Goal: Task Accomplishment & Management: Use online tool/utility

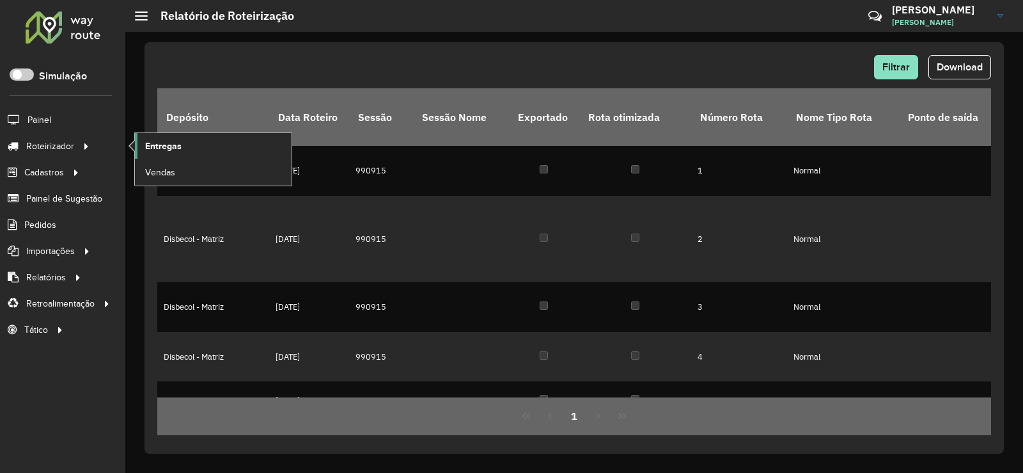
click at [262, 146] on link "Entregas" at bounding box center [213, 146] width 157 height 26
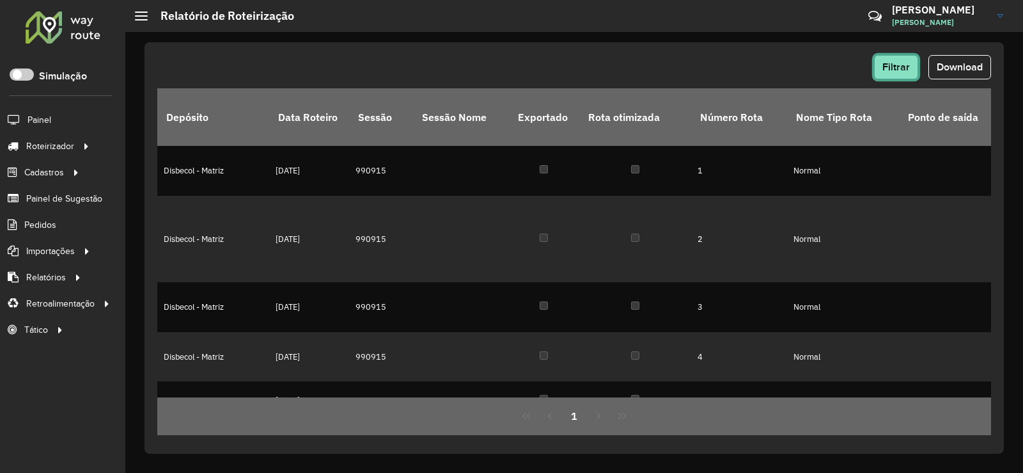
click at [896, 65] on span "Filtrar" at bounding box center [896, 66] width 27 height 11
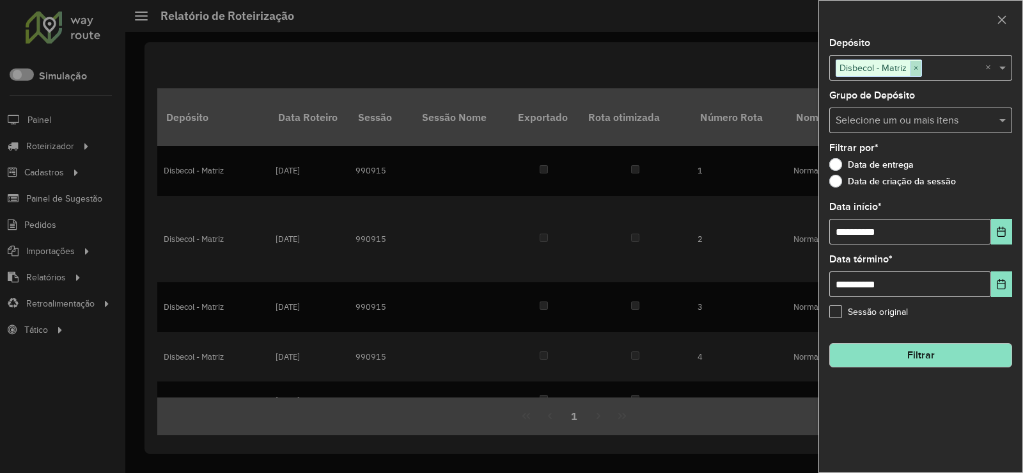
drag, startPoint x: 917, startPoint y: 65, endPoint x: 893, endPoint y: 69, distance: 24.1
click at [916, 65] on span "×" at bounding box center [916, 68] width 12 height 15
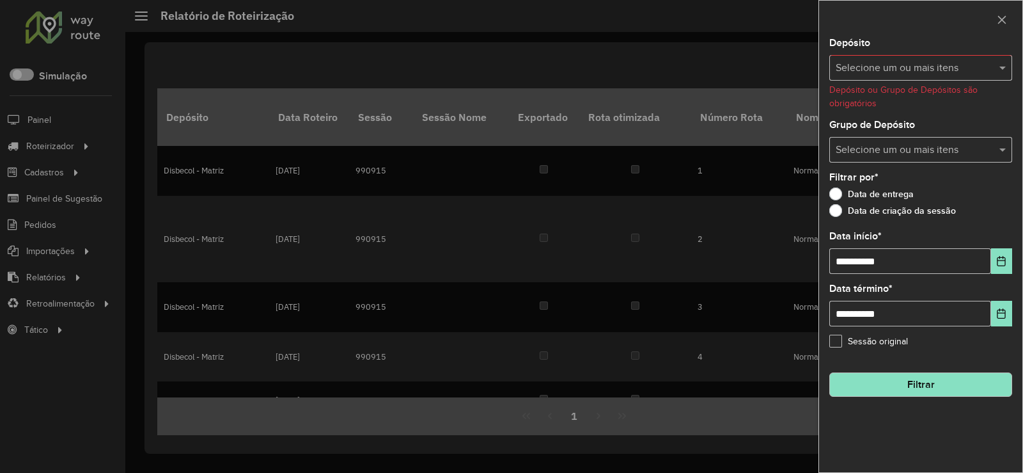
click at [885, 69] on input "text" at bounding box center [915, 68] width 164 height 15
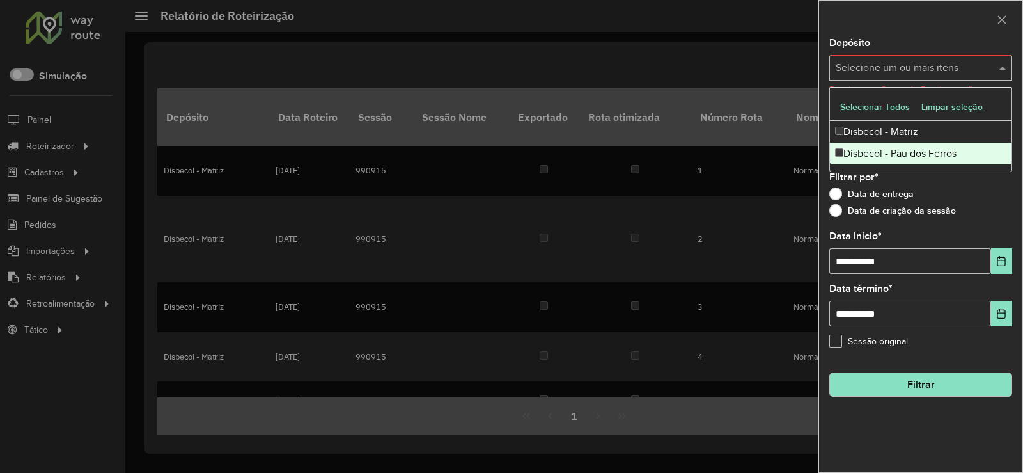
click at [878, 151] on div "Disbecol - Pau dos Ferros" at bounding box center [921, 154] width 182 height 22
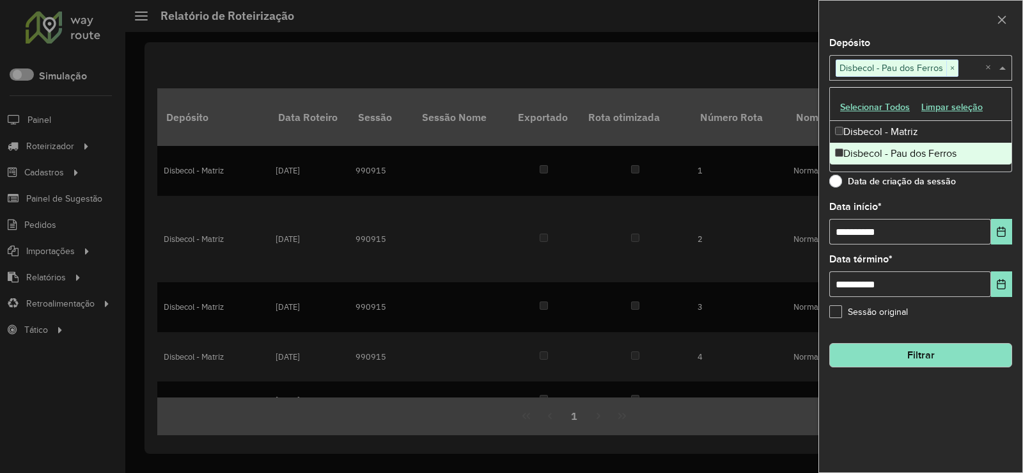
click at [935, 352] on button "Filtrar" at bounding box center [920, 355] width 183 height 24
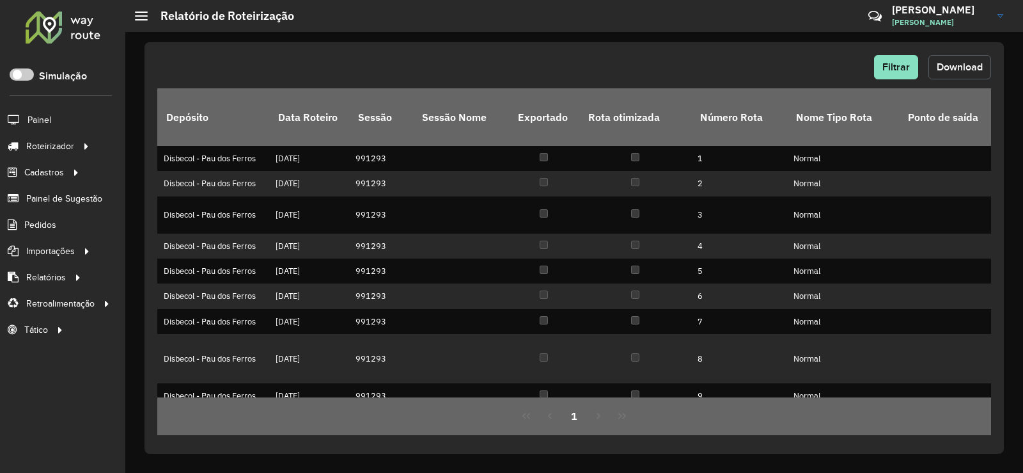
drag, startPoint x: 965, startPoint y: 66, endPoint x: 907, endPoint y: 70, distance: 57.7
click at [960, 67] on span "Download" at bounding box center [960, 66] width 46 height 11
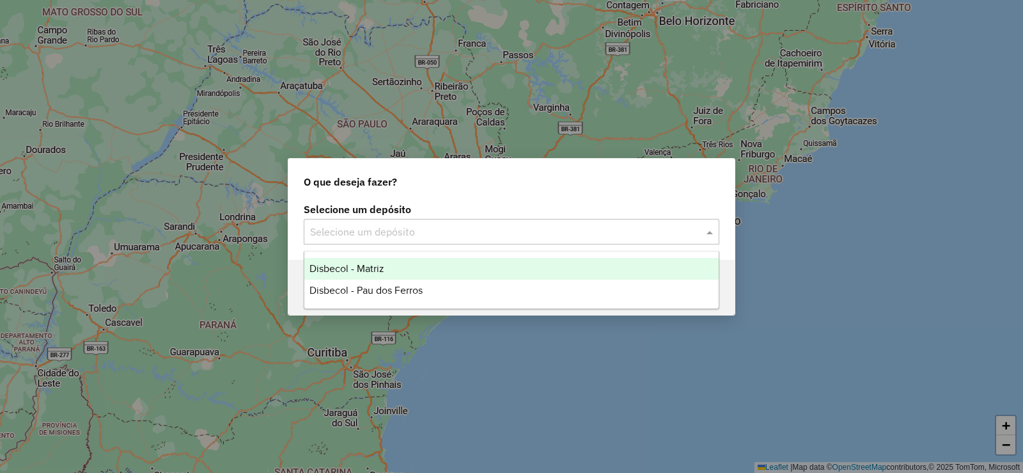
drag, startPoint x: 710, startPoint y: 233, endPoint x: 627, endPoint y: 226, distance: 83.5
click at [709, 233] on span at bounding box center [711, 231] width 16 height 15
click at [353, 272] on span "Disbecol - Matriz" at bounding box center [347, 268] width 75 height 11
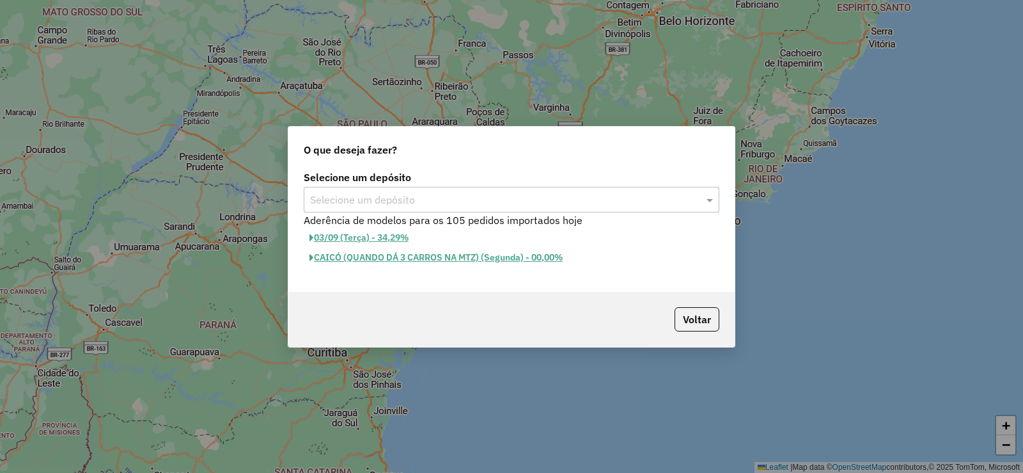
click at [443, 195] on input "text" at bounding box center [498, 199] width 377 height 15
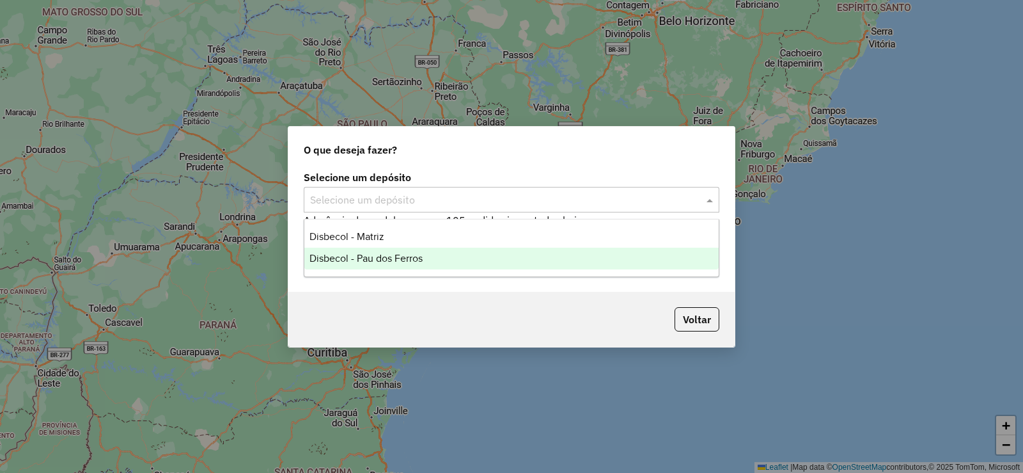
click at [374, 254] on span "Disbecol - Pau dos Ferros" at bounding box center [366, 258] width 113 height 11
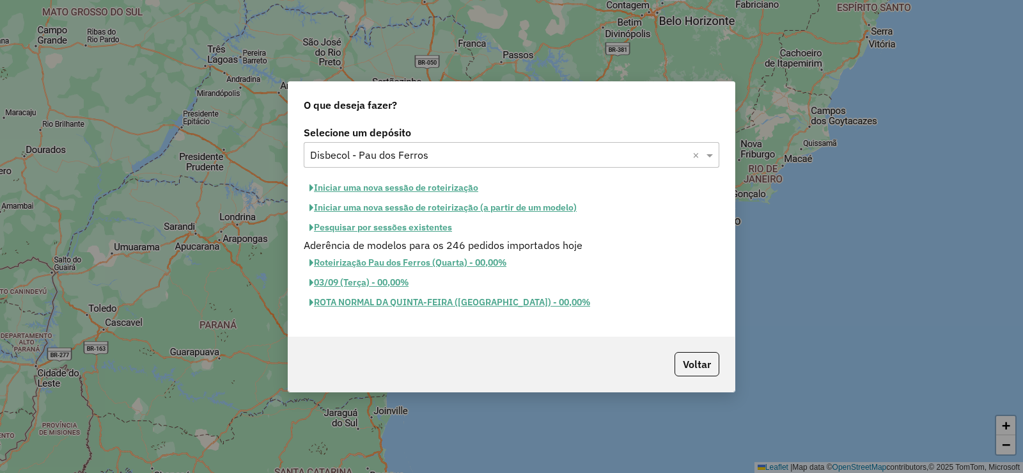
click at [398, 184] on button "Iniciar uma nova sessão de roteirização" at bounding box center [394, 188] width 180 height 20
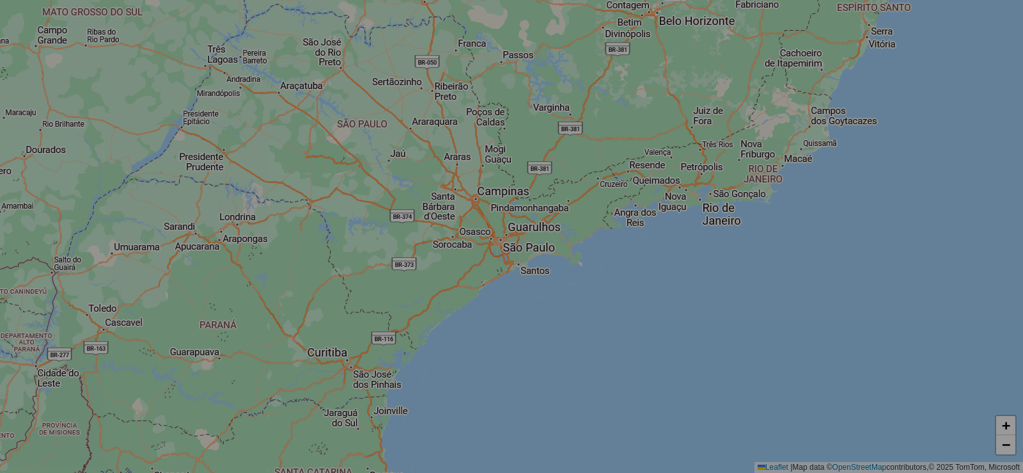
select select "*"
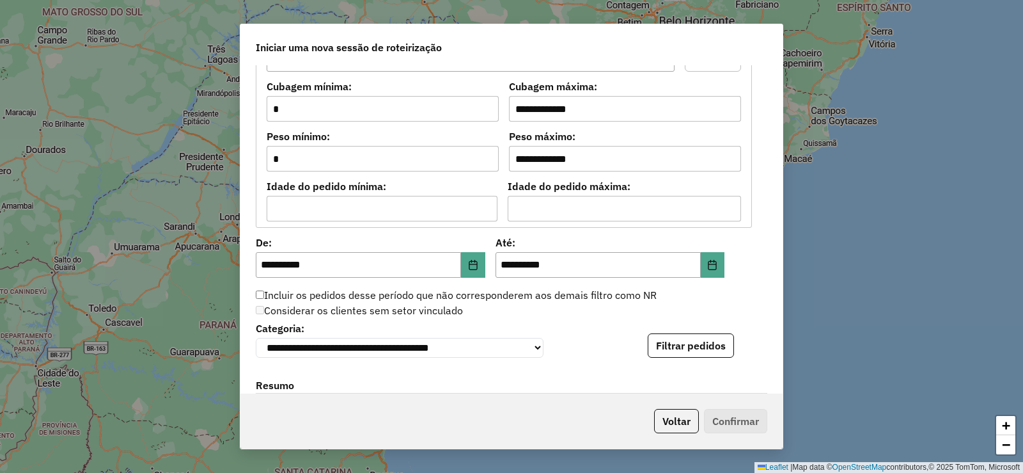
scroll to position [1215, 0]
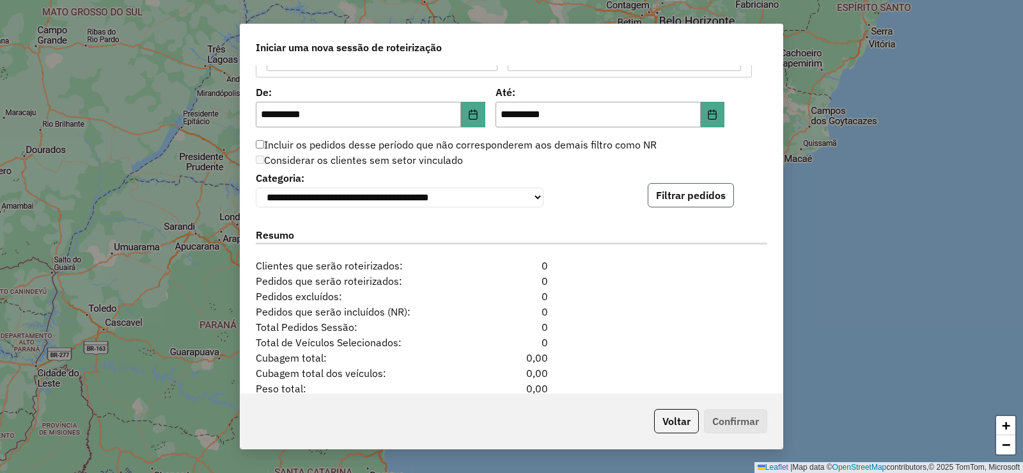
click at [686, 187] on button "Filtrar pedidos" at bounding box center [691, 195] width 86 height 24
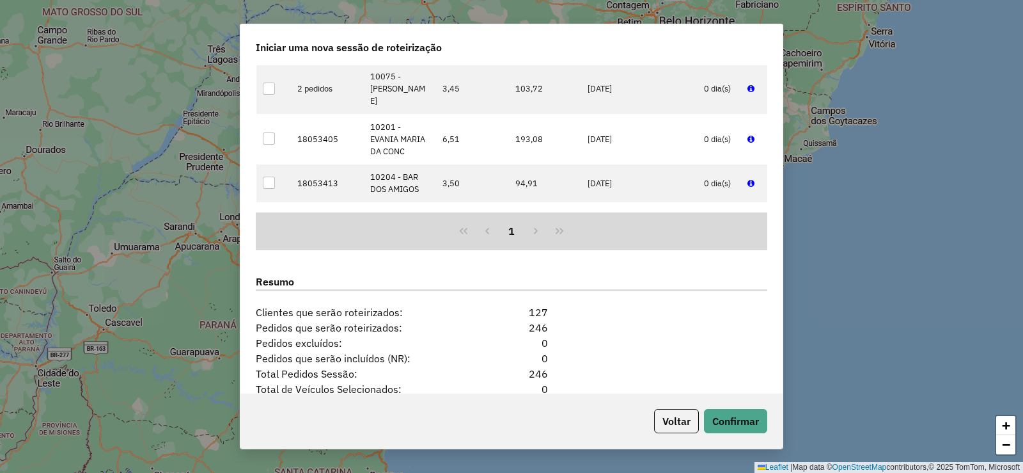
scroll to position [1558, 0]
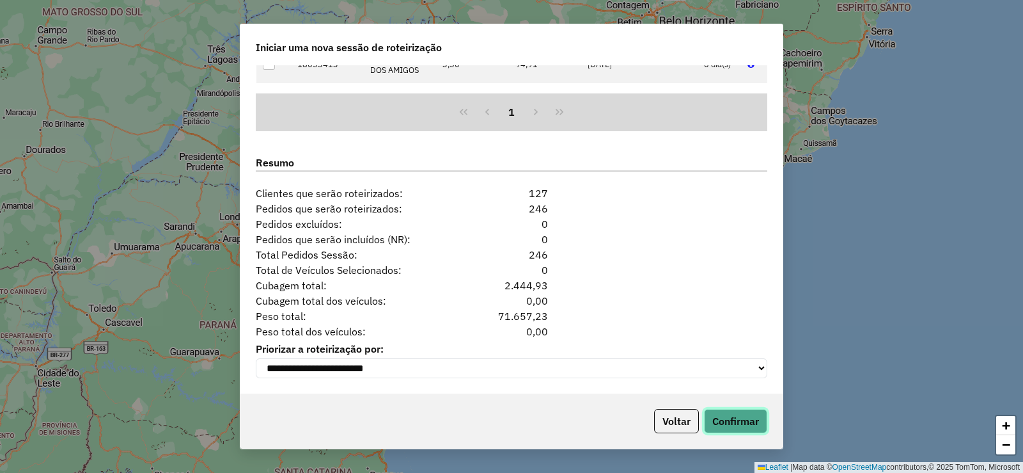
drag, startPoint x: 728, startPoint y: 418, endPoint x: 725, endPoint y: 404, distance: 14.4
click at [728, 416] on button "Confirmar" at bounding box center [735, 421] width 63 height 24
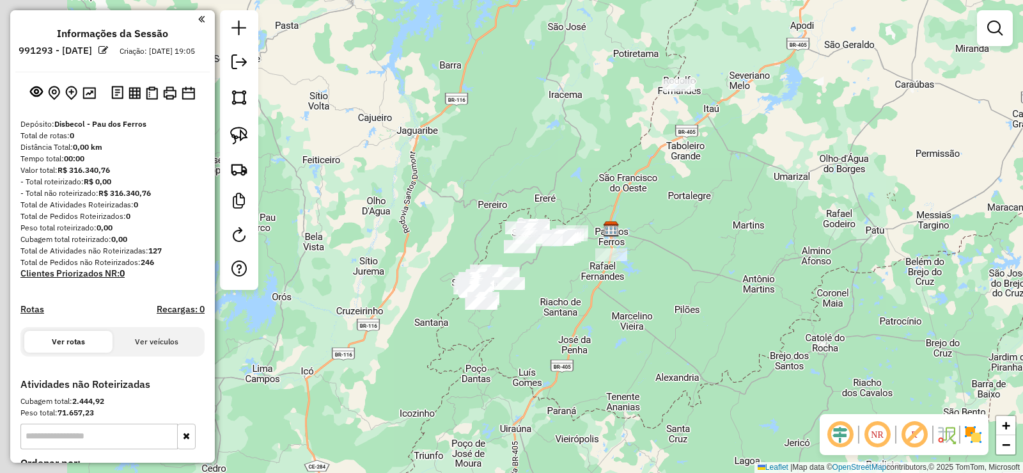
drag, startPoint x: 576, startPoint y: 252, endPoint x: 674, endPoint y: 246, distance: 98.7
click at [674, 246] on div "Janela de atendimento Grade de atendimento Capacidade Transportadoras Veículos …" at bounding box center [511, 236] width 1023 height 473
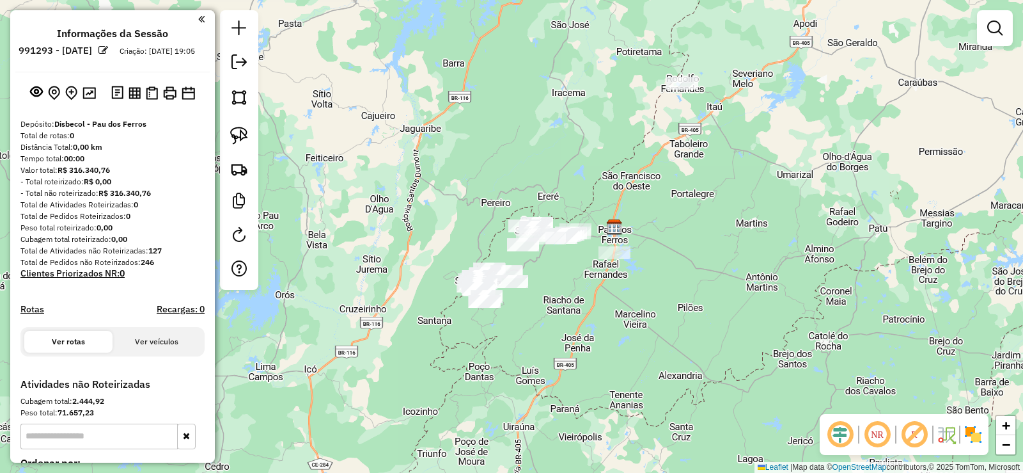
drag, startPoint x: 546, startPoint y: 317, endPoint x: 552, endPoint y: 288, distance: 30.0
click at [567, 292] on div "Janela de atendimento Grade de atendimento Capacidade Transportadoras Veículos …" at bounding box center [511, 236] width 1023 height 473
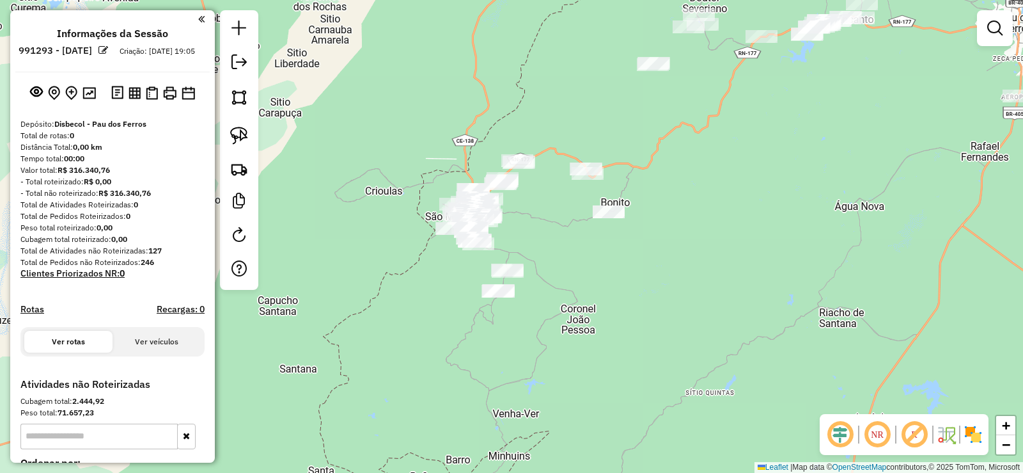
drag, startPoint x: 515, startPoint y: 264, endPoint x: 581, endPoint y: 274, distance: 66.0
click at [581, 274] on div "Janela de atendimento Grade de atendimento Capacidade Transportadoras Veículos …" at bounding box center [511, 236] width 1023 height 473
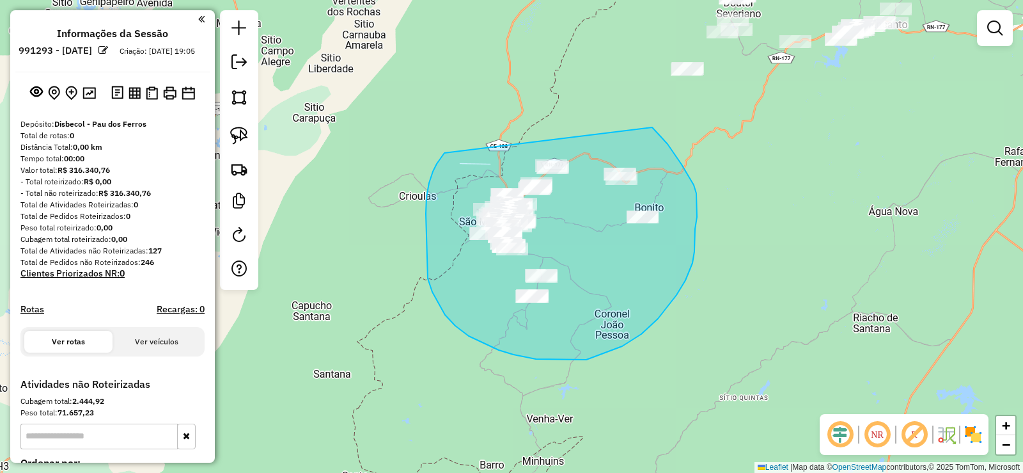
drag, startPoint x: 437, startPoint y: 164, endPoint x: 637, endPoint y: 118, distance: 205.2
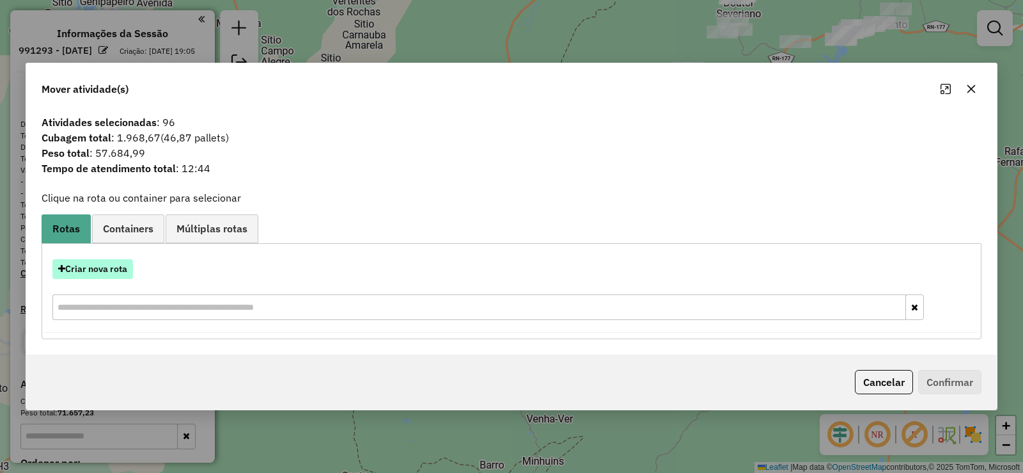
click at [113, 269] on button "Criar nova rota" at bounding box center [92, 269] width 81 height 20
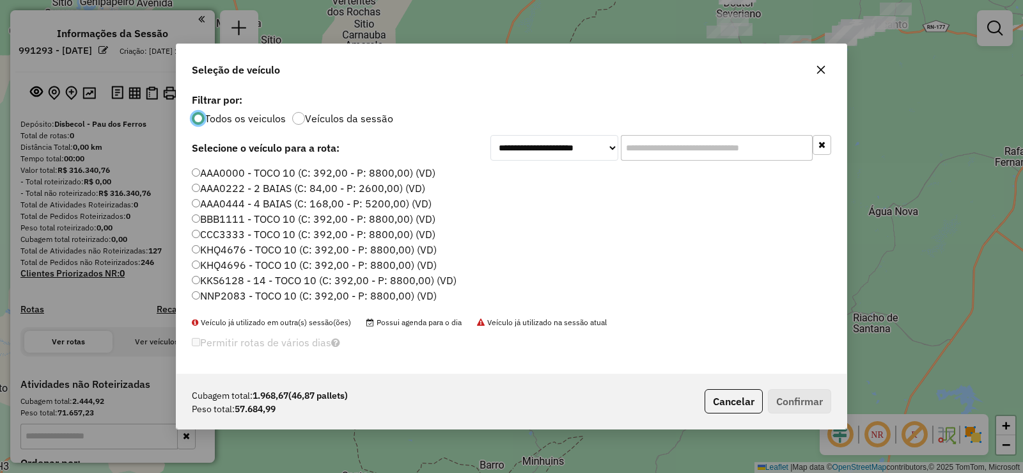
scroll to position [64, 0]
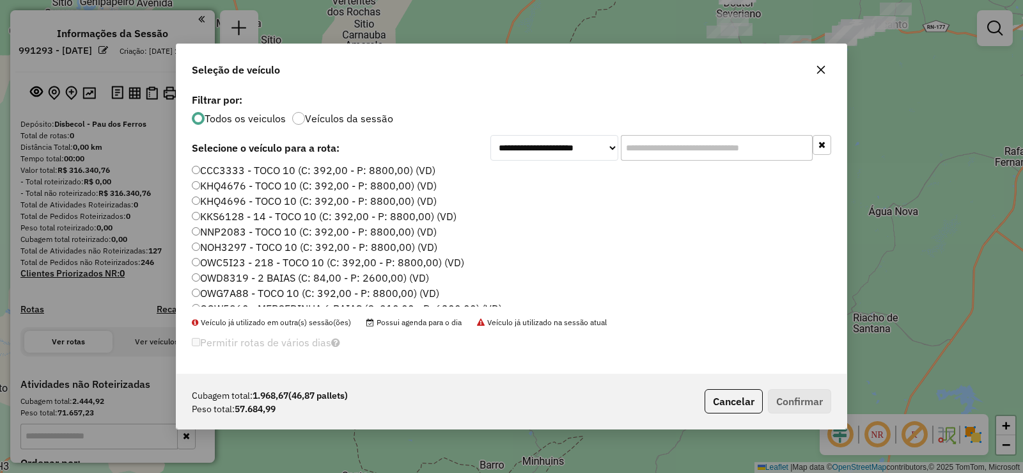
click at [242, 215] on label "KKS6128 - 14 - TOCO 10 (C: 392,00 - P: 8800,00) (VD)" at bounding box center [324, 215] width 265 height 15
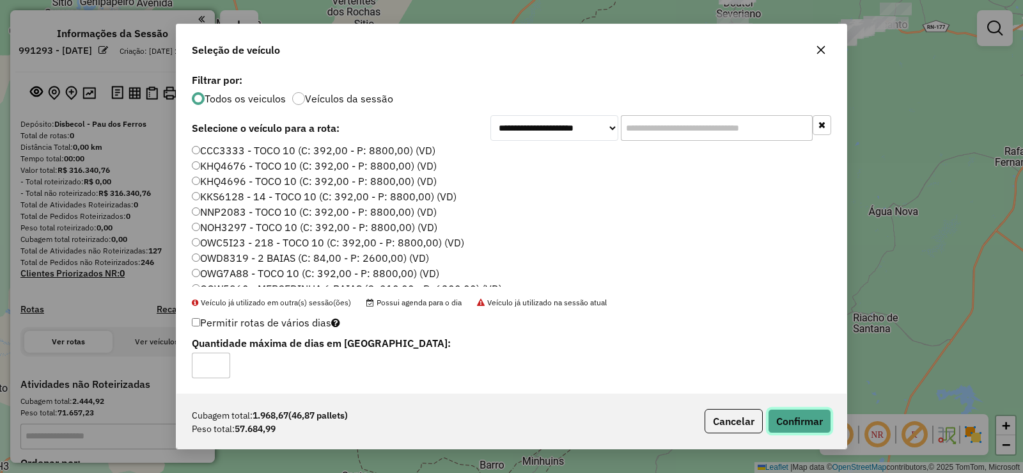
click at [799, 412] on button "Confirmar" at bounding box center [799, 421] width 63 height 24
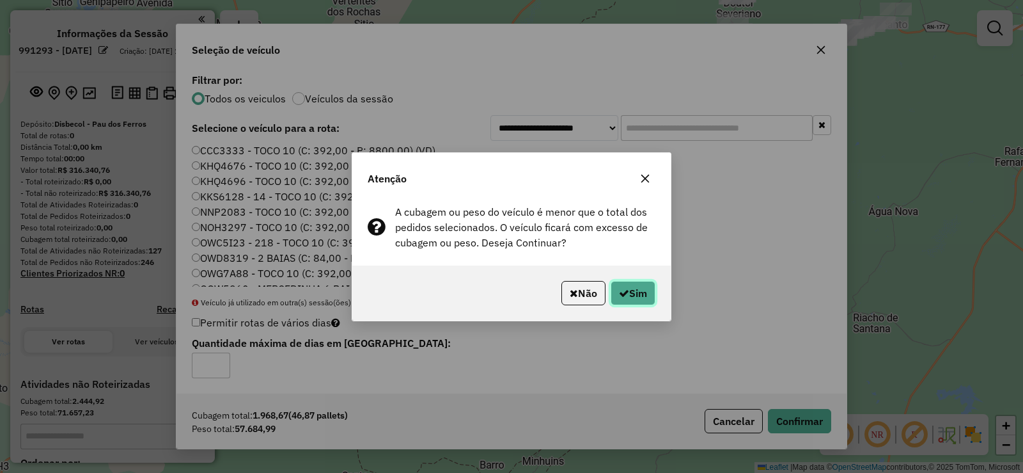
click at [614, 282] on button "Sim" at bounding box center [633, 293] width 45 height 24
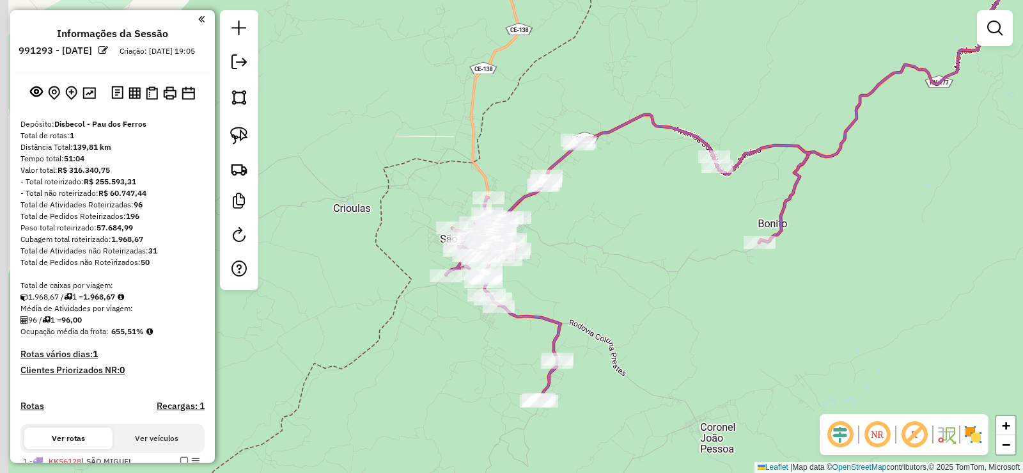
drag, startPoint x: 577, startPoint y: 207, endPoint x: 635, endPoint y: 221, distance: 59.4
click at [635, 221] on div "Janela de atendimento Grade de atendimento Capacidade Transportadoras Veículos …" at bounding box center [511, 236] width 1023 height 473
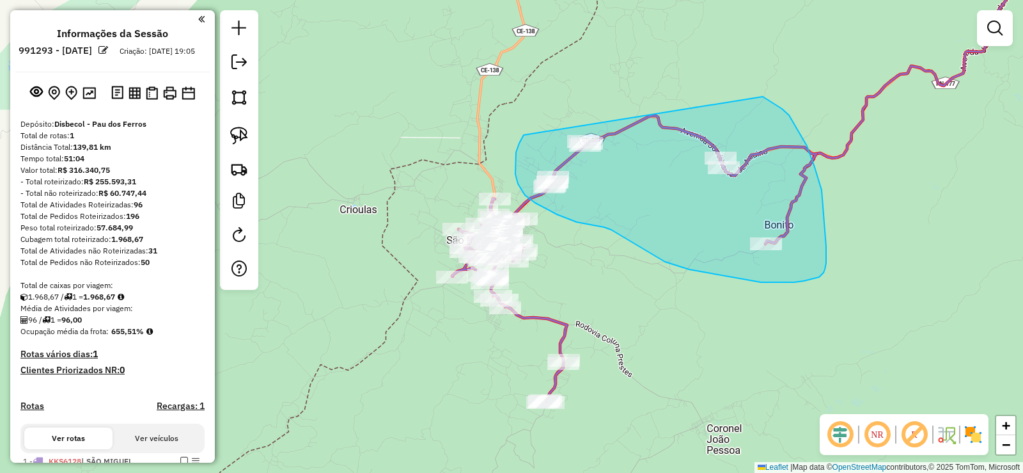
drag, startPoint x: 515, startPoint y: 162, endPoint x: 684, endPoint y: 76, distance: 188.8
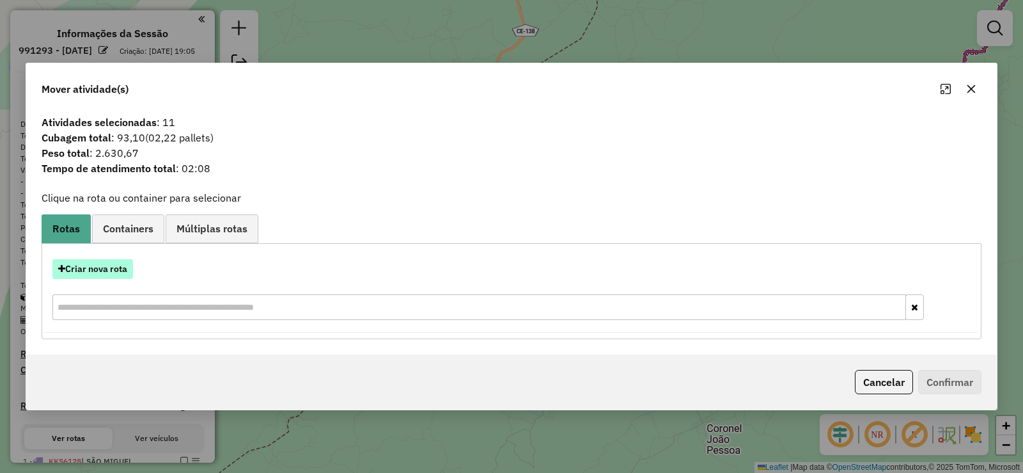
click at [99, 265] on button "Criar nova rota" at bounding box center [92, 269] width 81 height 20
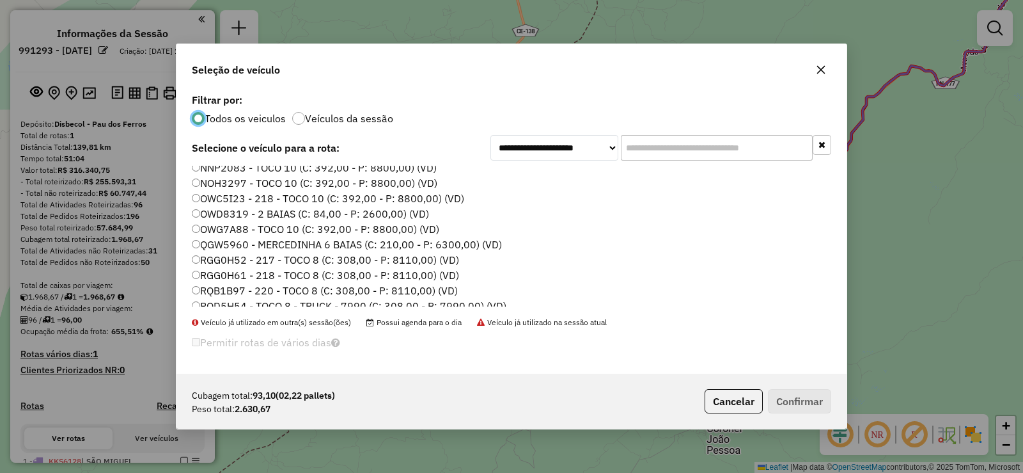
scroll to position [151, 0]
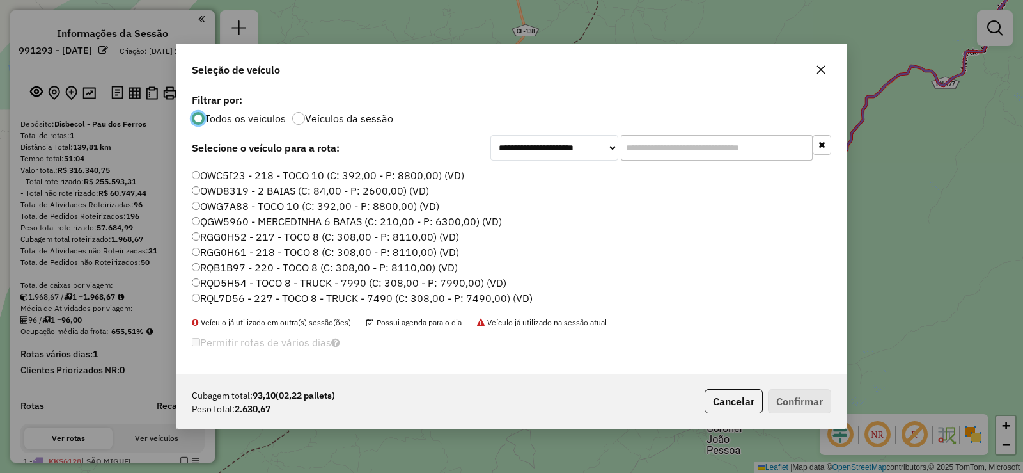
click at [267, 256] on label "RGG0H61 - 218 - TOCO 8 (C: 308,00 - P: 8110,00) (VD)" at bounding box center [325, 251] width 267 height 15
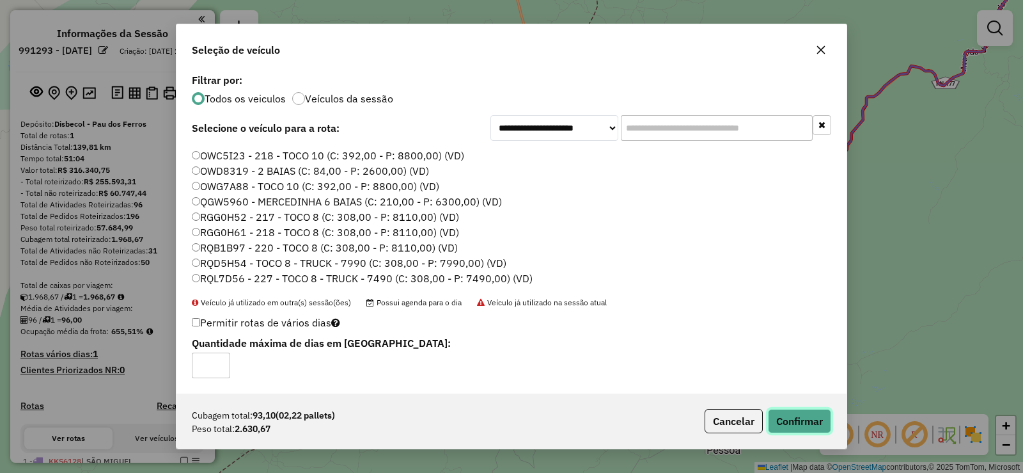
click at [804, 417] on button "Confirmar" at bounding box center [799, 421] width 63 height 24
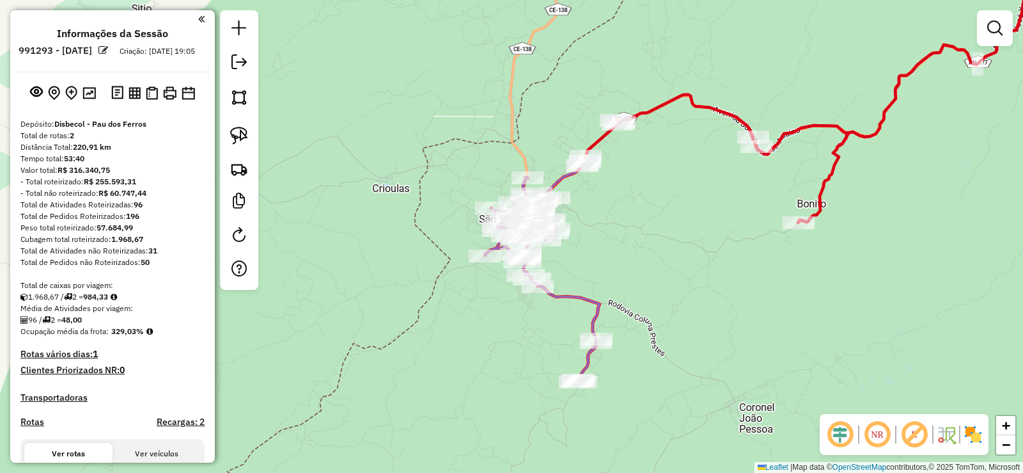
drag, startPoint x: 593, startPoint y: 269, endPoint x: 616, endPoint y: 253, distance: 27.9
click at [616, 253] on div "Janela de atendimento Grade de atendimento Capacidade Transportadoras Veículos …" at bounding box center [511, 236] width 1023 height 473
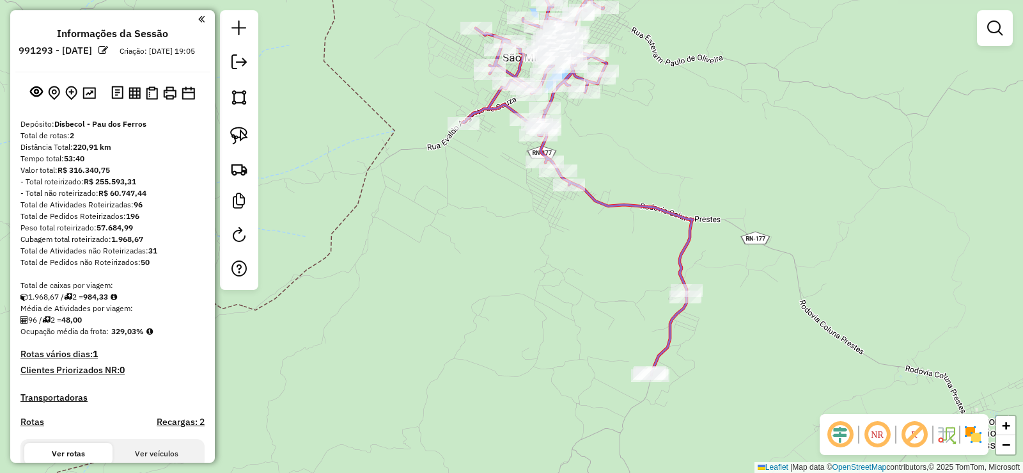
drag, startPoint x: 570, startPoint y: 282, endPoint x: 647, endPoint y: 168, distance: 136.9
click at [647, 168] on div "Janela de atendimento Grade de atendimento Capacidade Transportadoras Veículos …" at bounding box center [511, 236] width 1023 height 473
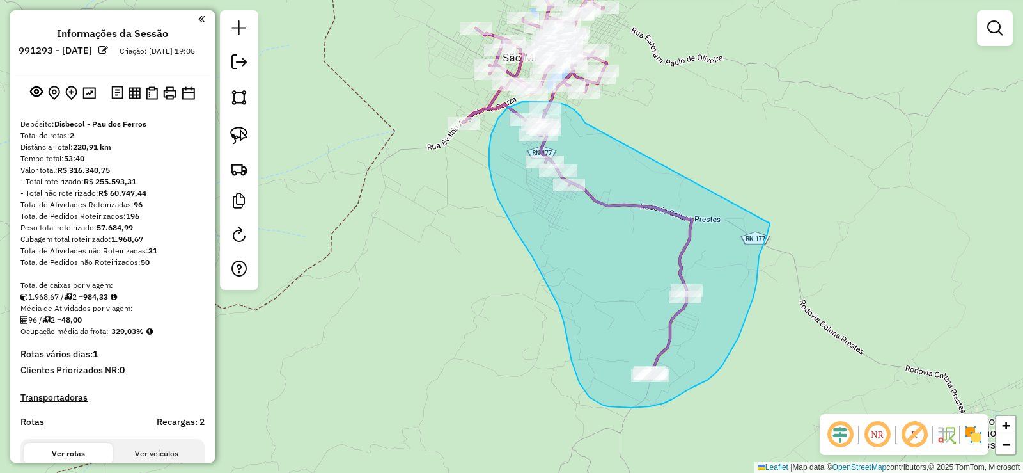
drag, startPoint x: 577, startPoint y: 112, endPoint x: 770, endPoint y: 223, distance: 222.9
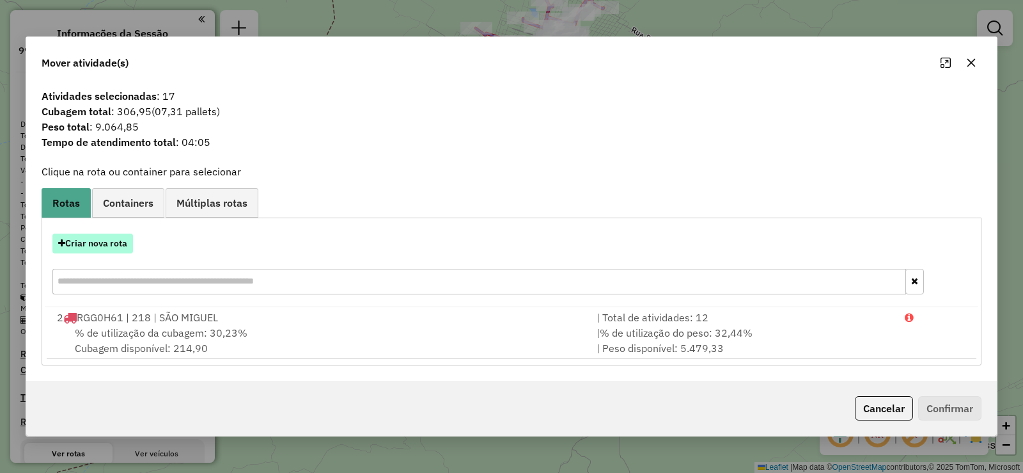
click at [112, 246] on button "Criar nova rota" at bounding box center [92, 243] width 81 height 20
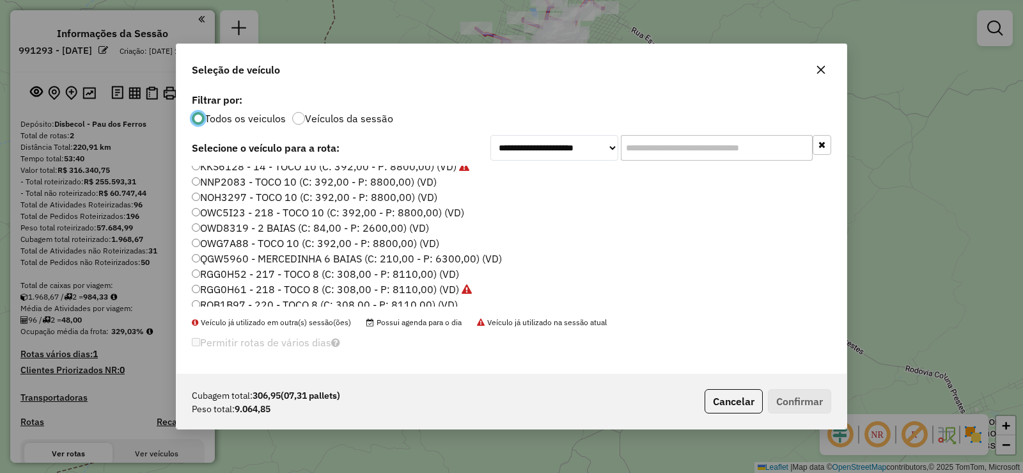
scroll to position [128, 0]
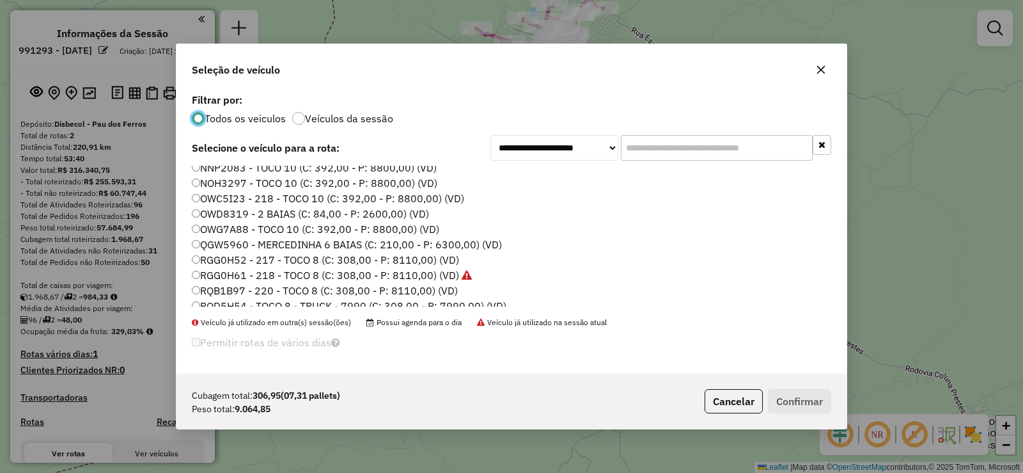
click at [249, 197] on label "OWC5I23 - 218 - TOCO 10 (C: 392,00 - P: 8800,00) (VD)" at bounding box center [328, 198] width 272 height 15
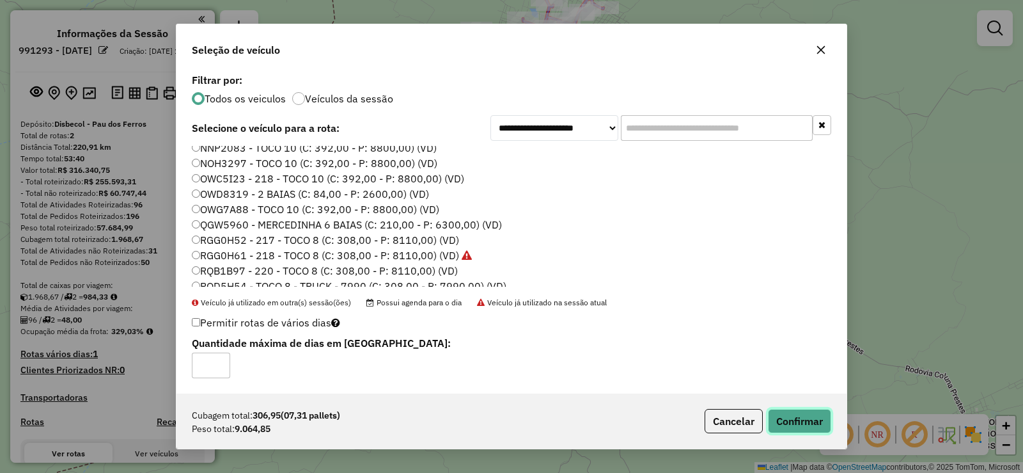
click at [807, 418] on button "Confirmar" at bounding box center [799, 421] width 63 height 24
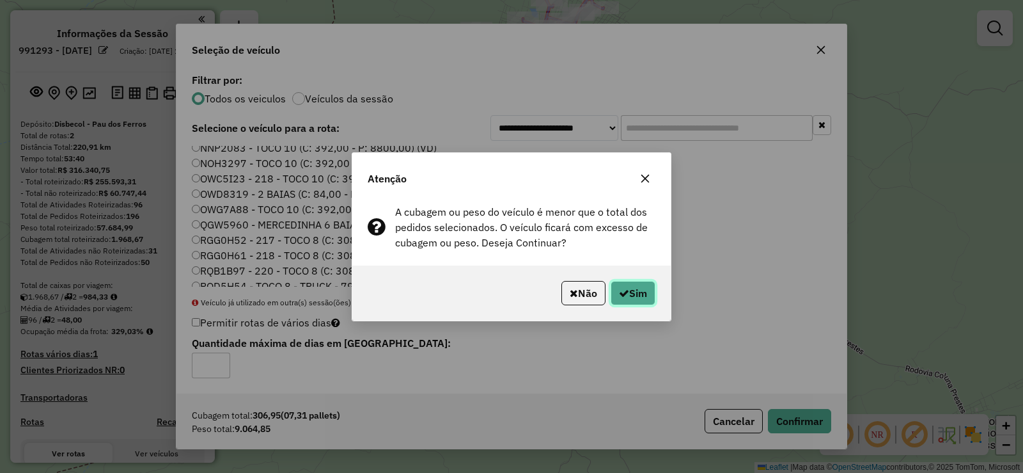
drag, startPoint x: 622, startPoint y: 283, endPoint x: 616, endPoint y: 288, distance: 6.8
click at [620, 285] on button "Sim" at bounding box center [633, 293] width 45 height 24
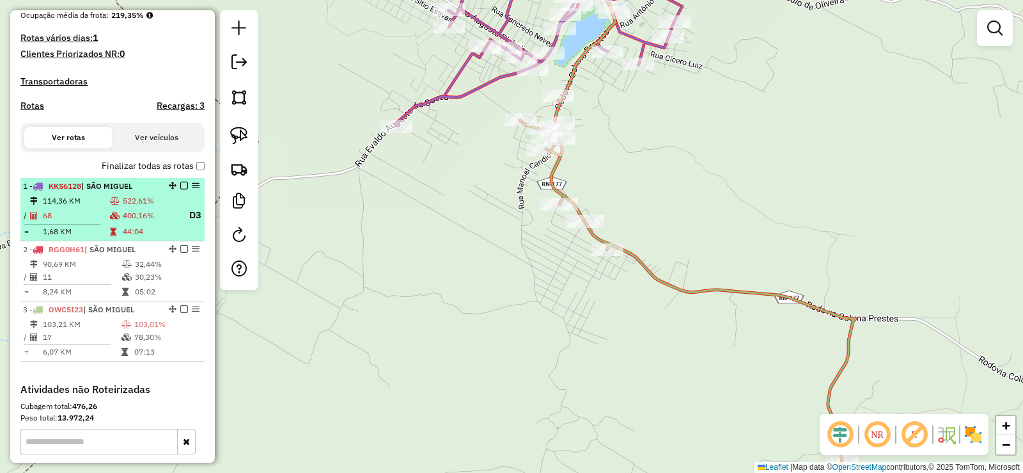
scroll to position [320, 0]
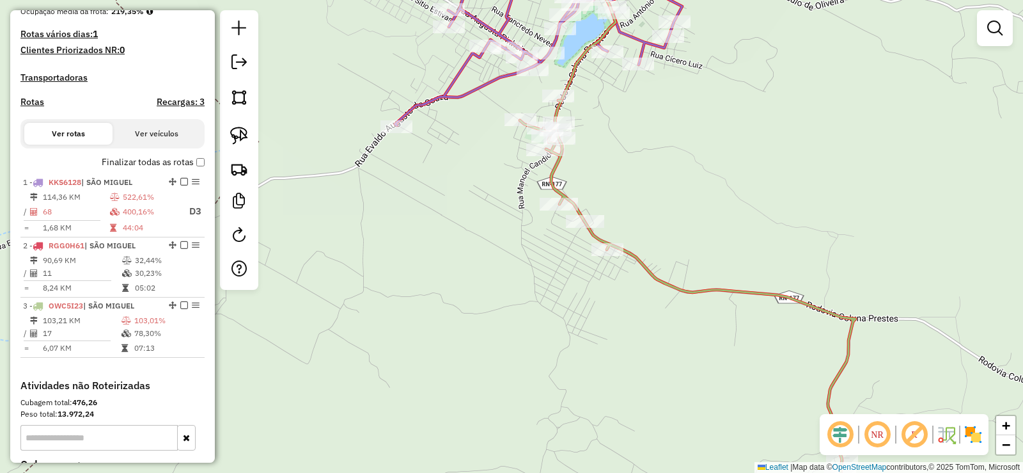
drag, startPoint x: 137, startPoint y: 340, endPoint x: 610, endPoint y: 325, distance: 473.5
click at [139, 338] on td "78,30%" at bounding box center [167, 333] width 66 height 13
select select "**********"
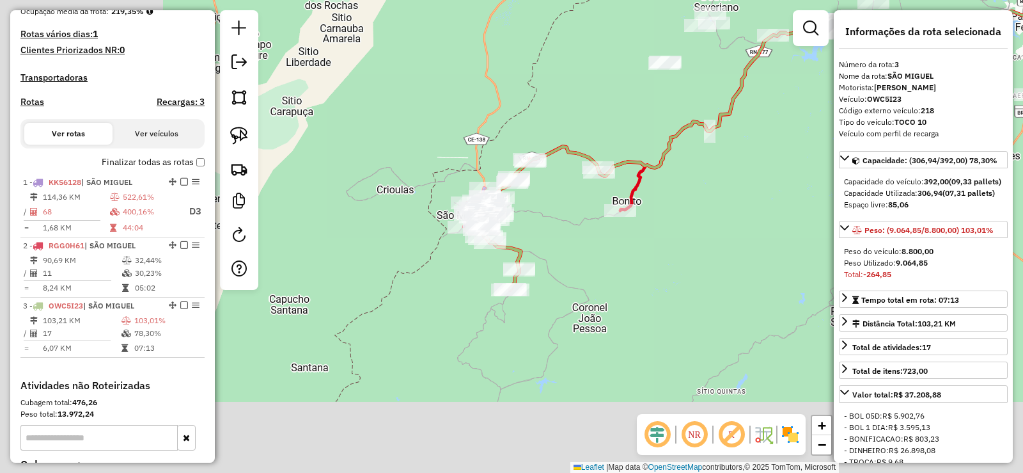
drag, startPoint x: 720, startPoint y: 190, endPoint x: 802, endPoint y: 164, distance: 85.8
click at [803, 164] on div "Janela de atendimento Grade de atendimento Capacidade Transportadoras Veículos …" at bounding box center [511, 236] width 1023 height 473
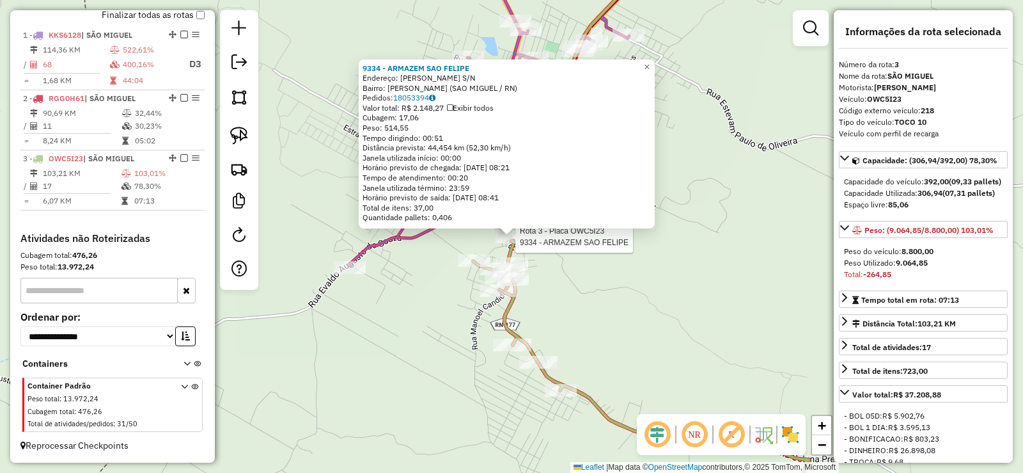
scroll to position [478, 0]
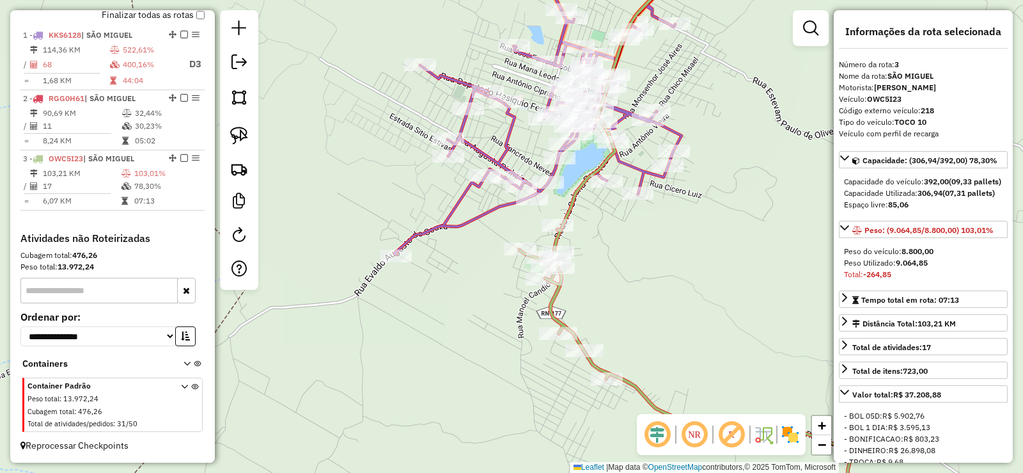
drag, startPoint x: 467, startPoint y: 231, endPoint x: 514, endPoint y: 219, distance: 47.5
click at [514, 219] on div "Janela de atendimento Grade de atendimento Capacidade Transportadoras Veículos …" at bounding box center [511, 236] width 1023 height 473
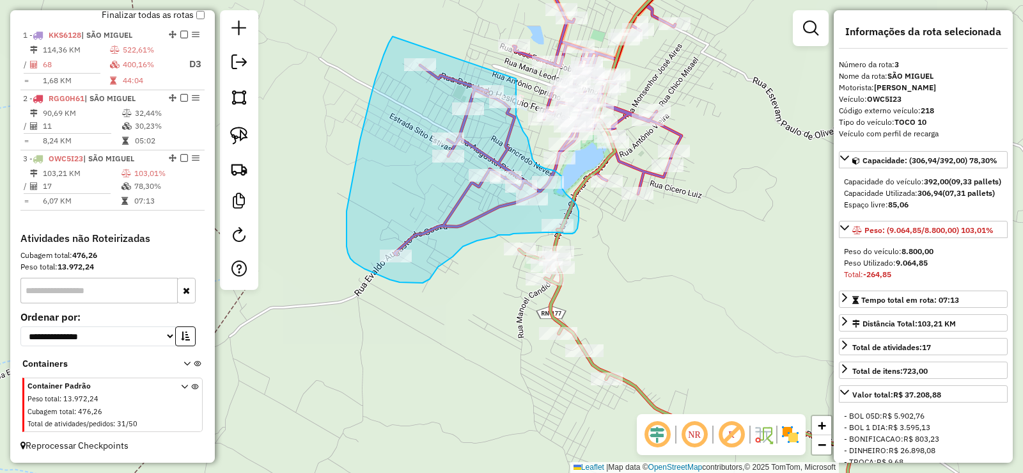
drag, startPoint x: 393, startPoint y: 36, endPoint x: 512, endPoint y: 70, distance: 124.3
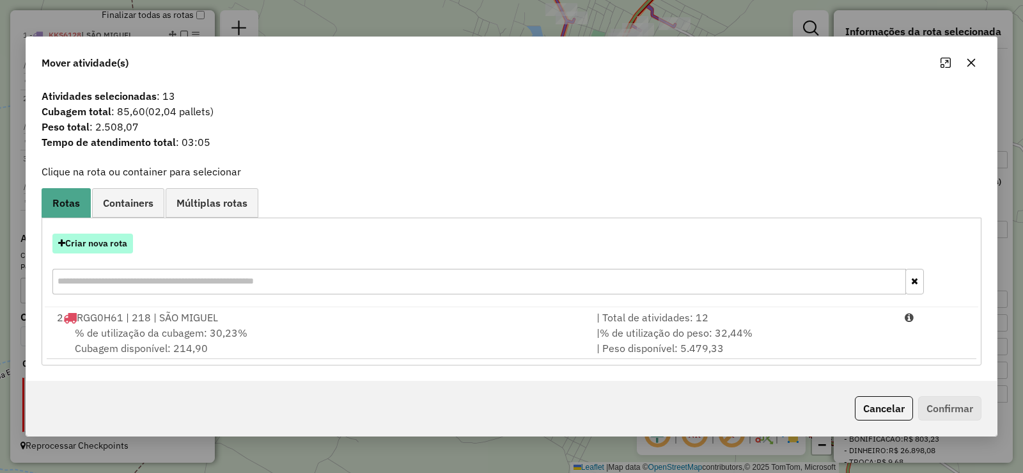
click at [114, 240] on button "Criar nova rota" at bounding box center [92, 243] width 81 height 20
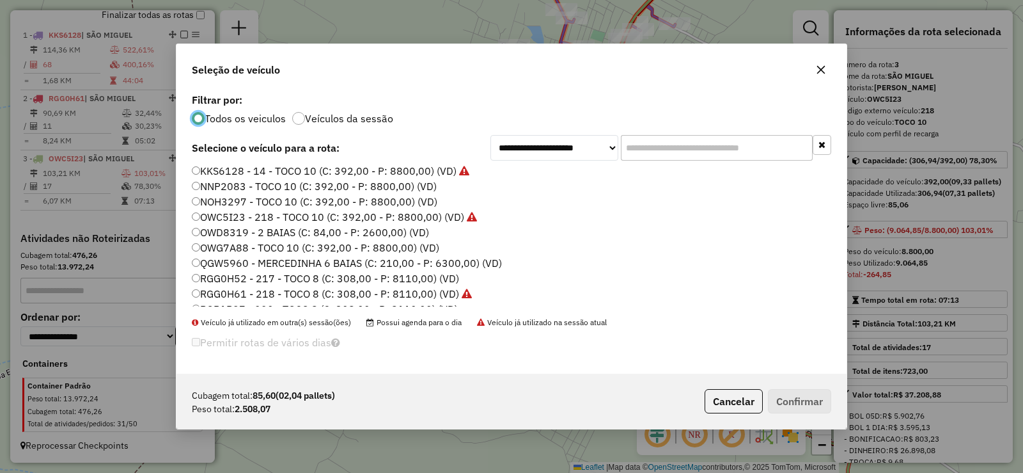
scroll to position [151, 0]
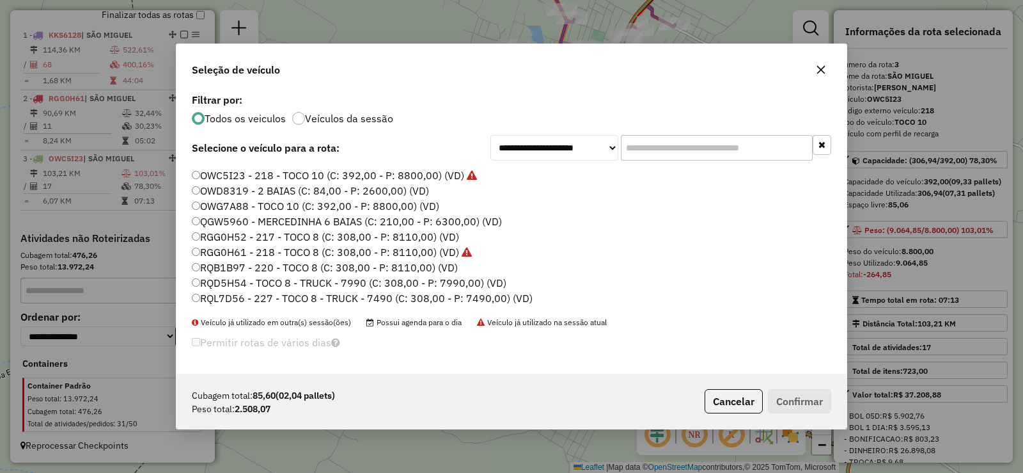
click at [271, 216] on label "QGW5960 - MERCEDINHA 6 BAIAS (C: 210,00 - P: 6300,00) (VD)" at bounding box center [347, 221] width 310 height 15
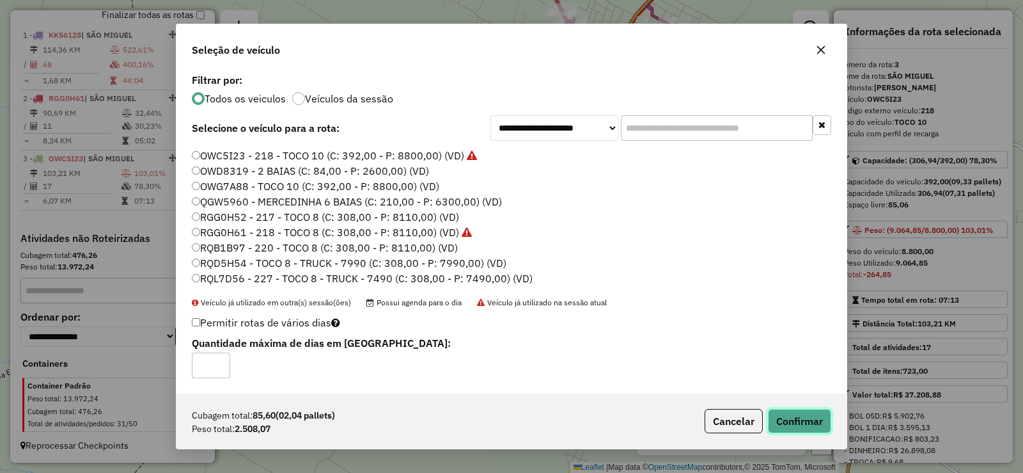
click at [790, 420] on button "Confirmar" at bounding box center [799, 421] width 63 height 24
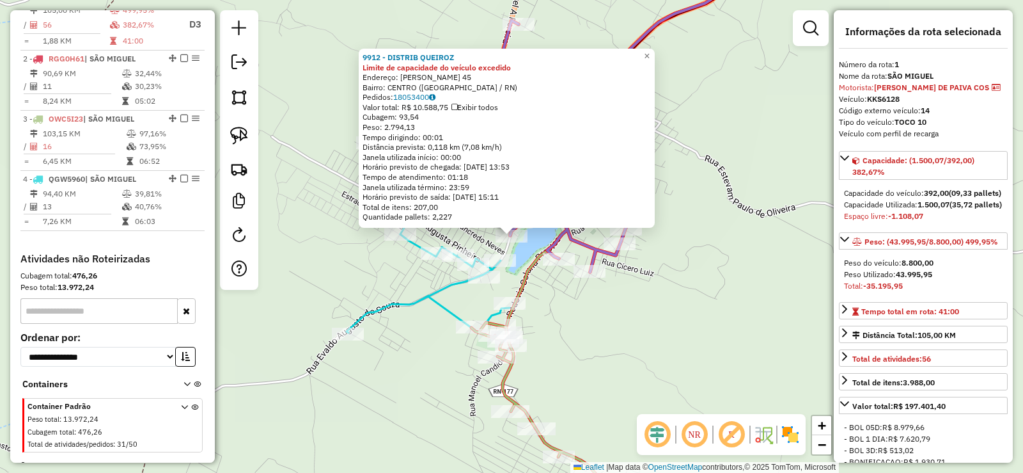
scroll to position [495, 0]
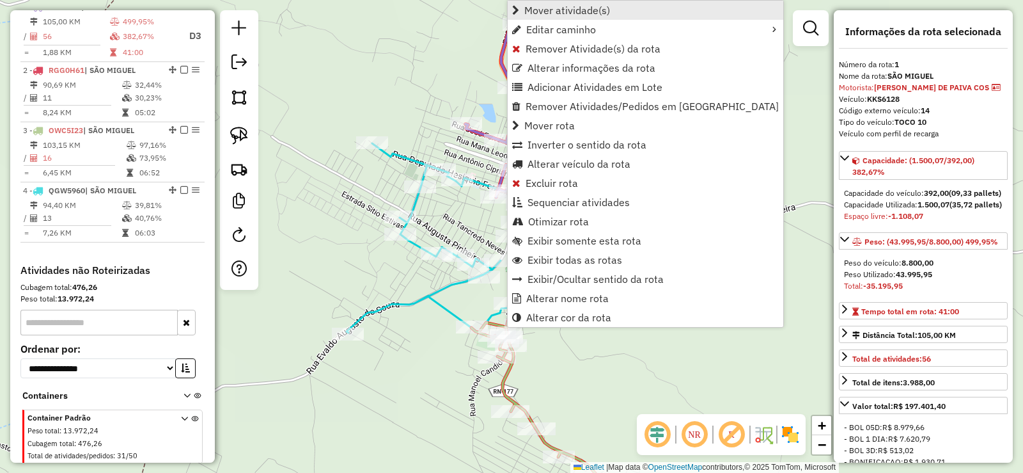
click at [549, 12] on span "Mover atividade(s)" at bounding box center [567, 10] width 86 height 10
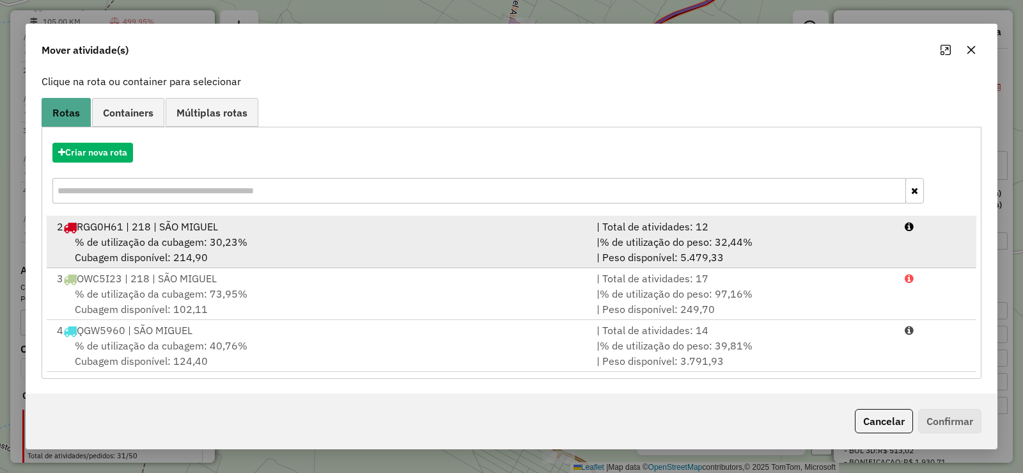
scroll to position [78, 0]
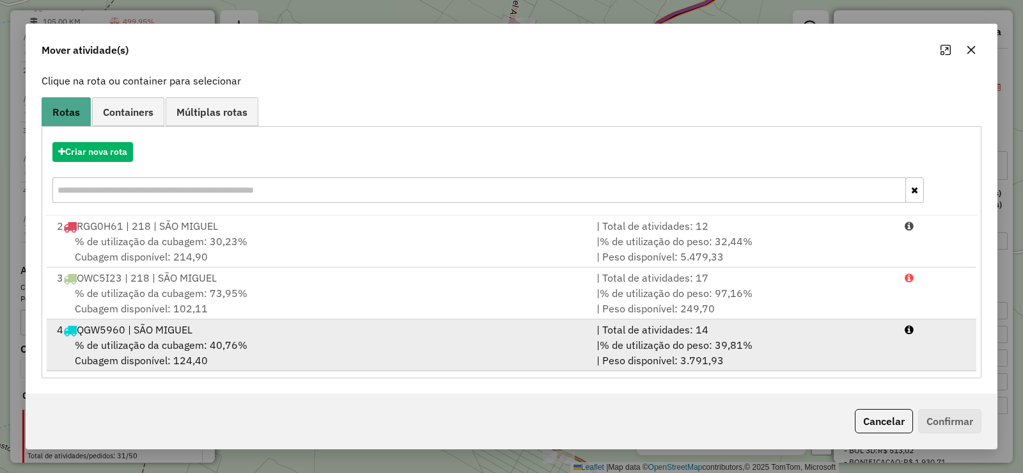
click at [236, 331] on div "4 QGW5960 | SÃO MIGUEL" at bounding box center [319, 329] width 540 height 15
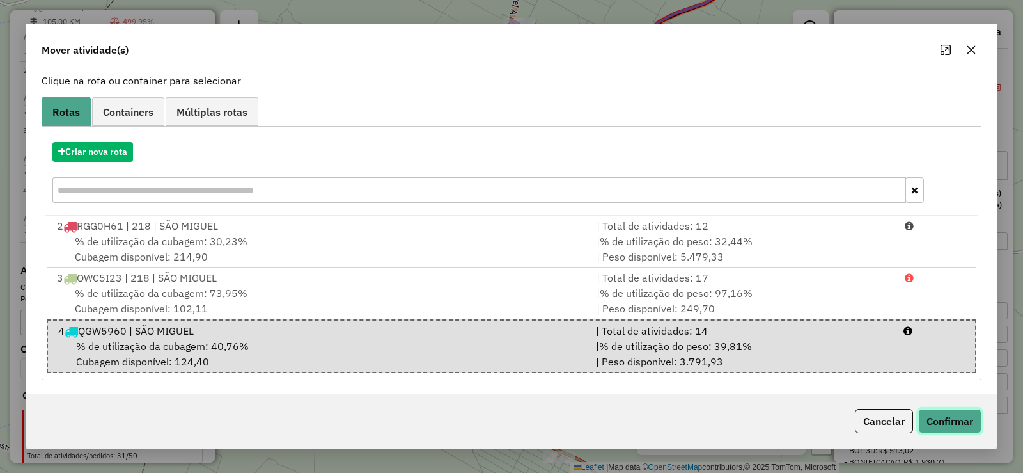
drag, startPoint x: 961, startPoint y: 423, endPoint x: 911, endPoint y: 405, distance: 52.2
click at [960, 421] on button "Confirmar" at bounding box center [949, 421] width 63 height 24
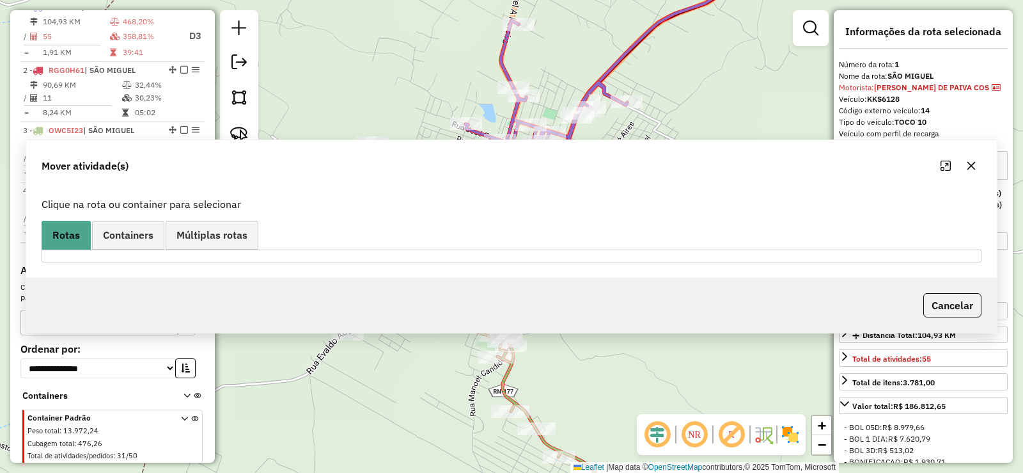
scroll to position [0, 0]
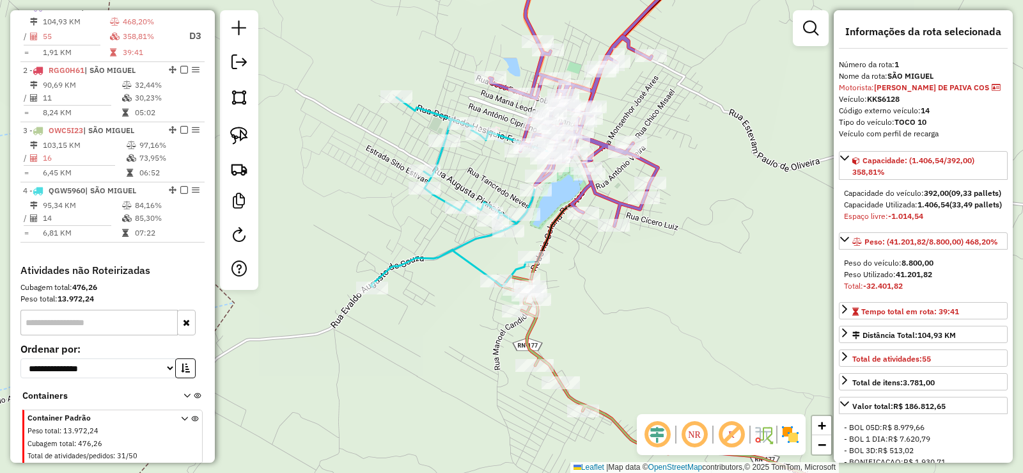
click at [602, 305] on div "Janela de atendimento Grade de atendimento Capacidade Transportadoras Veículos …" at bounding box center [511, 236] width 1023 height 473
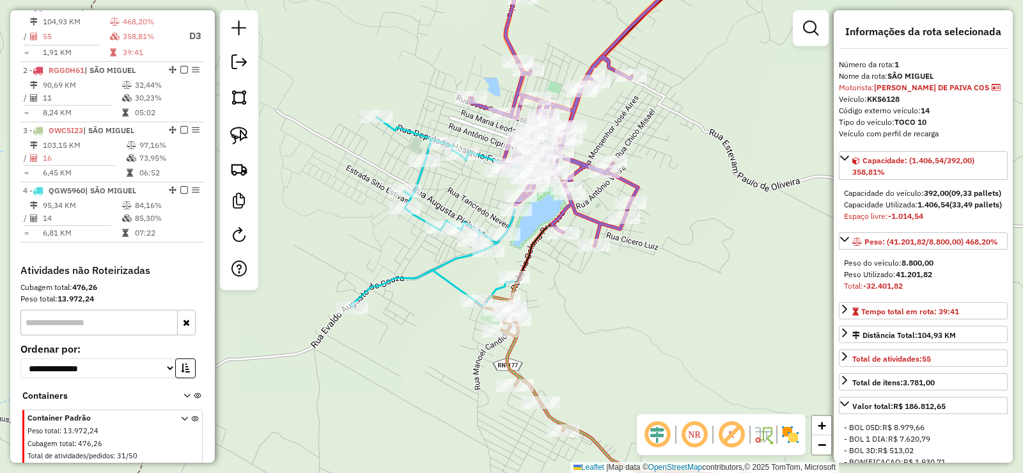
drag, startPoint x: 415, startPoint y: 216, endPoint x: 338, endPoint y: 301, distance: 115.0
click at [338, 301] on div "Janela de atendimento Grade de atendimento Capacidade Transportadoras Veículos …" at bounding box center [511, 236] width 1023 height 473
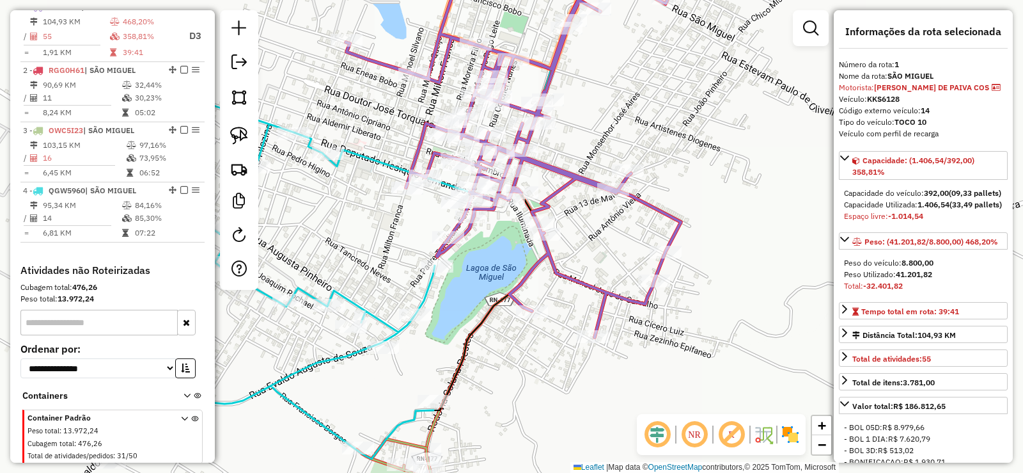
drag, startPoint x: 473, startPoint y: 277, endPoint x: 570, endPoint y: 274, distance: 97.3
click at [572, 275] on div "Janela de atendimento Grade de atendimento Capacidade Transportadoras Veículos …" at bounding box center [511, 236] width 1023 height 473
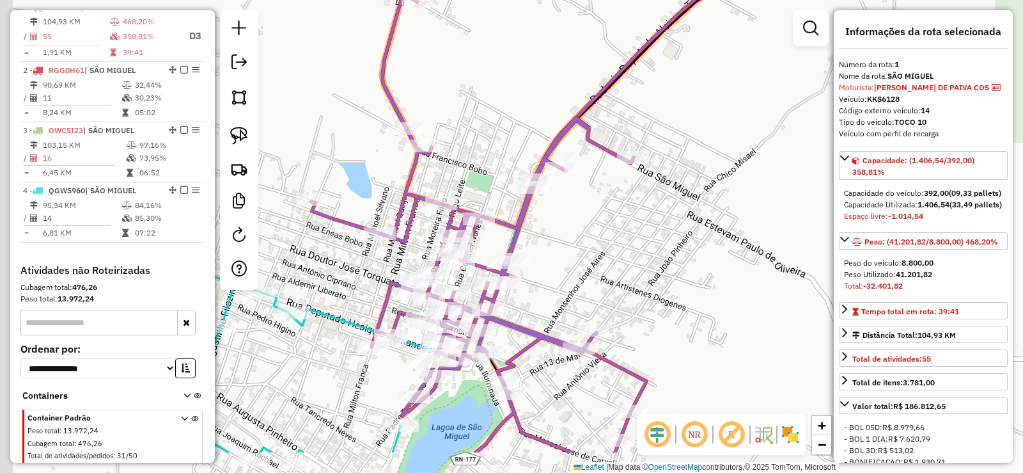
drag, startPoint x: 545, startPoint y: 295, endPoint x: 594, endPoint y: 227, distance: 83.8
click at [594, 227] on div "Janela de atendimento Grade de atendimento Capacidade Transportadoras Veículos …" at bounding box center [511, 236] width 1023 height 473
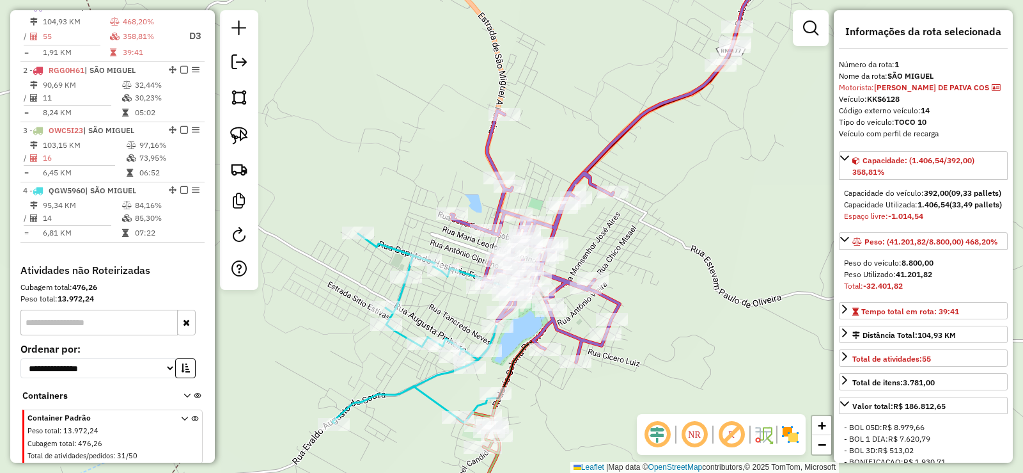
click at [621, 247] on div "Janela de atendimento Grade de atendimento Capacidade Transportadoras Veículos …" at bounding box center [511, 236] width 1023 height 473
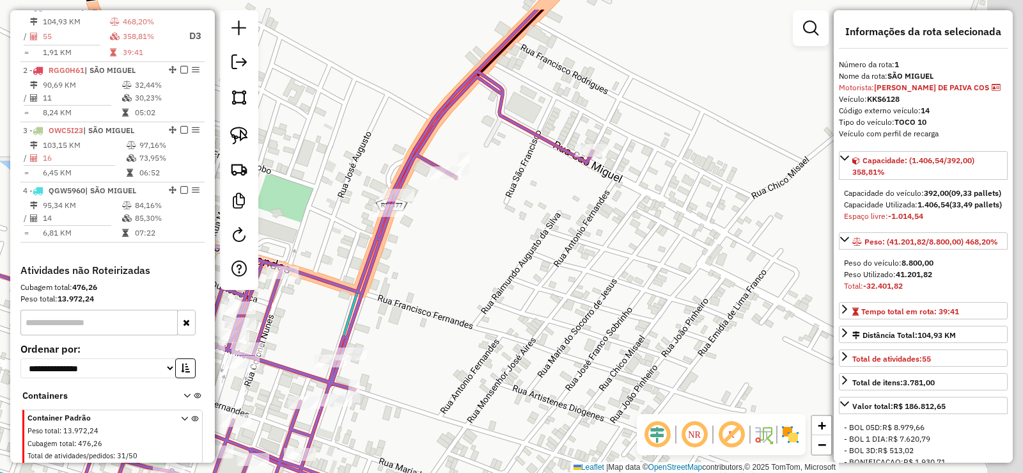
drag, startPoint x: 552, startPoint y: 245, endPoint x: 528, endPoint y: 279, distance: 42.2
click at [529, 279] on div "Janela de atendimento Grade de atendimento Capacidade Transportadoras Veículos …" at bounding box center [511, 236] width 1023 height 473
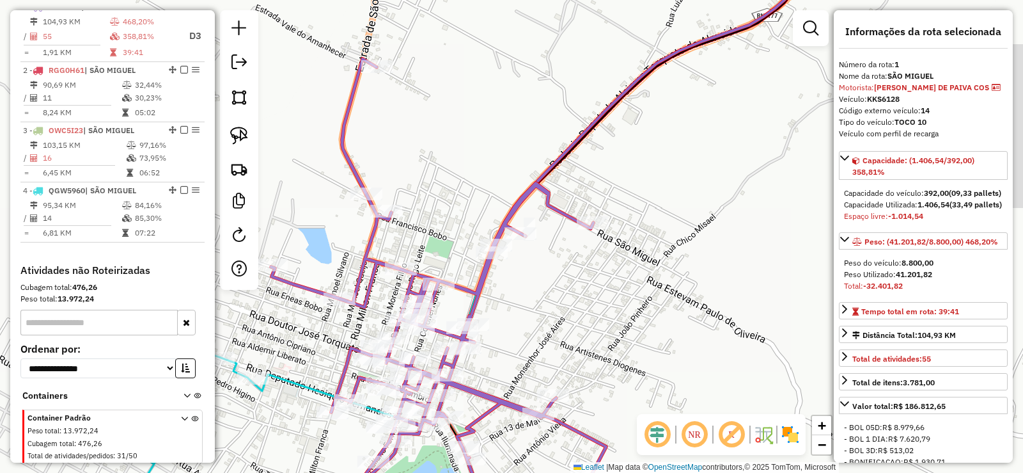
drag, startPoint x: 545, startPoint y: 284, endPoint x: 580, endPoint y: 281, distance: 34.7
click at [580, 281] on div "Janela de atendimento Grade de atendimento Capacidade Transportadoras Veículos …" at bounding box center [511, 236] width 1023 height 473
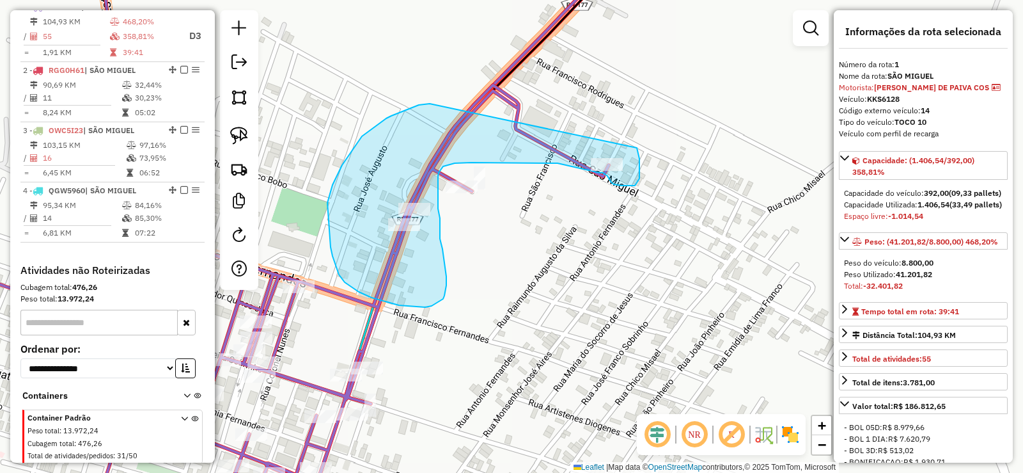
drag, startPoint x: 402, startPoint y: 111, endPoint x: 636, endPoint y: 146, distance: 236.1
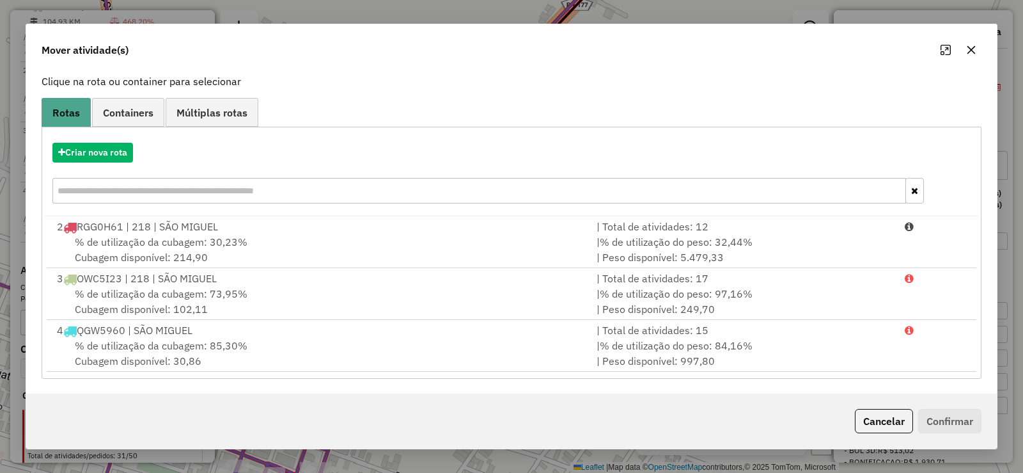
scroll to position [78, 0]
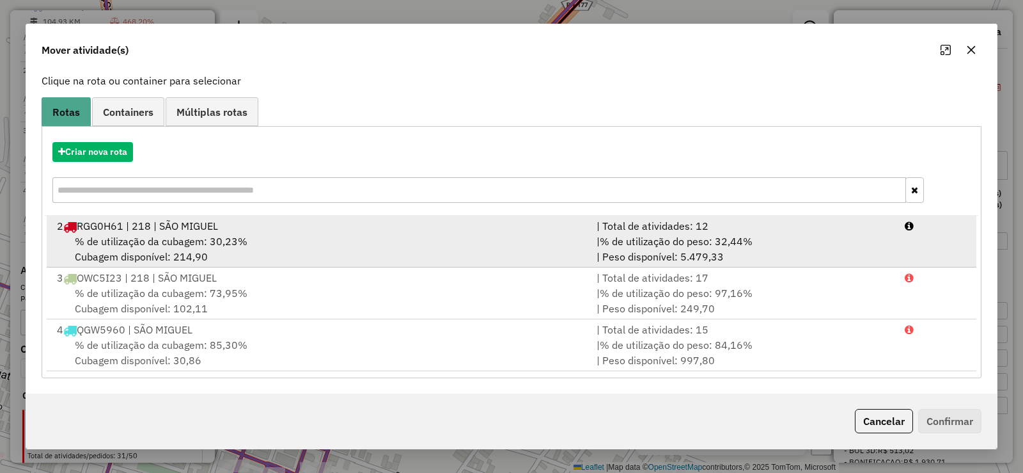
click at [232, 240] on span "% de utilização da cubagem: 30,23%" at bounding box center [161, 241] width 173 height 13
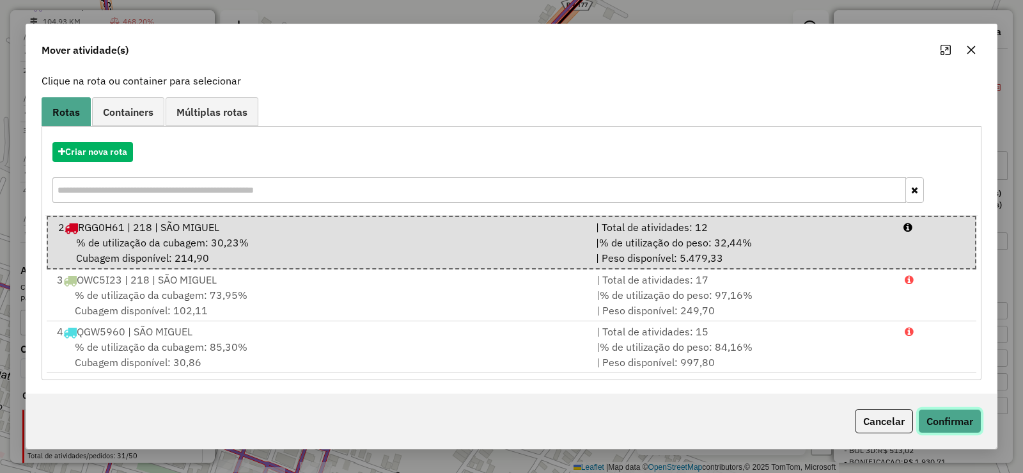
click at [961, 414] on button "Confirmar" at bounding box center [949, 421] width 63 height 24
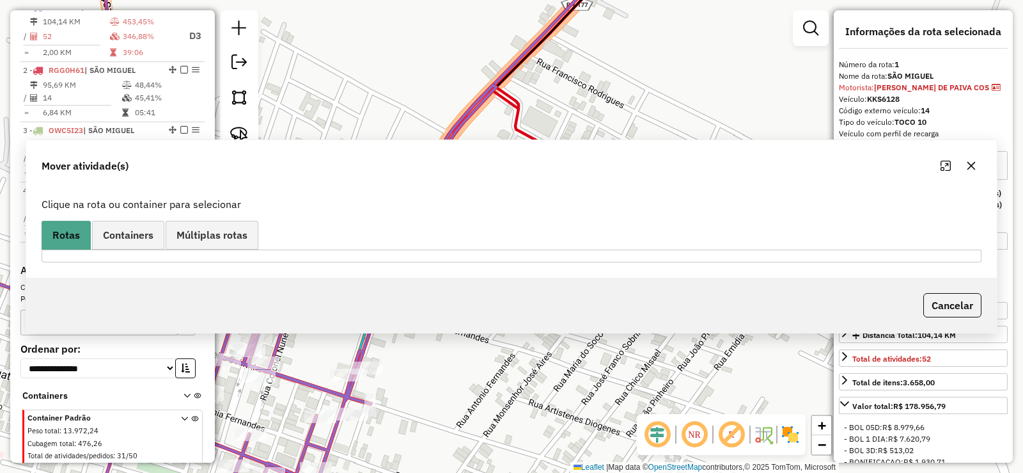
scroll to position [0, 0]
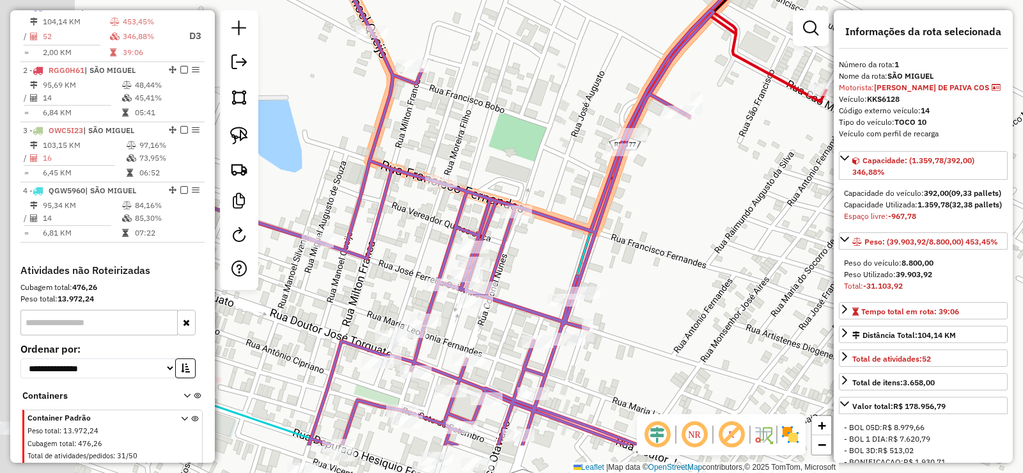
drag, startPoint x: 358, startPoint y: 257, endPoint x: 601, endPoint y: 166, distance: 259.4
click at [601, 166] on div "Janela de atendimento Grade de atendimento Capacidade Transportadoras Veículos …" at bounding box center [511, 236] width 1023 height 473
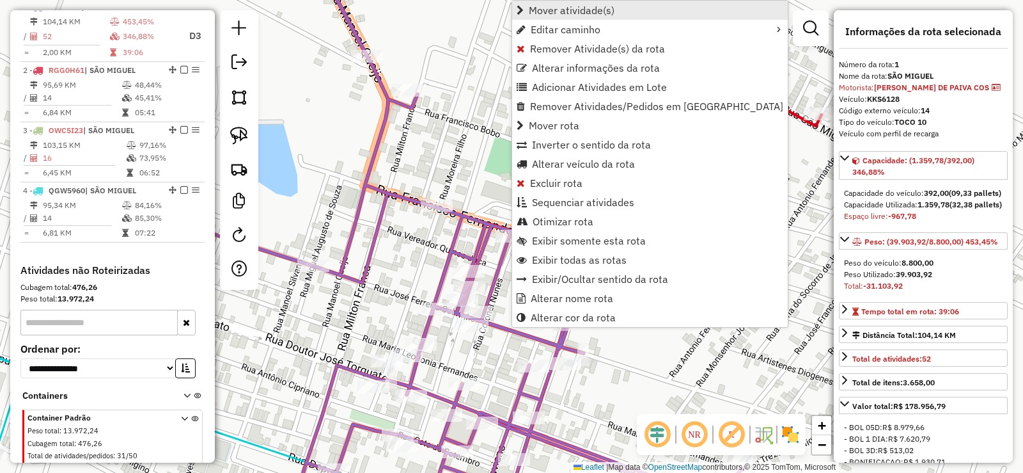
drag, startPoint x: 561, startPoint y: 10, endPoint x: 457, endPoint y: 65, distance: 118.2
click at [560, 10] on span "Mover atividade(s)" at bounding box center [572, 10] width 86 height 10
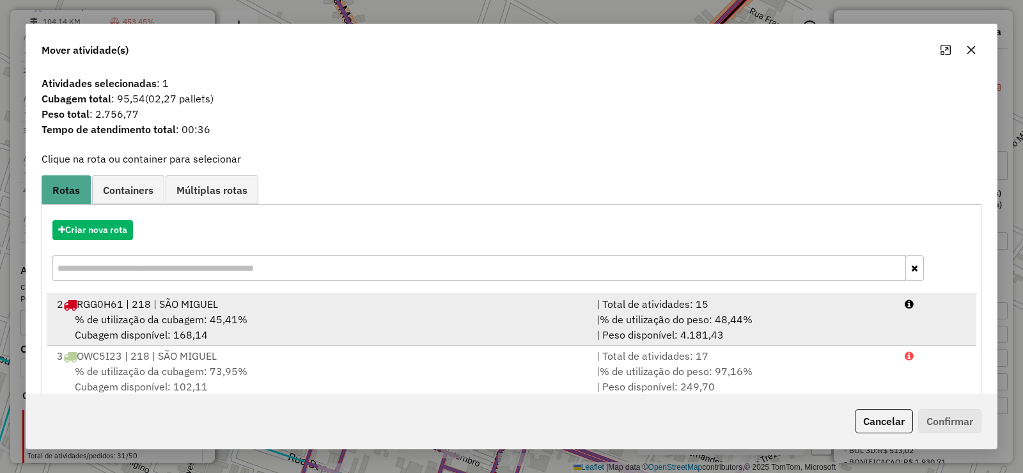
click at [292, 311] on div "2 RGG0H61 | 218 | SÃO MIGUEL" at bounding box center [319, 303] width 540 height 15
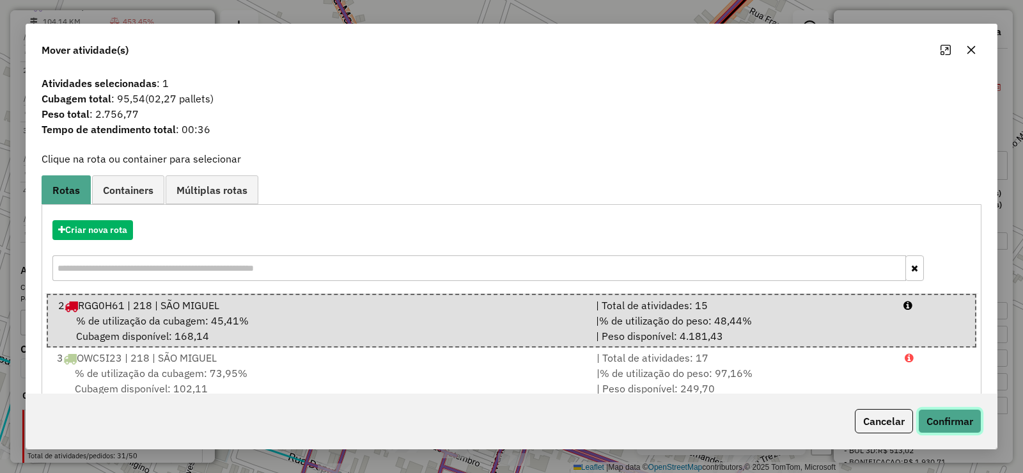
click at [947, 427] on button "Confirmar" at bounding box center [949, 421] width 63 height 24
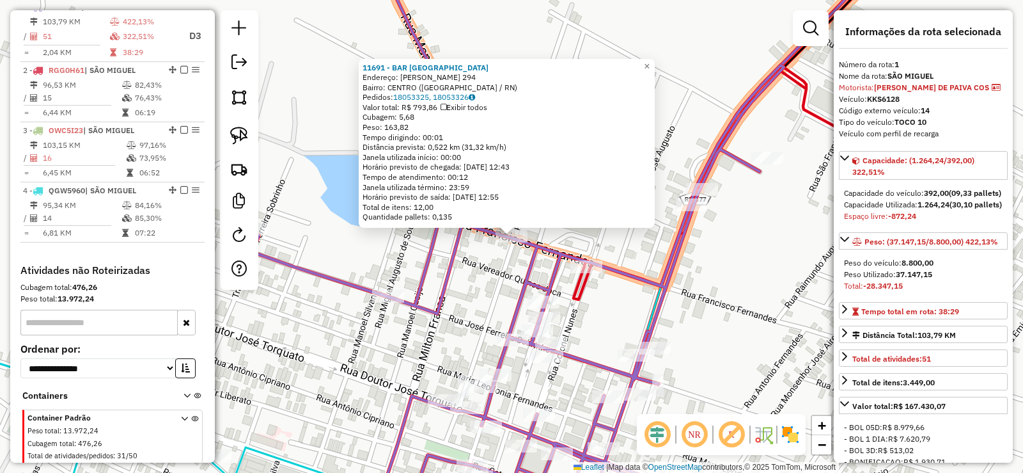
click at [639, 258] on div "11691 - BAR DO [PERSON_NAME]: [PERSON_NAME] 294 Bairro: CENTRO ([GEOGRAPHIC_DAT…" at bounding box center [511, 236] width 1023 height 473
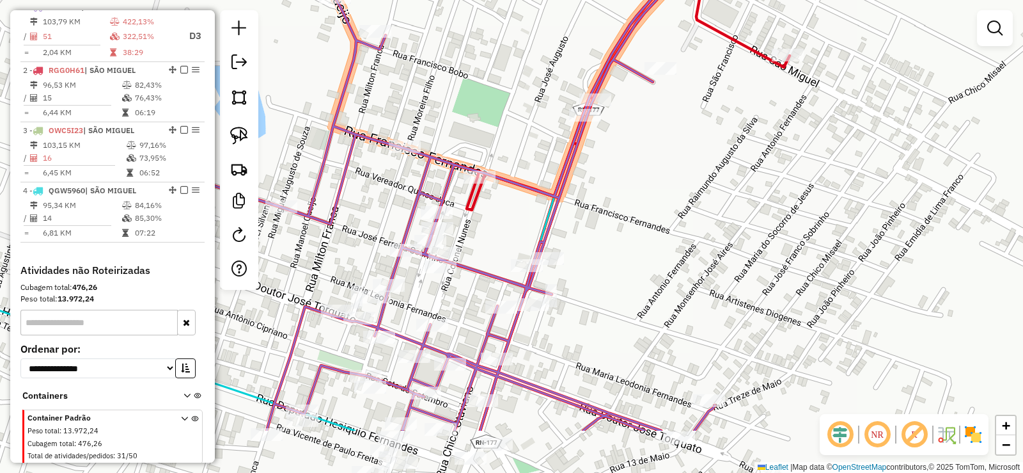
drag, startPoint x: 594, startPoint y: 224, endPoint x: 524, endPoint y: 161, distance: 93.7
click at [524, 161] on div "Janela de atendimento Grade de atendimento Capacidade Transportadoras Veículos …" at bounding box center [511, 236] width 1023 height 473
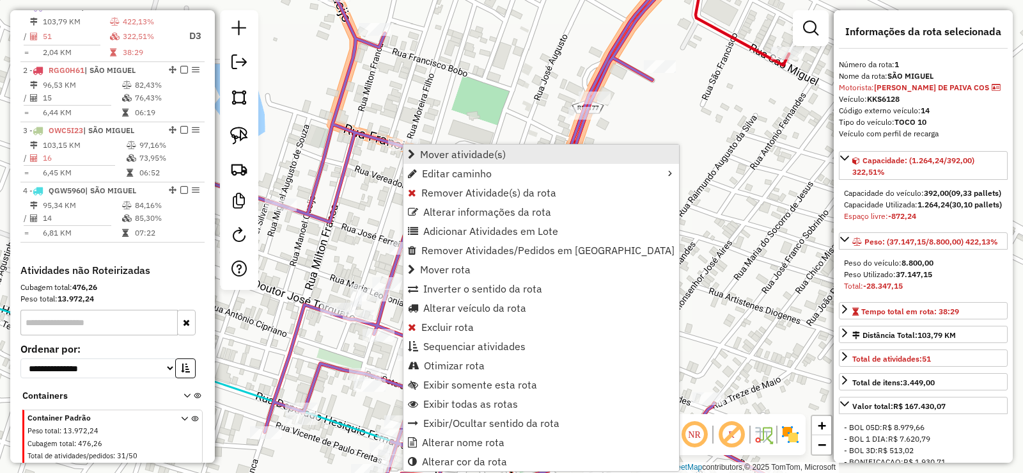
click at [448, 154] on span "Mover atividade(s)" at bounding box center [463, 154] width 86 height 10
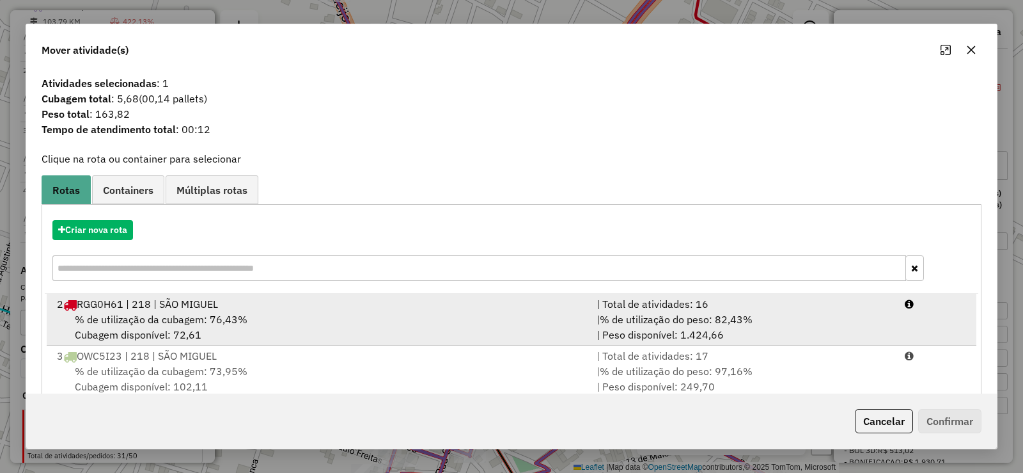
click at [203, 302] on span "RGG0H61 | 218 | SÃO MIGUEL" at bounding box center [147, 303] width 141 height 13
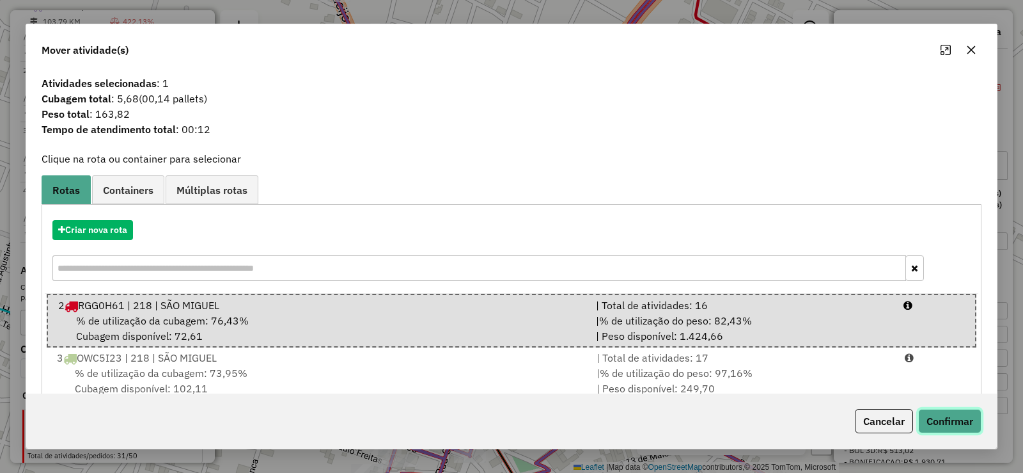
click at [942, 419] on button "Confirmar" at bounding box center [949, 421] width 63 height 24
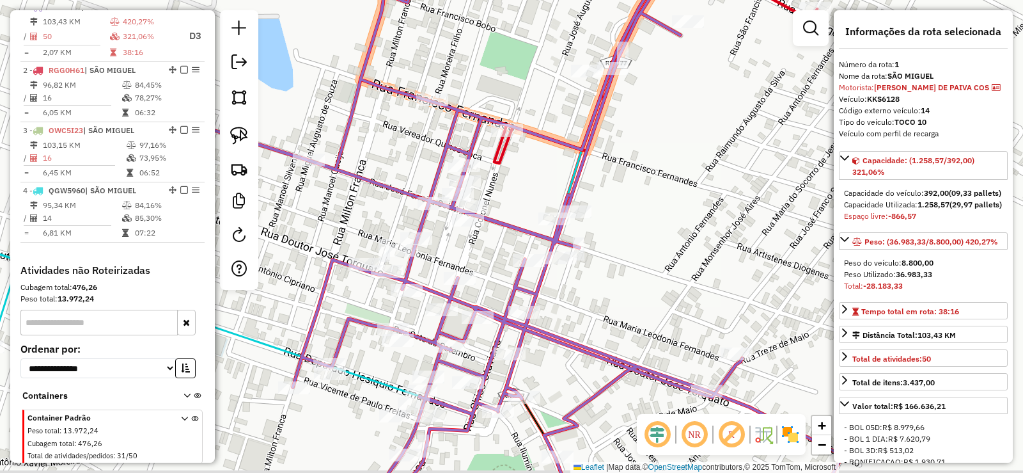
drag, startPoint x: 613, startPoint y: 286, endPoint x: 615, endPoint y: 236, distance: 50.6
click at [641, 240] on div "Janela de atendimento Grade de atendimento Capacidade Transportadoras Veículos …" at bounding box center [511, 236] width 1023 height 473
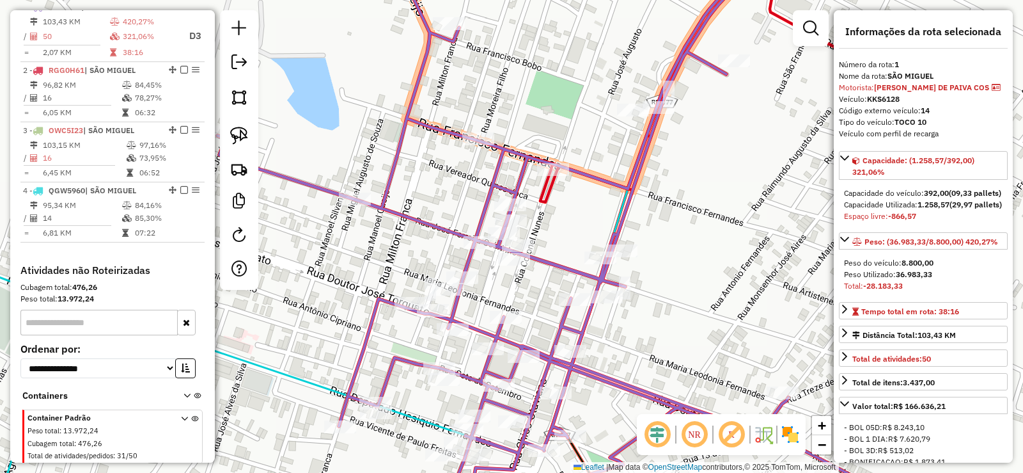
click at [548, 224] on div "Janela de atendimento Grade de atendimento Capacidade Transportadoras Veículos …" at bounding box center [511, 236] width 1023 height 473
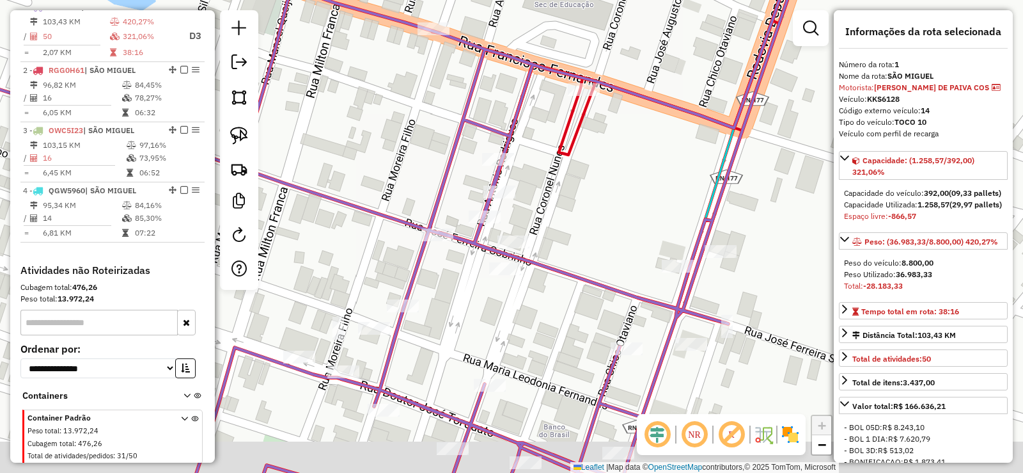
drag, startPoint x: 536, startPoint y: 237, endPoint x: 541, endPoint y: 204, distance: 33.0
click at [541, 204] on div "Janela de atendimento Grade de atendimento Capacidade Transportadoras Veículos …" at bounding box center [511, 236] width 1023 height 473
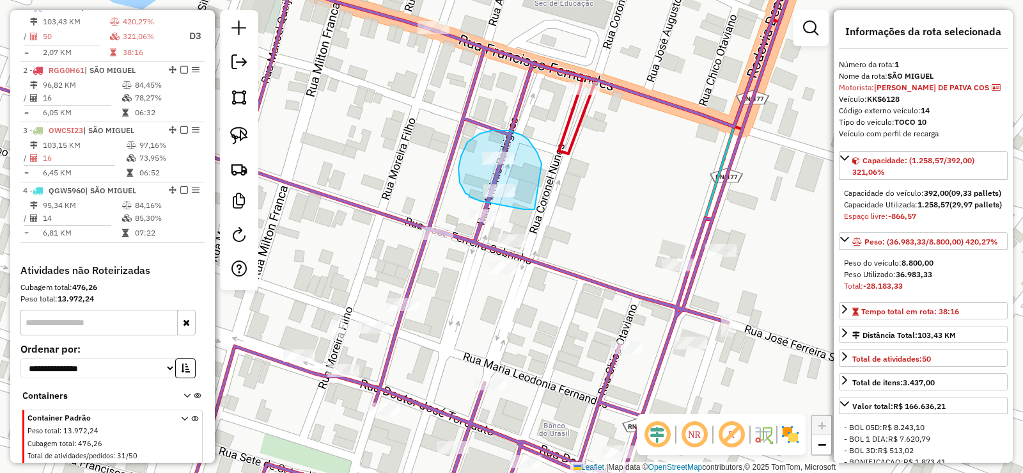
drag, startPoint x: 542, startPoint y: 164, endPoint x: 535, endPoint y: 209, distance: 45.9
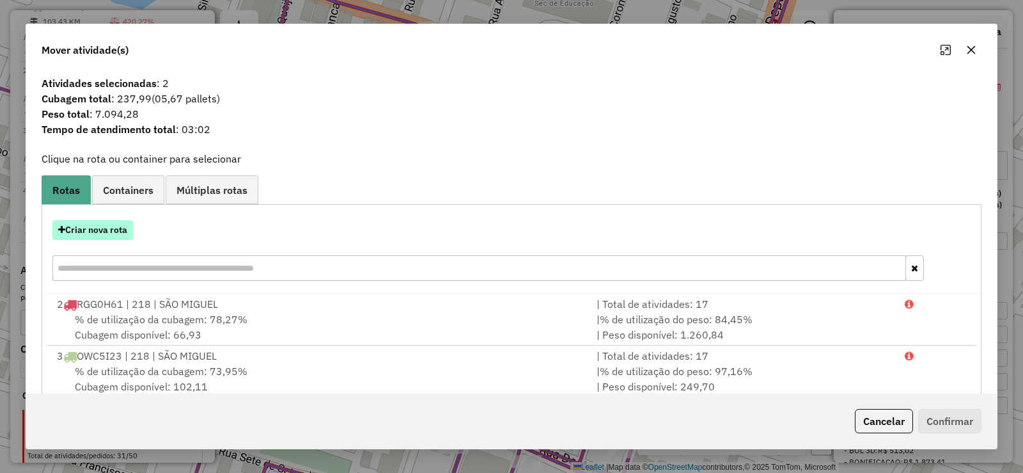
click at [102, 226] on button "Criar nova rota" at bounding box center [92, 230] width 81 height 20
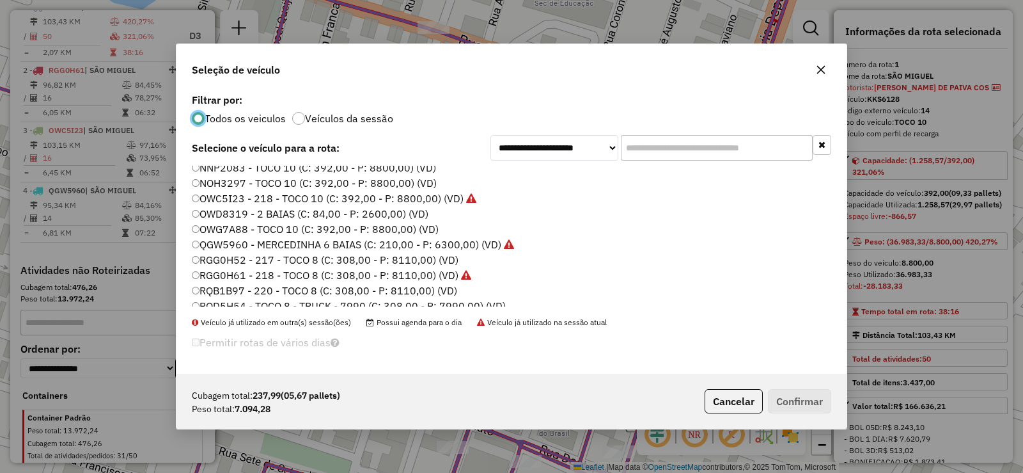
scroll to position [151, 0]
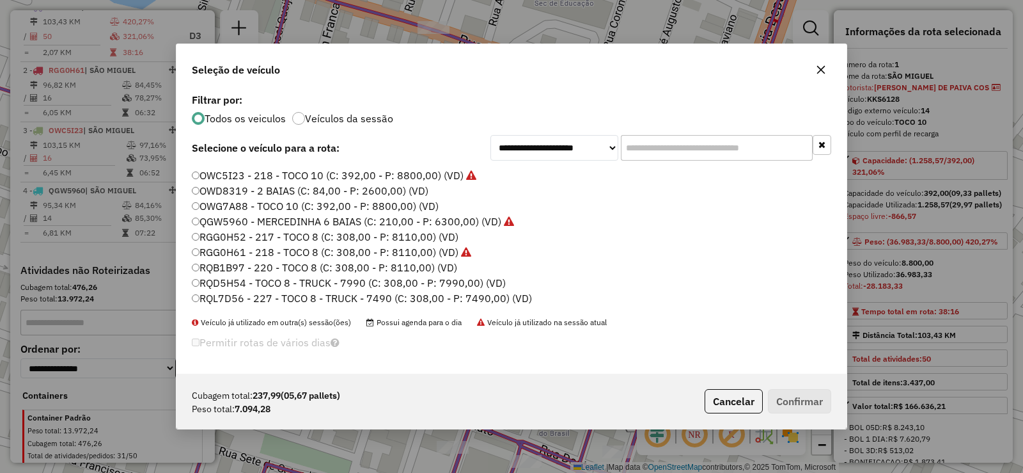
click at [333, 285] on label "RQD5H54 - TOCO 8 - TRUCK - 7990 (C: 308,00 - P: 7990,00) (VD)" at bounding box center [349, 282] width 314 height 15
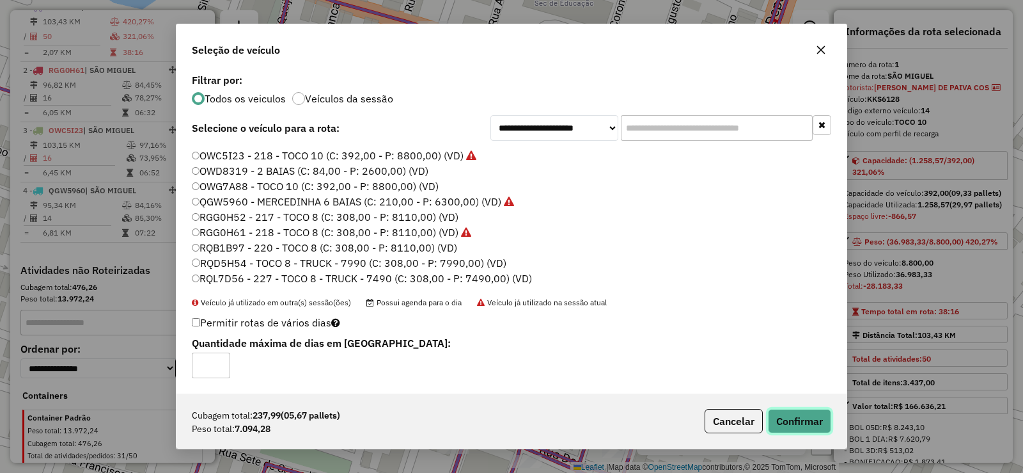
drag, startPoint x: 812, startPoint y: 423, endPoint x: 803, endPoint y: 421, distance: 9.8
click at [808, 423] on button "Confirmar" at bounding box center [799, 421] width 63 height 24
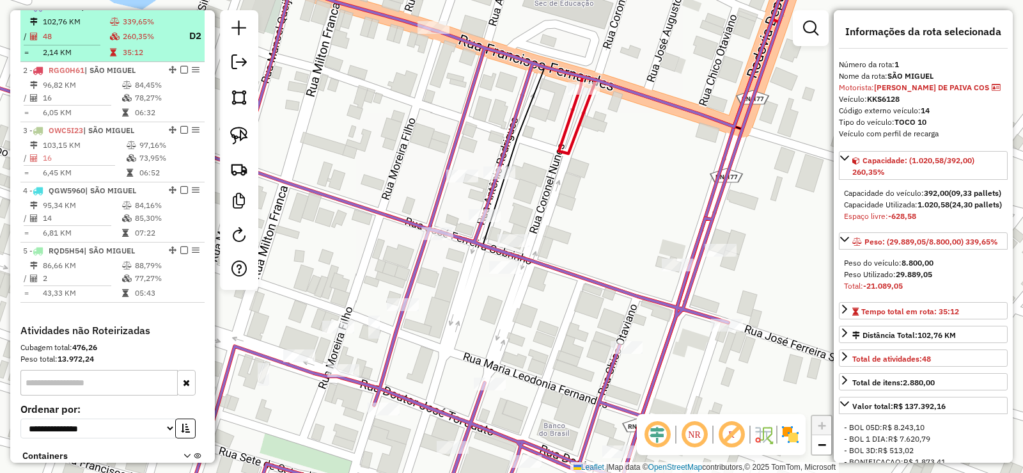
click at [129, 28] on td "339,65%" at bounding box center [150, 21] width 56 height 13
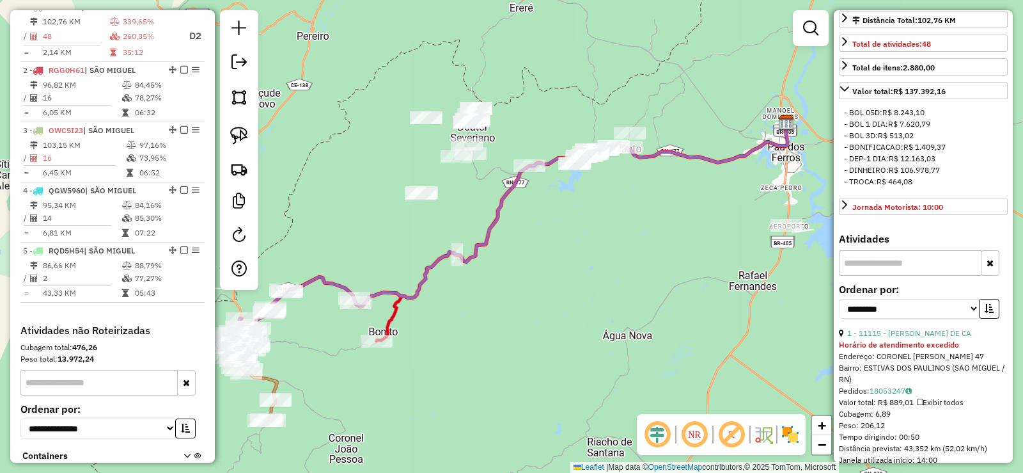
scroll to position [320, 0]
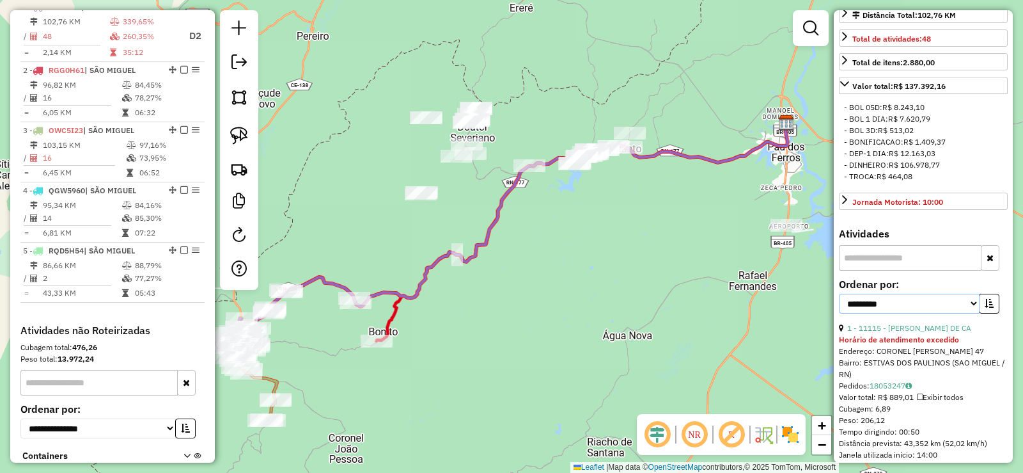
drag, startPoint x: 970, startPoint y: 333, endPoint x: 942, endPoint y: 343, distance: 29.9
click at [965, 313] on select "**********" at bounding box center [909, 304] width 141 height 20
select select "**********"
click at [839, 313] on select "**********" at bounding box center [909, 304] width 141 height 20
click at [985, 313] on button "button" at bounding box center [989, 304] width 20 height 20
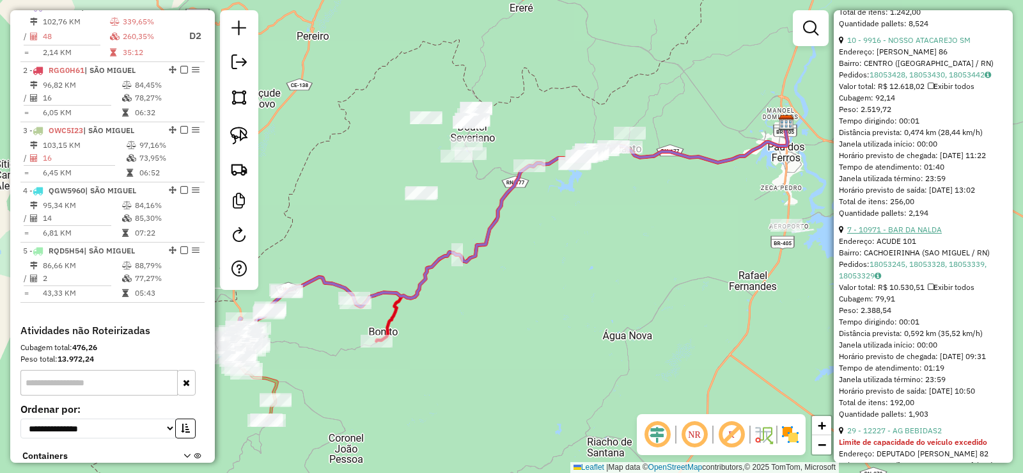
scroll to position [767, 0]
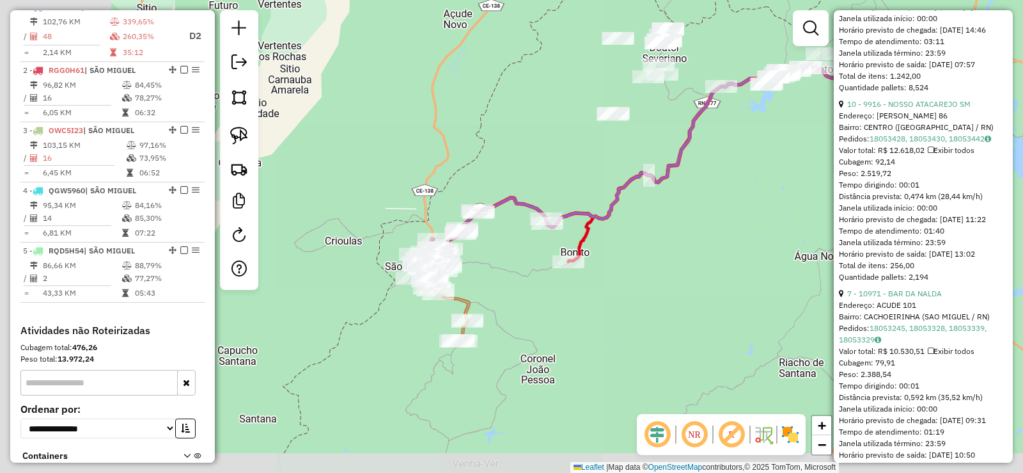
drag, startPoint x: 563, startPoint y: 290, endPoint x: 746, endPoint y: 207, distance: 201.5
click at [748, 208] on div "Janela de atendimento Grade de atendimento Capacidade Transportadoras Veículos …" at bounding box center [511, 236] width 1023 height 473
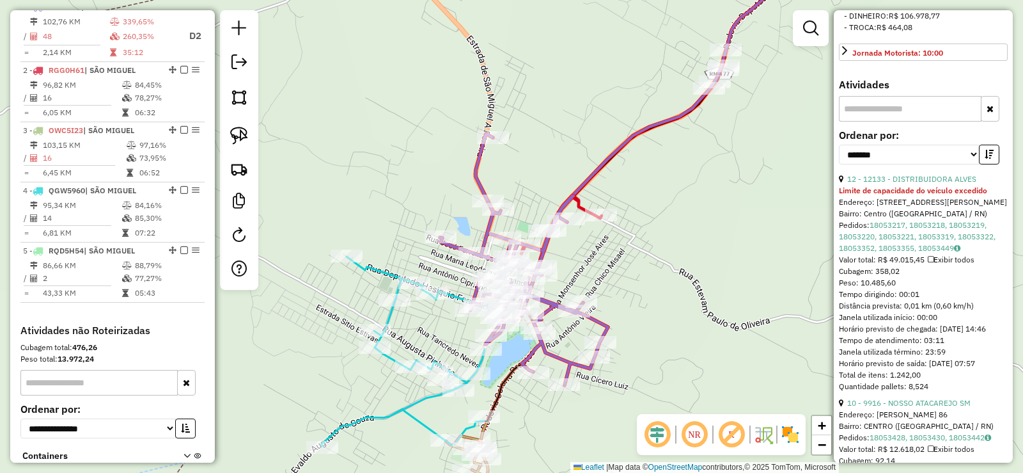
scroll to position [448, 0]
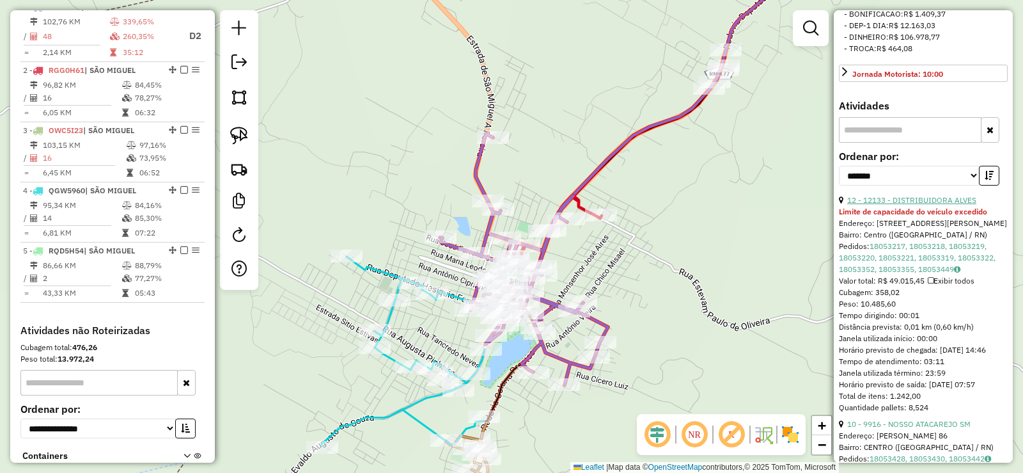
click at [925, 205] on link "12 - 12133 - DISTRIBUIDORA ALVES" at bounding box center [911, 200] width 129 height 10
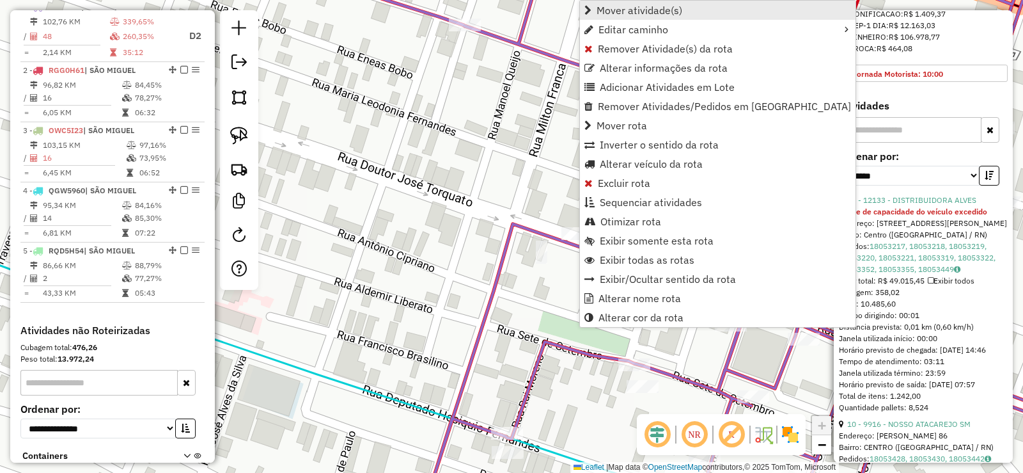
click at [604, 11] on span "Mover atividade(s)" at bounding box center [640, 10] width 86 height 10
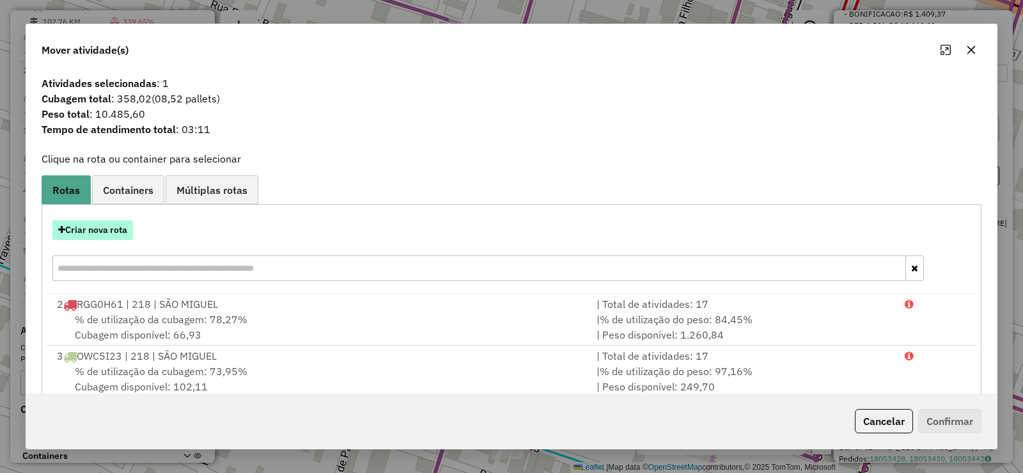
click at [102, 228] on button "Criar nova rota" at bounding box center [92, 230] width 81 height 20
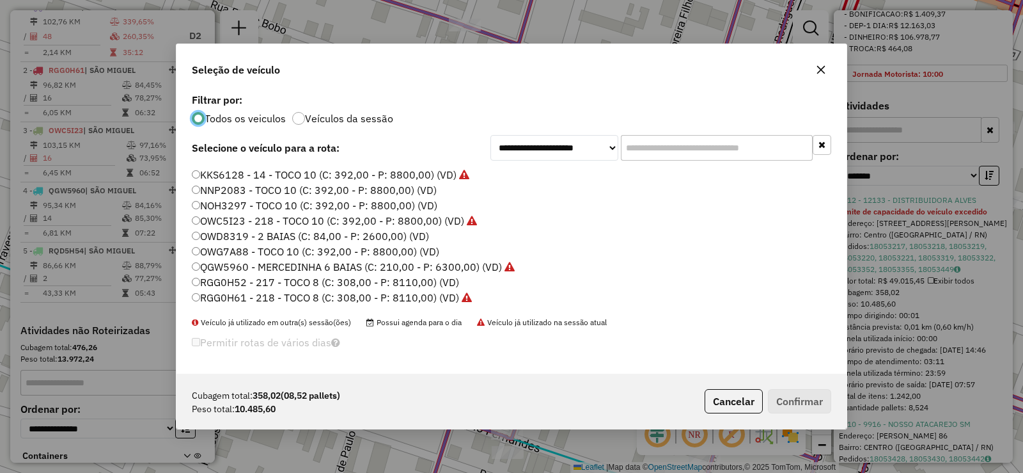
scroll to position [87, 0]
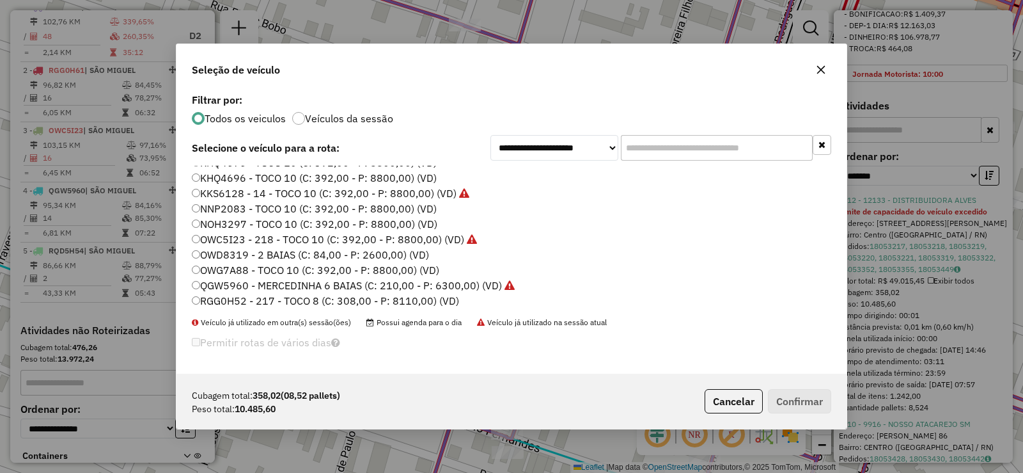
click at [266, 222] on label "NOH3297 - TOCO 10 (C: 392,00 - P: 8800,00) (VD)" at bounding box center [315, 223] width 246 height 15
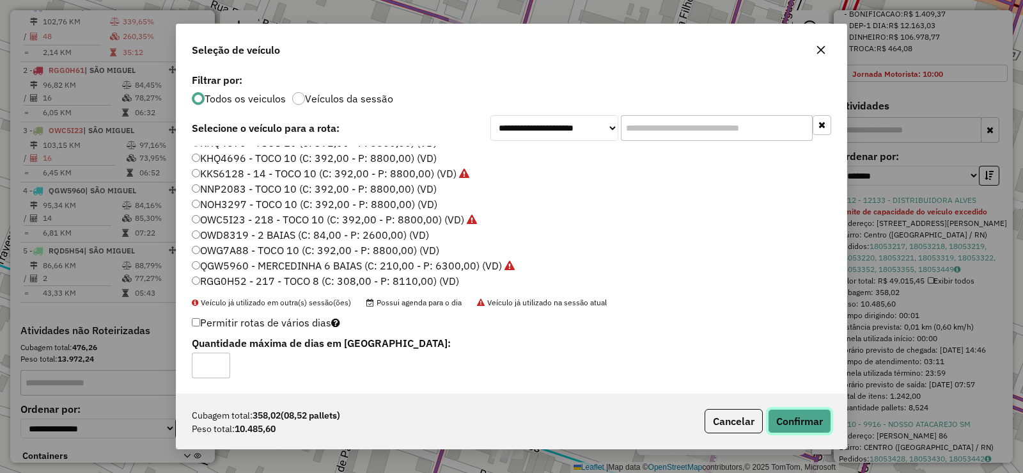
drag, startPoint x: 802, startPoint y: 430, endPoint x: 798, endPoint y: 421, distance: 9.2
click at [798, 421] on button "Confirmar" at bounding box center [799, 421] width 63 height 24
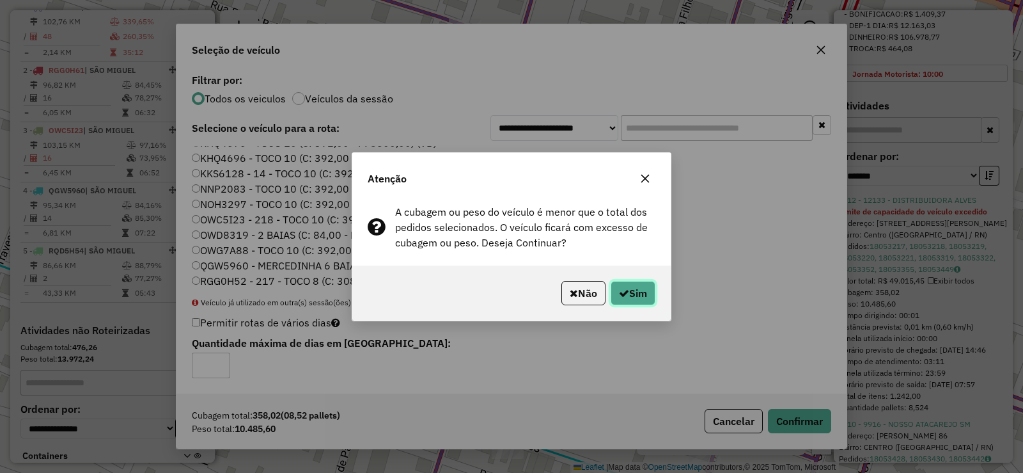
click at [639, 287] on button "Sim" at bounding box center [633, 293] width 45 height 24
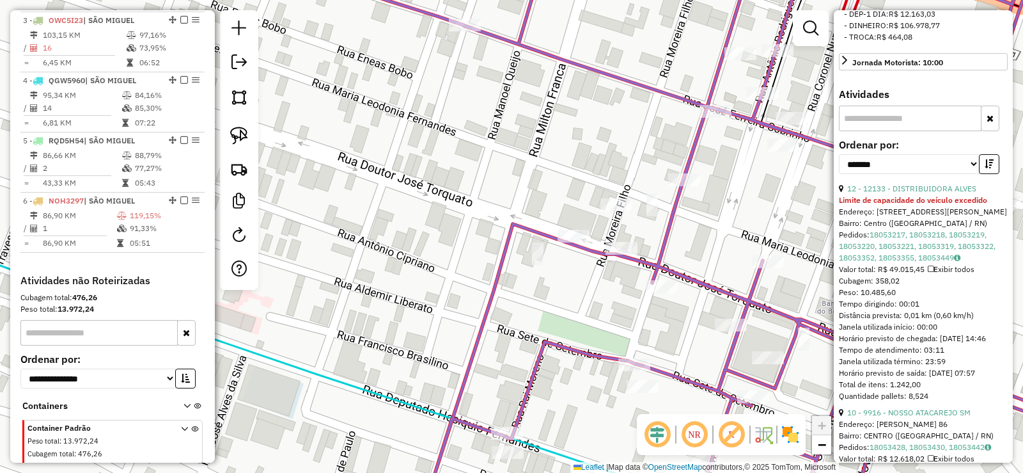
scroll to position [623, 0]
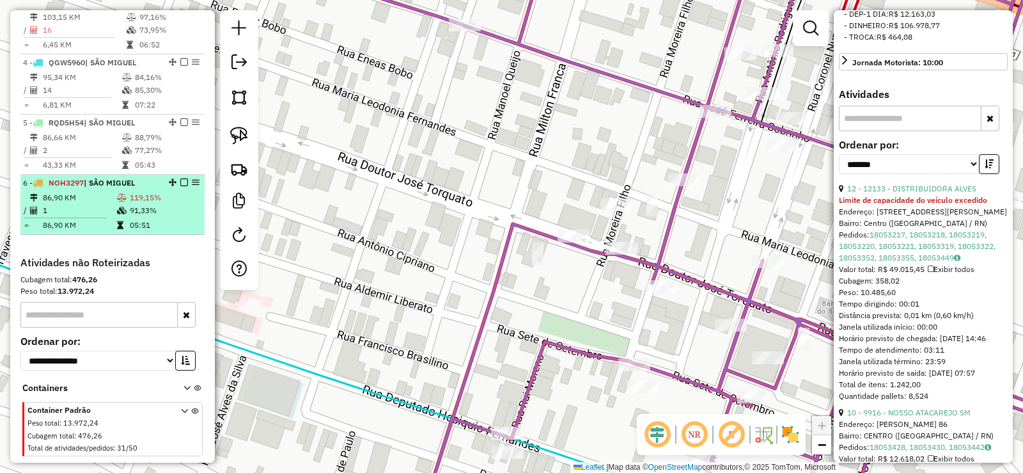
click at [95, 204] on td "86,90 KM" at bounding box center [79, 197] width 74 height 13
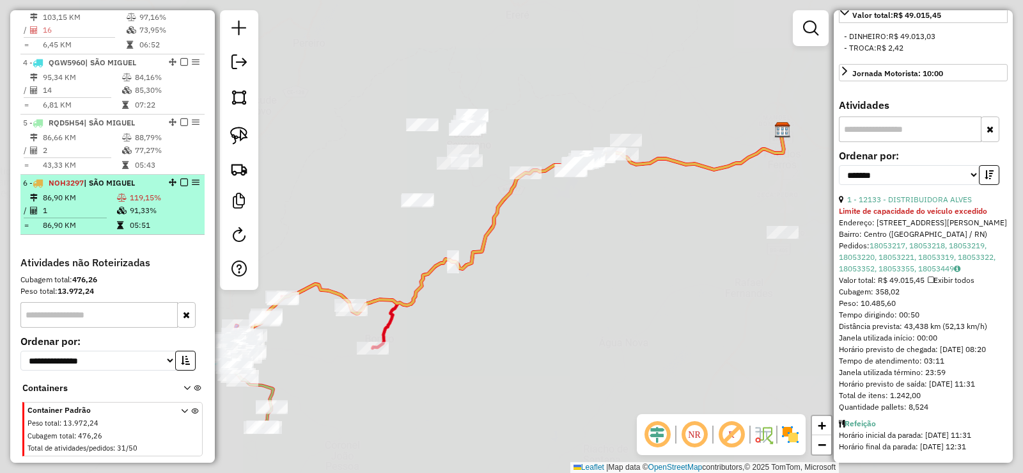
scroll to position [344, 0]
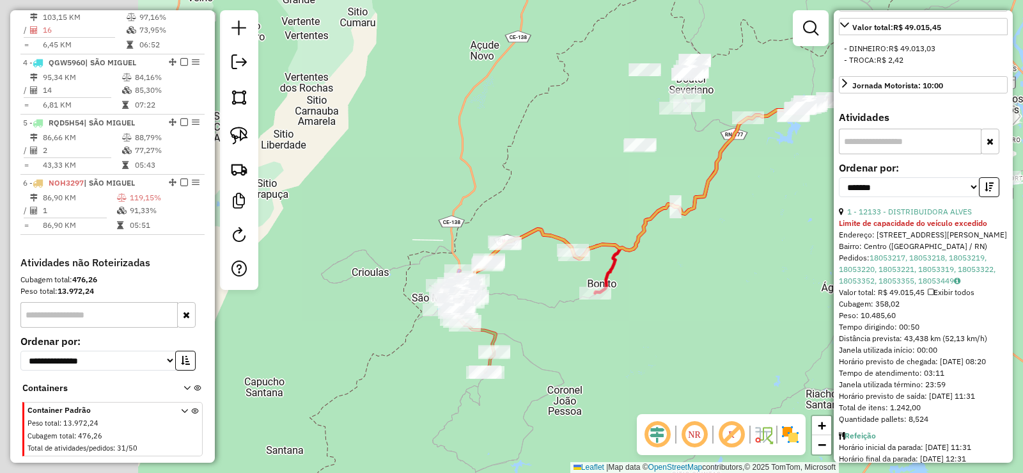
drag, startPoint x: 514, startPoint y: 267, endPoint x: 750, endPoint y: 203, distance: 244.5
click at [751, 204] on div "Janela de atendimento Grade de atendimento Capacidade Transportadoras Veículos …" at bounding box center [511, 236] width 1023 height 473
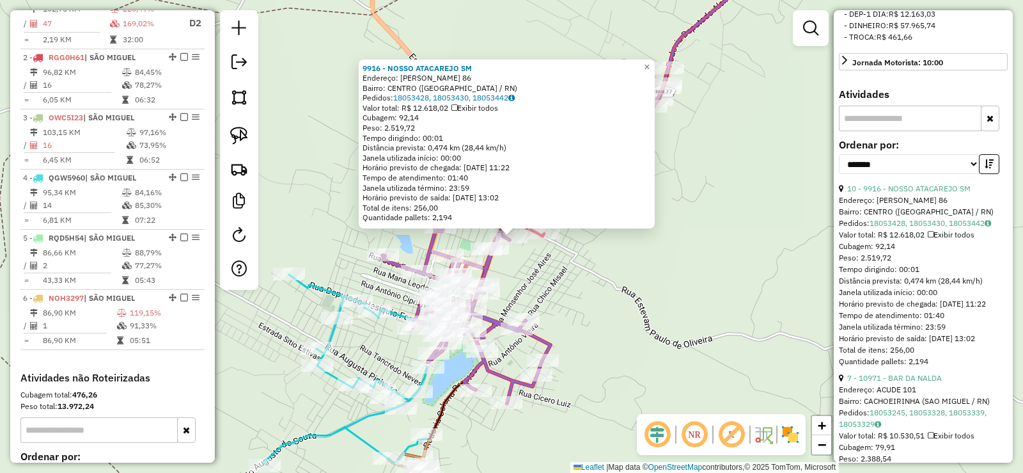
scroll to position [495, 0]
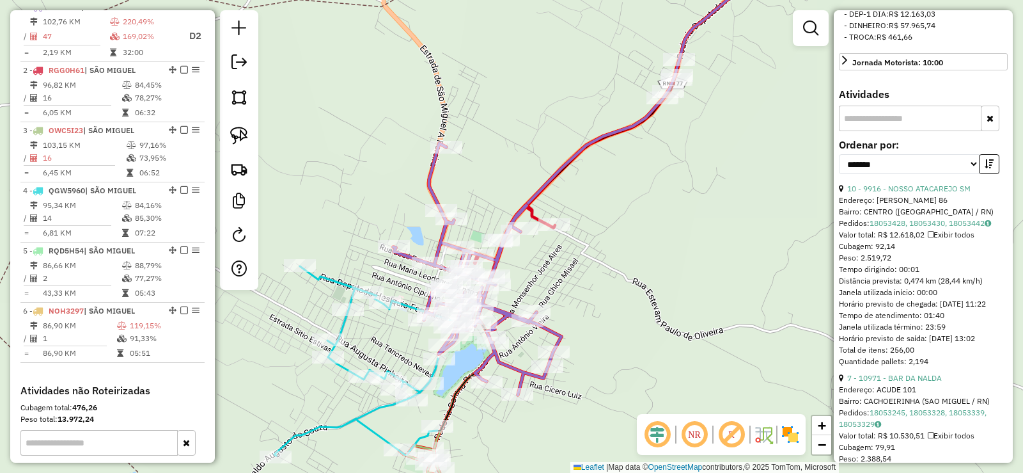
drag, startPoint x: 551, startPoint y: 278, endPoint x: 605, endPoint y: 219, distance: 80.6
click at [611, 221] on div "Janela de atendimento Grade de atendimento Capacidade Transportadoras Veículos …" at bounding box center [511, 236] width 1023 height 473
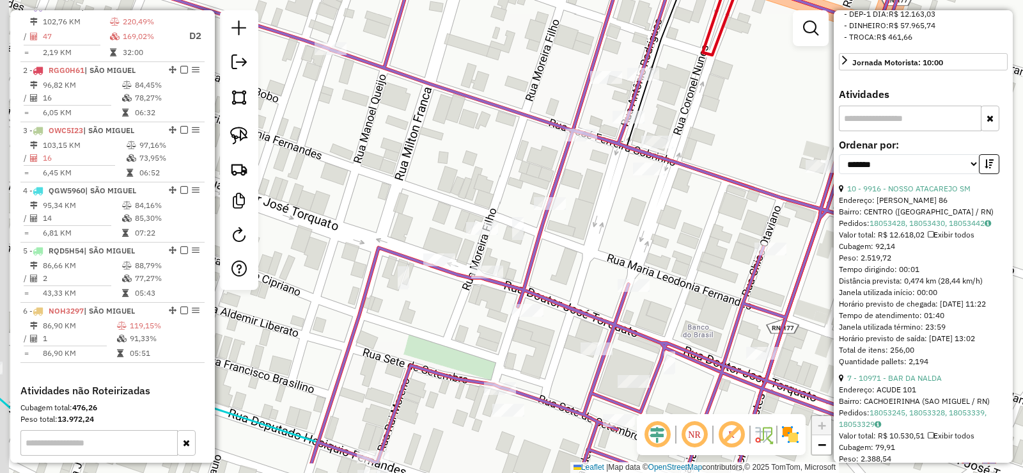
drag, startPoint x: 560, startPoint y: 263, endPoint x: 574, endPoint y: 231, distance: 34.1
click at [576, 235] on div "Janela de atendimento Grade de atendimento Capacidade Transportadoras Veículos …" at bounding box center [511, 236] width 1023 height 473
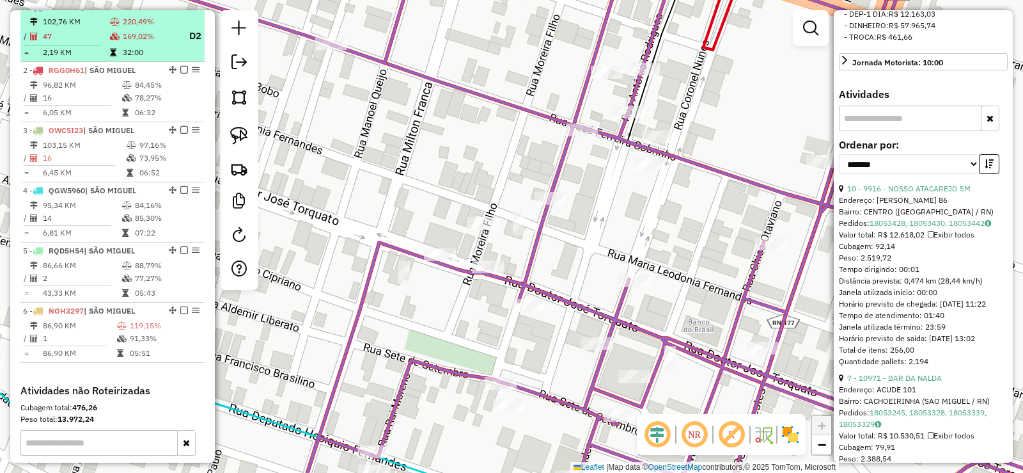
click at [95, 28] on td "102,76 KM" at bounding box center [75, 21] width 67 height 13
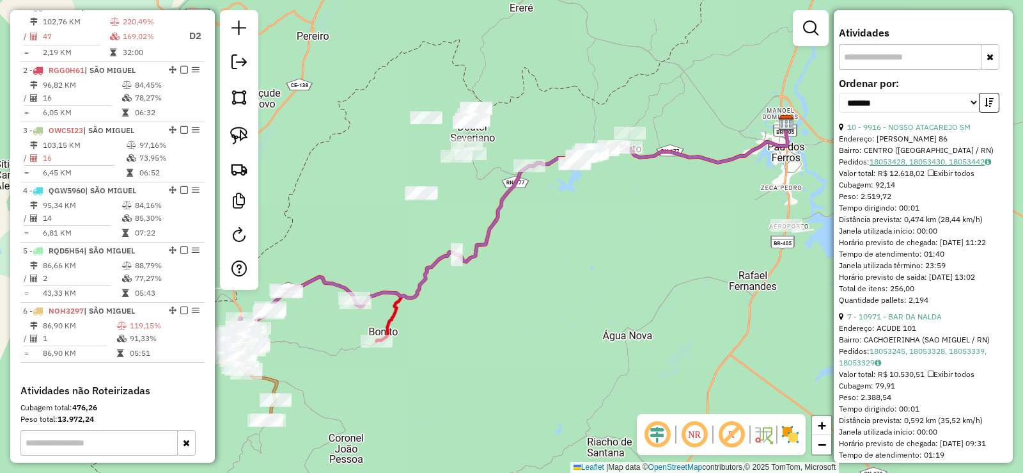
scroll to position [576, 0]
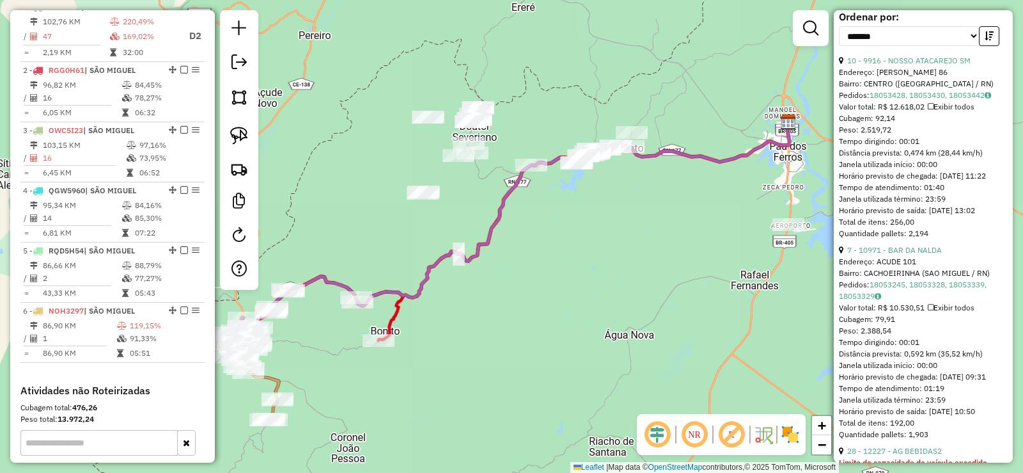
drag, startPoint x: 490, startPoint y: 305, endPoint x: 797, endPoint y: 290, distance: 307.3
click at [816, 292] on div "Janela de atendimento Grade de atendimento Capacidade Transportadoras Veículos …" at bounding box center [511, 236] width 1023 height 473
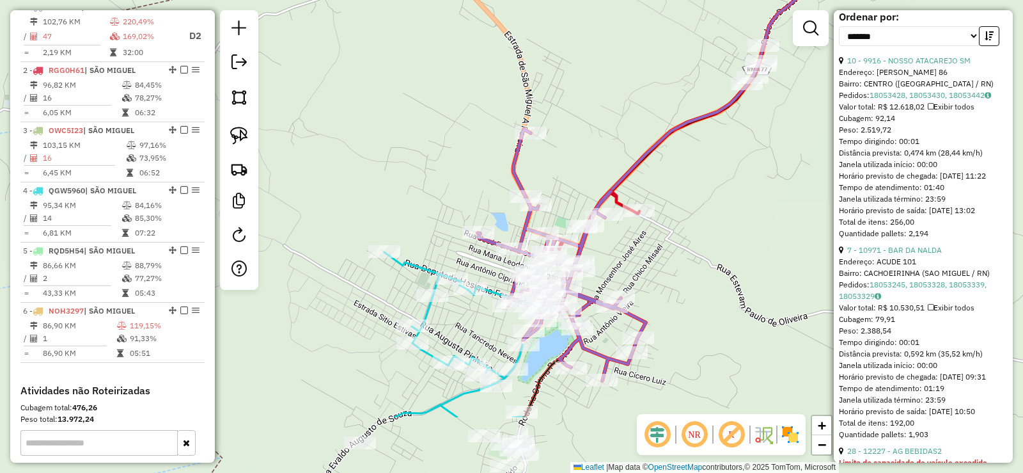
drag, startPoint x: 656, startPoint y: 304, endPoint x: 568, endPoint y: 225, distance: 118.6
click at [632, 242] on div "Janela de atendimento Grade de atendimento Capacidade Transportadoras Veículos …" at bounding box center [511, 236] width 1023 height 473
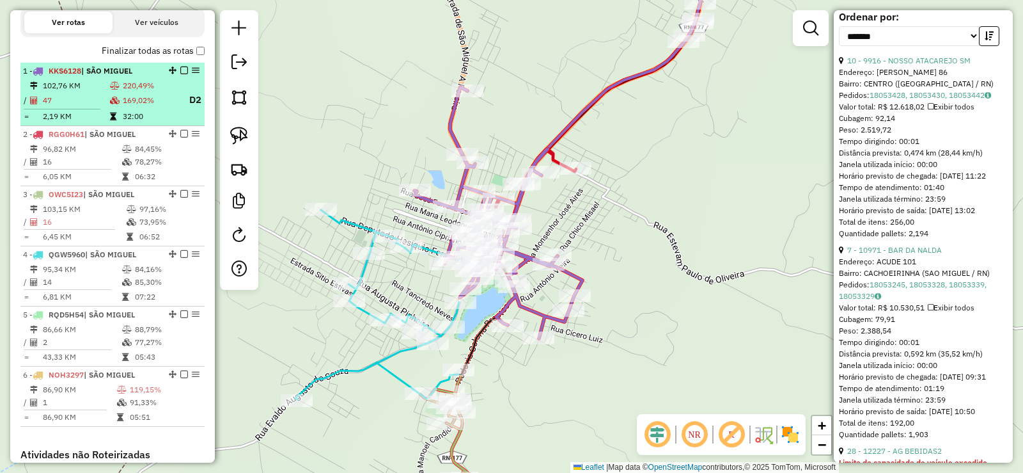
scroll to position [367, 0]
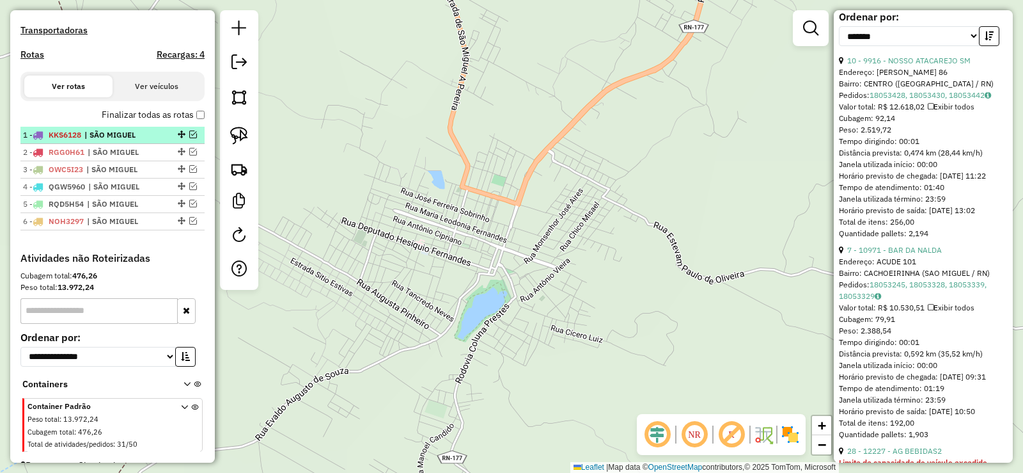
click at [189, 138] on em at bounding box center [193, 134] width 8 height 8
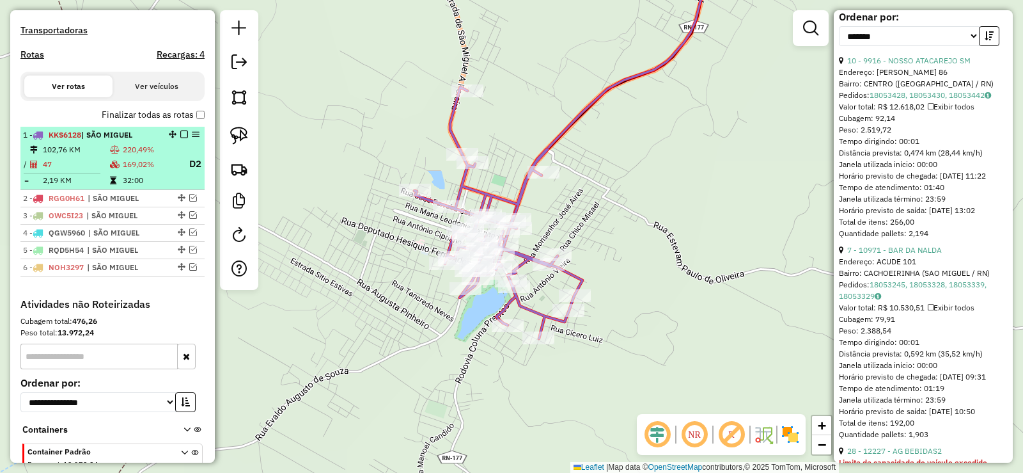
click at [182, 138] on em at bounding box center [184, 134] width 8 height 8
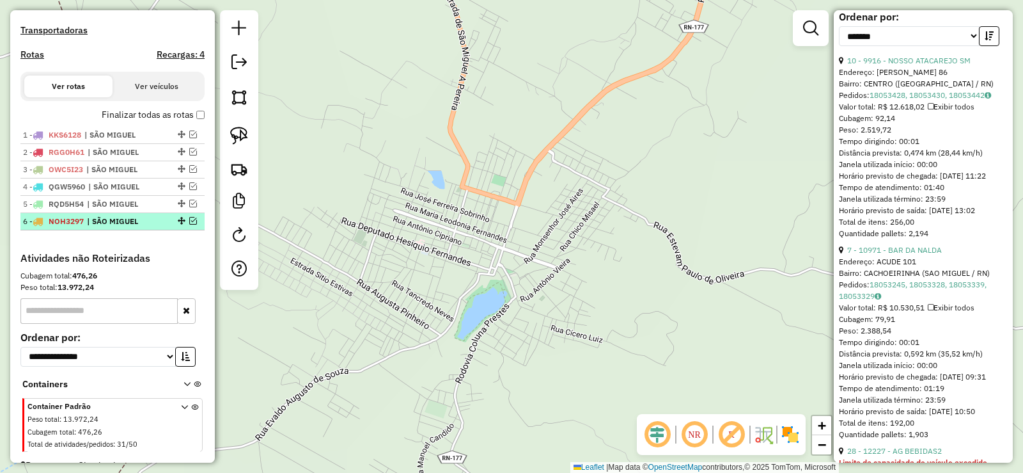
click at [190, 224] on em at bounding box center [193, 221] width 8 height 8
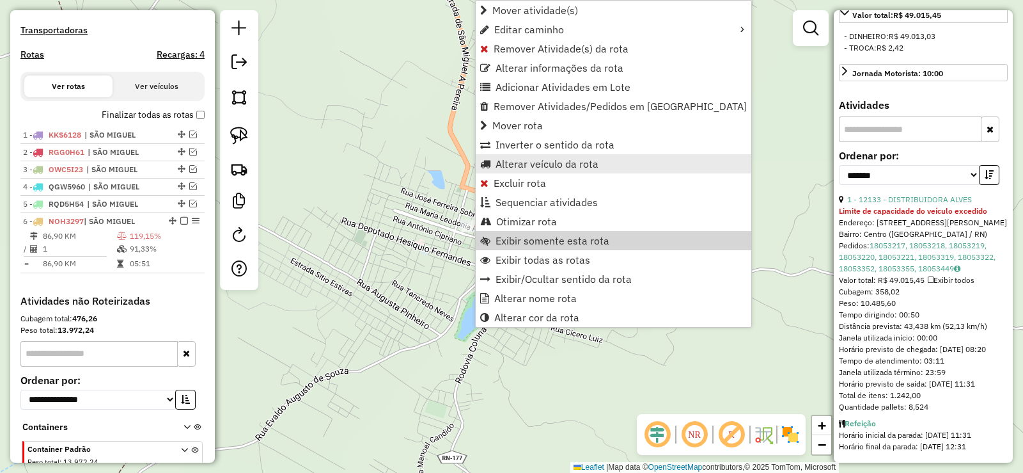
scroll to position [441, 0]
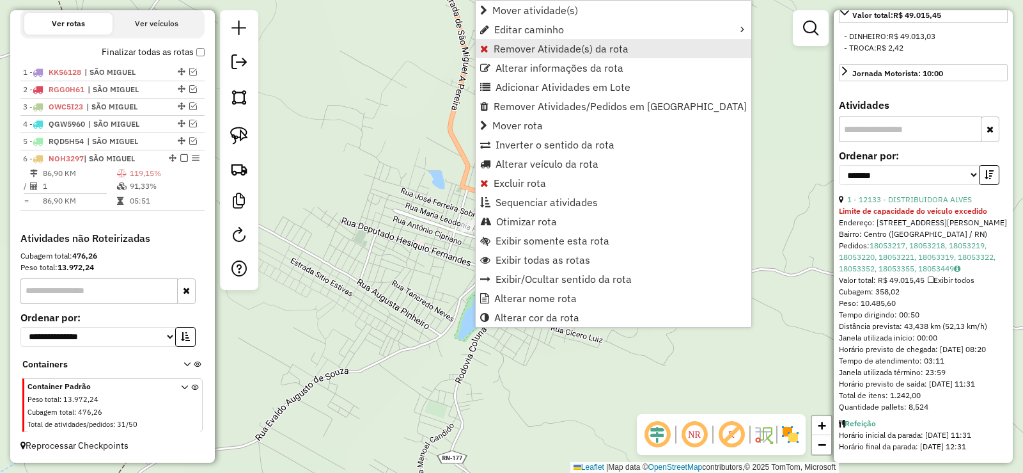
click at [510, 49] on span "Remover Atividade(s) da rota" at bounding box center [561, 48] width 135 height 10
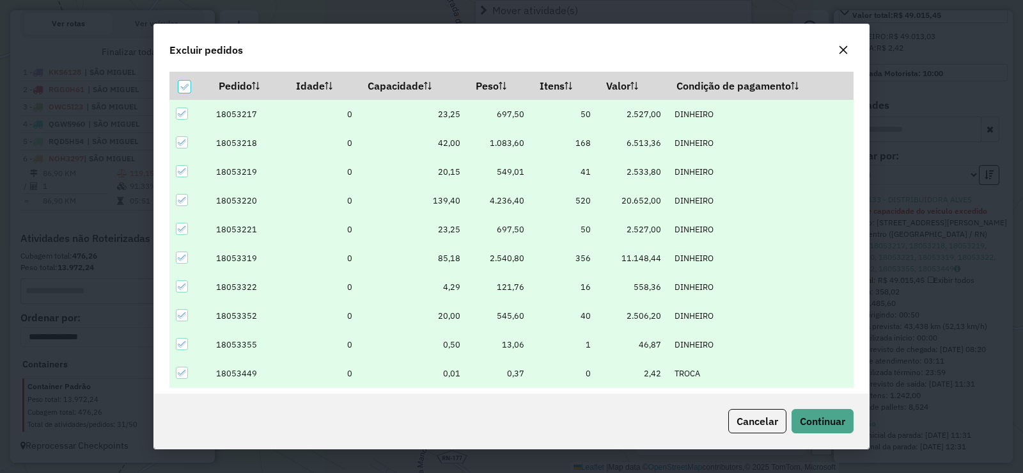
scroll to position [7, 4]
click at [184, 88] on icon at bounding box center [184, 86] width 9 height 9
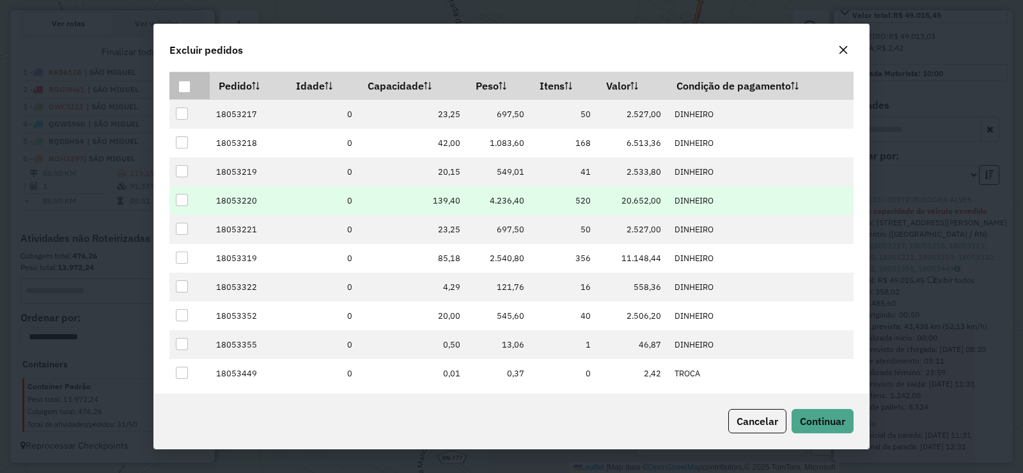
click at [182, 196] on div at bounding box center [182, 200] width 12 height 12
click at [820, 418] on span "Continuar" at bounding box center [822, 420] width 45 height 13
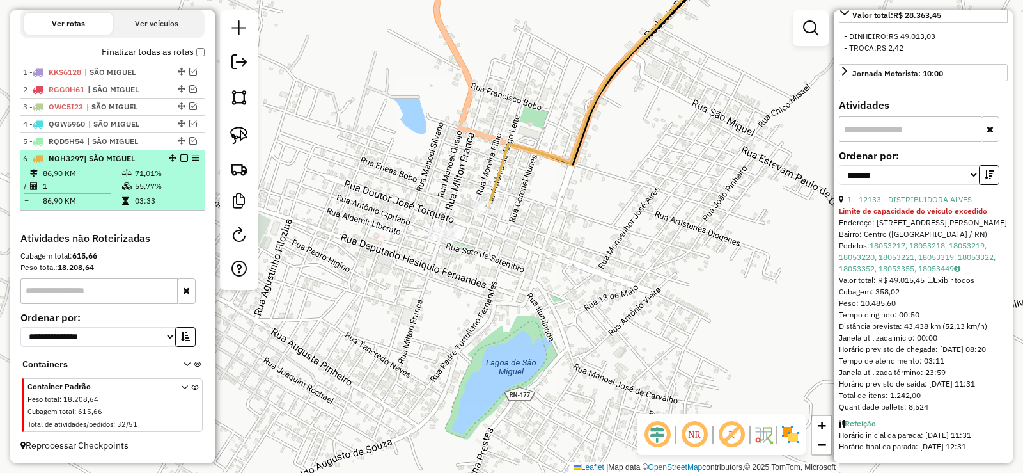
click at [136, 175] on td "71,01%" at bounding box center [166, 173] width 65 height 13
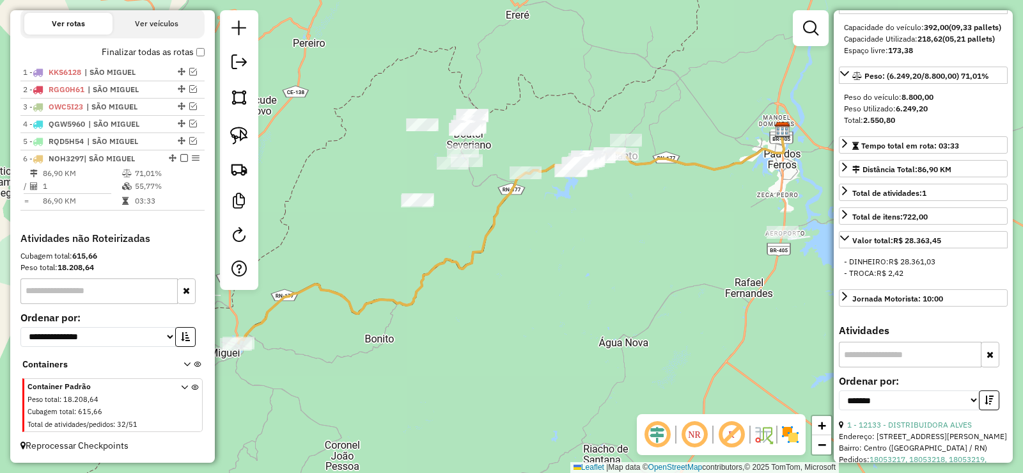
scroll to position [84, 0]
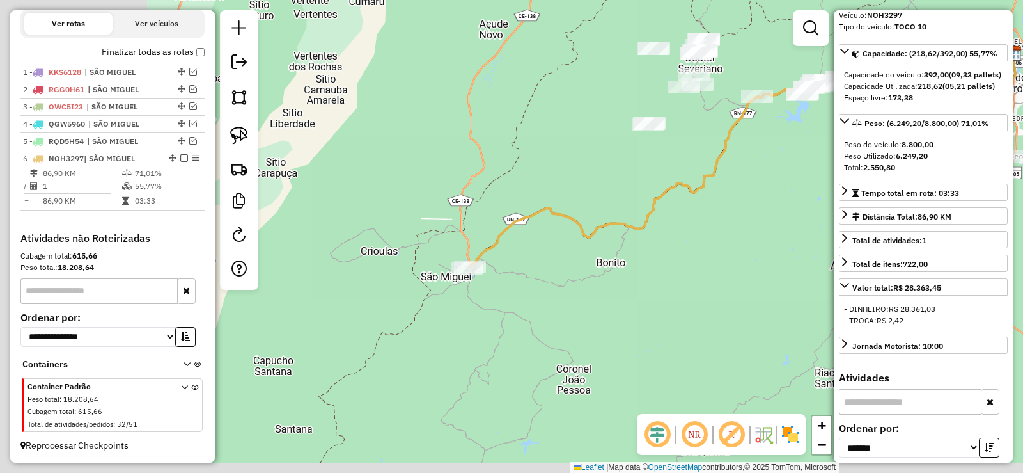
drag, startPoint x: 467, startPoint y: 294, endPoint x: 718, endPoint y: 204, distance: 266.8
click at [718, 204] on div "Janela de atendimento Grade de atendimento Capacidade Transportadoras Veículos …" at bounding box center [511, 236] width 1023 height 473
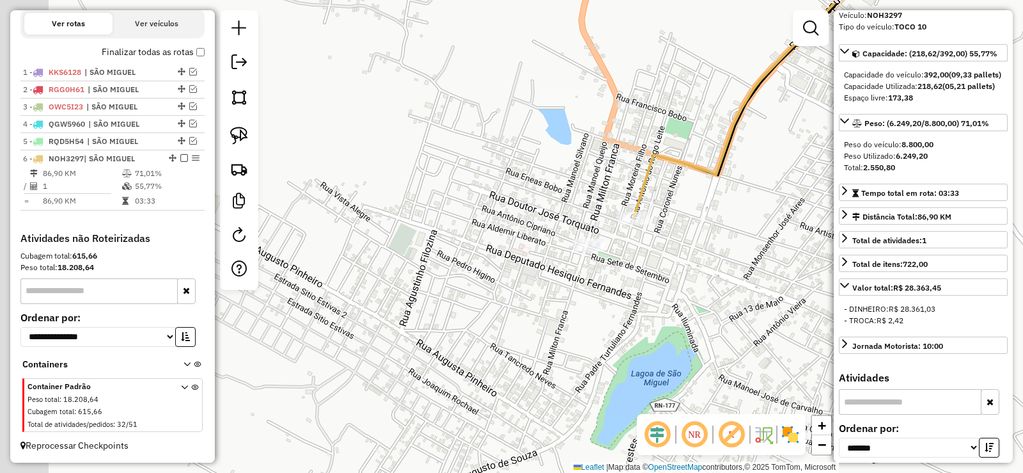
drag, startPoint x: 492, startPoint y: 236, endPoint x: 634, endPoint y: 257, distance: 143.5
click at [670, 286] on div "Janela de atendimento Grade de atendimento Capacidade Transportadoras Veículos …" at bounding box center [511, 236] width 1023 height 473
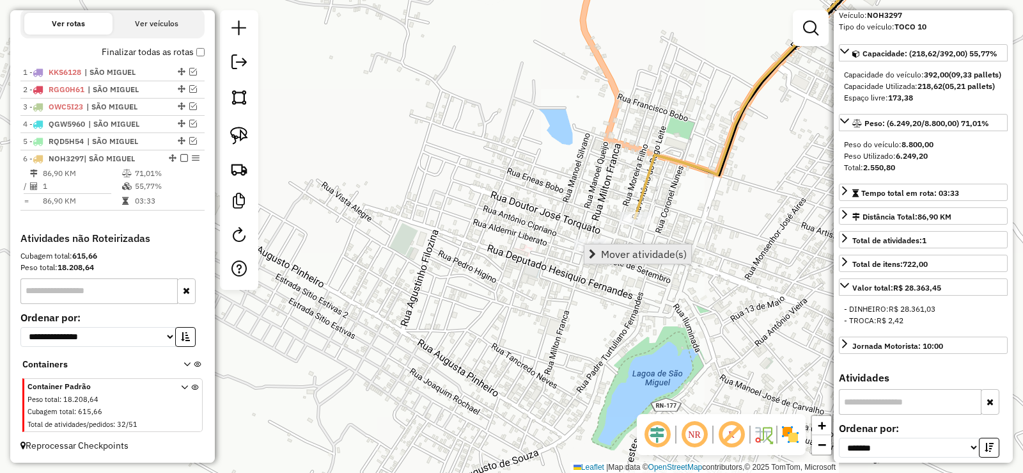
click at [634, 255] on span "Mover atividade(s)" at bounding box center [644, 254] width 86 height 10
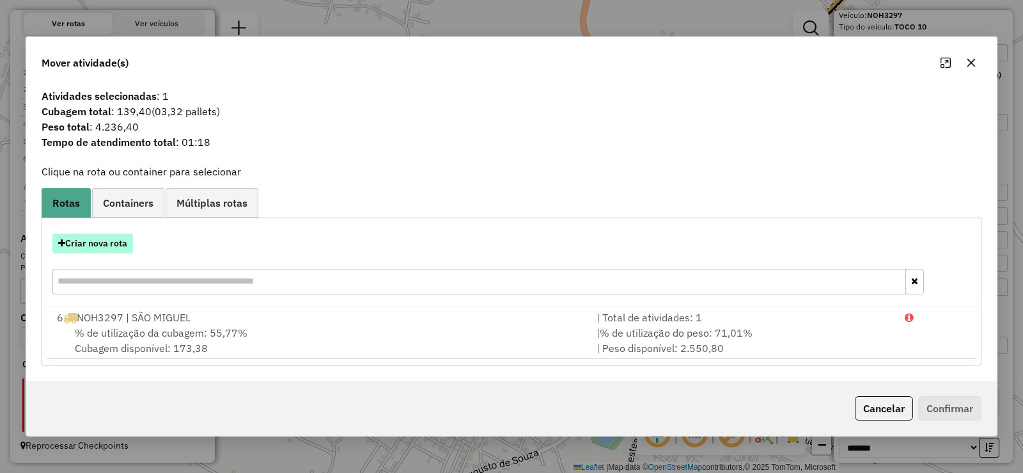
click at [115, 248] on button "Criar nova rota" at bounding box center [92, 243] width 81 height 20
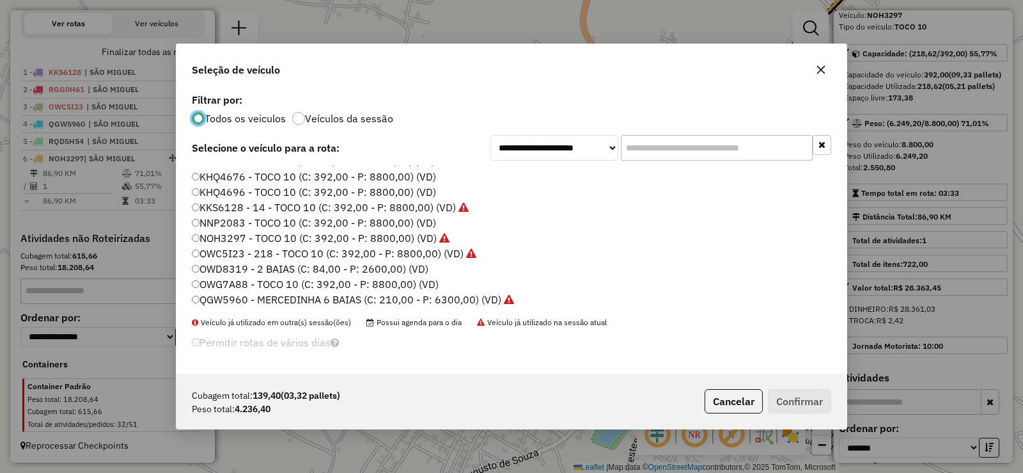
scroll to position [151, 0]
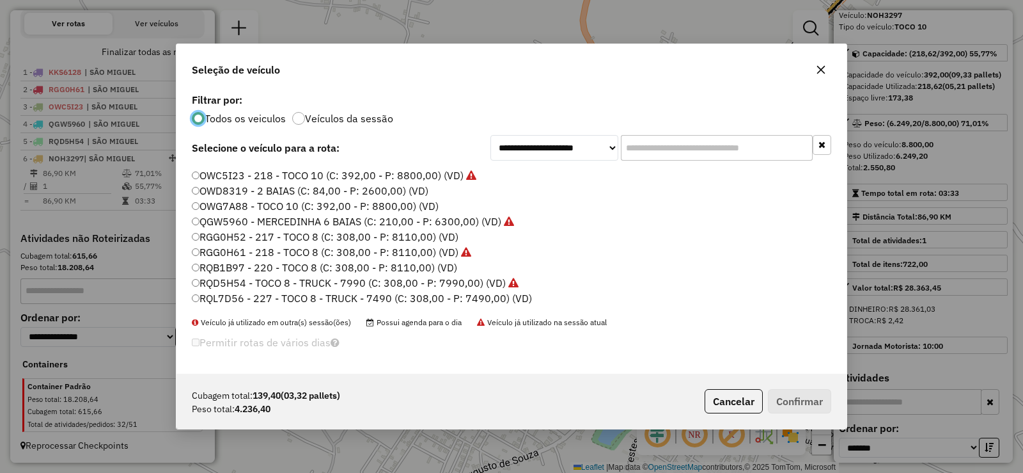
click at [325, 299] on label "RQL7D56 - 227 - TOCO 8 - TRUCK - 7490 (C: 308,00 - P: 7490,00) (VD)" at bounding box center [362, 297] width 340 height 15
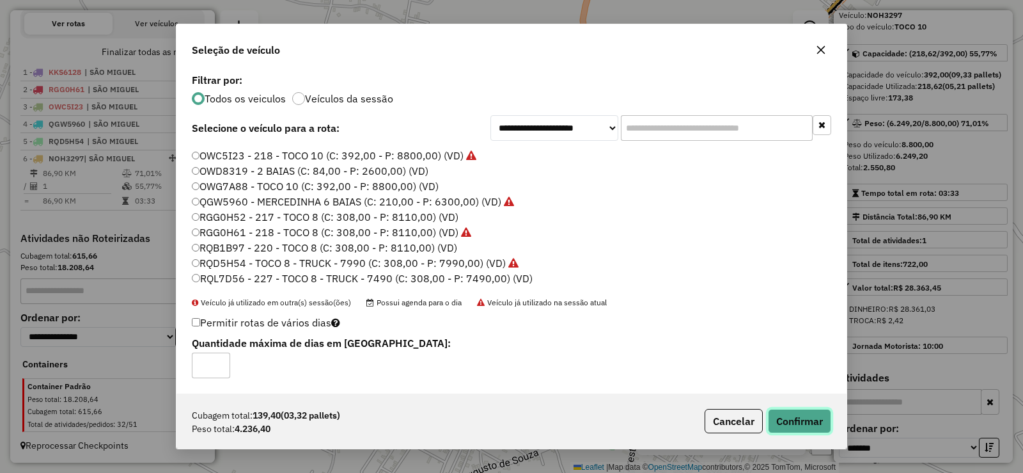
click at [789, 423] on button "Confirmar" at bounding box center [799, 421] width 63 height 24
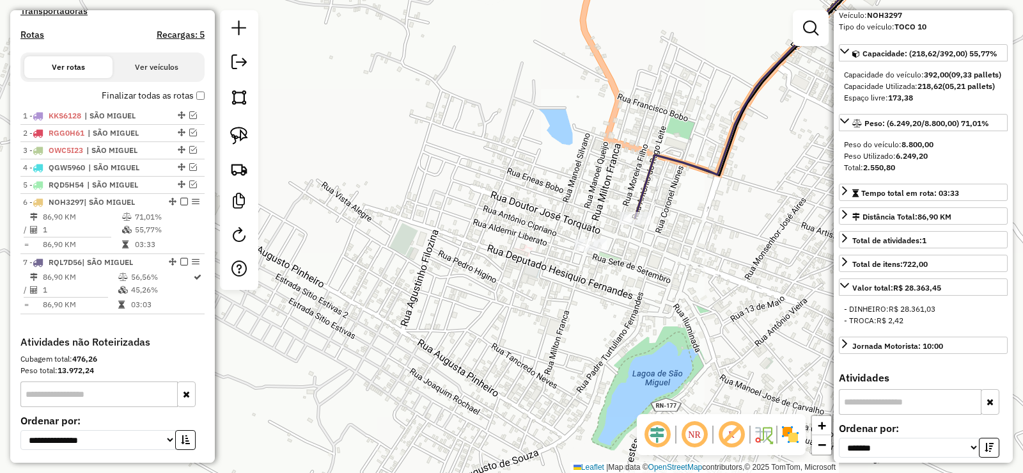
scroll to position [389, 0]
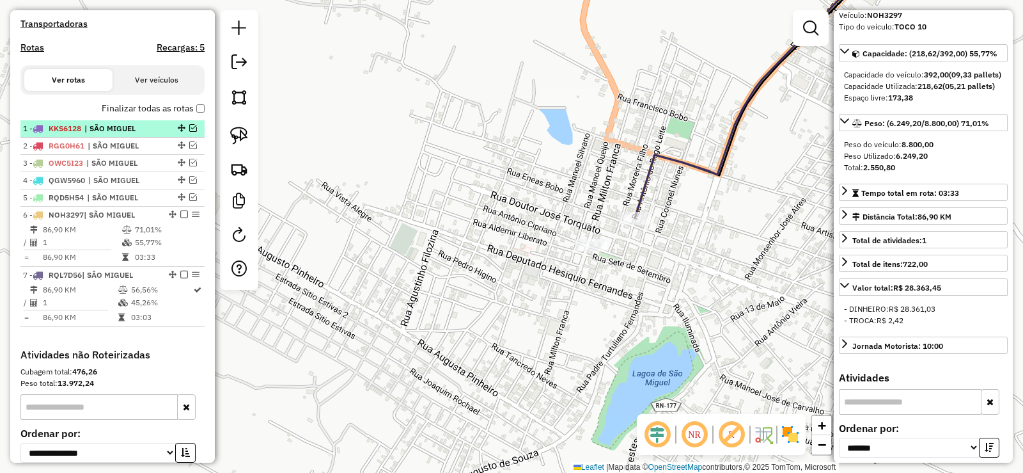
click at [189, 132] on em at bounding box center [193, 128] width 8 height 8
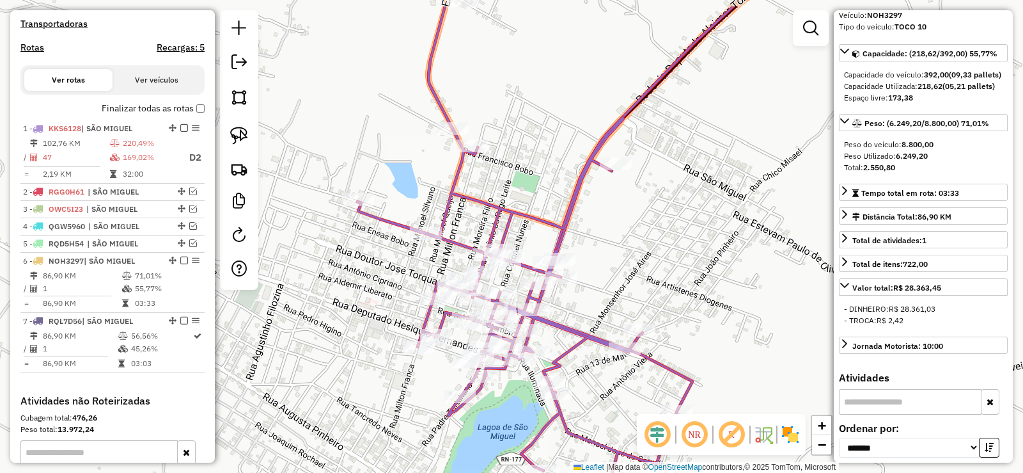
drag, startPoint x: 786, startPoint y: 198, endPoint x: 609, endPoint y: 262, distance: 188.3
click at [609, 262] on div "Janela de atendimento Grade de atendimento Capacidade Transportadoras Veículos …" at bounding box center [511, 236] width 1023 height 473
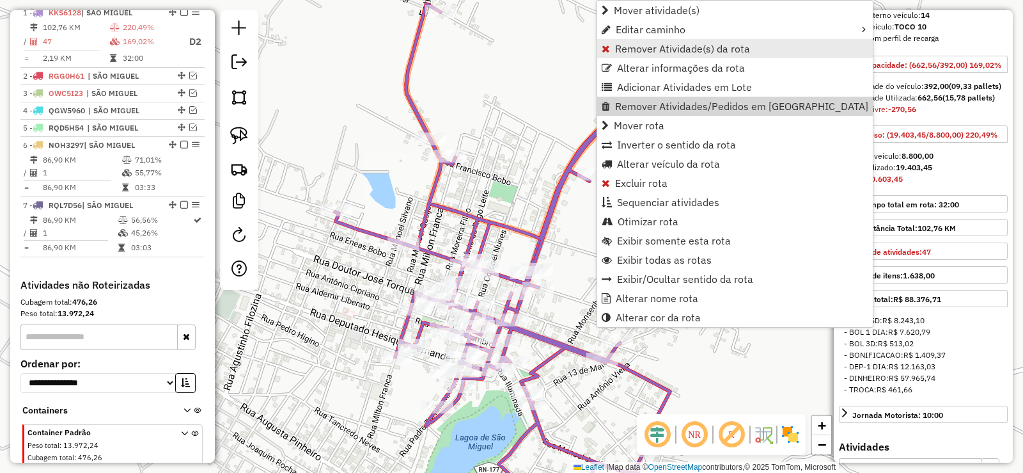
scroll to position [511, 0]
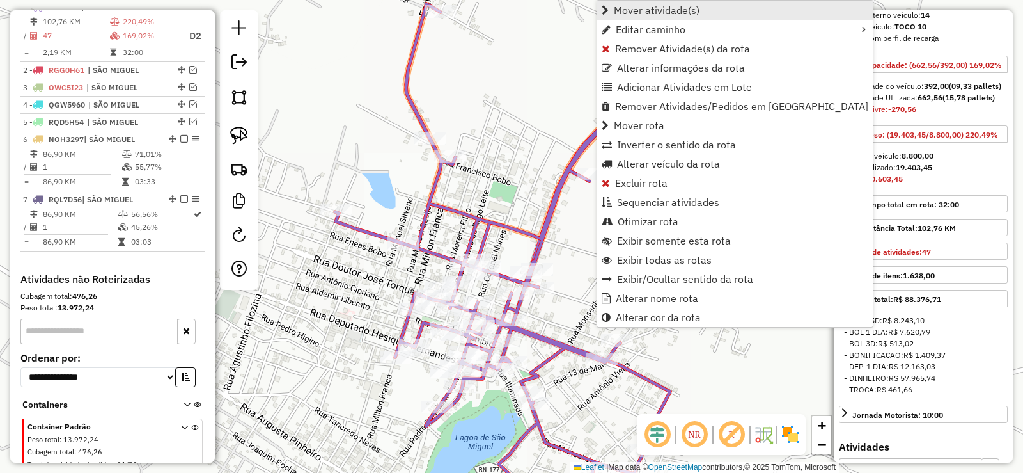
click at [615, 8] on span "Mover atividade(s)" at bounding box center [657, 10] width 86 height 10
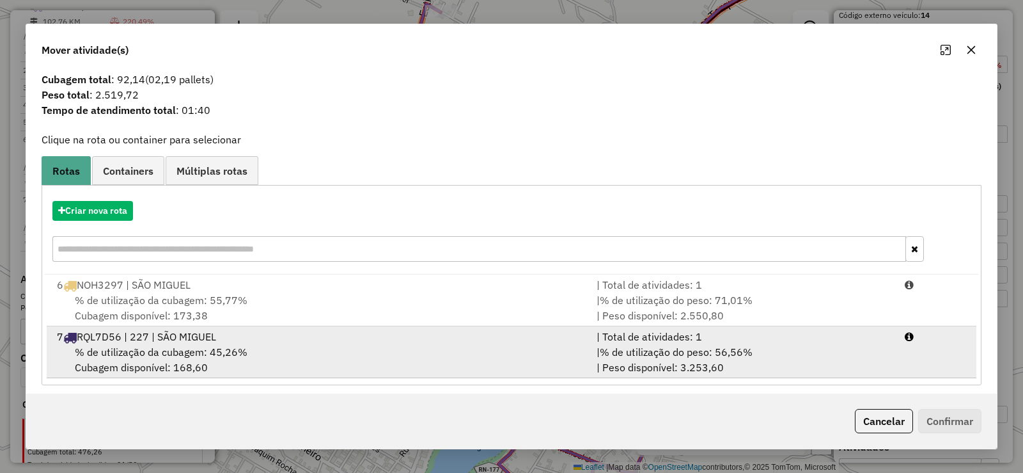
scroll to position [26, 0]
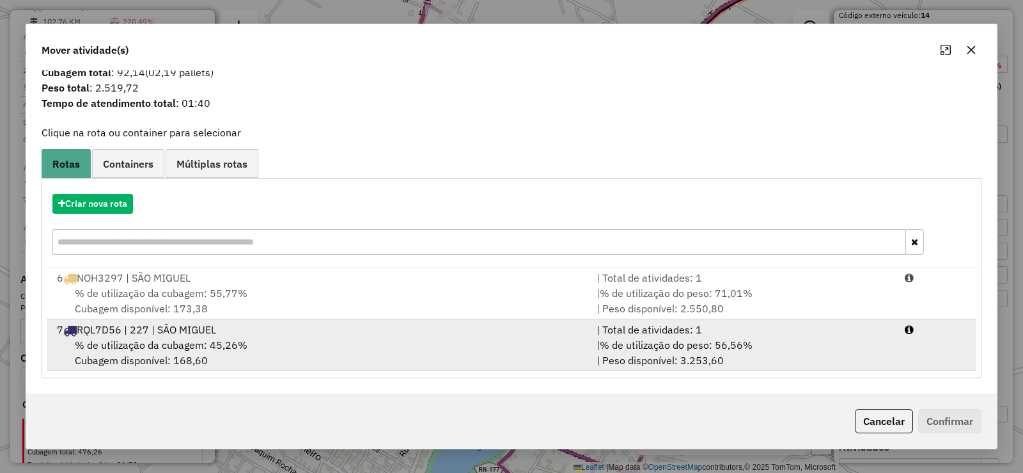
click at [234, 339] on span "% de utilização da cubagem: 45,26%" at bounding box center [161, 344] width 173 height 13
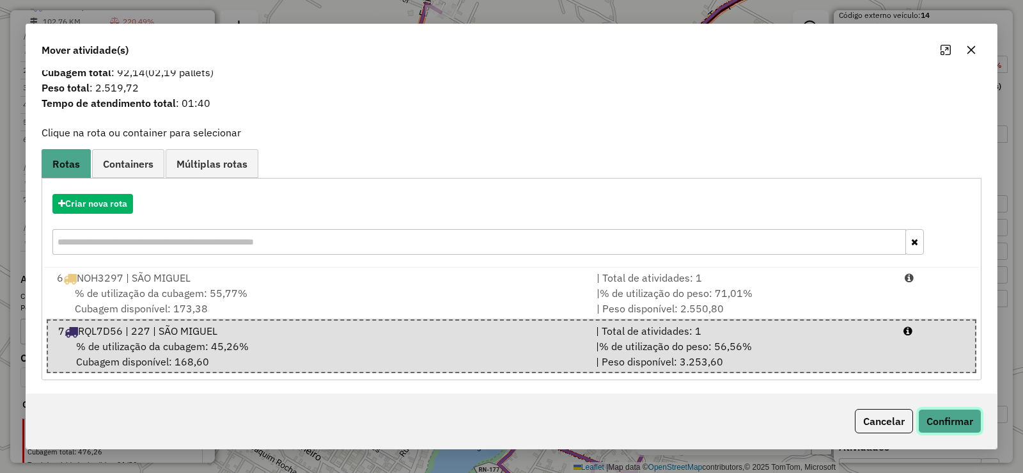
click at [953, 418] on button "Confirmar" at bounding box center [949, 421] width 63 height 24
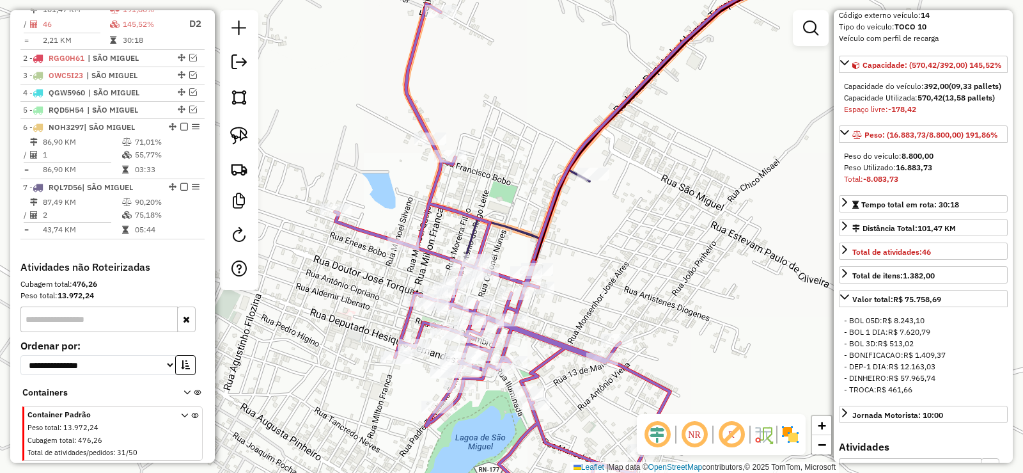
scroll to position [511, 0]
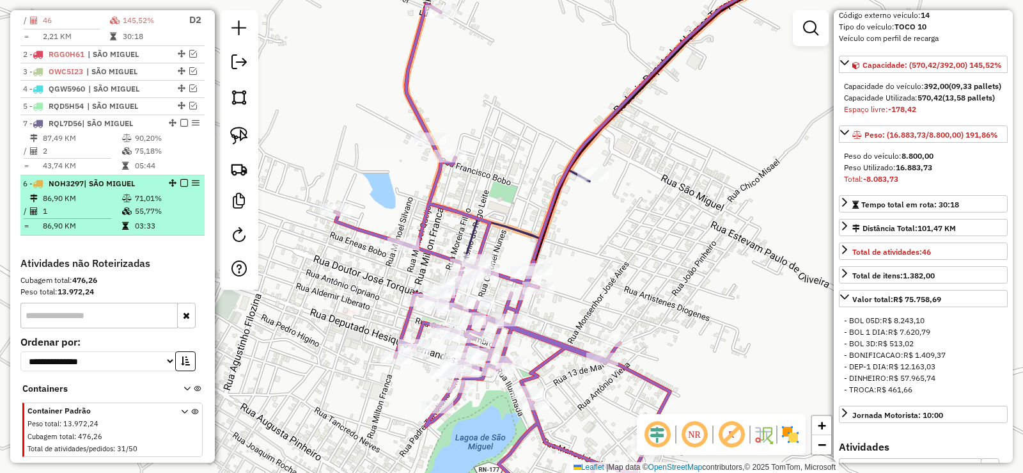
drag, startPoint x: 169, startPoint y: 131, endPoint x: 135, endPoint y: 237, distance: 111.0
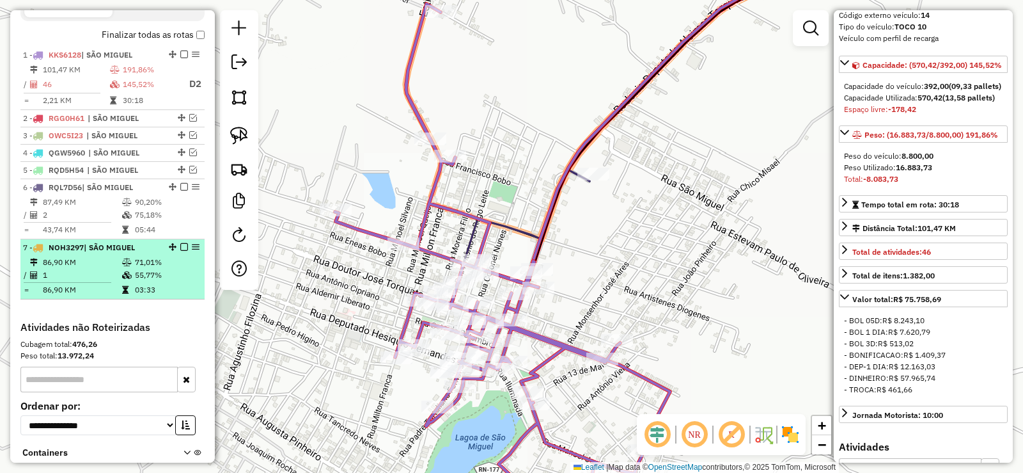
scroll to position [383, 0]
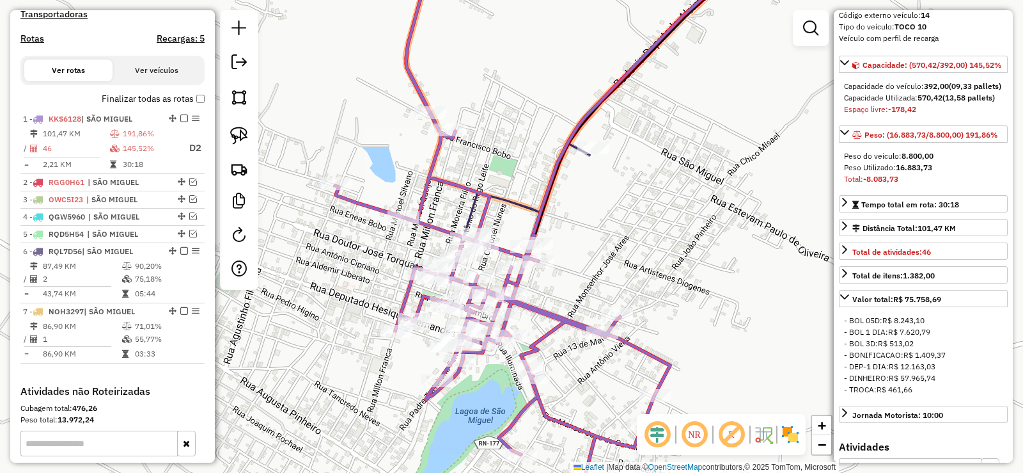
drag, startPoint x: 605, startPoint y: 259, endPoint x: 589, endPoint y: 168, distance: 92.2
click at [596, 178] on div "Janela de atendimento Grade de atendimento Capacidade Transportadoras Veículos …" at bounding box center [511, 236] width 1023 height 473
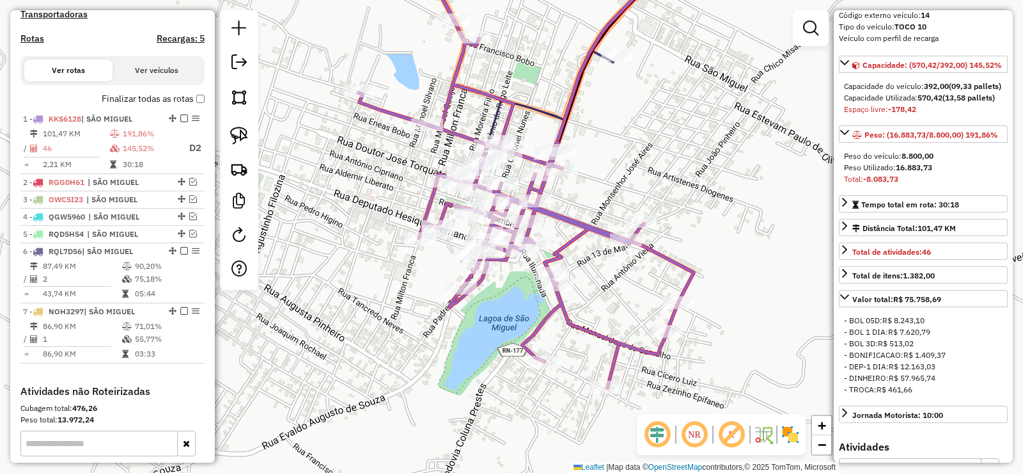
drag, startPoint x: 333, startPoint y: 350, endPoint x: 405, endPoint y: 333, distance: 74.9
click at [405, 334] on div "Janela de atendimento Grade de atendimento Capacidade Transportadoras Veículos …" at bounding box center [511, 236] width 1023 height 473
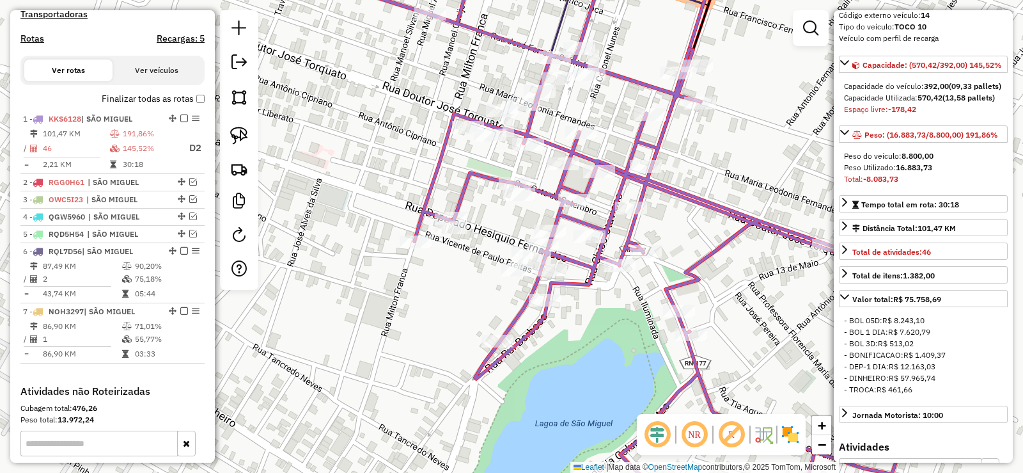
drag, startPoint x: 462, startPoint y: 333, endPoint x: 253, endPoint y: 290, distance: 212.8
click at [457, 295] on div "Janela de atendimento Grade de atendimento Capacidade Transportadoras Veículos …" at bounding box center [511, 236] width 1023 height 473
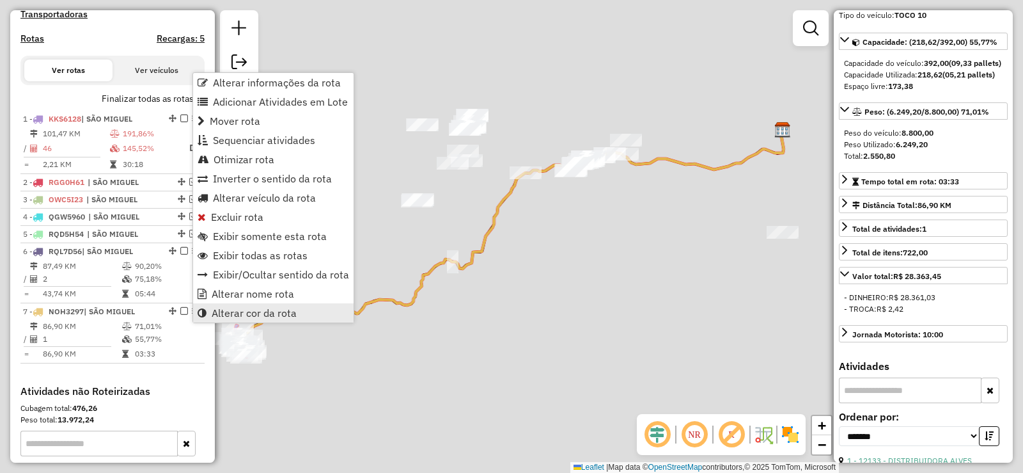
scroll to position [84, 0]
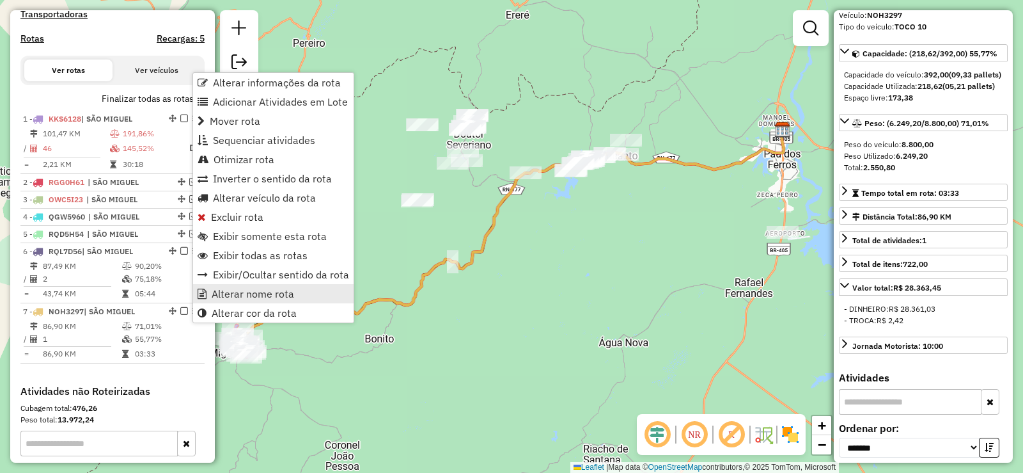
click at [231, 292] on span "Alterar nome rota" at bounding box center [253, 293] width 82 height 10
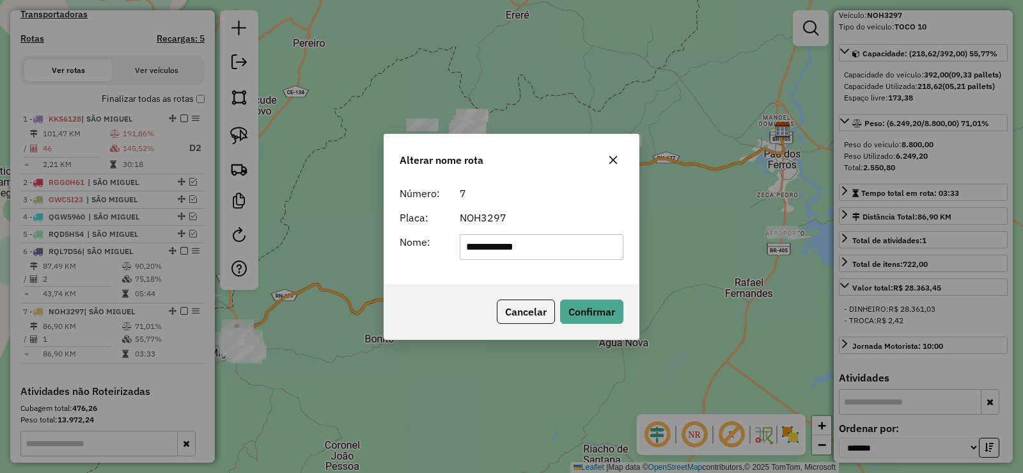
type input "**********"
click at [570, 301] on button "Confirmar" at bounding box center [591, 311] width 63 height 24
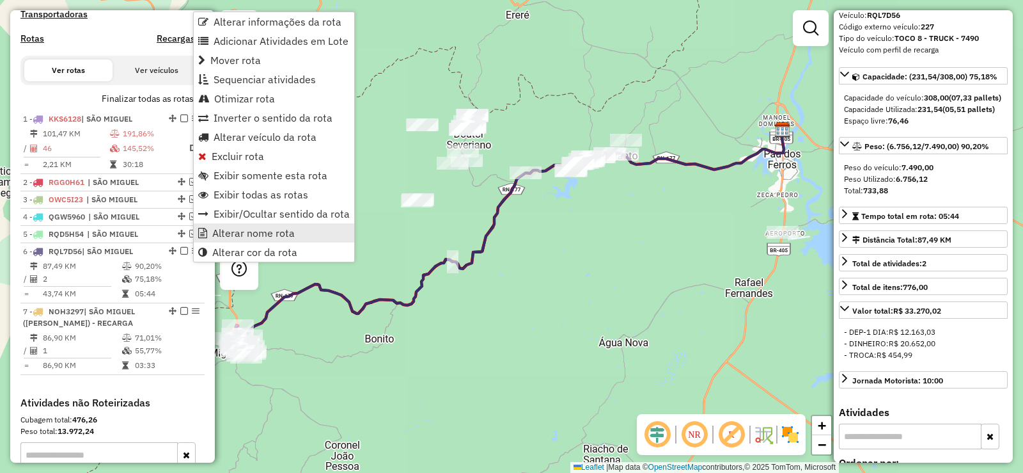
click at [244, 230] on span "Alterar nome rota" at bounding box center [253, 233] width 82 height 10
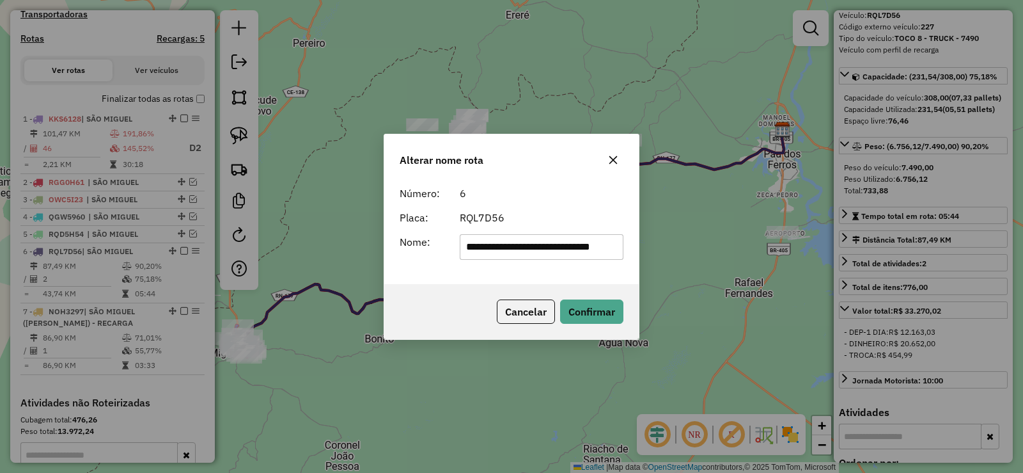
scroll to position [0, 19]
type input "**********"
drag, startPoint x: 590, startPoint y: 309, endPoint x: 562, endPoint y: 321, distance: 30.1
click at [579, 313] on button "Confirmar" at bounding box center [591, 311] width 63 height 24
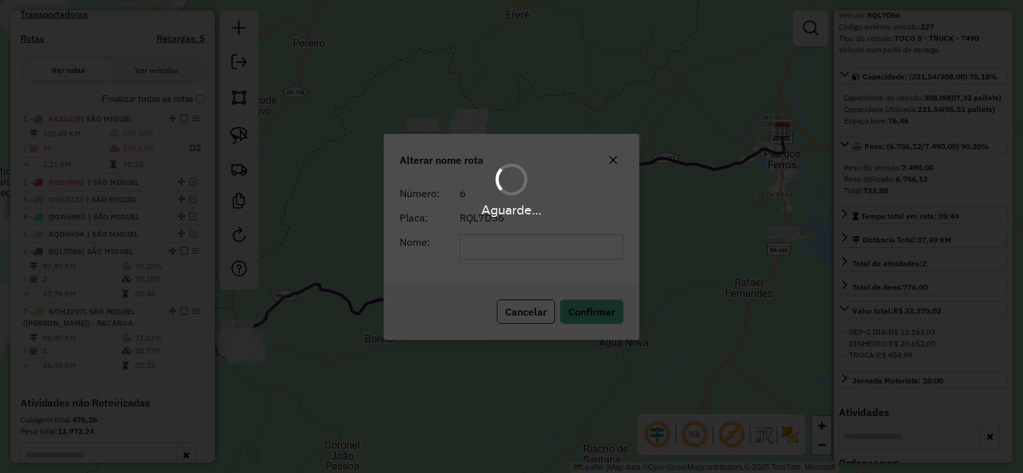
scroll to position [95, 0]
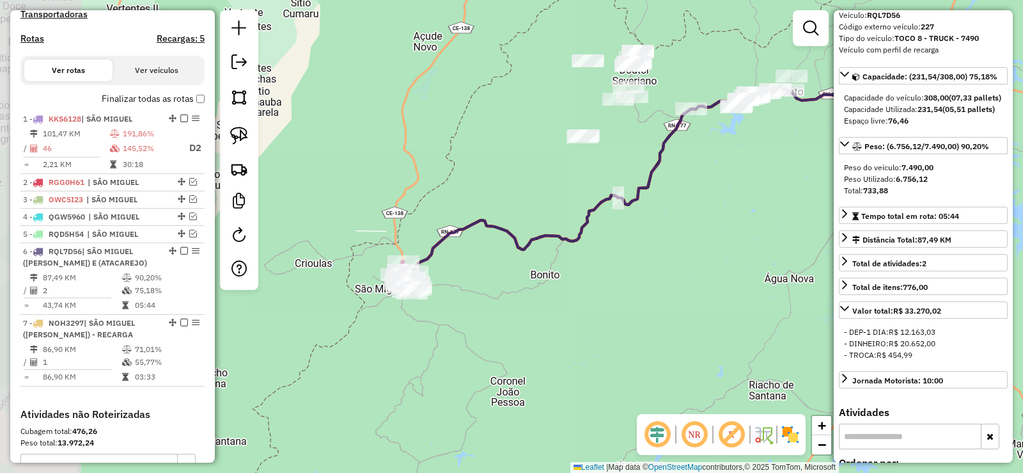
drag, startPoint x: 334, startPoint y: 370, endPoint x: 499, endPoint y: 308, distance: 175.7
click at [499, 308] on div "Janela de atendimento Grade de atendimento Capacidade Transportadoras Veículos …" at bounding box center [511, 236] width 1023 height 473
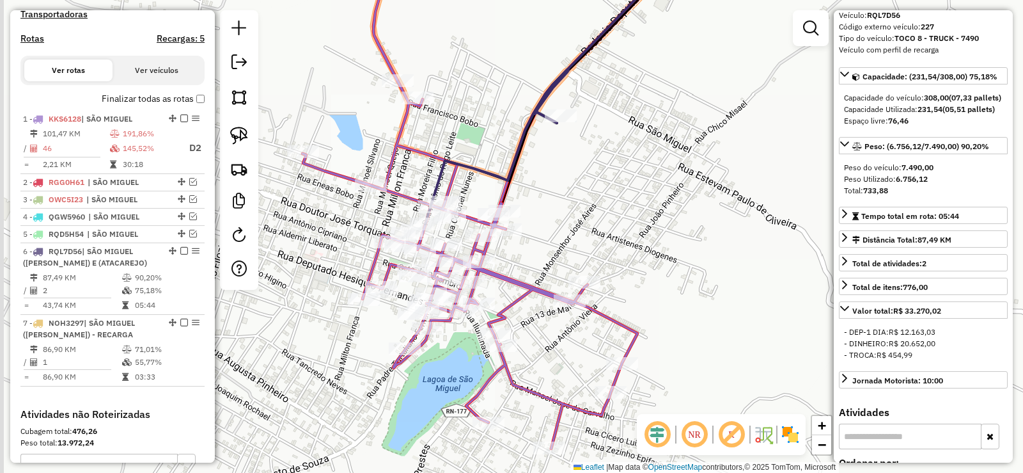
drag, startPoint x: 331, startPoint y: 370, endPoint x: 434, endPoint y: 258, distance: 152.5
click at [432, 260] on div "Janela de atendimento Grade de atendimento Capacidade Transportadoras Veículos …" at bounding box center [511, 236] width 1023 height 473
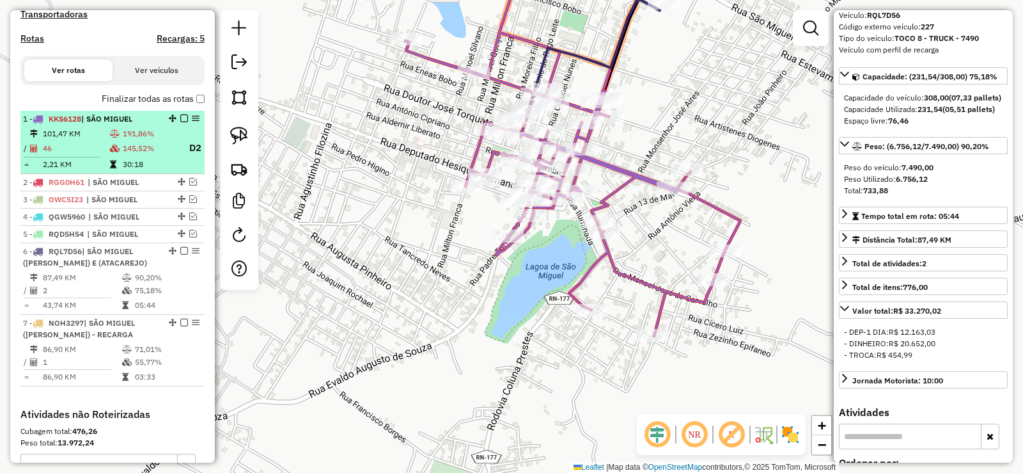
click at [146, 139] on td "191,86%" at bounding box center [150, 133] width 56 height 13
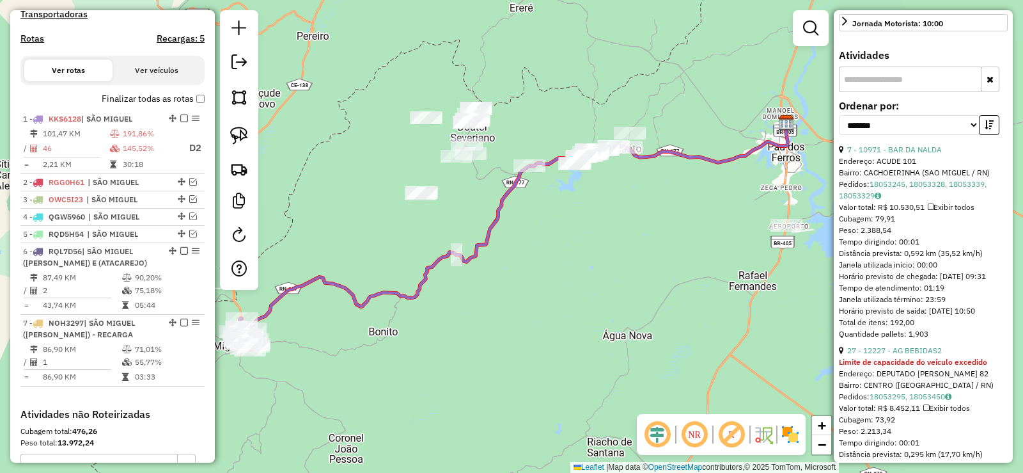
scroll to position [479, 0]
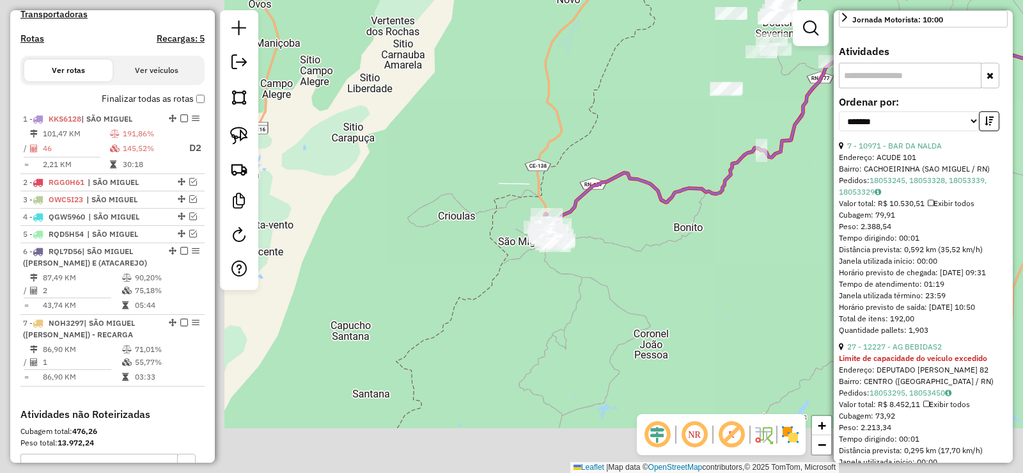
drag, startPoint x: 652, startPoint y: 273, endPoint x: 731, endPoint y: 233, distance: 88.1
click at [731, 233] on div "Janela de atendimento Grade de atendimento Capacidade Transportadoras Veículos …" at bounding box center [511, 236] width 1023 height 473
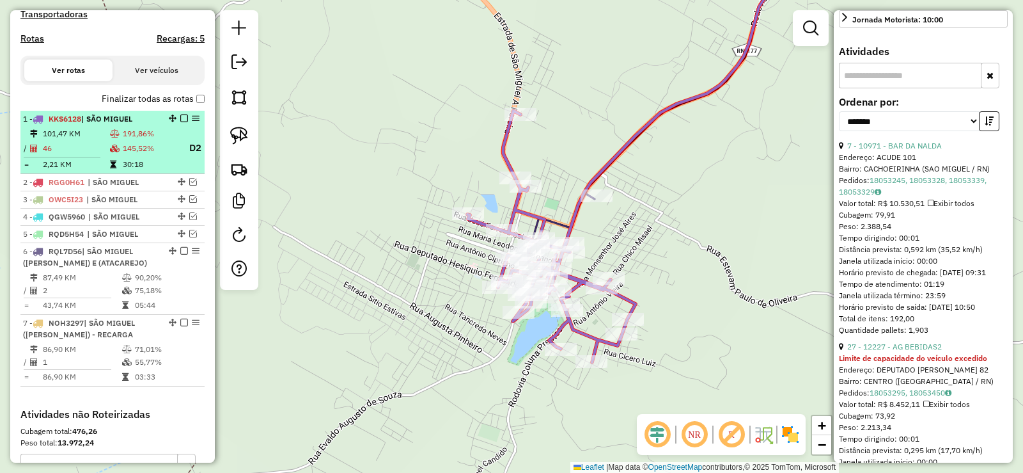
click at [119, 140] on td at bounding box center [115, 133] width 13 height 13
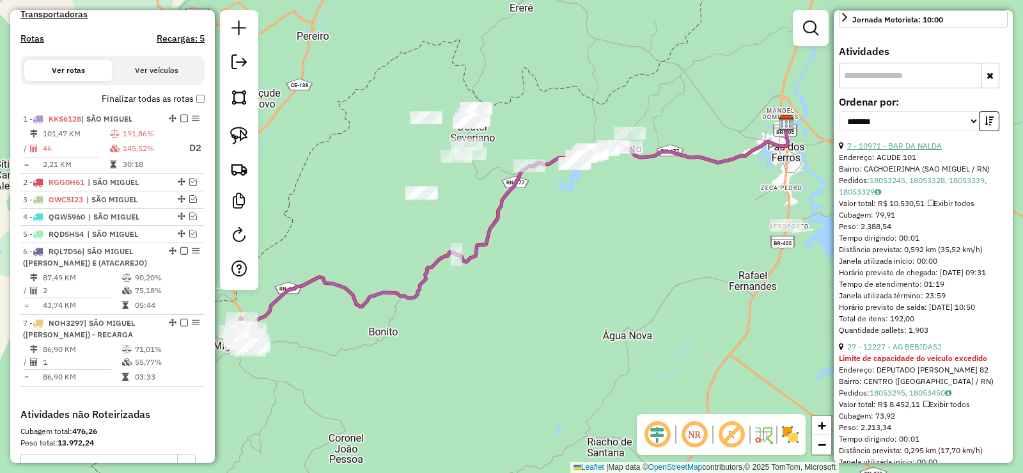
click at [921, 150] on link "7 - 10971 - BAR DA NALDA" at bounding box center [894, 146] width 95 height 10
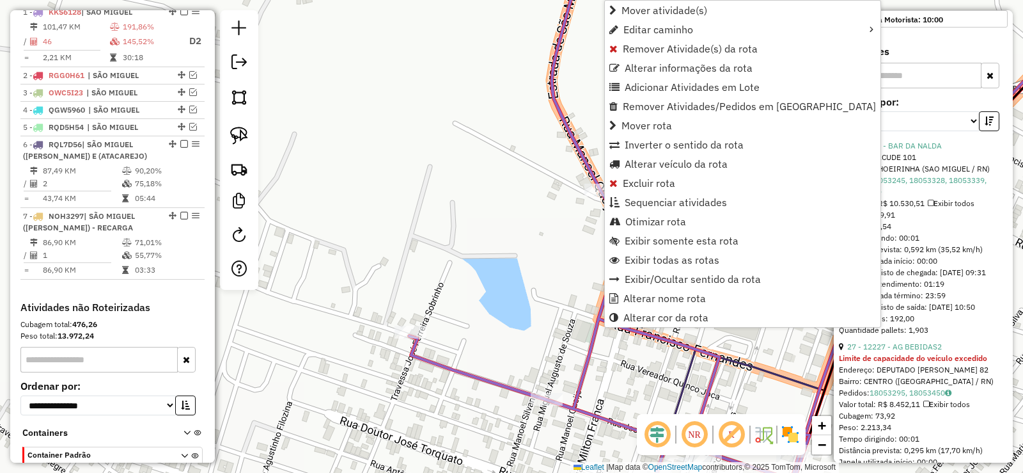
scroll to position [495, 0]
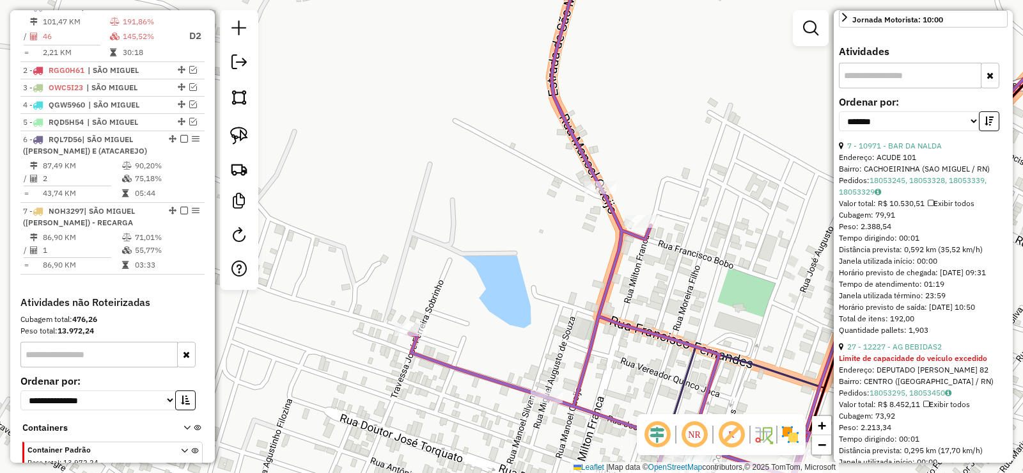
drag, startPoint x: 515, startPoint y: 297, endPoint x: 430, endPoint y: 97, distance: 217.2
click at [433, 100] on div "Janela de atendimento Grade de atendimento Capacidade Transportadoras Veículos …" at bounding box center [511, 236] width 1023 height 473
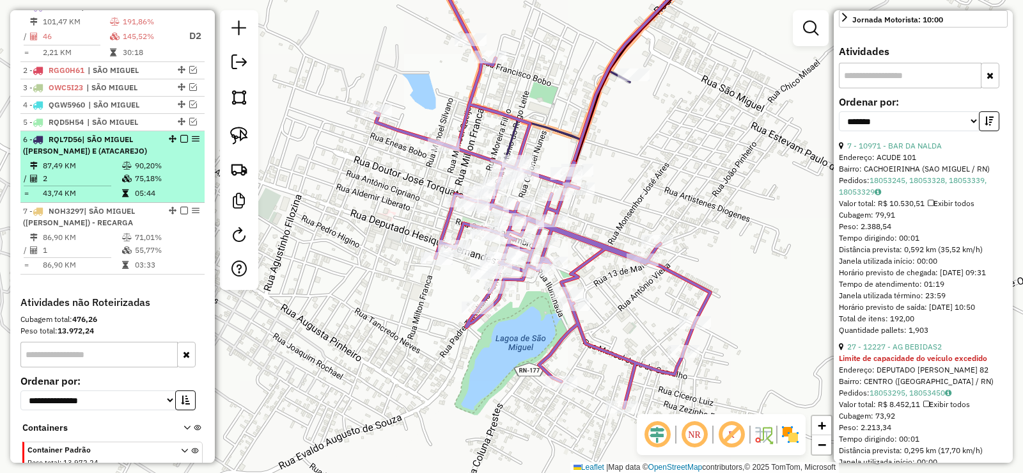
click at [134, 172] on td "90,20%" at bounding box center [166, 165] width 65 height 13
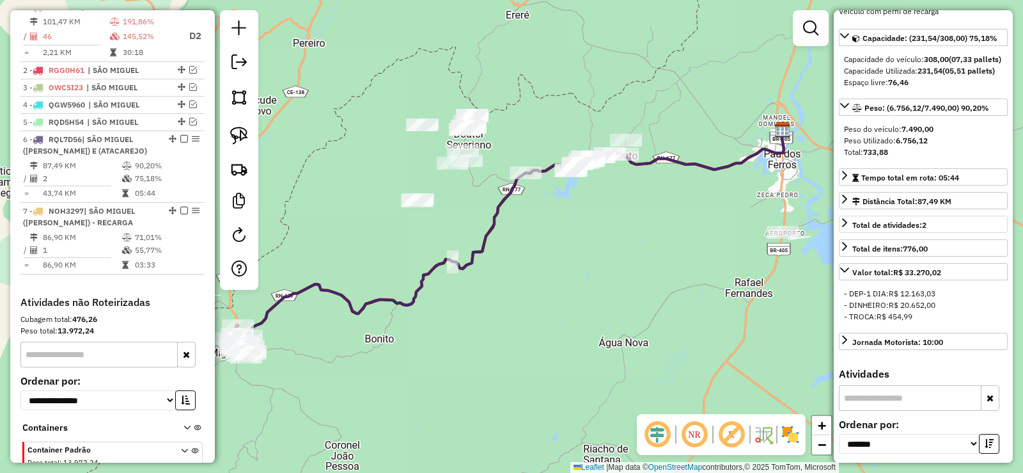
scroll to position [113, 0]
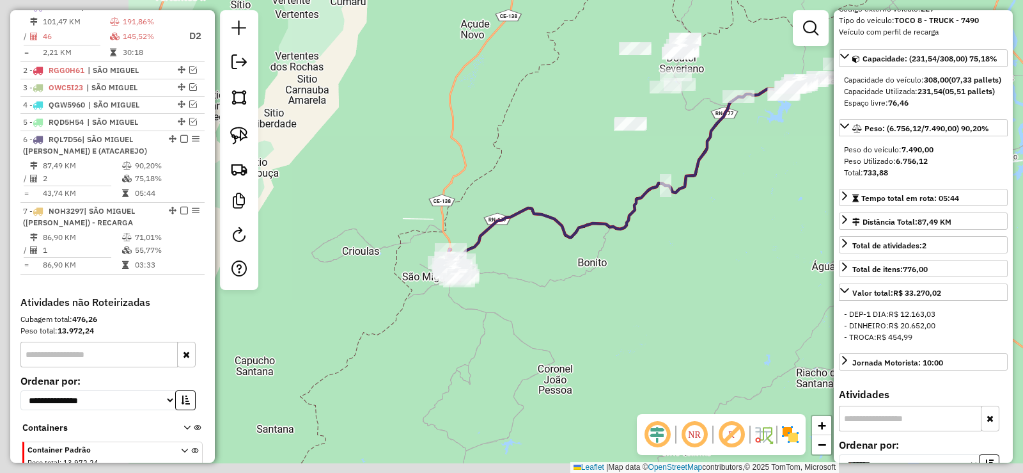
drag, startPoint x: 569, startPoint y: 291, endPoint x: 666, endPoint y: 243, distance: 108.4
click at [666, 243] on div "Janela de atendimento Grade de atendimento Capacidade Transportadoras Veículos …" at bounding box center [511, 236] width 1023 height 473
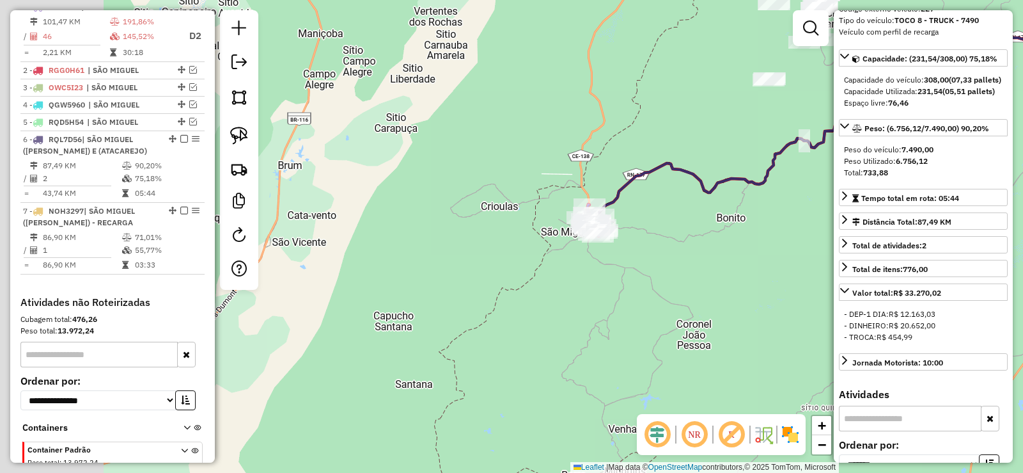
drag, startPoint x: 528, startPoint y: 298, endPoint x: 638, endPoint y: 272, distance: 112.9
click at [638, 272] on div "Janela de atendimento Grade de atendimento Capacidade Transportadoras Veículos …" at bounding box center [511, 236] width 1023 height 473
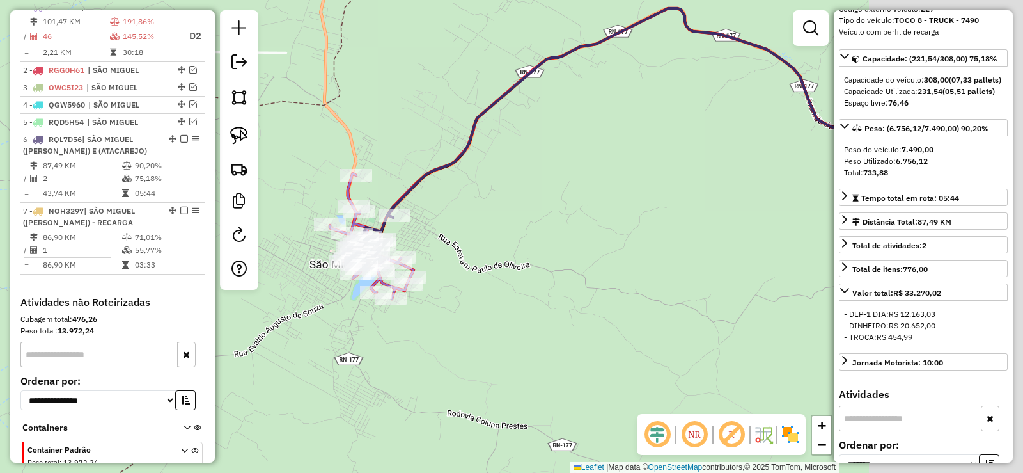
drag, startPoint x: 767, startPoint y: 217, endPoint x: 498, endPoint y: 269, distance: 273.5
click at [499, 271] on div "Janela de atendimento Grade de atendimento Capacidade Transportadoras Veículos …" at bounding box center [511, 236] width 1023 height 473
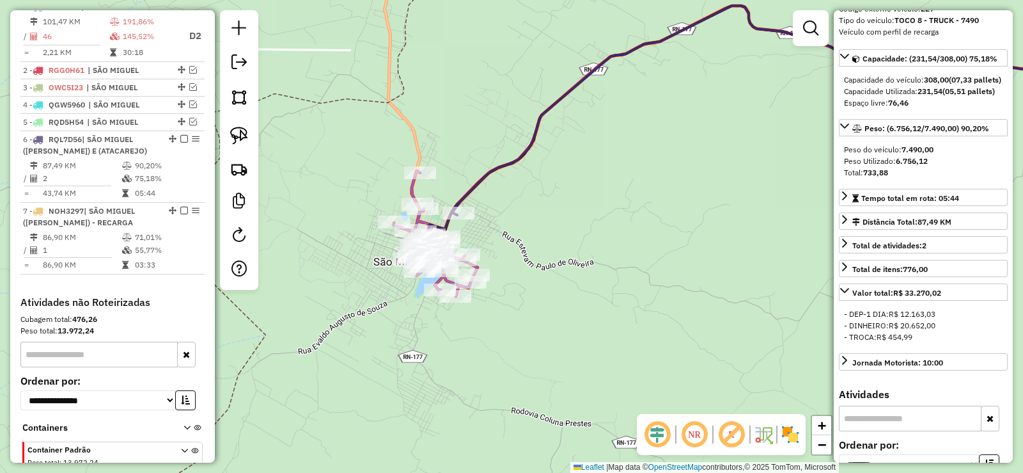
drag, startPoint x: 453, startPoint y: 264, endPoint x: 626, endPoint y: 239, distance: 174.5
click at [626, 239] on div "Janela de atendimento Grade de atendimento Capacidade Transportadoras Veículos …" at bounding box center [511, 236] width 1023 height 473
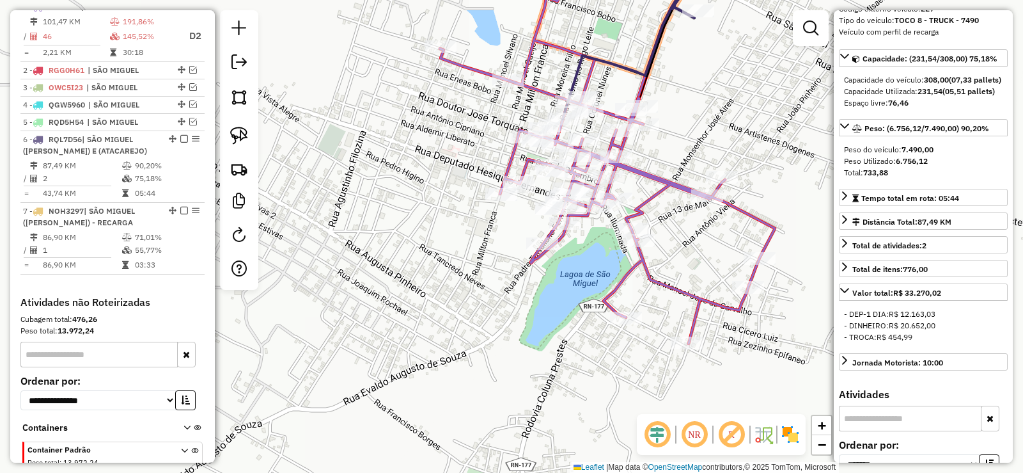
drag, startPoint x: 492, startPoint y: 283, endPoint x: 584, endPoint y: 279, distance: 92.1
click at [584, 279] on div "Janela de atendimento Grade de atendimento Capacidade Transportadoras Veículos …" at bounding box center [511, 236] width 1023 height 473
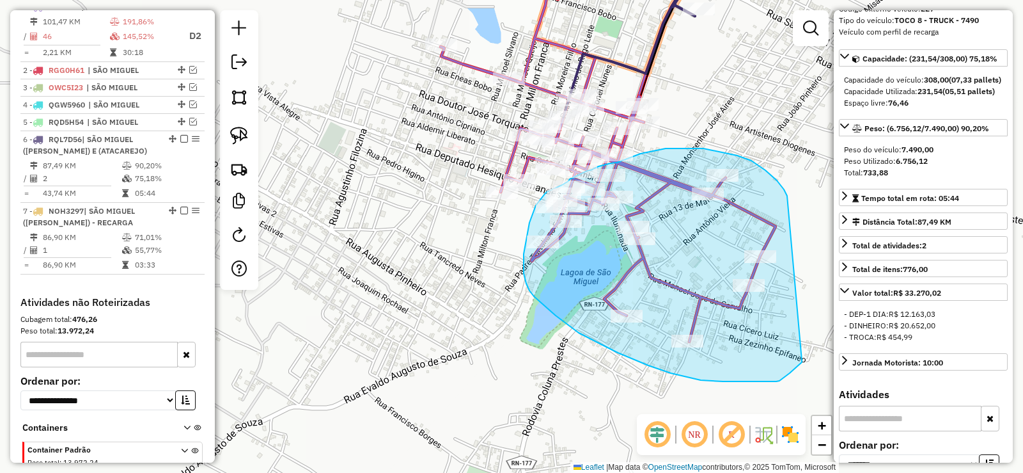
drag, startPoint x: 779, startPoint y: 184, endPoint x: 803, endPoint y: 359, distance: 177.4
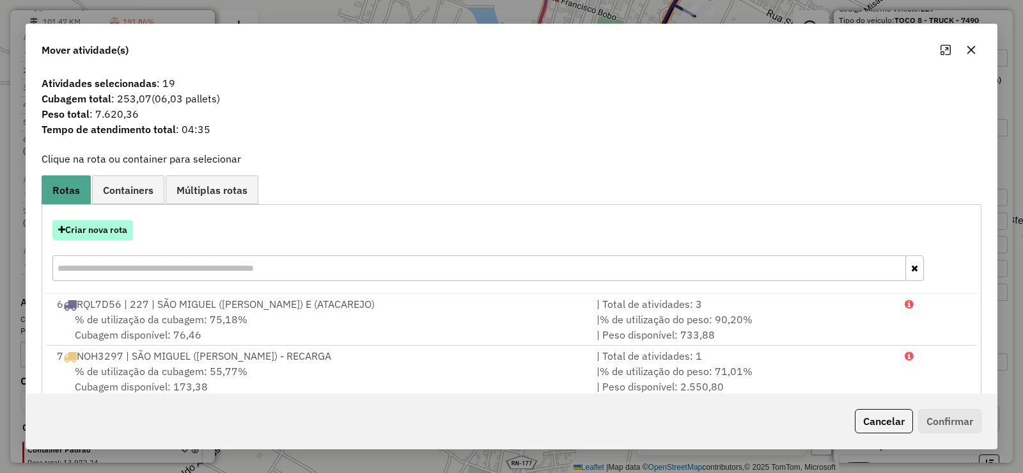
click at [103, 231] on button "Criar nova rota" at bounding box center [92, 230] width 81 height 20
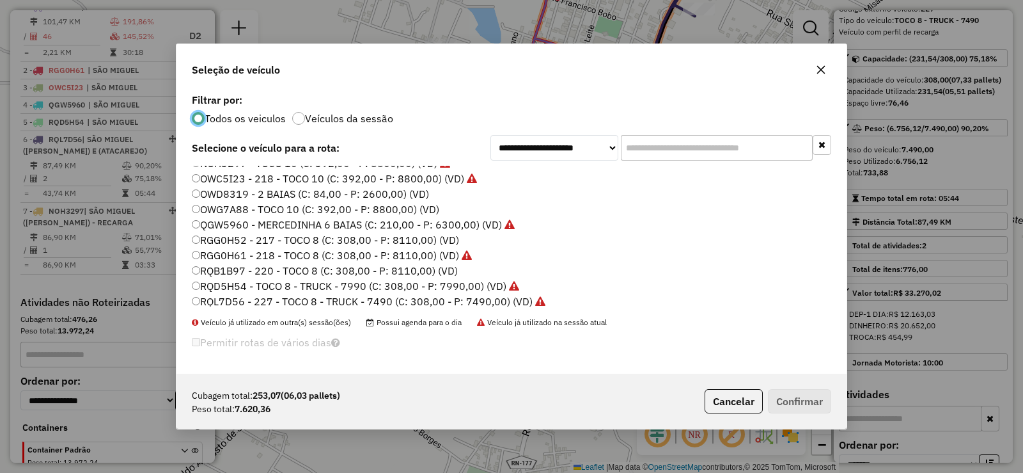
scroll to position [151, 0]
click at [259, 264] on label "RQB1B97 - 220 - TOCO 8 (C: 308,00 - P: 8110,00) (VD)" at bounding box center [325, 267] width 266 height 15
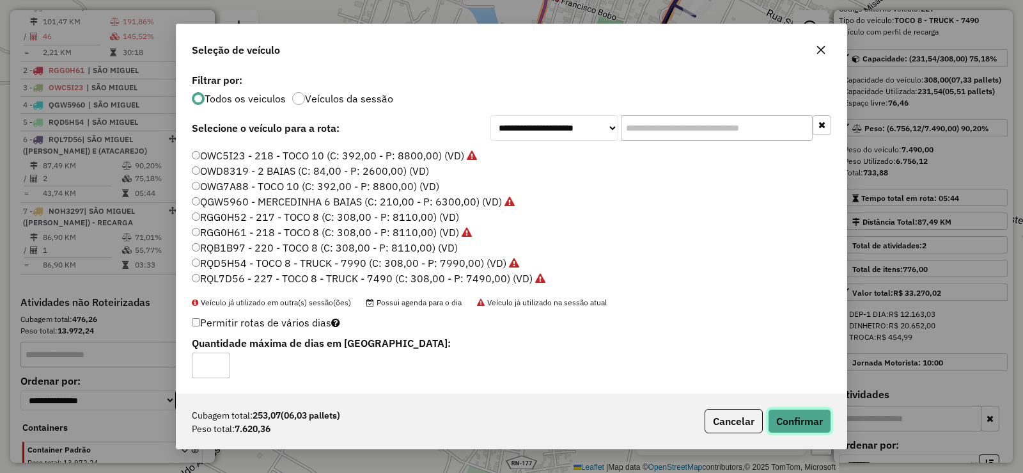
click at [796, 422] on button "Confirmar" at bounding box center [799, 421] width 63 height 24
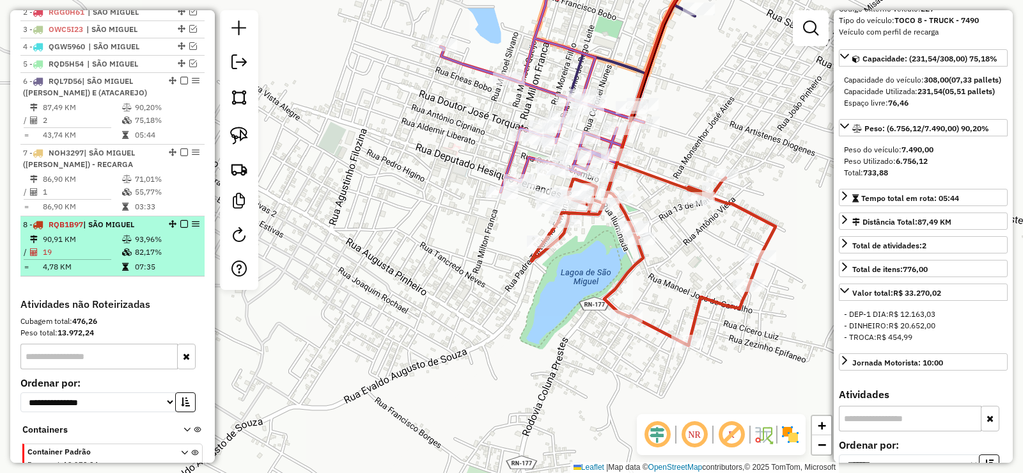
scroll to position [563, 0]
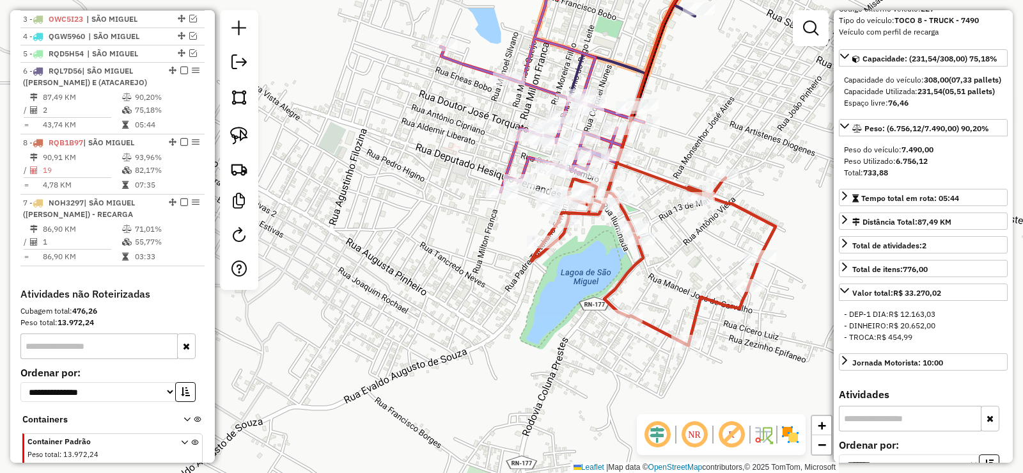
drag, startPoint x: 168, startPoint y: 152, endPoint x: 120, endPoint y: 274, distance: 131.5
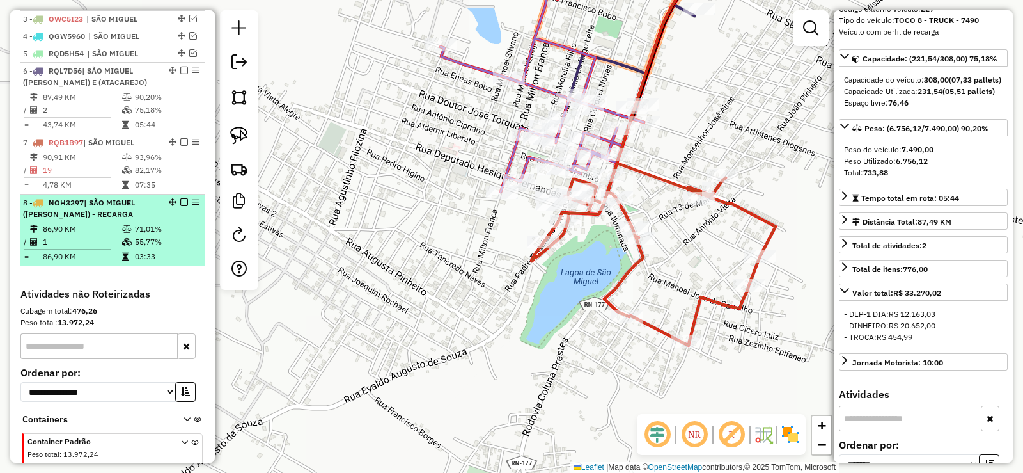
scroll to position [499, 0]
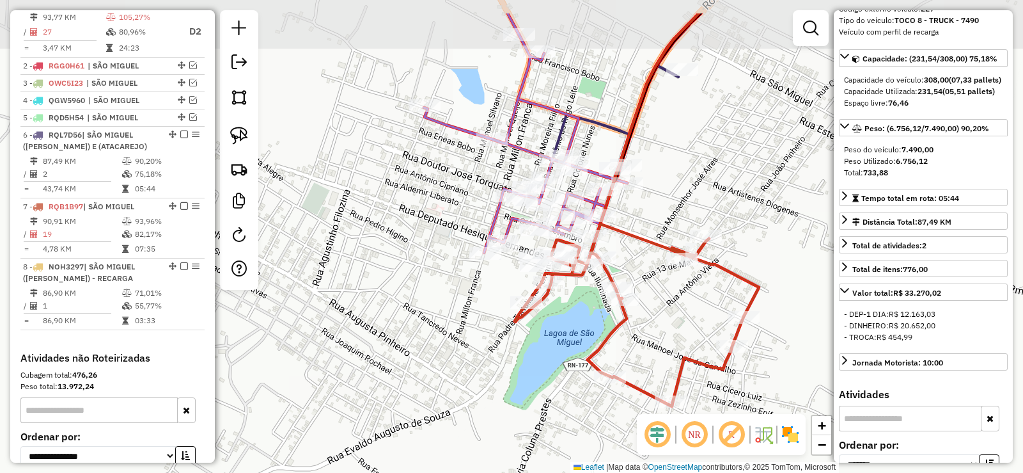
drag, startPoint x: 466, startPoint y: 322, endPoint x: 460, endPoint y: 354, distance: 32.5
click at [460, 354] on div "Janela de atendimento Grade de atendimento Capacidade Transportadoras Veículos …" at bounding box center [511, 236] width 1023 height 473
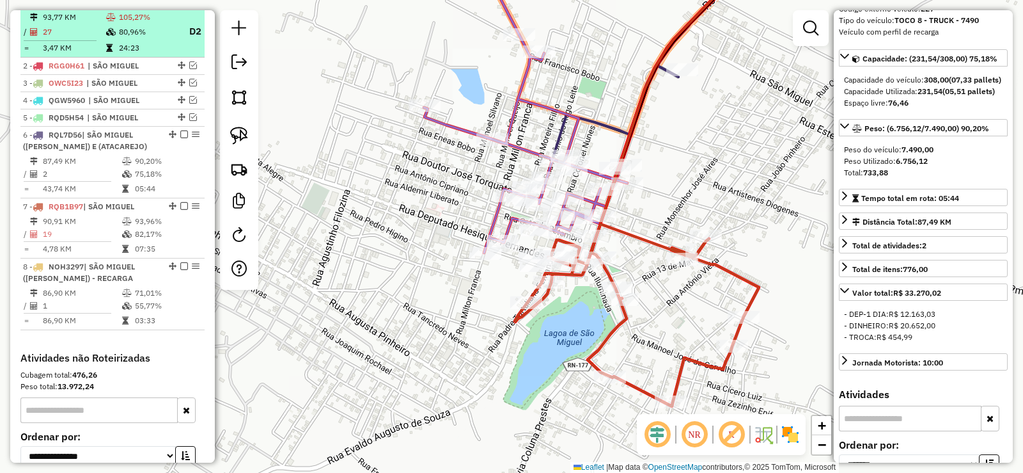
click at [118, 24] on td "105,27%" at bounding box center [147, 17] width 59 height 13
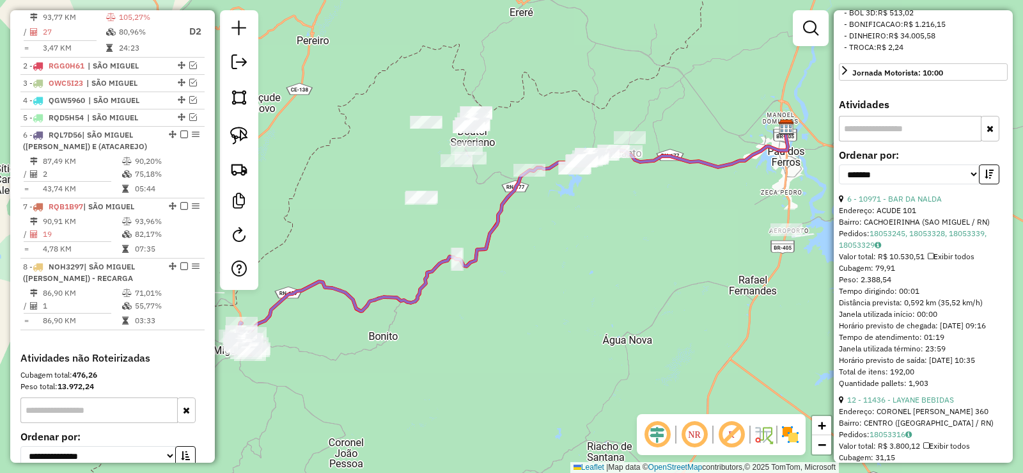
scroll to position [433, 0]
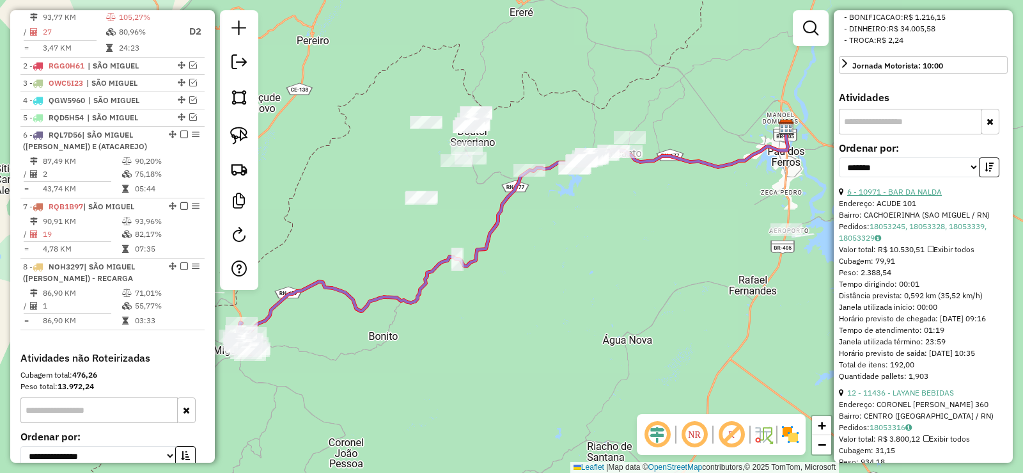
drag, startPoint x: 925, startPoint y: 226, endPoint x: 910, endPoint y: 226, distance: 14.7
click at [923, 196] on link "6 - 10971 - BAR DA NALDA" at bounding box center [894, 192] width 95 height 10
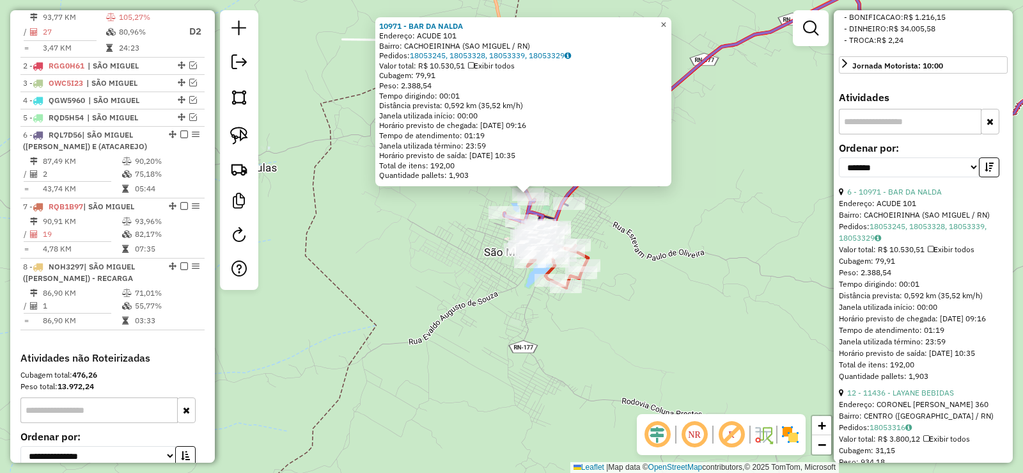
click at [666, 20] on span "×" at bounding box center [664, 24] width 6 height 11
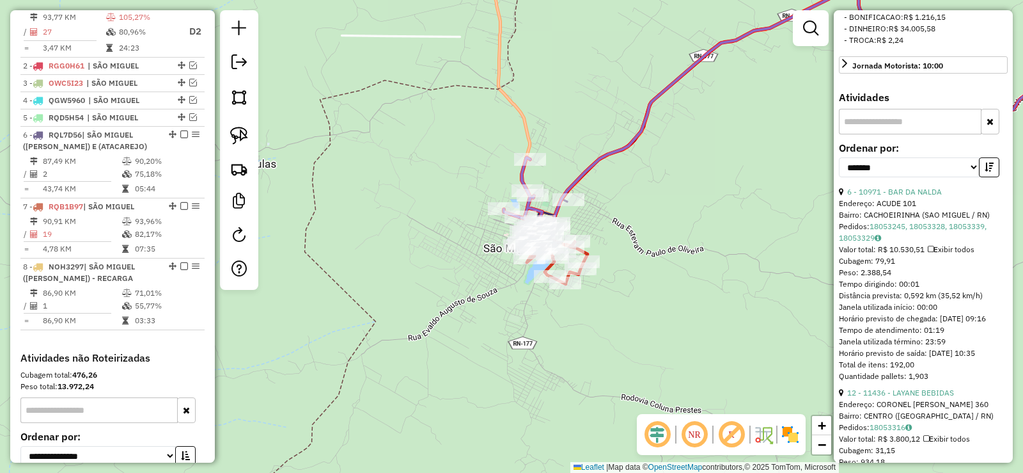
drag, startPoint x: 651, startPoint y: 221, endPoint x: 647, endPoint y: 211, distance: 10.3
click at [647, 211] on div "Janela de atendimento Grade de atendimento Capacidade Transportadoras Veículos …" at bounding box center [511, 236] width 1023 height 473
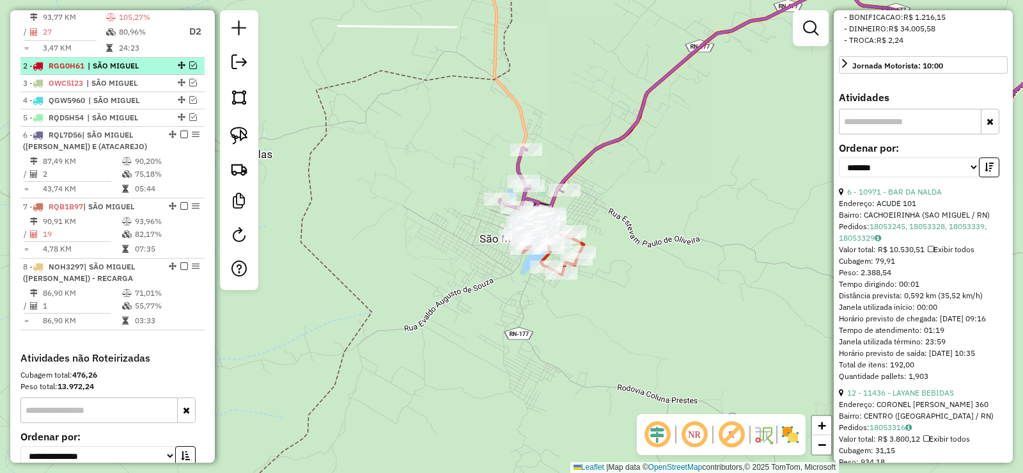
click at [191, 69] on em at bounding box center [193, 65] width 8 height 8
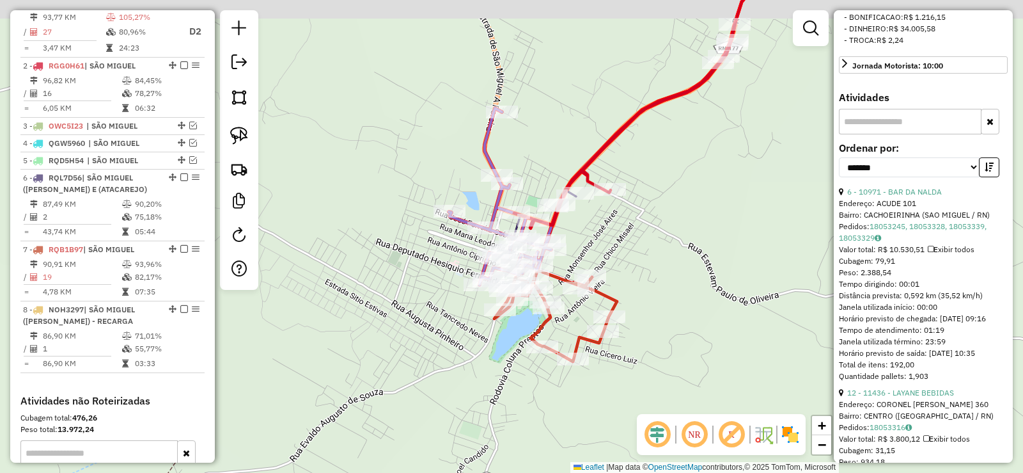
drag, startPoint x: 517, startPoint y: 155, endPoint x: 525, endPoint y: 179, distance: 25.1
click at [525, 179] on div "Janela de atendimento Grade de atendimento Capacidade Transportadoras Veículos …" at bounding box center [511, 236] width 1023 height 473
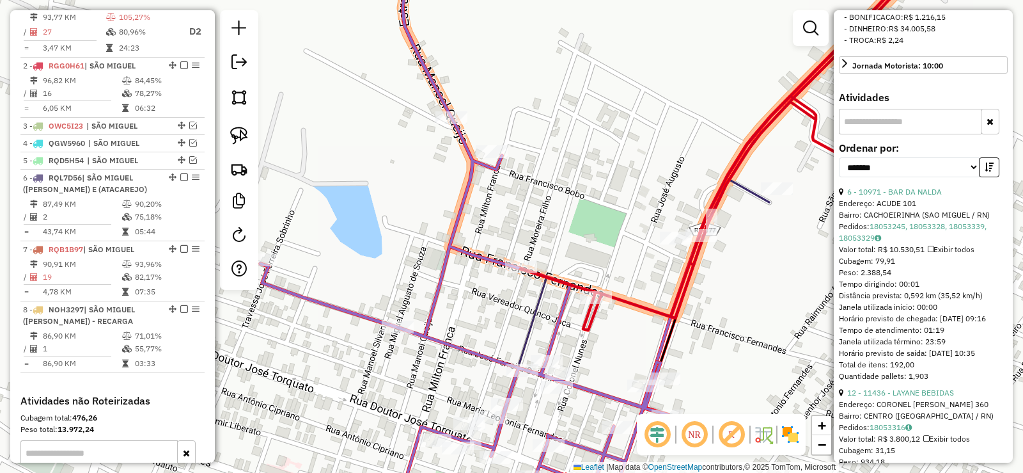
drag, startPoint x: 520, startPoint y: 204, endPoint x: 476, endPoint y: 111, distance: 103.3
click at [476, 111] on div "Janela de atendimento Grade de atendimento Capacidade Transportadoras Veículos …" at bounding box center [511, 236] width 1023 height 473
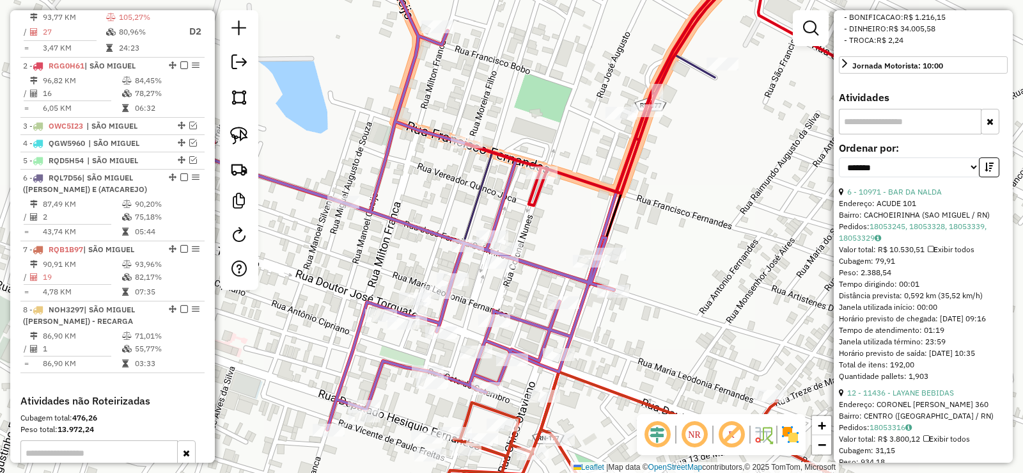
drag, startPoint x: 678, startPoint y: 268, endPoint x: 664, endPoint y: 217, distance: 53.1
click at [664, 217] on div "Janela de atendimento Grade de atendimento Capacidade Transportadoras Veículos …" at bounding box center [511, 236] width 1023 height 473
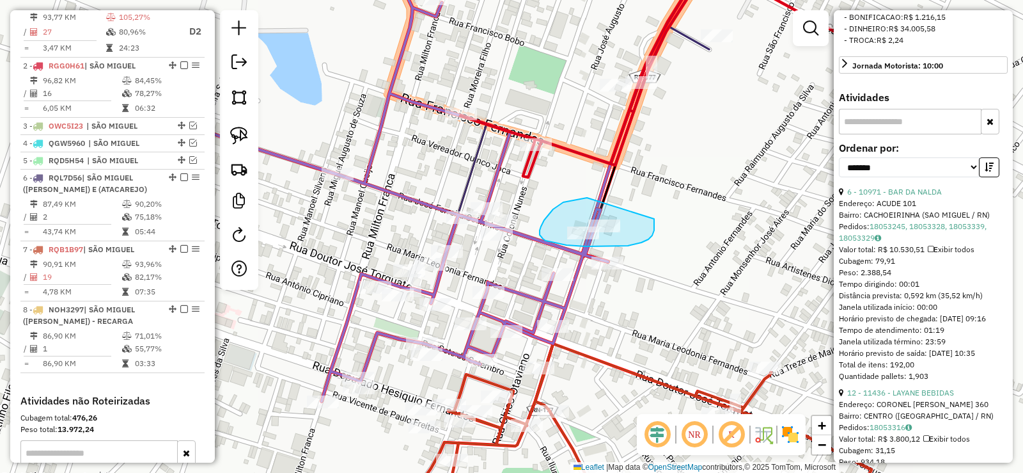
drag, startPoint x: 556, startPoint y: 207, endPoint x: 654, endPoint y: 217, distance: 98.4
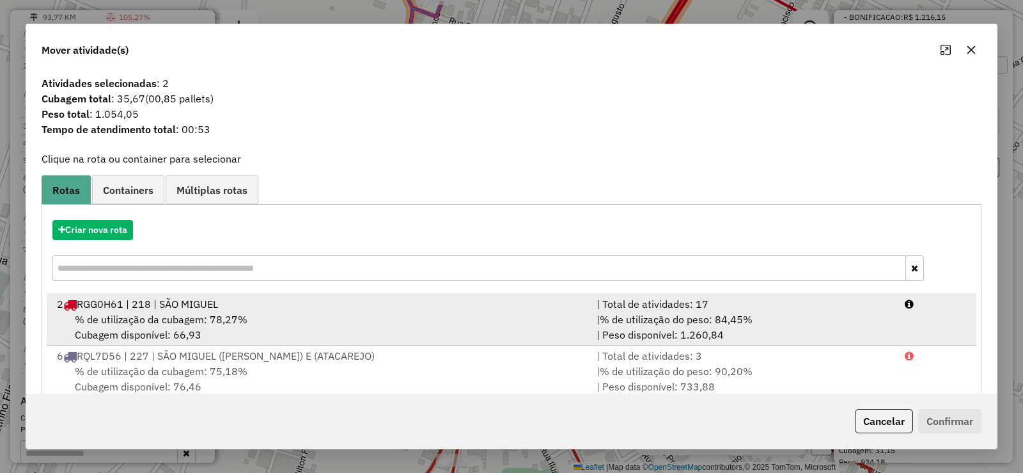
click at [313, 317] on div "% de utilização da cubagem: 78,27% Cubagem disponível: 66,93" at bounding box center [319, 326] width 540 height 31
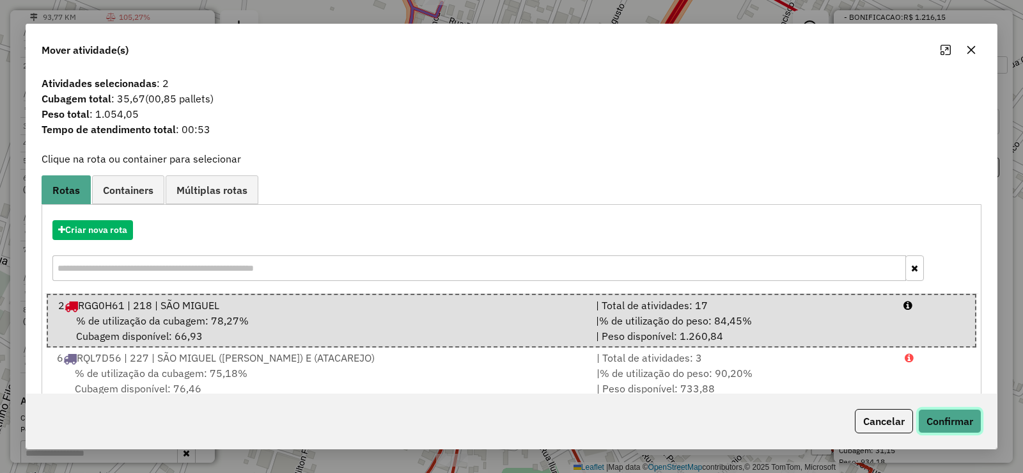
drag, startPoint x: 973, startPoint y: 418, endPoint x: 834, endPoint y: 365, distance: 148.3
click at [970, 418] on button "Confirmar" at bounding box center [949, 421] width 63 height 24
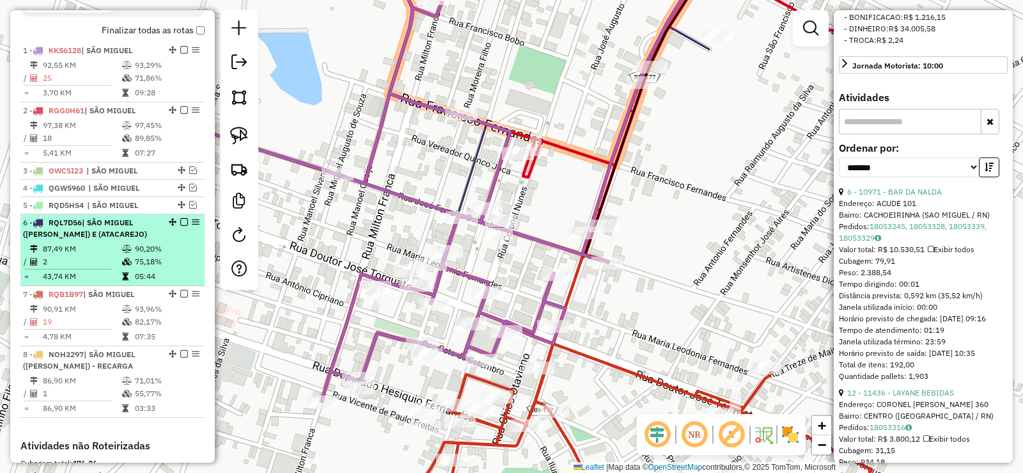
scroll to position [431, 0]
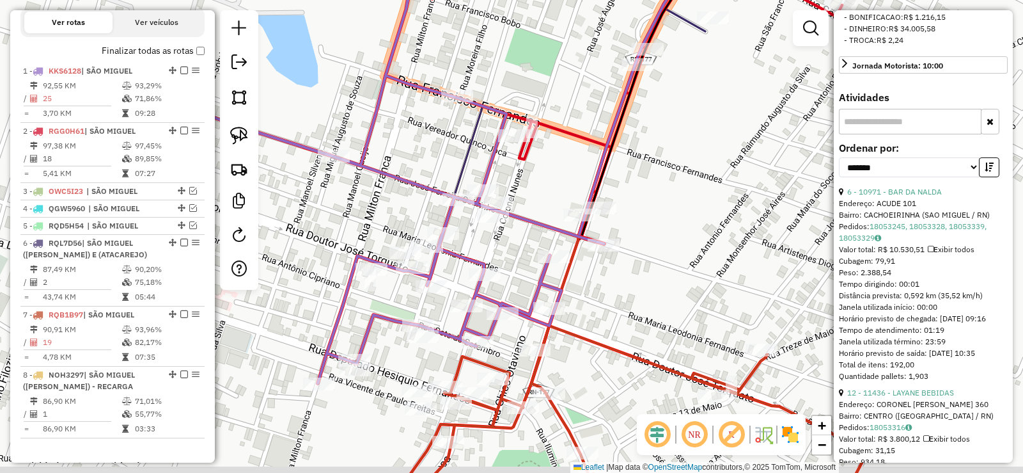
drag, startPoint x: 664, startPoint y: 264, endPoint x: 638, endPoint y: 171, distance: 96.4
click at [638, 171] on div "Janela de atendimento Grade de atendimento Capacidade Transportadoras Veículos …" at bounding box center [511, 236] width 1023 height 473
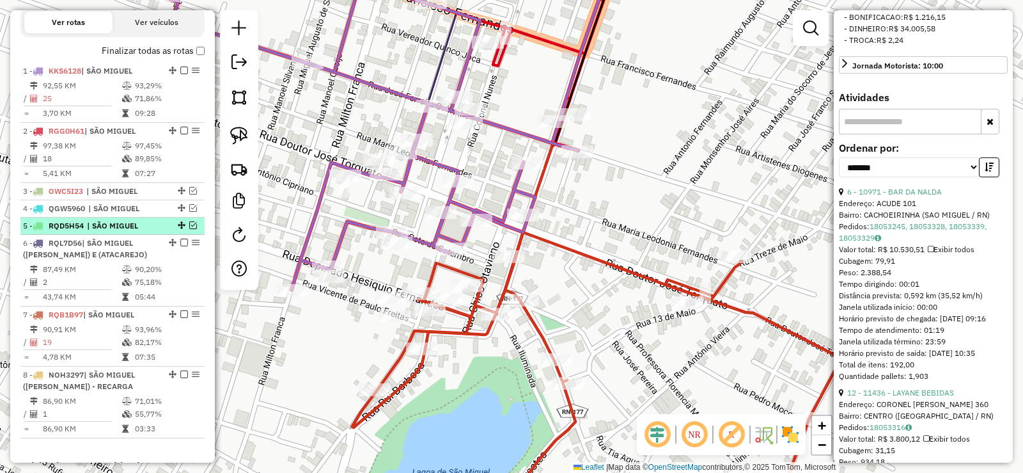
click at [189, 229] on em at bounding box center [193, 225] width 8 height 8
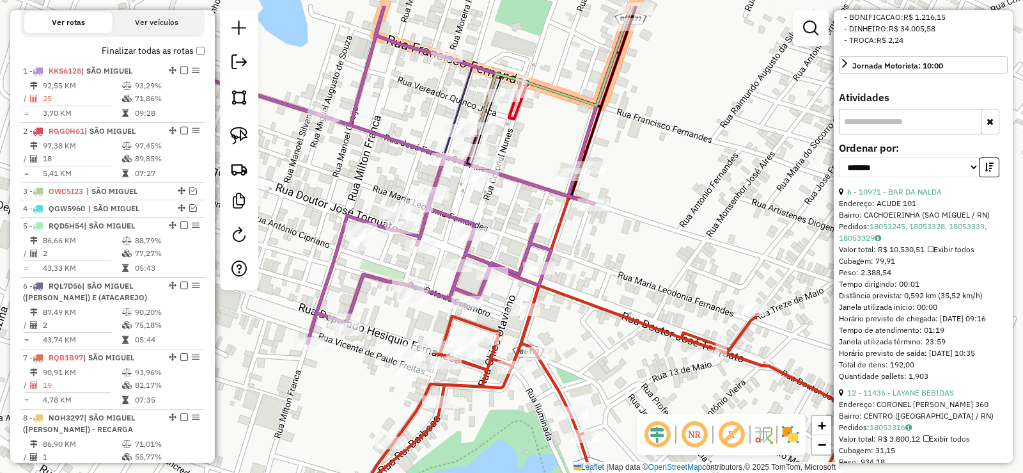
drag, startPoint x: 523, startPoint y: 139, endPoint x: 517, endPoint y: 169, distance: 30.1
click at [528, 159] on div "Janela de atendimento Grade de atendimento Capacidade Transportadoras Veículos …" at bounding box center [511, 236] width 1023 height 473
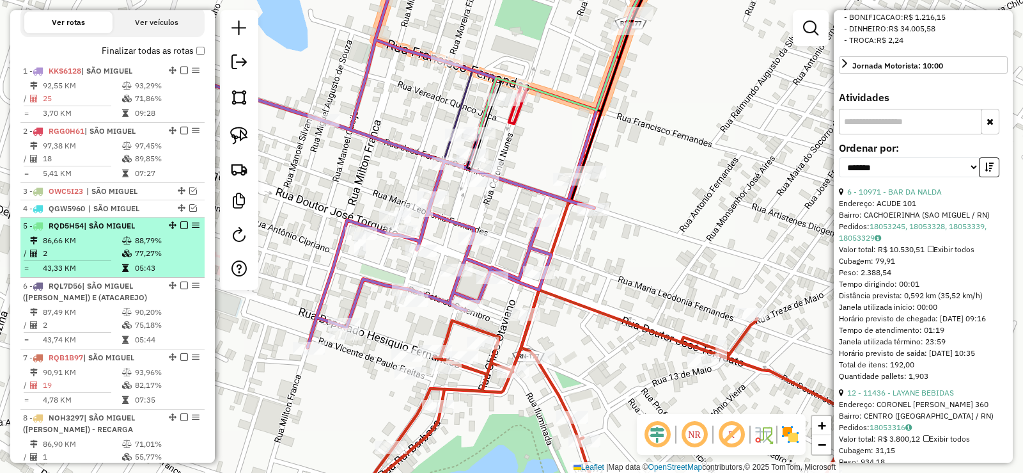
click at [113, 247] on td "86,66 KM" at bounding box center [81, 240] width 79 height 13
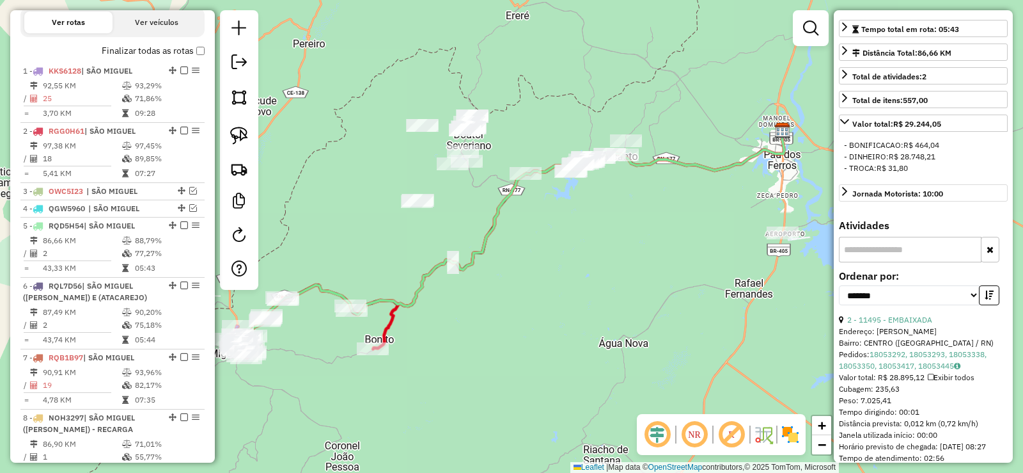
scroll to position [184, 0]
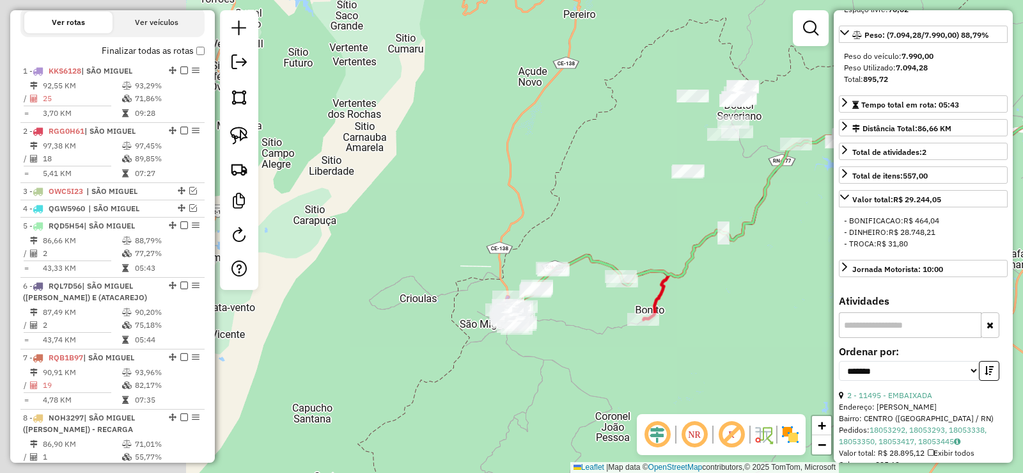
drag, startPoint x: 508, startPoint y: 318, endPoint x: 617, endPoint y: 286, distance: 113.8
click at [785, 282] on div "Janela de atendimento Grade de atendimento Capacidade Transportadoras Veículos …" at bounding box center [511, 236] width 1023 height 473
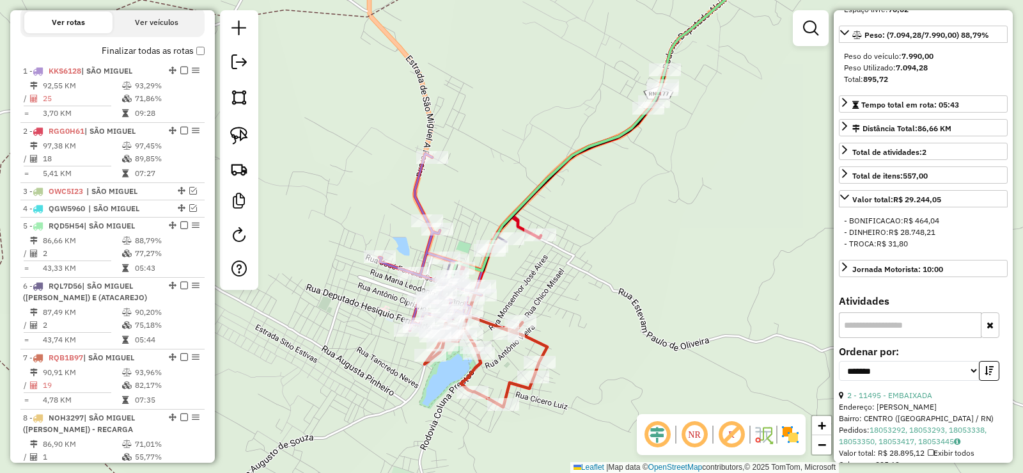
drag, startPoint x: 511, startPoint y: 291, endPoint x: 629, endPoint y: 291, distance: 117.7
click at [629, 291] on div "Janela de atendimento Grade de atendimento Capacidade Transportadoras Veículos …" at bounding box center [511, 236] width 1023 height 473
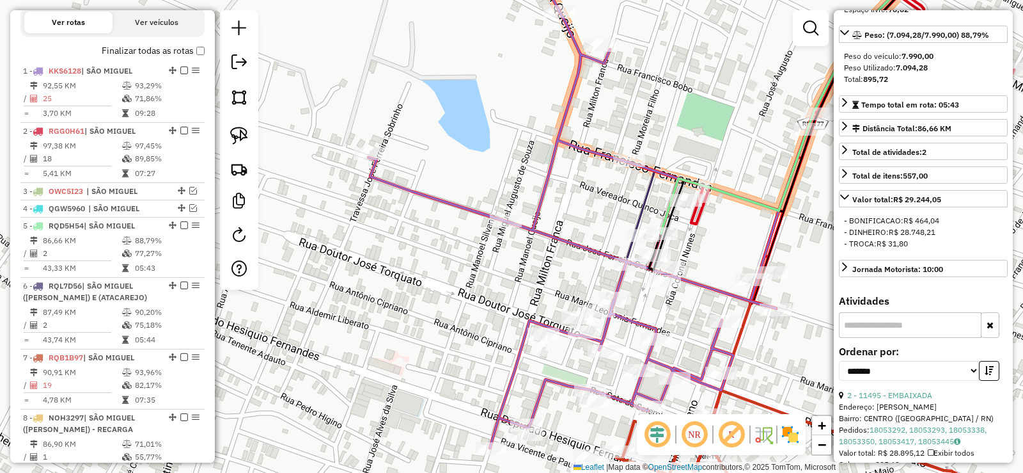
drag, startPoint x: 511, startPoint y: 281, endPoint x: 558, endPoint y: 278, distance: 47.4
click at [558, 278] on div "Janela de atendimento Grade de atendimento Capacidade Transportadoras Veículos …" at bounding box center [511, 236] width 1023 height 473
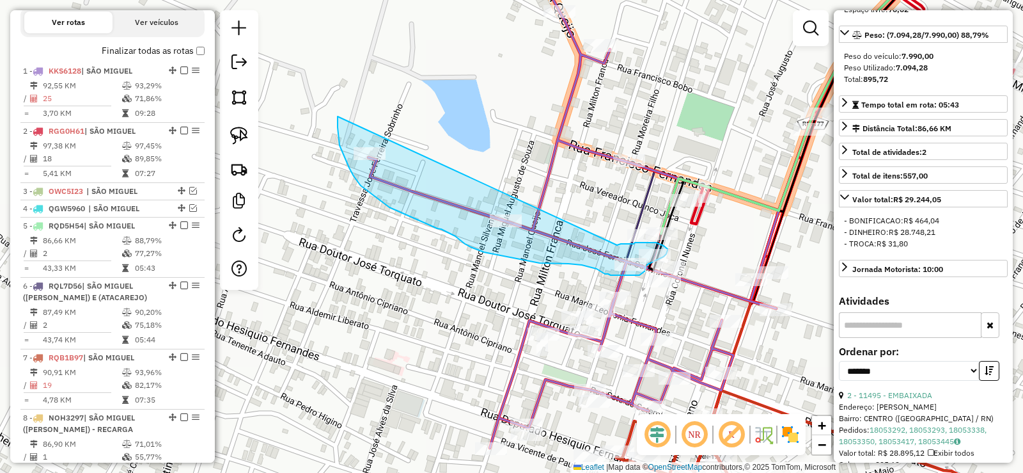
drag, startPoint x: 339, startPoint y: 143, endPoint x: 617, endPoint y: 245, distance: 296.4
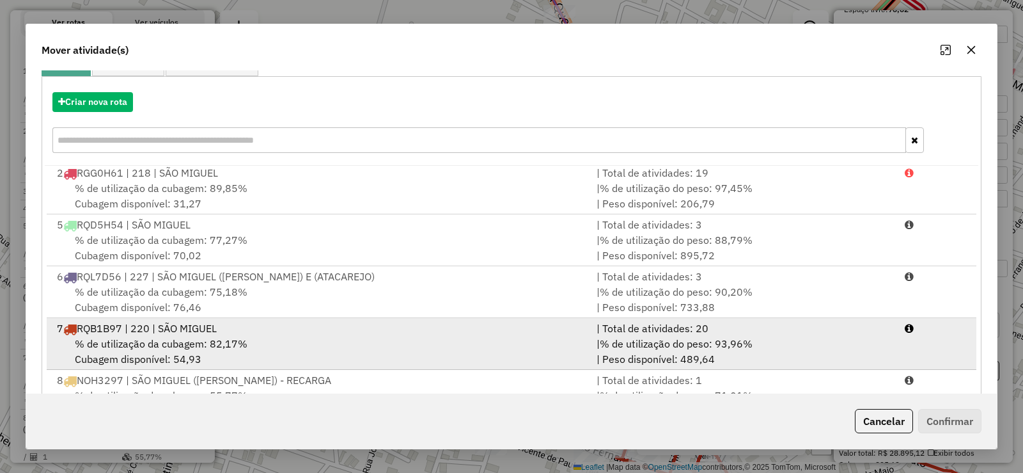
scroll to position [178, 0]
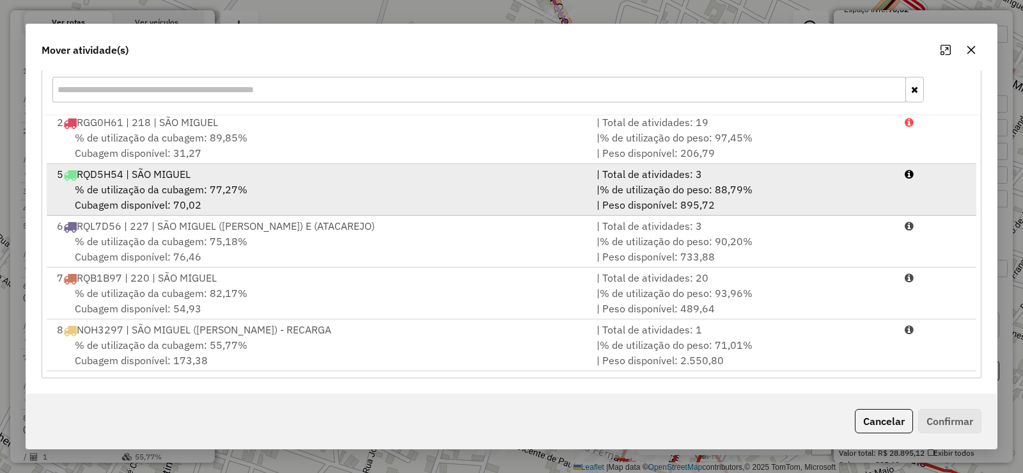
click at [287, 187] on div "% de utilização da cubagem: 77,27% Cubagem disponível: 70,02" at bounding box center [319, 197] width 540 height 31
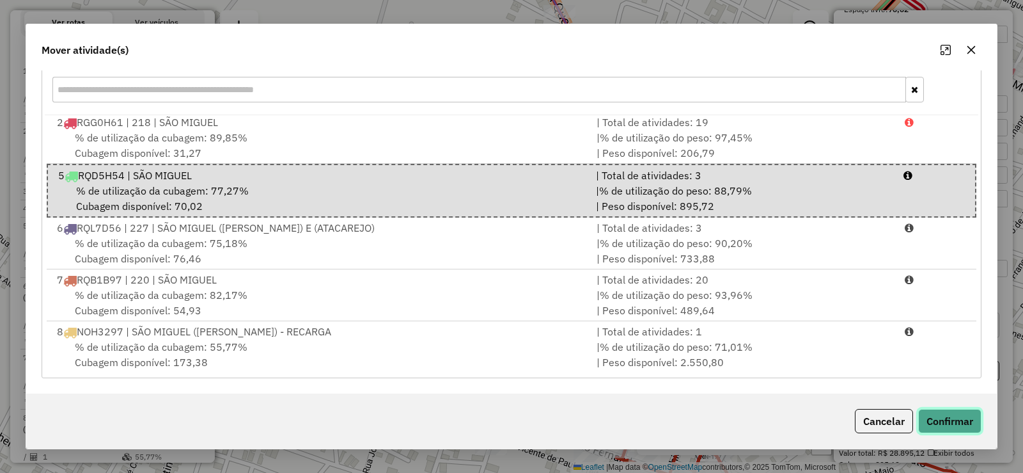
click at [943, 422] on button "Confirmar" at bounding box center [949, 421] width 63 height 24
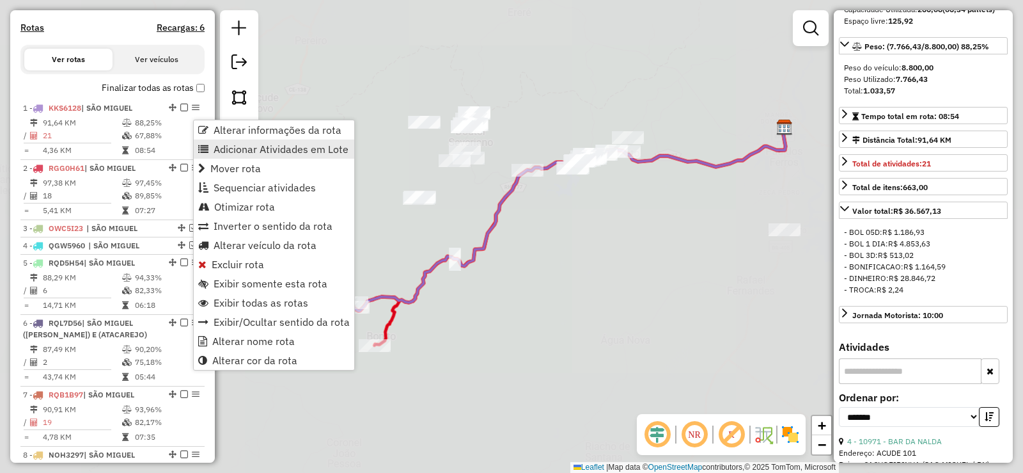
scroll to position [207, 0]
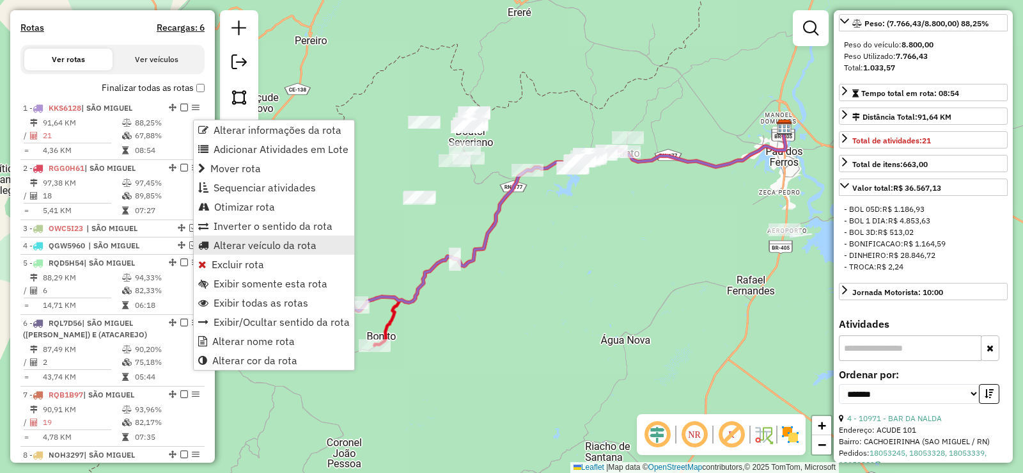
click at [242, 244] on span "Alterar veículo da rota" at bounding box center [265, 245] width 103 height 10
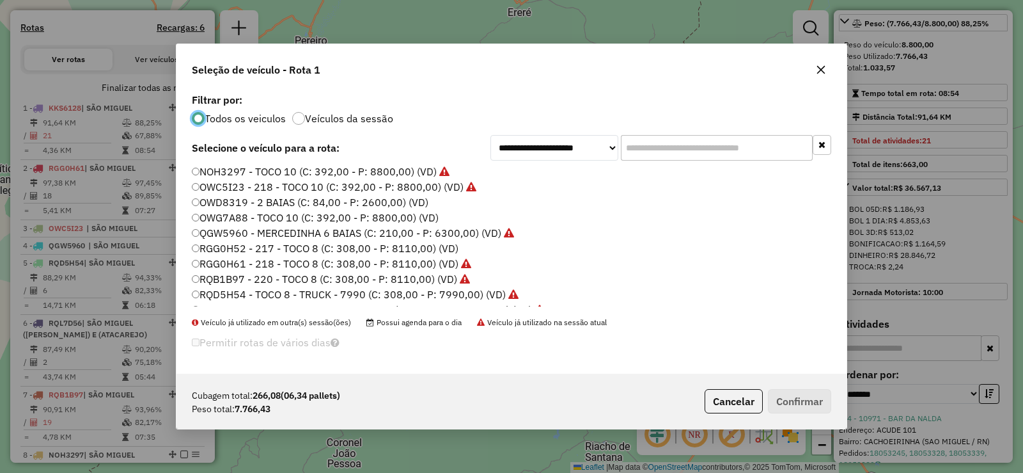
scroll to position [151, 0]
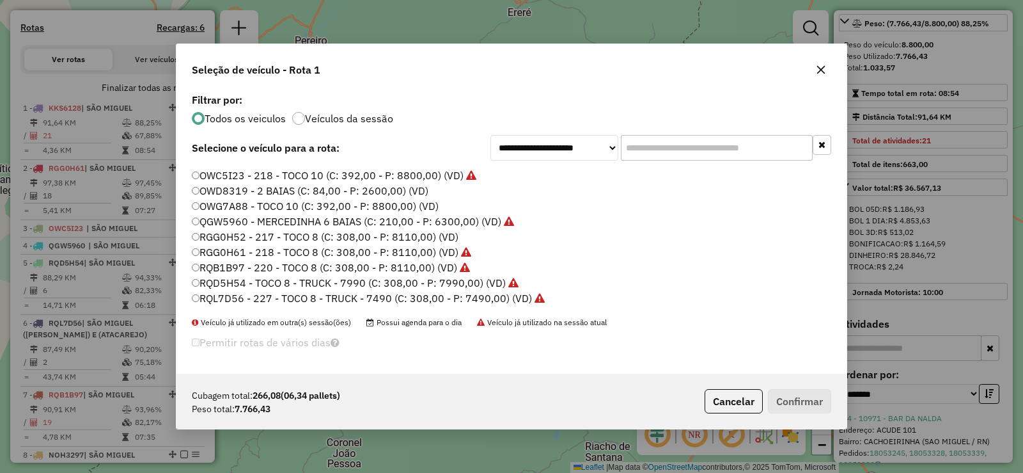
click at [294, 283] on label "RQD5H54 - TOCO 8 - TRUCK - 7990 (C: 308,00 - P: 7990,00) (VD)" at bounding box center [355, 282] width 327 height 15
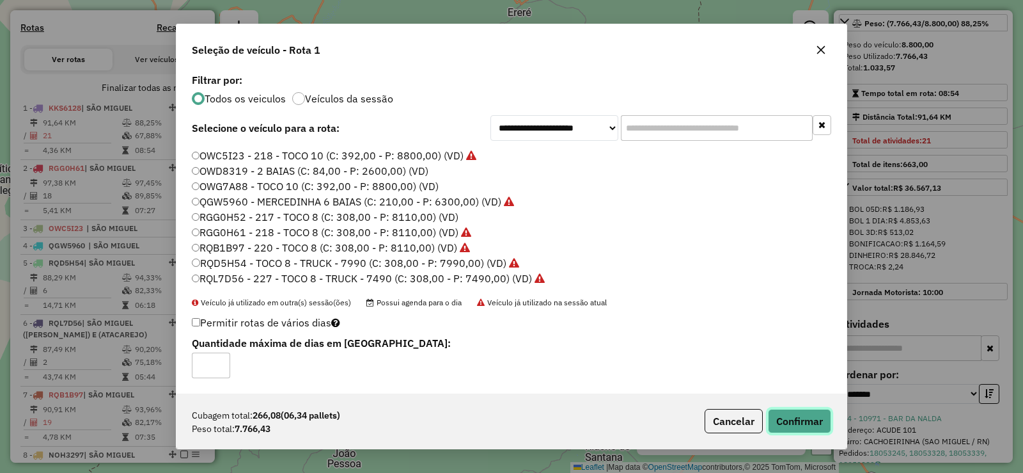
click at [801, 416] on button "Confirmar" at bounding box center [799, 421] width 63 height 24
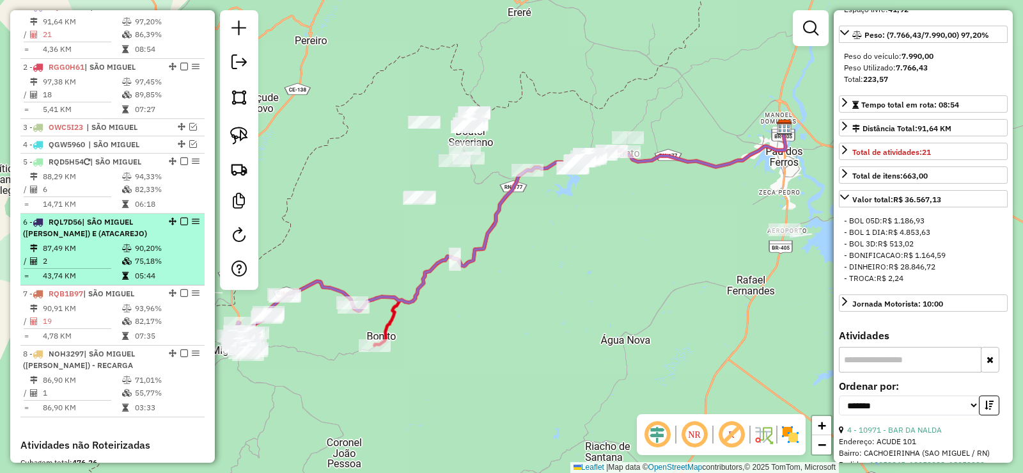
scroll to position [431, 0]
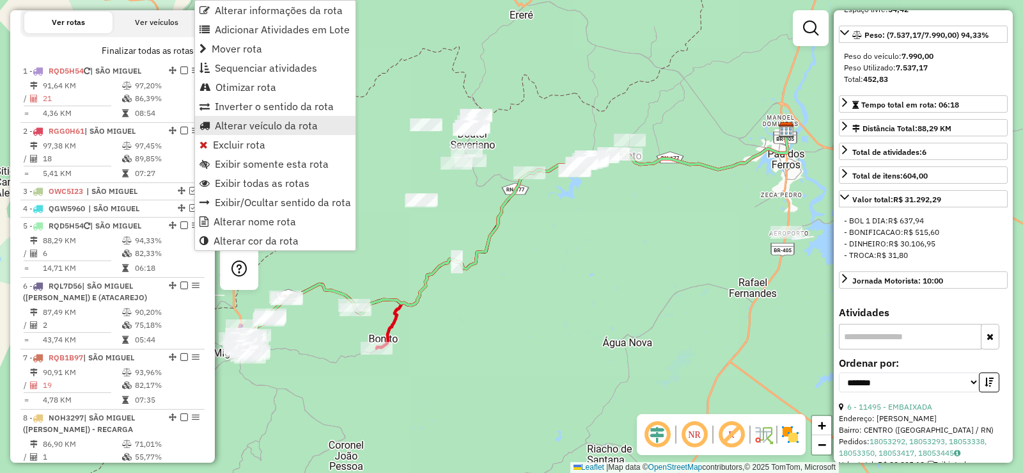
click at [236, 126] on span "Alterar veículo da rota" at bounding box center [266, 125] width 103 height 10
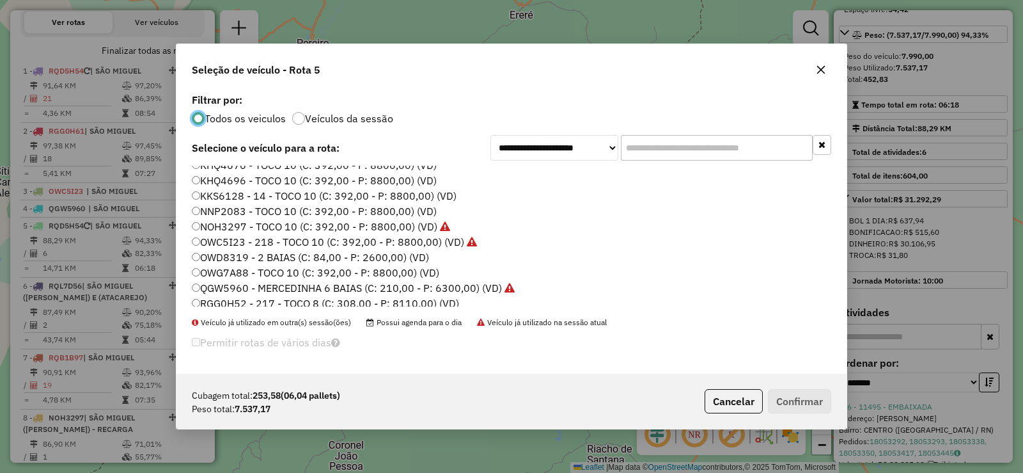
scroll to position [0, 0]
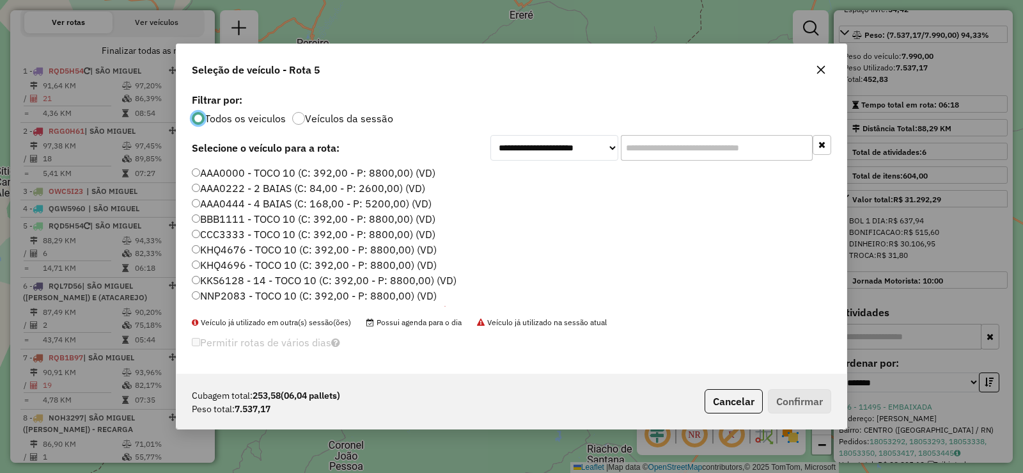
click at [247, 278] on label "KKS6128 - 14 - TOCO 10 (C: 392,00 - P: 8800,00) (VD)" at bounding box center [324, 279] width 265 height 15
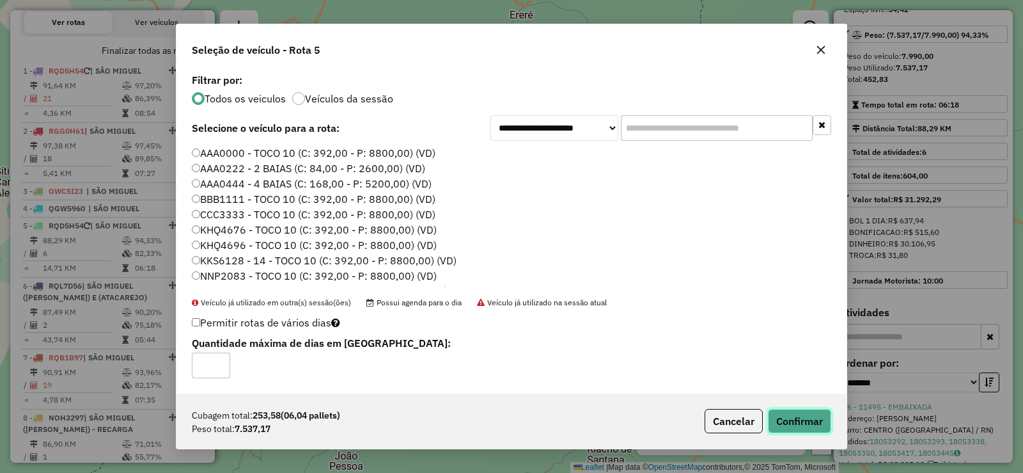
click at [807, 425] on button "Confirmar" at bounding box center [799, 421] width 63 height 24
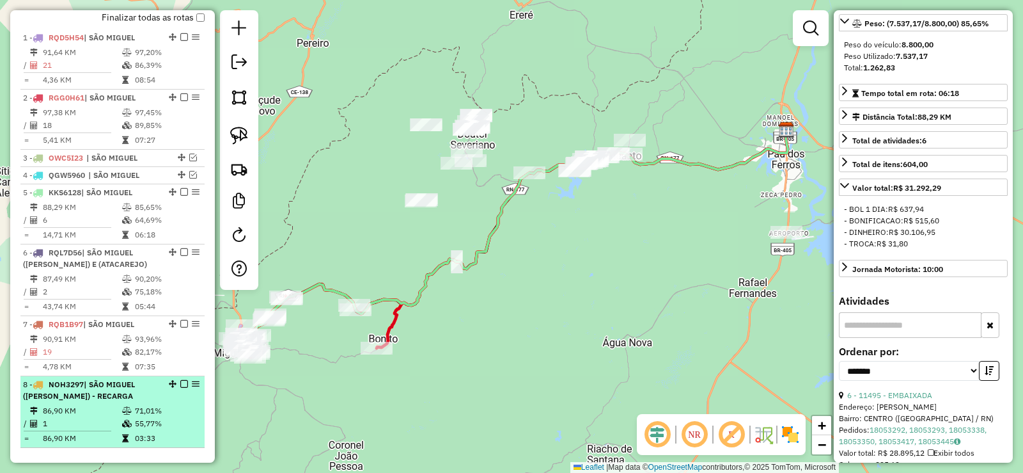
scroll to position [458, 0]
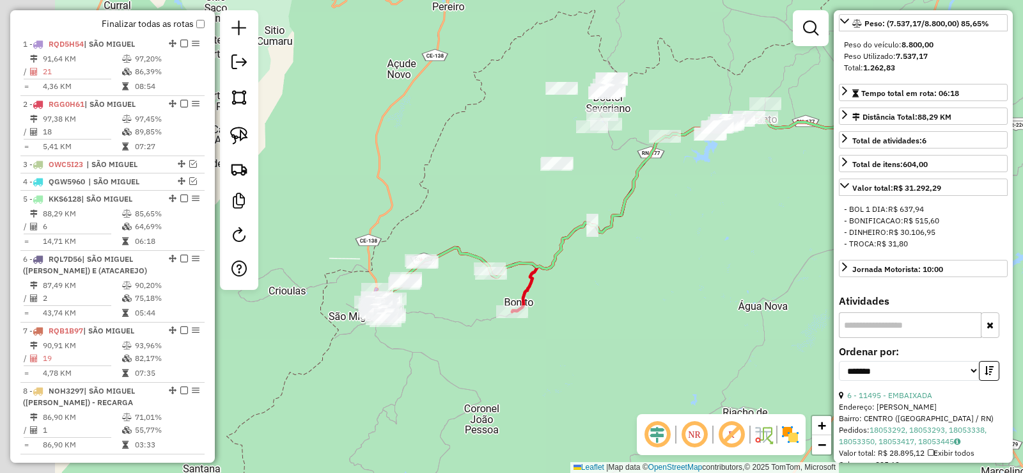
drag, startPoint x: 341, startPoint y: 228, endPoint x: 459, endPoint y: 199, distance: 121.3
click at [467, 197] on div "Janela de atendimento Grade de atendimento Capacidade Transportadoras Veículos …" at bounding box center [511, 236] width 1023 height 473
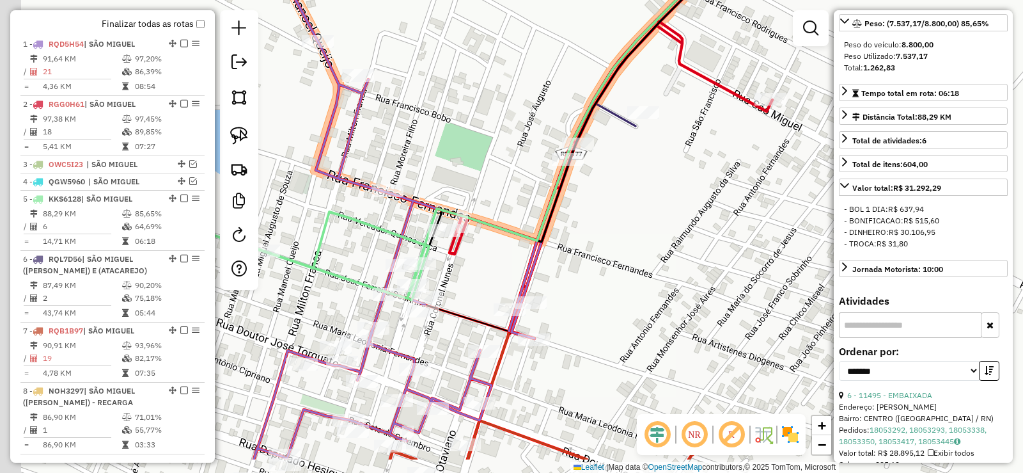
drag, startPoint x: 356, startPoint y: 237, endPoint x: 426, endPoint y: 219, distance: 72.6
click at [360, 177] on div "Janela de atendimento Grade de atendimento Capacidade Transportadoras Veículos …" at bounding box center [511, 236] width 1023 height 473
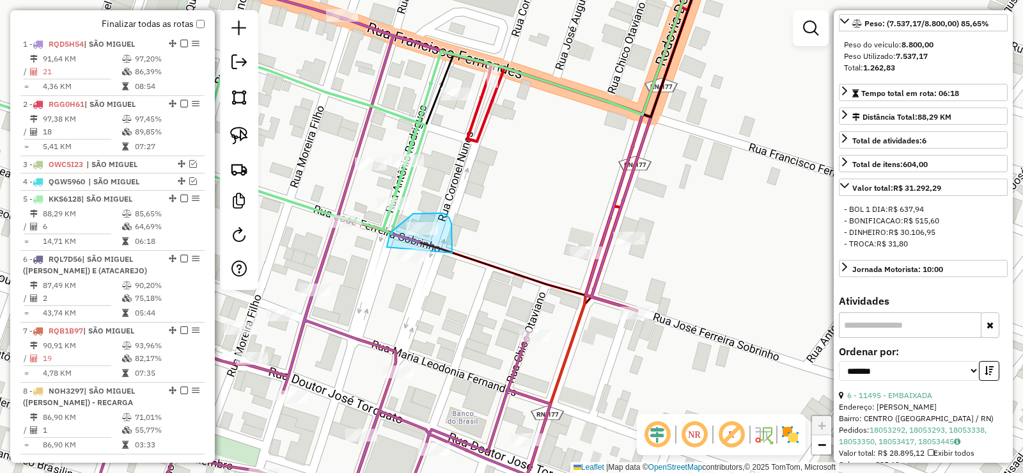
drag, startPoint x: 452, startPoint y: 242, endPoint x: 421, endPoint y: 289, distance: 56.4
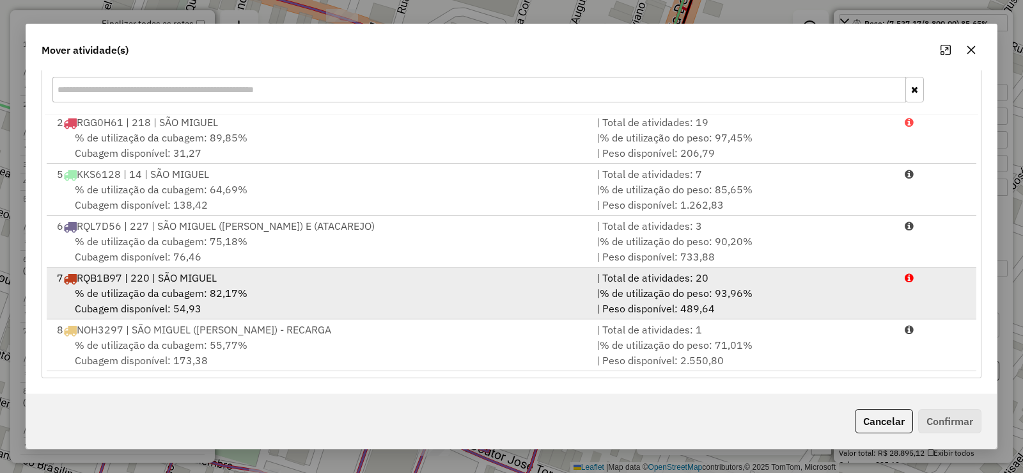
scroll to position [0, 0]
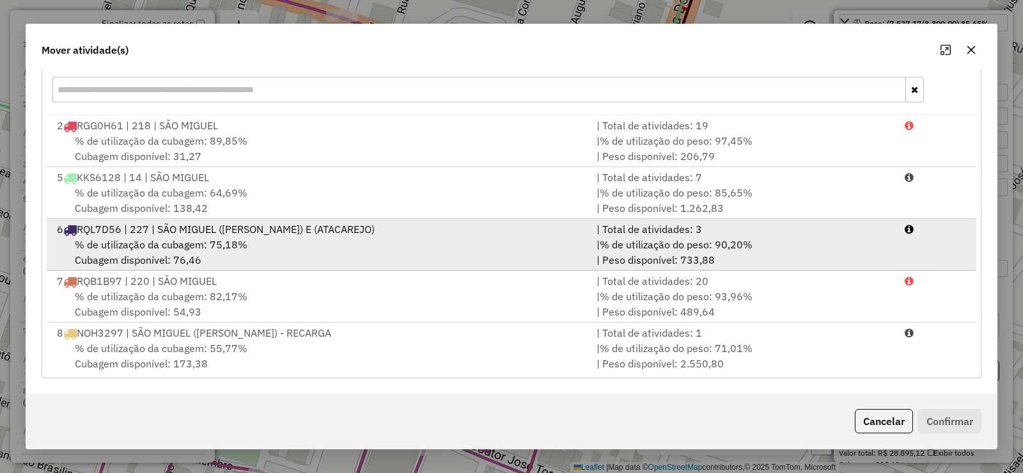
drag, startPoint x: 331, startPoint y: 178, endPoint x: 581, endPoint y: 268, distance: 266.4
click at [331, 178] on div "5 KKS6128 | 14 | SÃO MIGUEL" at bounding box center [319, 176] width 540 height 15
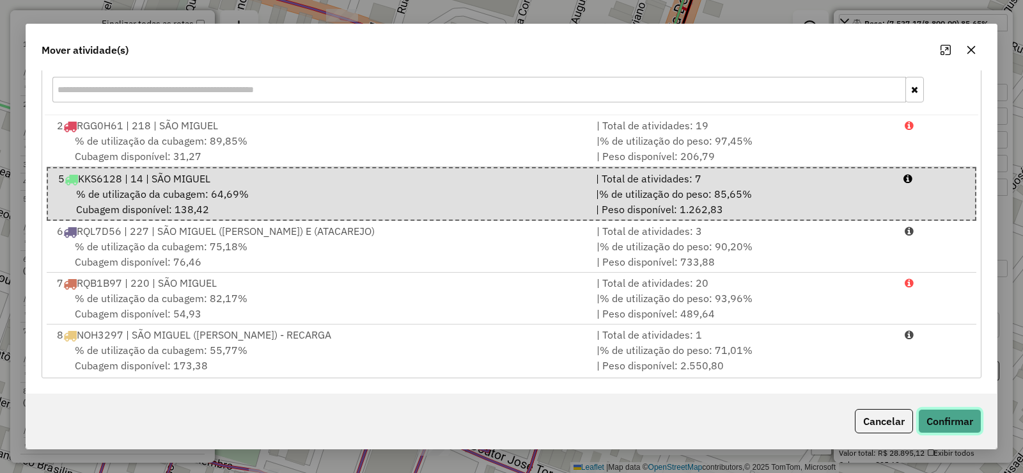
click at [948, 410] on button "Confirmar" at bounding box center [949, 421] width 63 height 24
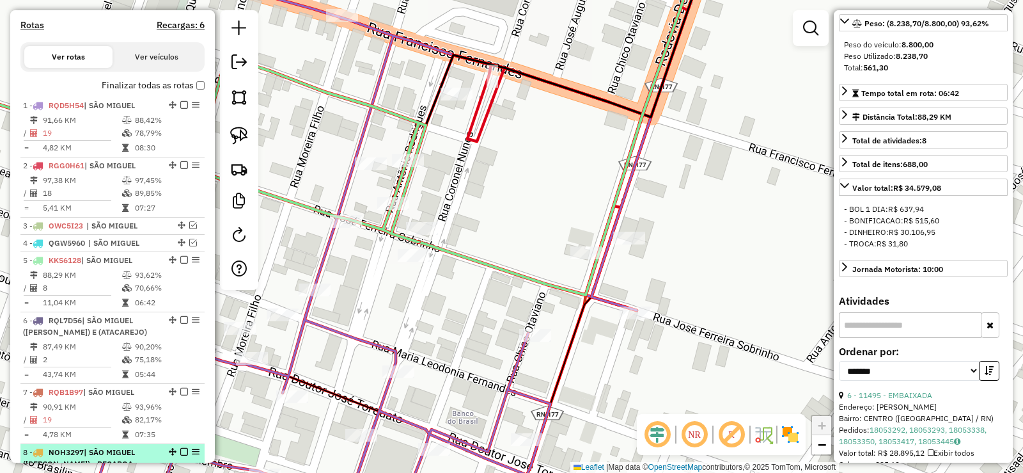
scroll to position [394, 0]
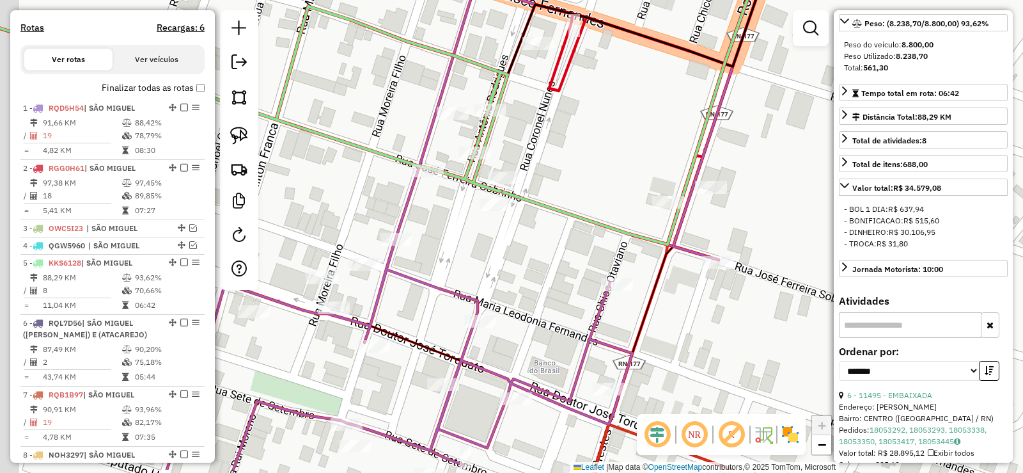
drag, startPoint x: 529, startPoint y: 272, endPoint x: 523, endPoint y: 249, distance: 23.7
click at [533, 253] on div "Janela de atendimento Grade de atendimento Capacidade Transportadoras Veículos …" at bounding box center [511, 236] width 1023 height 473
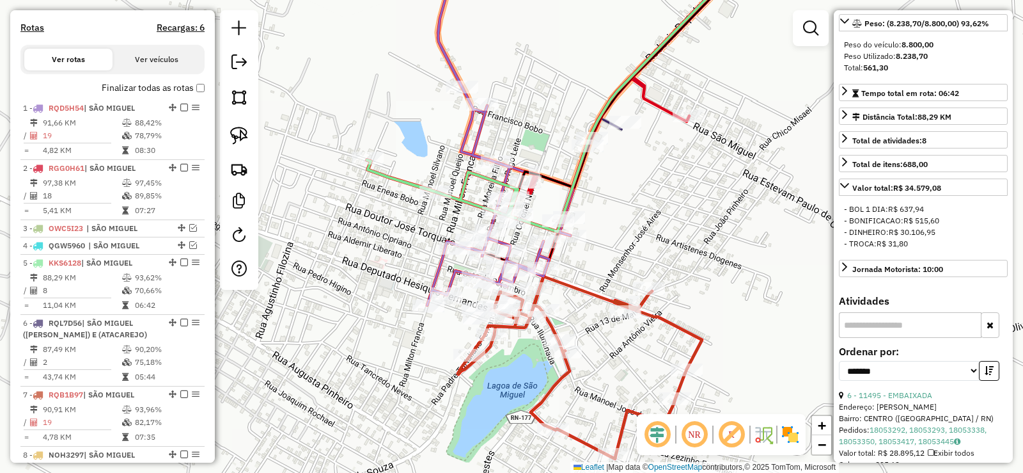
drag, startPoint x: 446, startPoint y: 141, endPoint x: 448, endPoint y: 130, distance: 11.0
click at [448, 130] on div "Janela de atendimento Grade de atendimento Capacidade Transportadoras Veículos …" at bounding box center [511, 236] width 1023 height 473
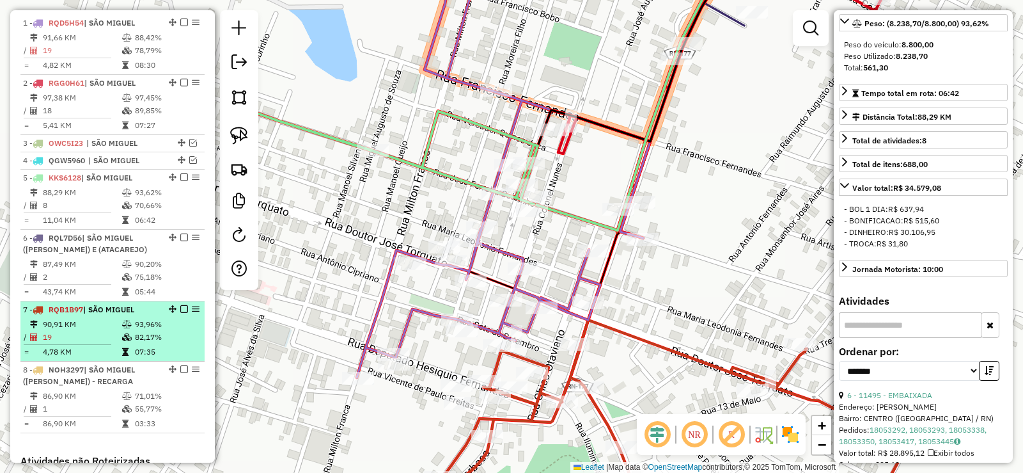
scroll to position [458, 0]
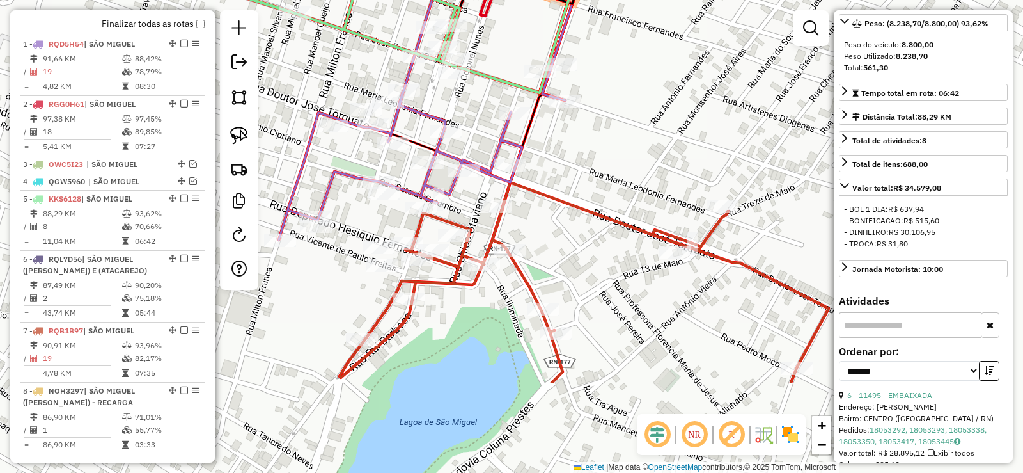
drag, startPoint x: 677, startPoint y: 354, endPoint x: 603, endPoint y: 221, distance: 152.3
click at [604, 224] on div "Janela de atendimento Grade de atendimento Capacidade Transportadoras Veículos …" at bounding box center [511, 236] width 1023 height 473
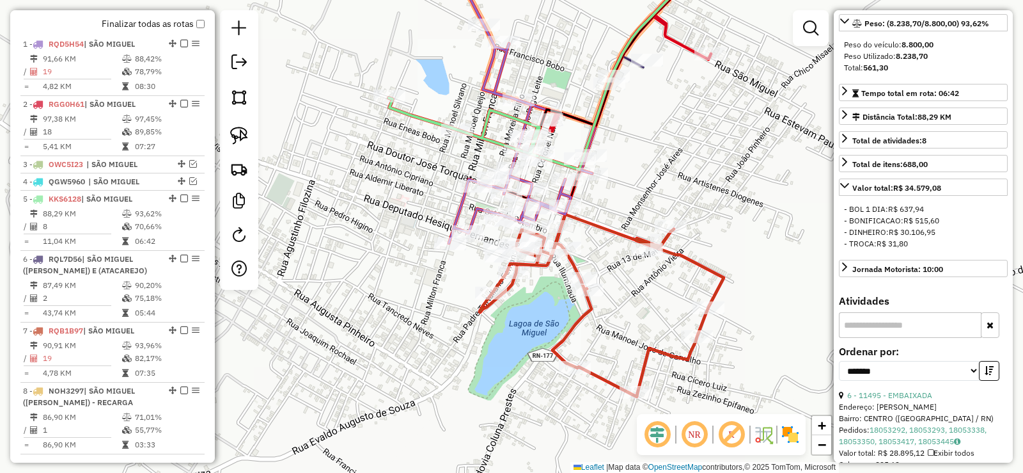
drag, startPoint x: 594, startPoint y: 231, endPoint x: 615, endPoint y: 265, distance: 40.5
click at [615, 265] on div "Janela de atendimento Grade de atendimento Capacidade Transportadoras Veículos …" at bounding box center [511, 236] width 1023 height 473
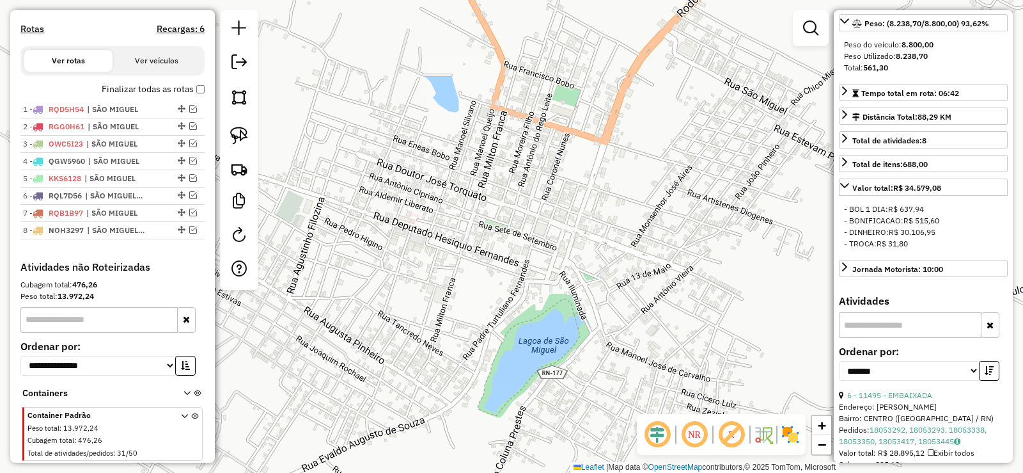
scroll to position [394, 0]
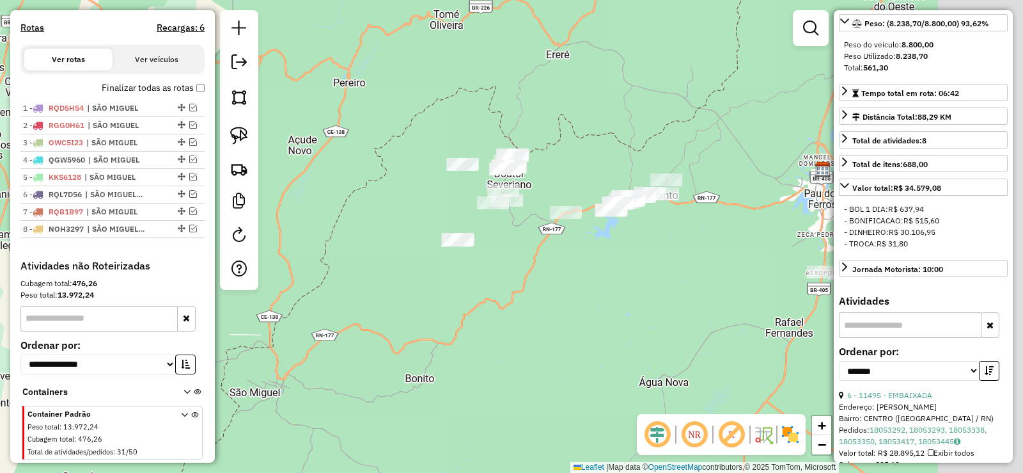
drag, startPoint x: 657, startPoint y: 281, endPoint x: 361, endPoint y: 399, distance: 318.8
click at [361, 399] on div "Janela de atendimento Grade de atendimento Capacidade Transportadoras Veículos …" at bounding box center [511, 236] width 1023 height 473
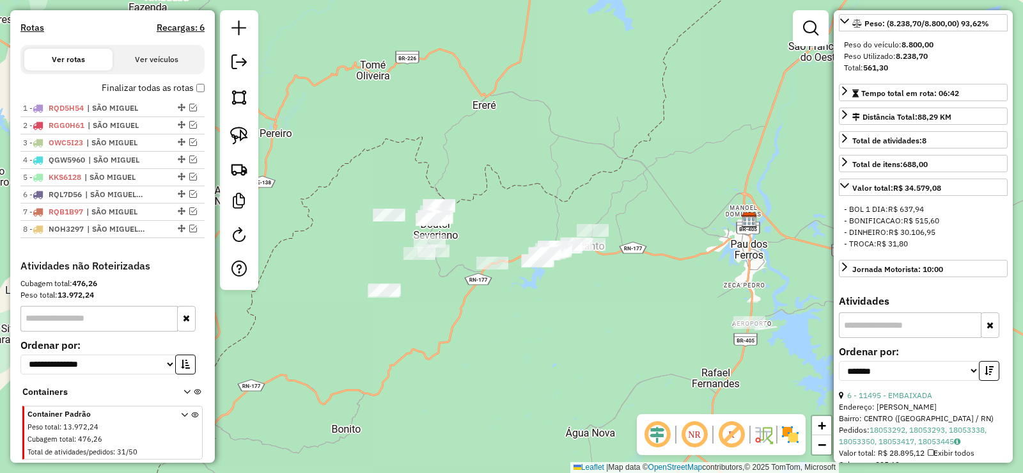
drag, startPoint x: 530, startPoint y: 334, endPoint x: 508, endPoint y: 366, distance: 38.7
click at [508, 366] on div "Janela de atendimento Grade de atendimento Capacidade Transportadoras Veículos …" at bounding box center [511, 236] width 1023 height 473
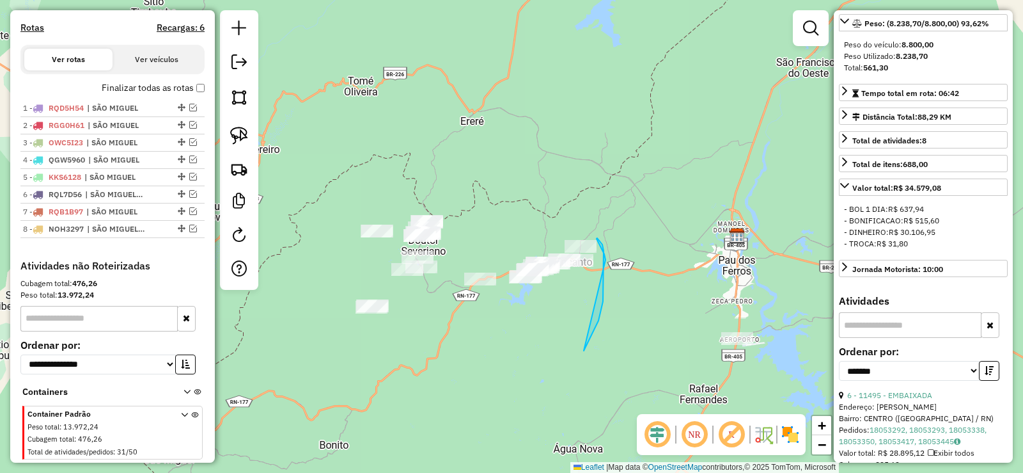
drag, startPoint x: 586, startPoint y: 346, endPoint x: 606, endPoint y: 262, distance: 86.7
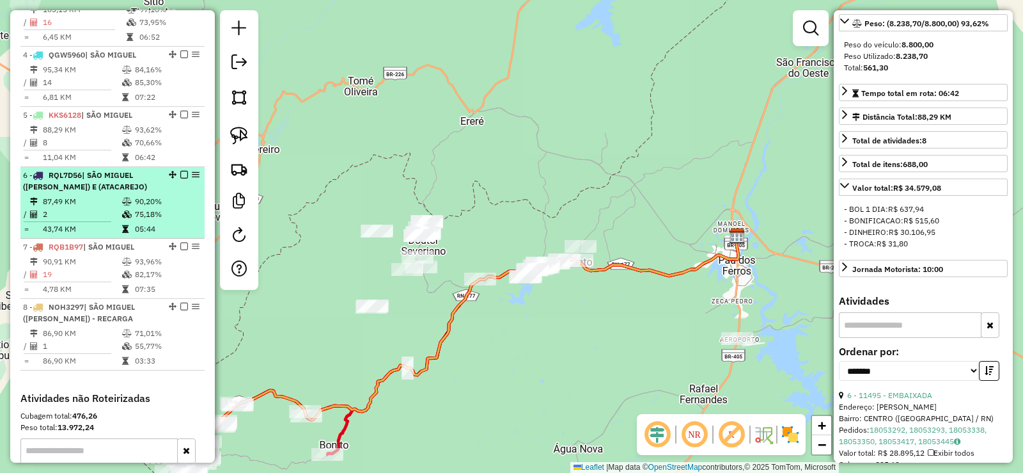
scroll to position [650, 0]
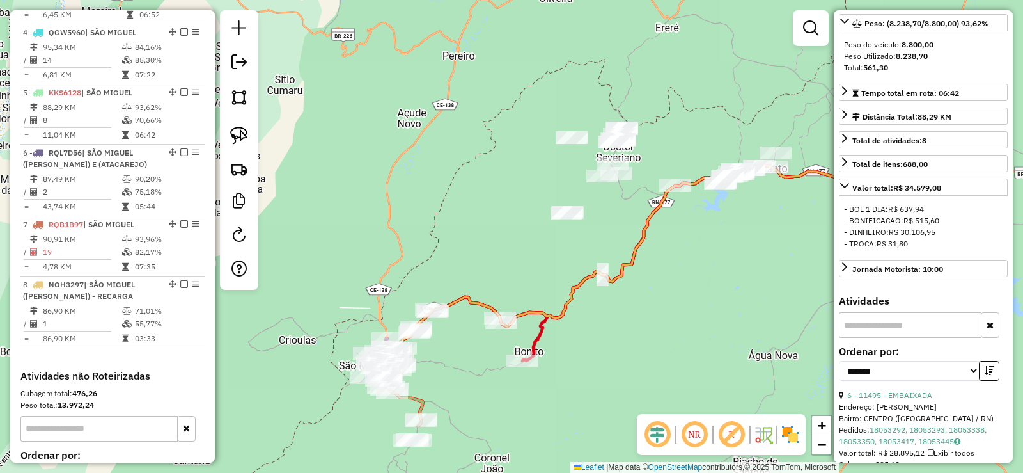
drag, startPoint x: 279, startPoint y: 360, endPoint x: 473, endPoint y: 248, distance: 223.2
click at [471, 256] on div "Janela de atendimento Grade de atendimento Capacidade Transportadoras Veículos …" at bounding box center [511, 236] width 1023 height 473
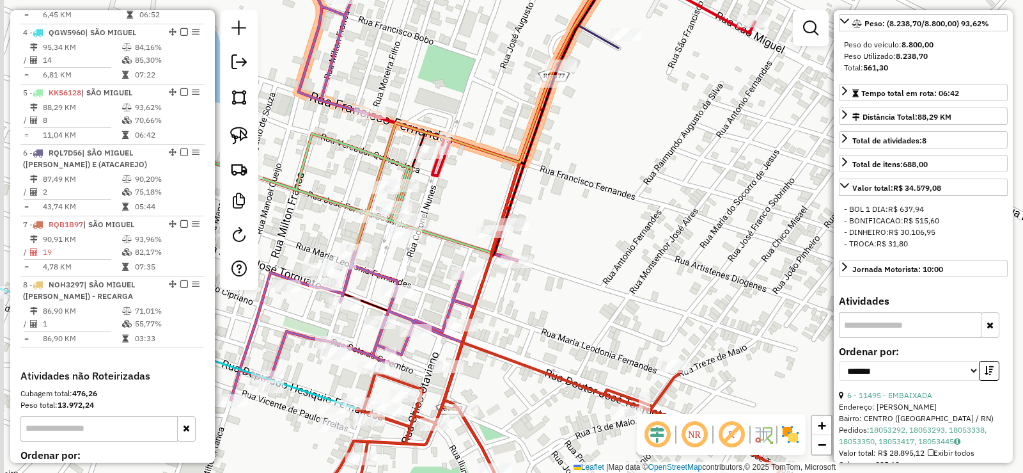
drag, startPoint x: 471, startPoint y: 295, endPoint x: 579, endPoint y: 285, distance: 107.9
click at [579, 285] on div "Janela de atendimento Grade de atendimento Capacidade Transportadoras Veículos …" at bounding box center [511, 236] width 1023 height 473
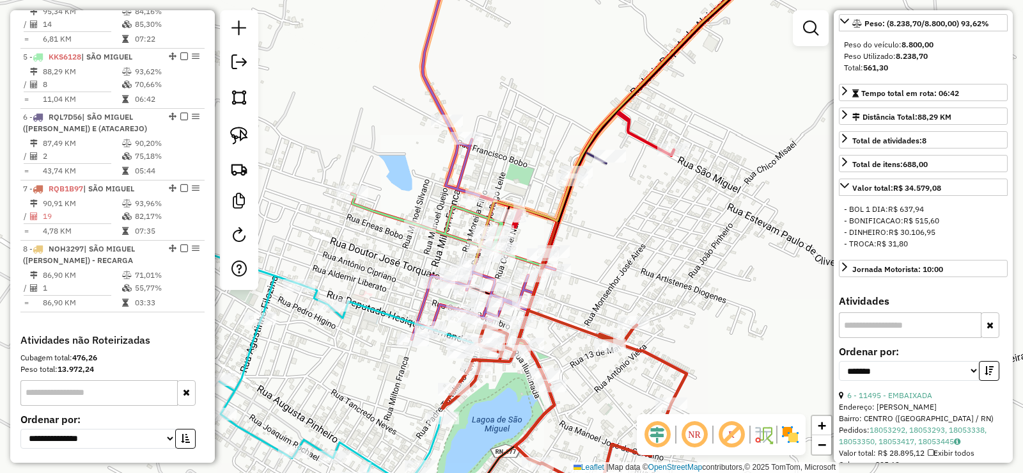
scroll to position [671, 0]
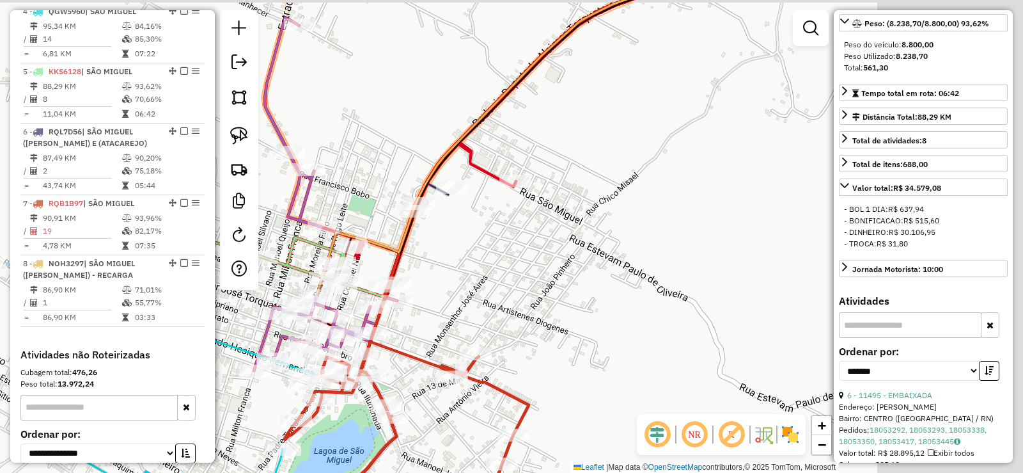
drag, startPoint x: 588, startPoint y: 256, endPoint x: 414, endPoint y: 267, distance: 173.6
click at [417, 270] on div "Janela de atendimento Grade de atendimento Capacidade Transportadoras Veículos …" at bounding box center [511, 236] width 1023 height 473
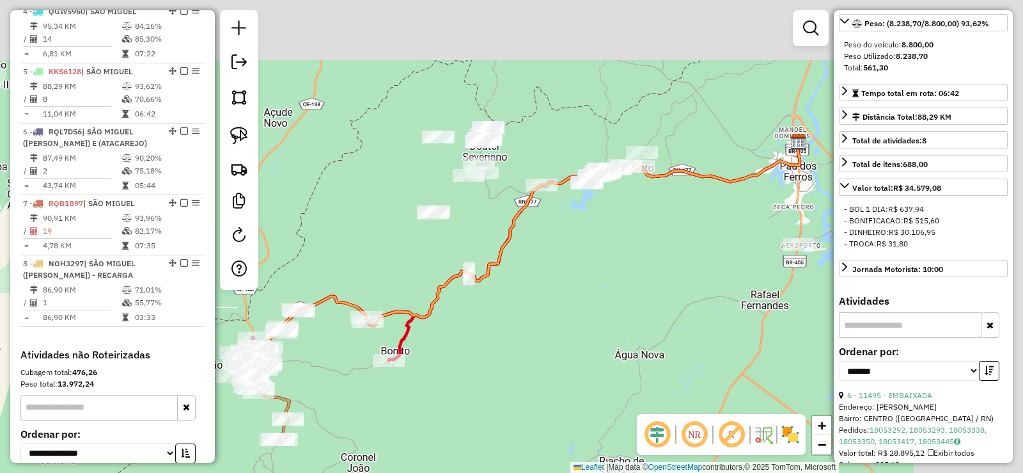
drag, startPoint x: 698, startPoint y: 187, endPoint x: 506, endPoint y: 304, distance: 225.1
click at [504, 310] on div "Janela de atendimento Grade de atendimento Capacidade Transportadoras Veículos …" at bounding box center [511, 236] width 1023 height 473
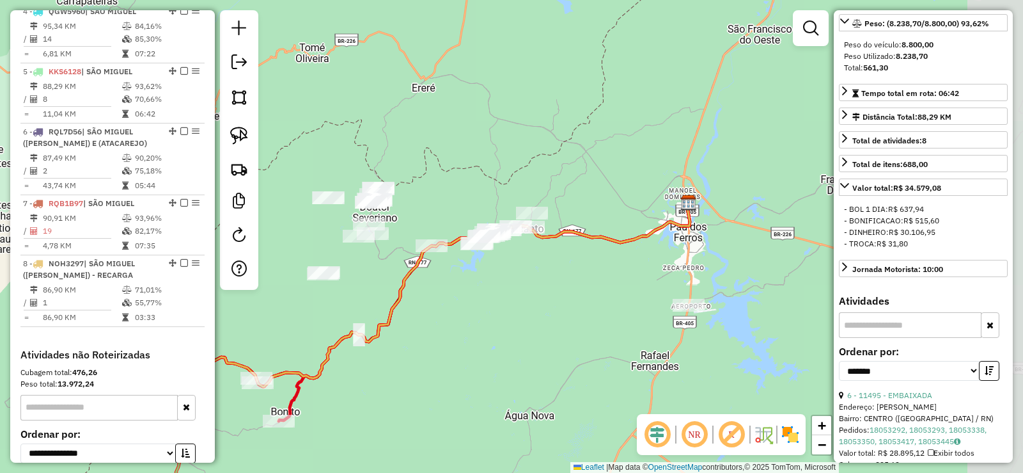
drag, startPoint x: 532, startPoint y: 288, endPoint x: 476, endPoint y: 319, distance: 63.9
click at [476, 319] on div "Janela de atendimento Grade de atendimento Capacidade Transportadoras Veículos …" at bounding box center [511, 236] width 1023 height 473
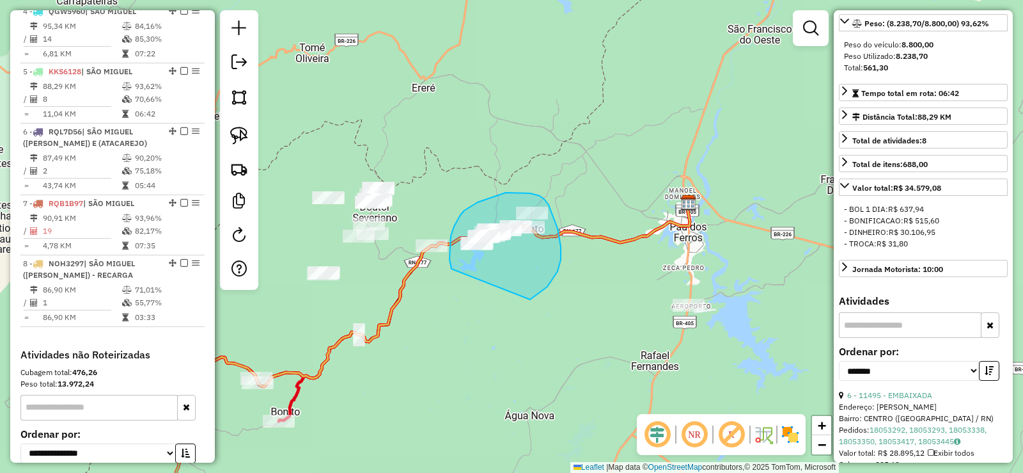
drag, startPoint x: 540, startPoint y: 293, endPoint x: 459, endPoint y: 283, distance: 81.9
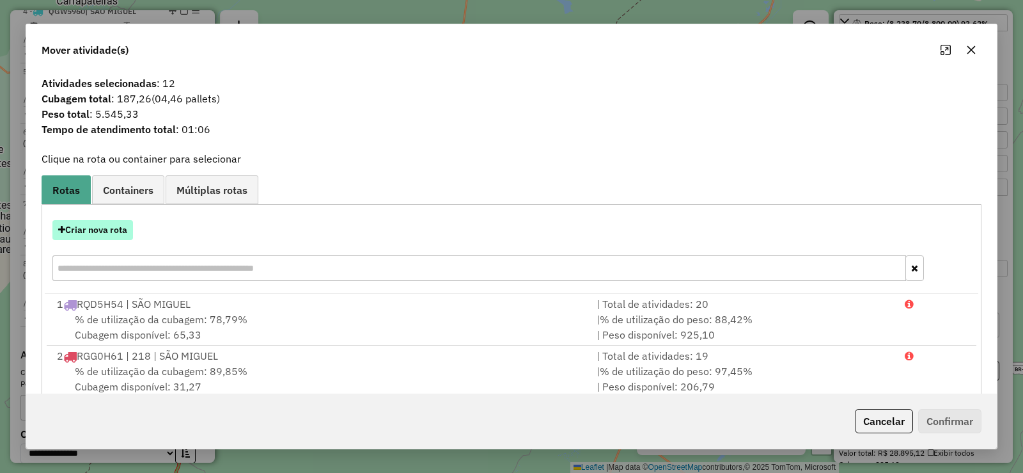
click at [115, 230] on button "Criar nova rota" at bounding box center [92, 230] width 81 height 20
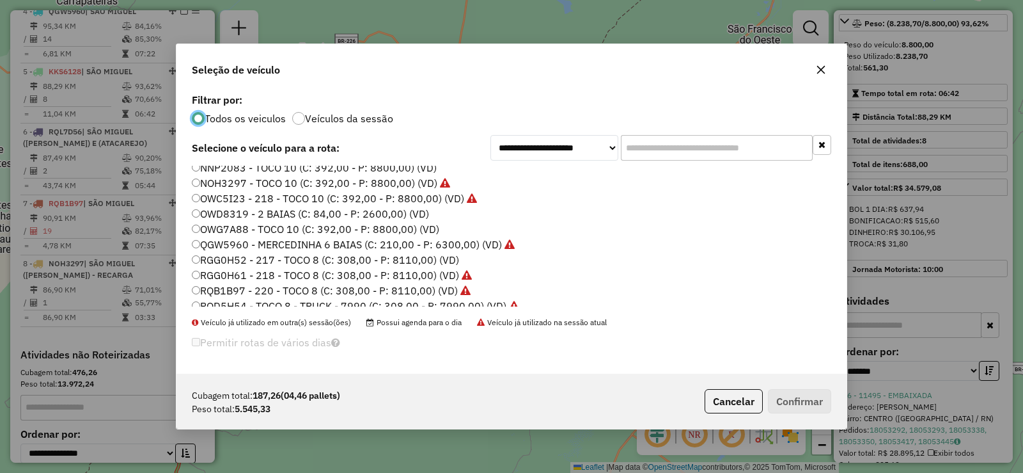
scroll to position [151, 0]
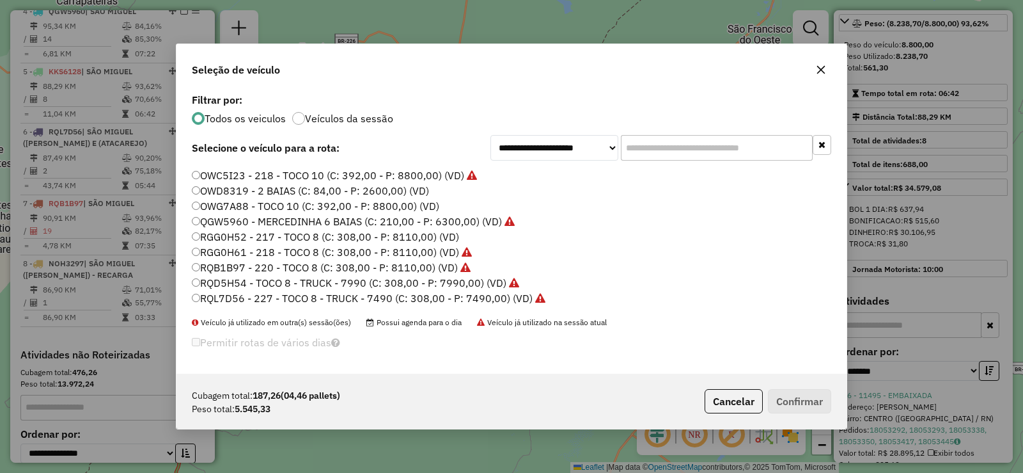
click at [304, 235] on label "RGG0H52 - 217 - TOCO 8 (C: 308,00 - P: 8110,00) (VD)" at bounding box center [325, 236] width 267 height 15
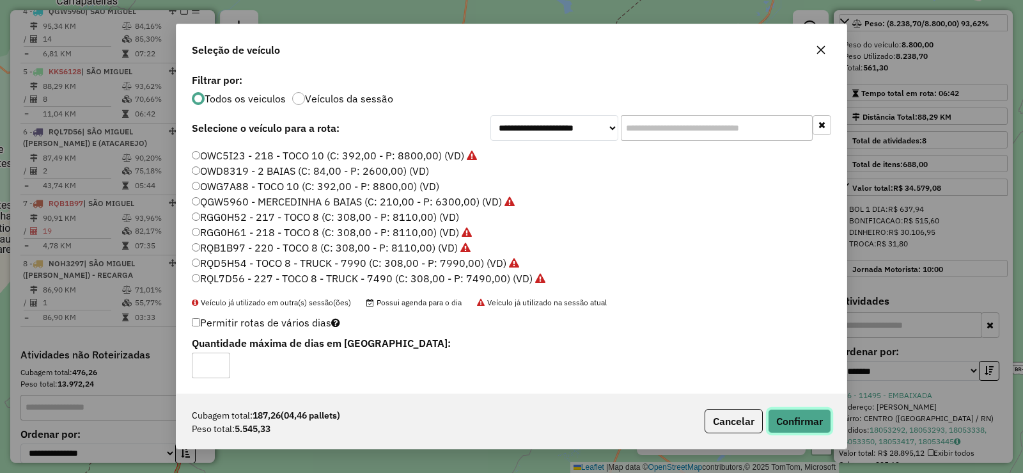
click at [810, 427] on button "Confirmar" at bounding box center [799, 421] width 63 height 24
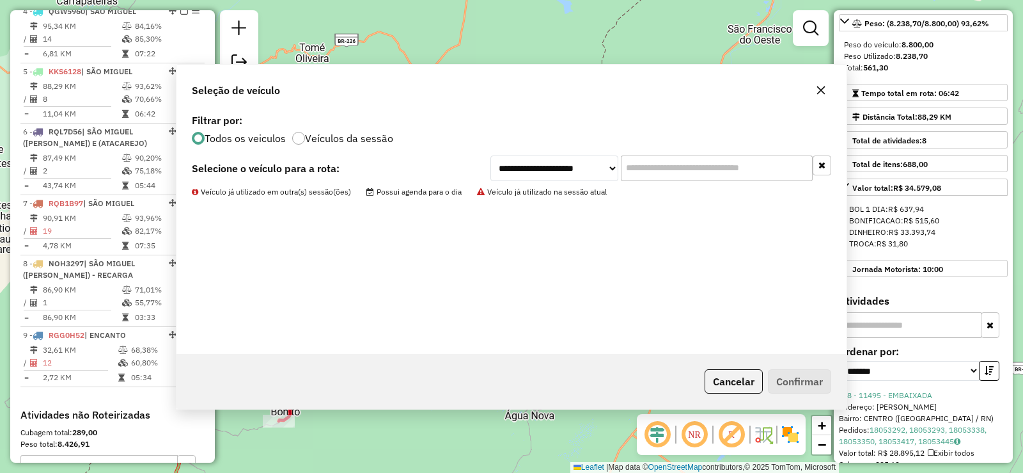
scroll to position [735, 0]
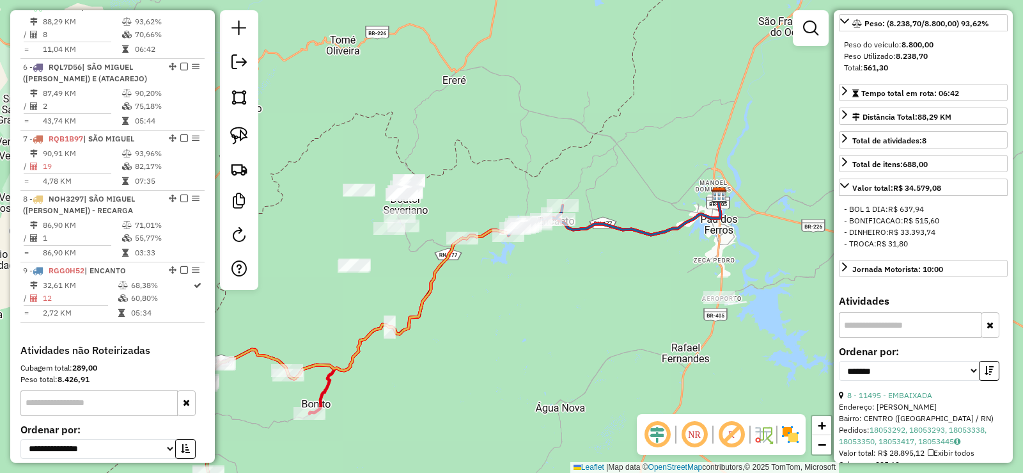
drag, startPoint x: 468, startPoint y: 297, endPoint x: 341, endPoint y: 293, distance: 126.7
click at [477, 293] on div "Janela de atendimento Grade de atendimento Capacidade Transportadoras Veículos …" at bounding box center [511, 236] width 1023 height 473
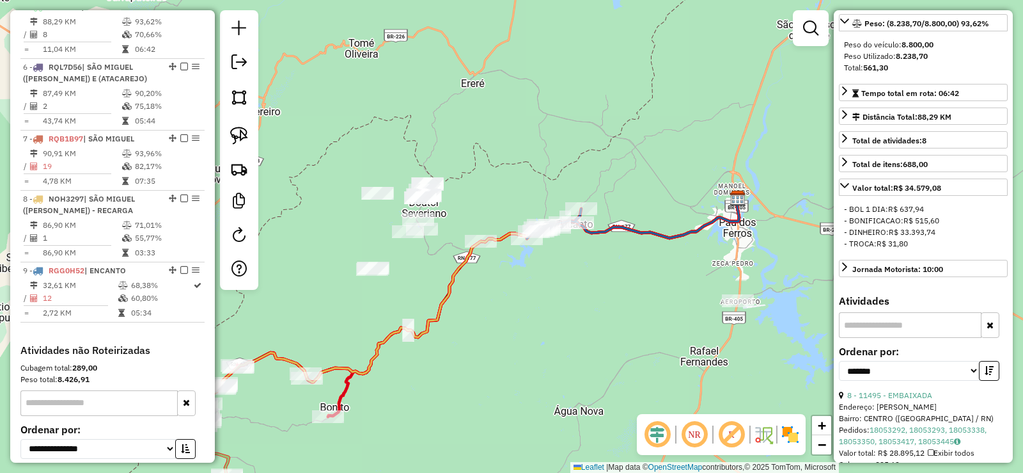
drag, startPoint x: 457, startPoint y: 322, endPoint x: 487, endPoint y: 328, distance: 30.6
click at [487, 328] on div "Janela de atendimento Grade de atendimento Capacidade Transportadoras Veículos …" at bounding box center [511, 236] width 1023 height 473
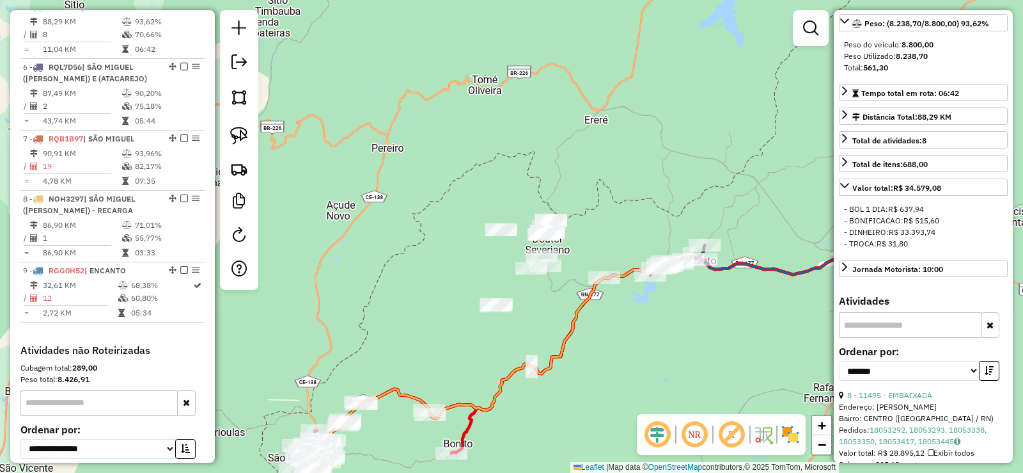
drag, startPoint x: 535, startPoint y: 333, endPoint x: 506, endPoint y: 320, distance: 30.9
click at [506, 320] on div "Janela de atendimento Grade de atendimento Capacidade Transportadoras Veículos …" at bounding box center [511, 236] width 1023 height 473
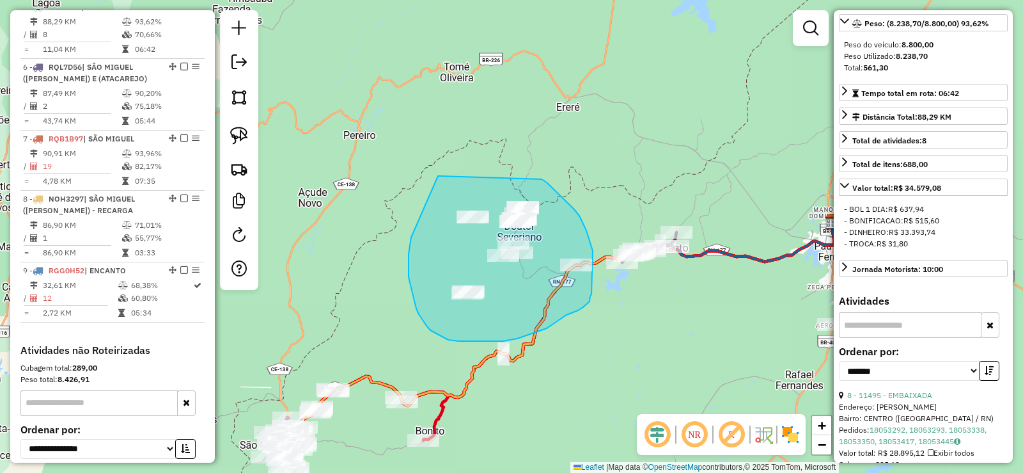
drag, startPoint x: 439, startPoint y: 176, endPoint x: 540, endPoint y: 178, distance: 101.1
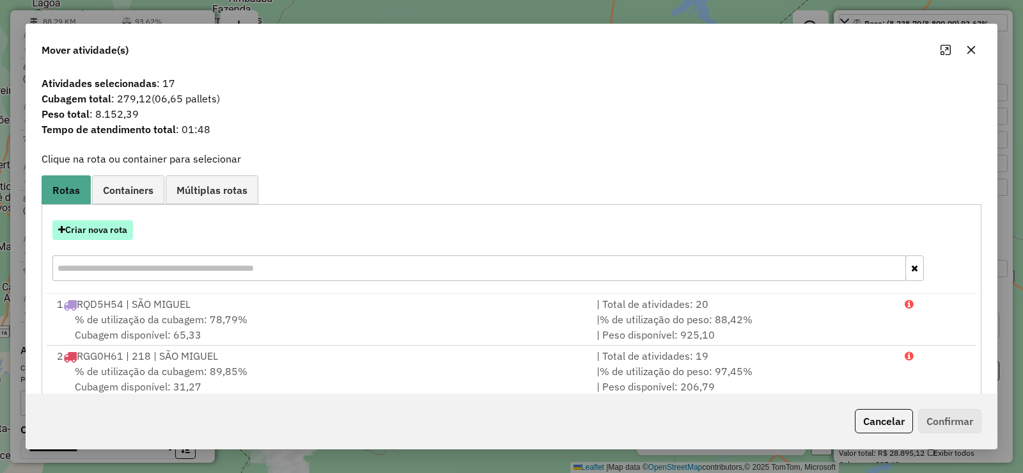
click at [106, 233] on button "Criar nova rota" at bounding box center [92, 230] width 81 height 20
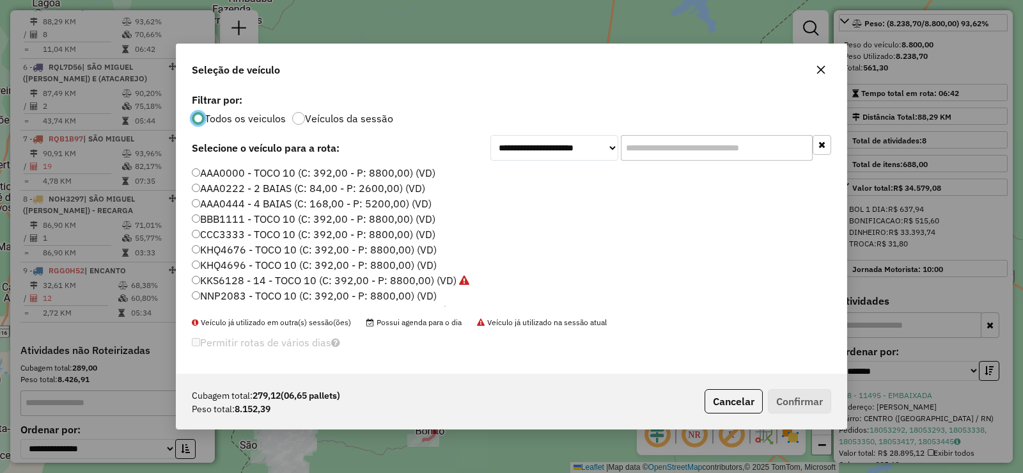
scroll to position [64, 0]
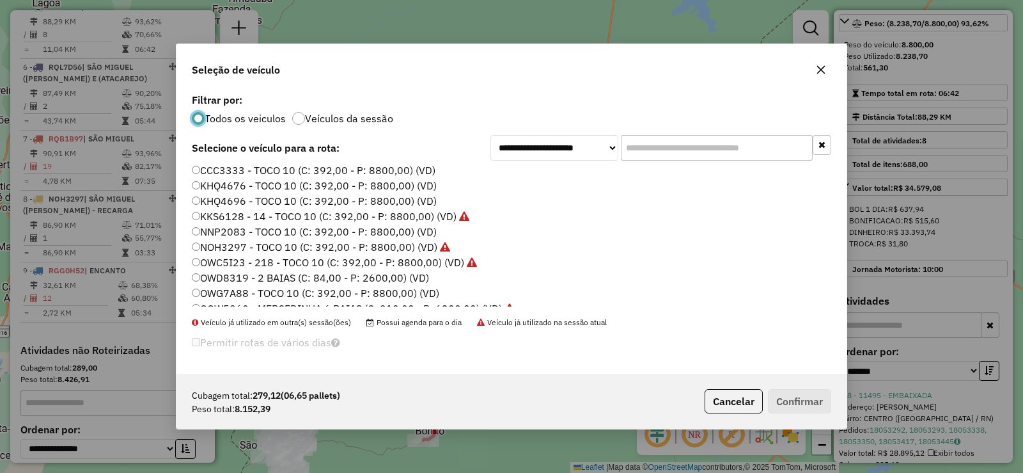
click at [283, 230] on label "NNP2083 - TOCO 10 (C: 392,00 - P: 8800,00) (VD)" at bounding box center [314, 231] width 245 height 15
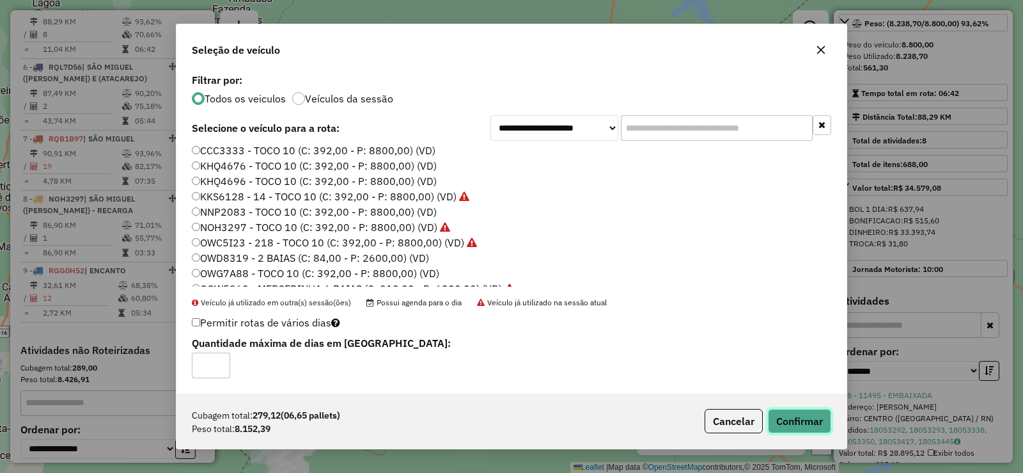
click at [798, 423] on button "Confirmar" at bounding box center [799, 421] width 63 height 24
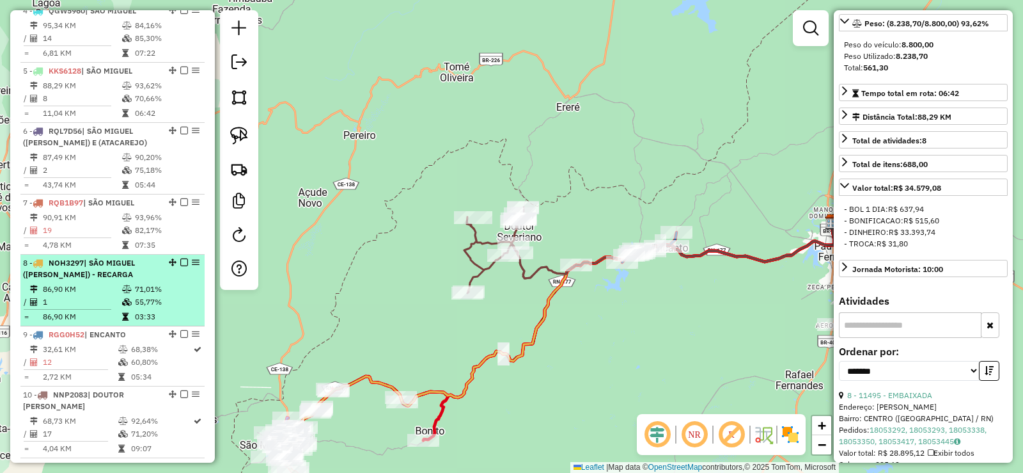
scroll to position [608, 0]
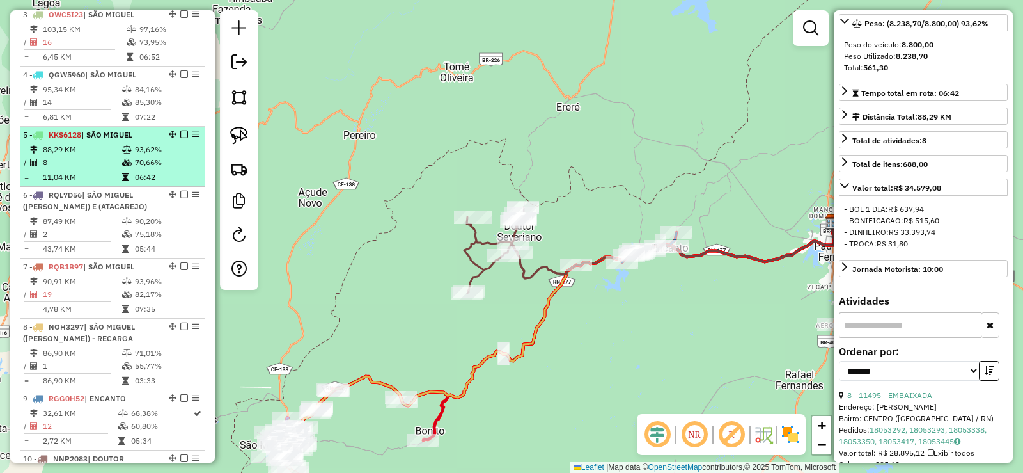
drag, startPoint x: 86, startPoint y: 159, endPoint x: 114, endPoint y: 164, distance: 28.0
click at [87, 156] on td "88,29 KM" at bounding box center [81, 149] width 79 height 13
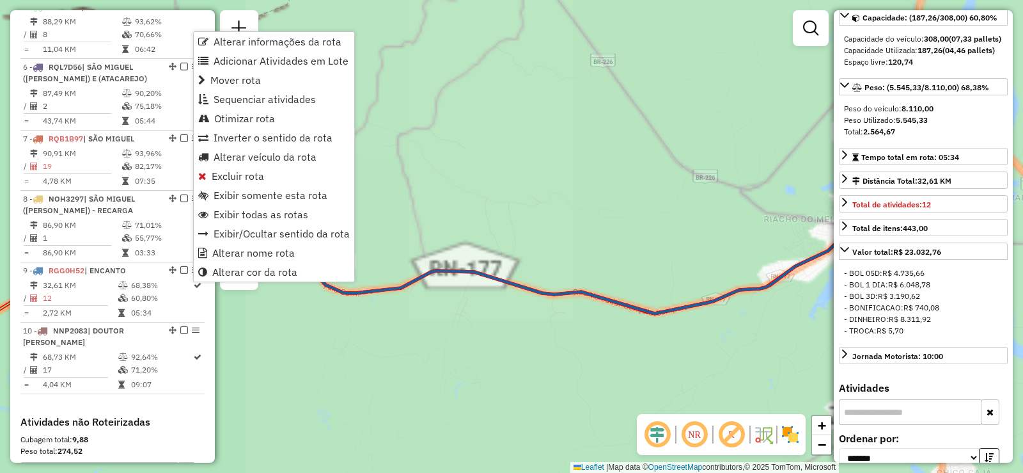
scroll to position [131, 0]
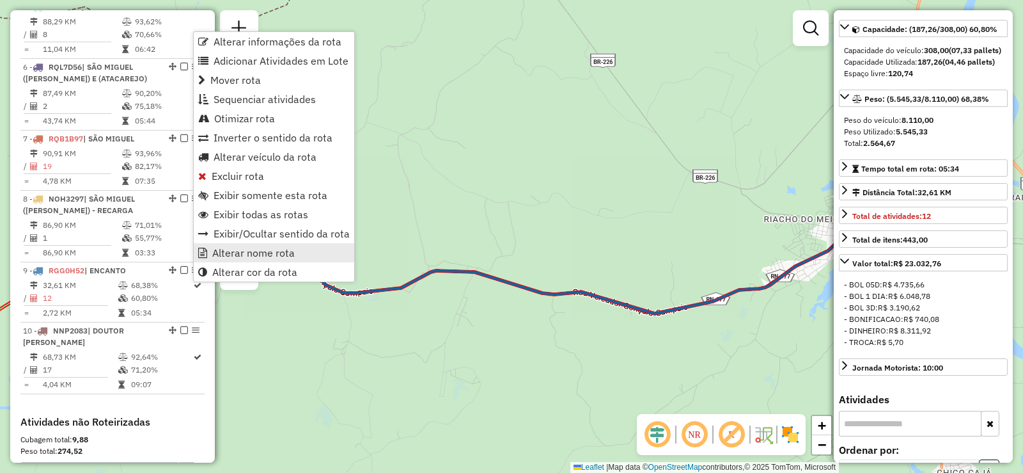
click at [259, 257] on span "Alterar nome rota" at bounding box center [253, 252] width 82 height 10
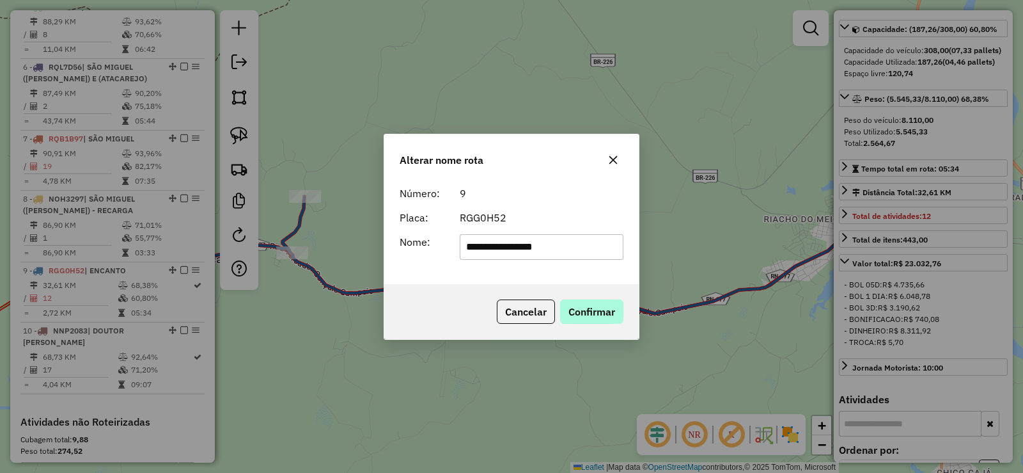
type input "**********"
click at [597, 318] on button "Confirmar" at bounding box center [591, 311] width 63 height 24
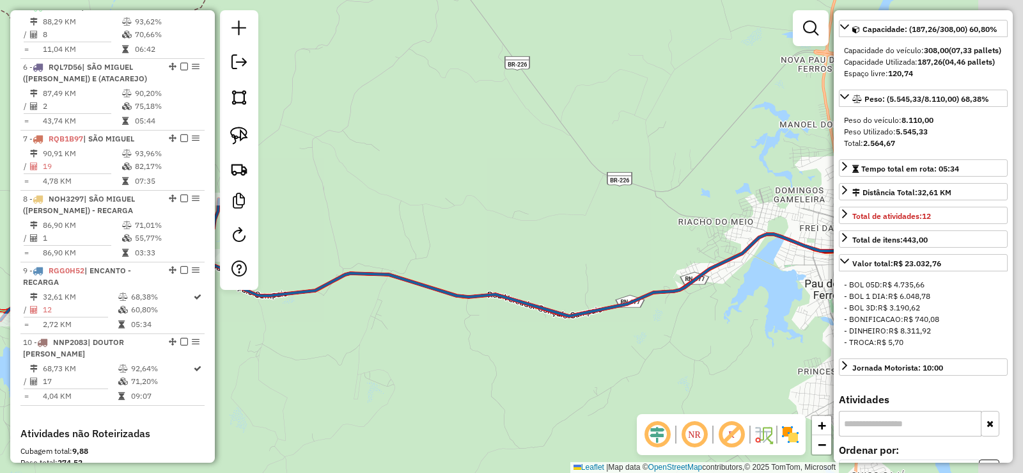
drag, startPoint x: 517, startPoint y: 346, endPoint x: 466, endPoint y: 345, distance: 51.8
click at [466, 345] on div "Janela de atendimento Grade de atendimento Capacidade Transportadoras Veículos …" at bounding box center [511, 236] width 1023 height 473
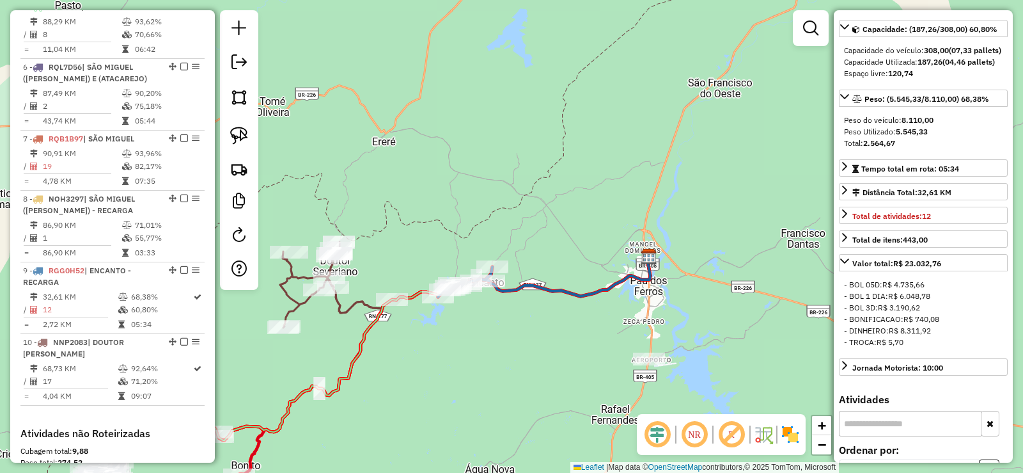
drag, startPoint x: 415, startPoint y: 370, endPoint x: 592, endPoint y: 295, distance: 191.5
click at [592, 295] on div "Janela de atendimento Grade de atendimento Capacidade Transportadoras Veículos …" at bounding box center [511, 236] width 1023 height 473
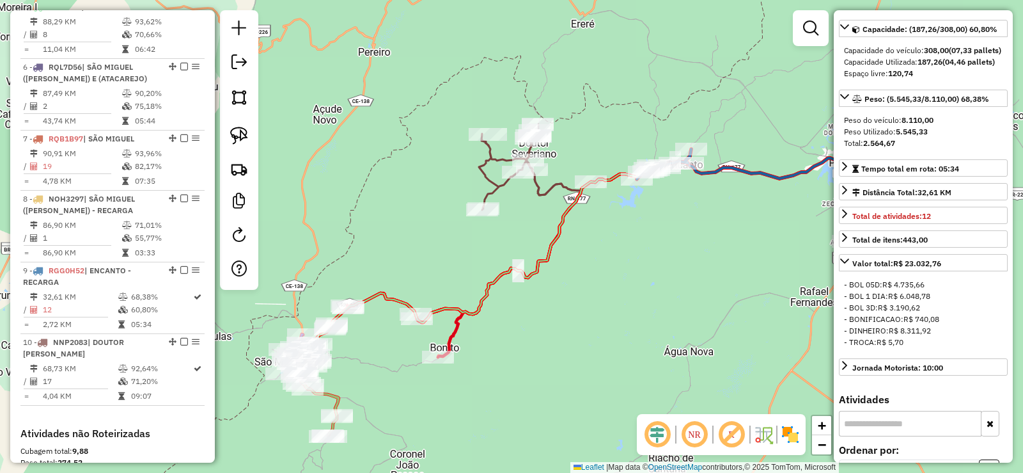
drag, startPoint x: 501, startPoint y: 355, endPoint x: 597, endPoint y: 272, distance: 126.0
click at [600, 277] on div "Janela de atendimento Grade de atendimento Capacidade Transportadoras Veículos …" at bounding box center [511, 236] width 1023 height 473
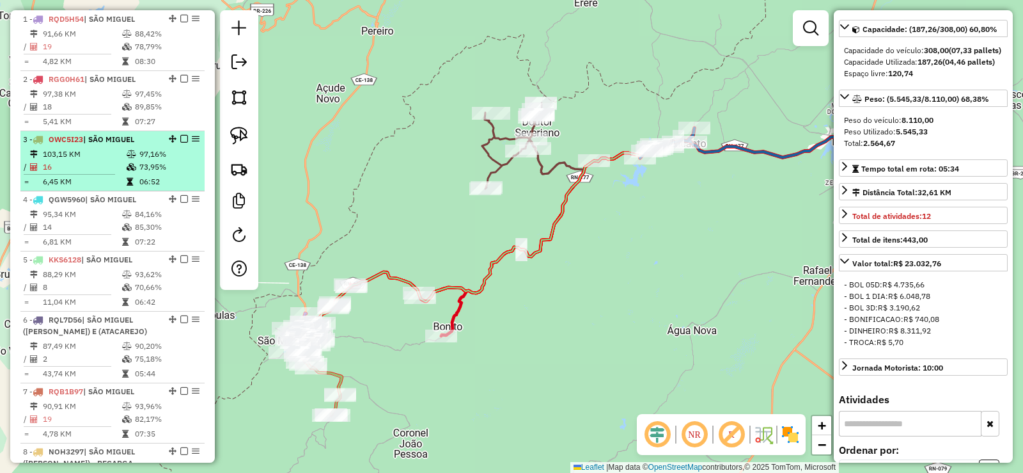
scroll to position [416, 0]
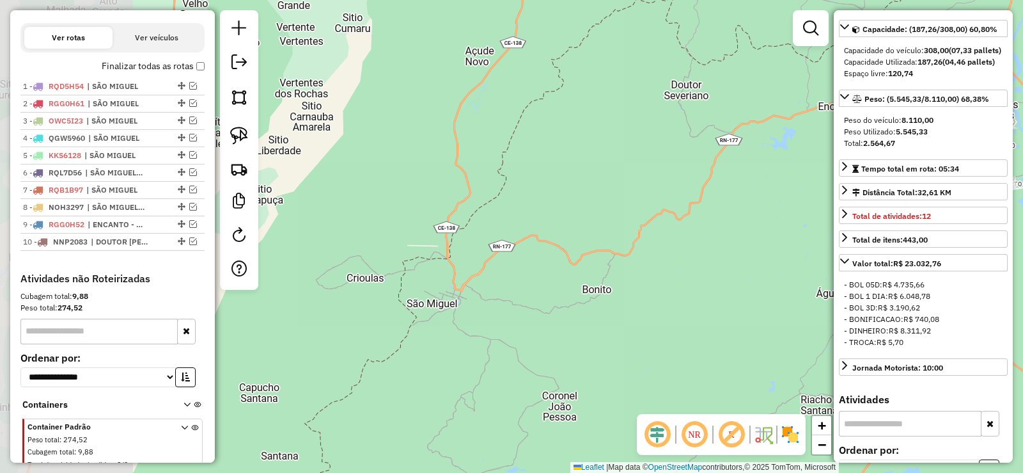
drag, startPoint x: 482, startPoint y: 286, endPoint x: 378, endPoint y: 288, distance: 103.6
click at [618, 251] on div "Janela de atendimento Grade de atendimento Capacidade Transportadoras Veículos …" at bounding box center [511, 236] width 1023 height 473
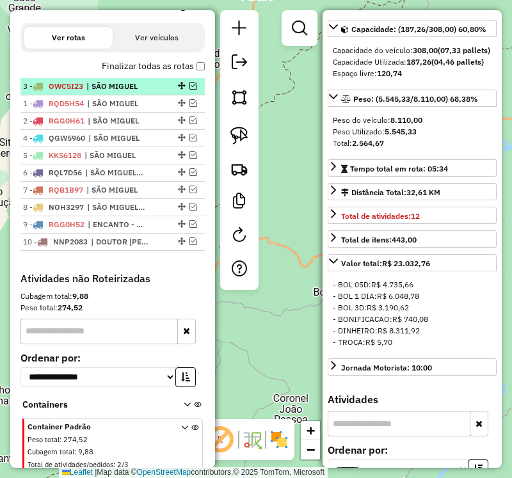
drag, startPoint x: 177, startPoint y: 132, endPoint x: 167, endPoint y: 95, distance: 38.3
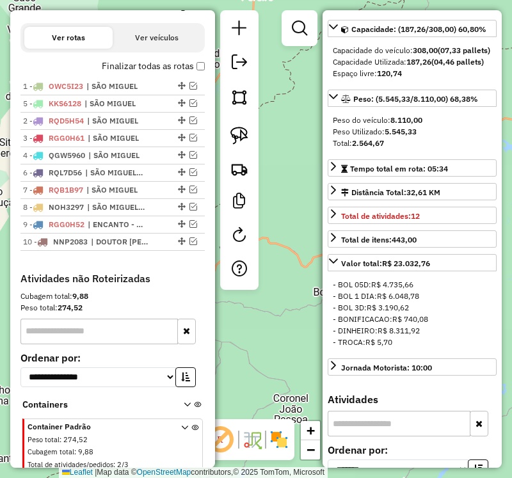
drag, startPoint x: 178, startPoint y: 165, endPoint x: 166, endPoint y: 113, distance: 53.2
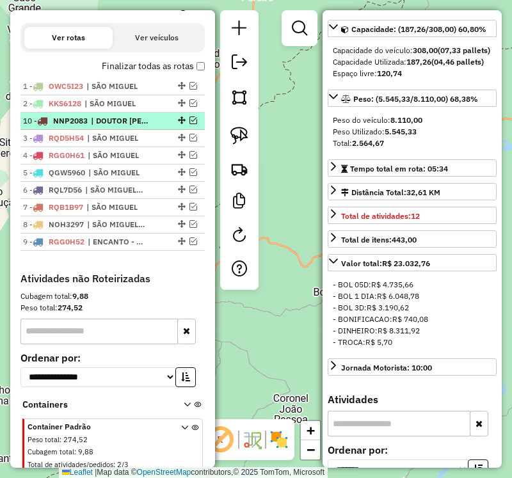
drag, startPoint x: 178, startPoint y: 251, endPoint x: 177, endPoint y: 127, distance: 124.7
drag, startPoint x: 179, startPoint y: 165, endPoint x: 175, endPoint y: 141, distance: 24.0
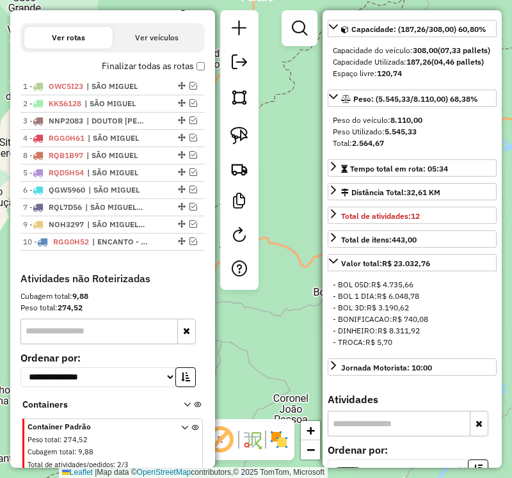
drag, startPoint x: 177, startPoint y: 217, endPoint x: 171, endPoint y: 161, distance: 56.6
drag, startPoint x: 176, startPoint y: 253, endPoint x: 177, endPoint y: 233, distance: 19.9
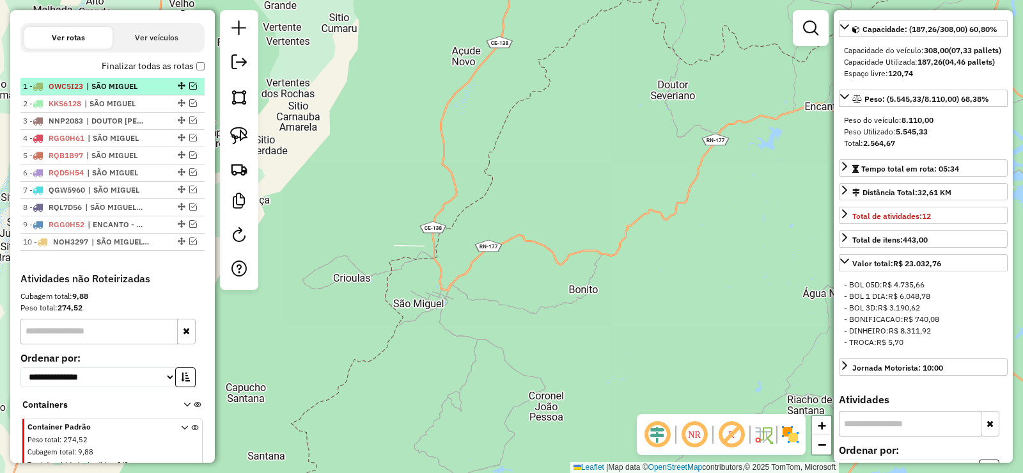
drag, startPoint x: 188, startPoint y: 97, endPoint x: 170, endPoint y: 98, distance: 18.0
click at [189, 90] on em at bounding box center [193, 86] width 8 height 8
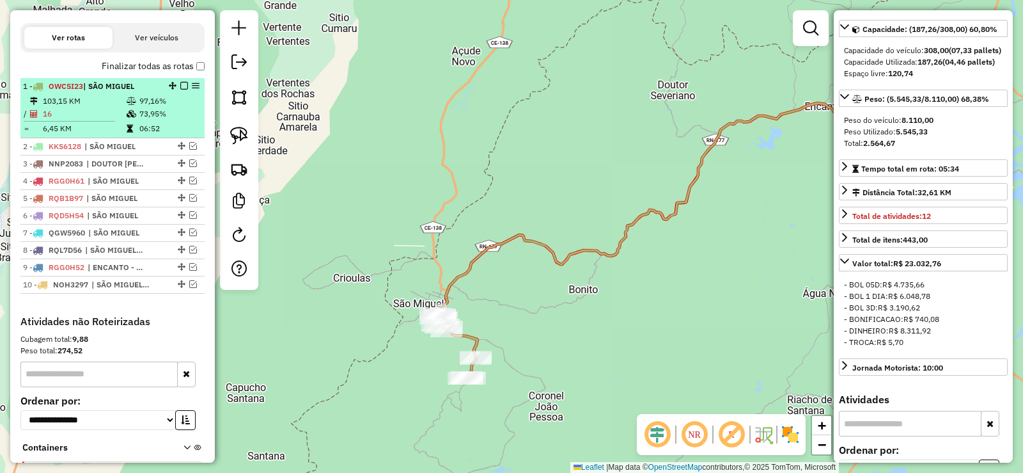
click at [128, 92] on div "1 - OWC5I23 | SÃO MIGUEL" at bounding box center [91, 87] width 136 height 12
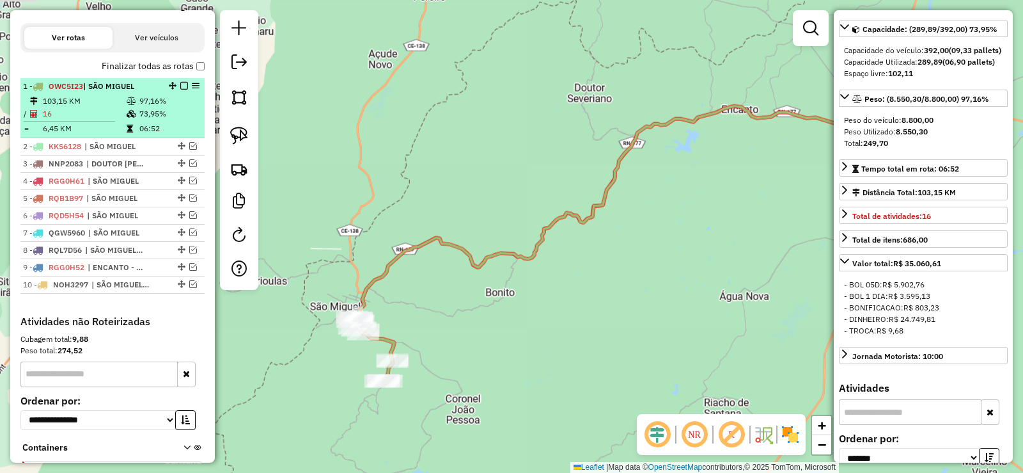
scroll to position [143, 0]
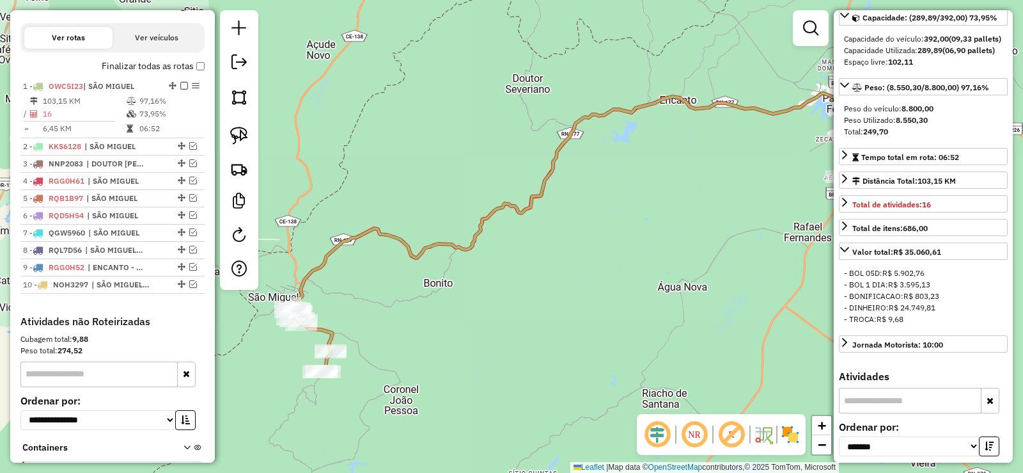
drag, startPoint x: 401, startPoint y: 318, endPoint x: 511, endPoint y: 267, distance: 121.3
click at [552, 265] on div "Janela de atendimento Grade de atendimento Capacidade Transportadoras Veículos …" at bounding box center [511, 236] width 1023 height 473
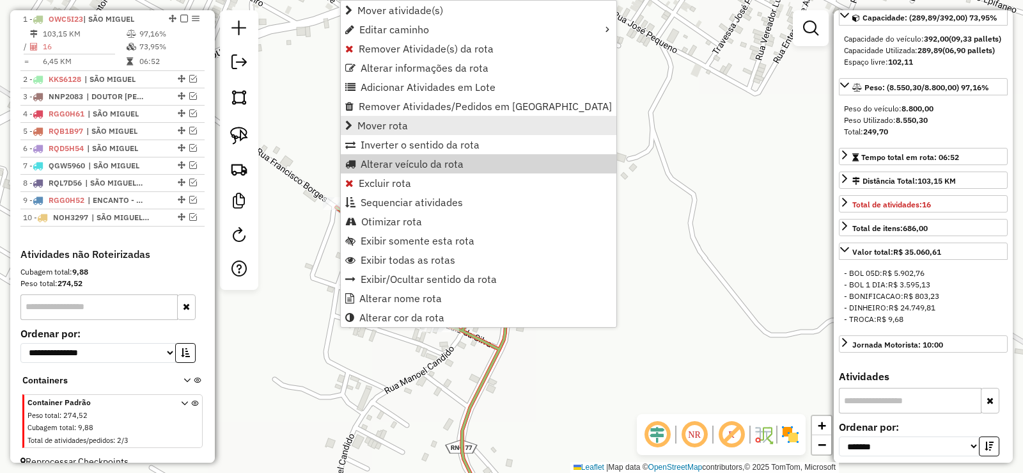
scroll to position [495, 0]
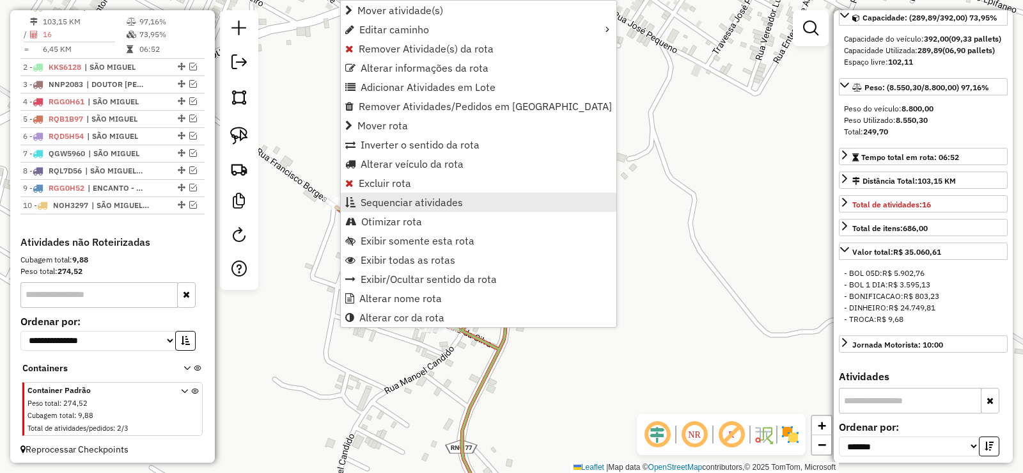
click at [406, 197] on span "Sequenciar atividades" at bounding box center [412, 202] width 102 height 10
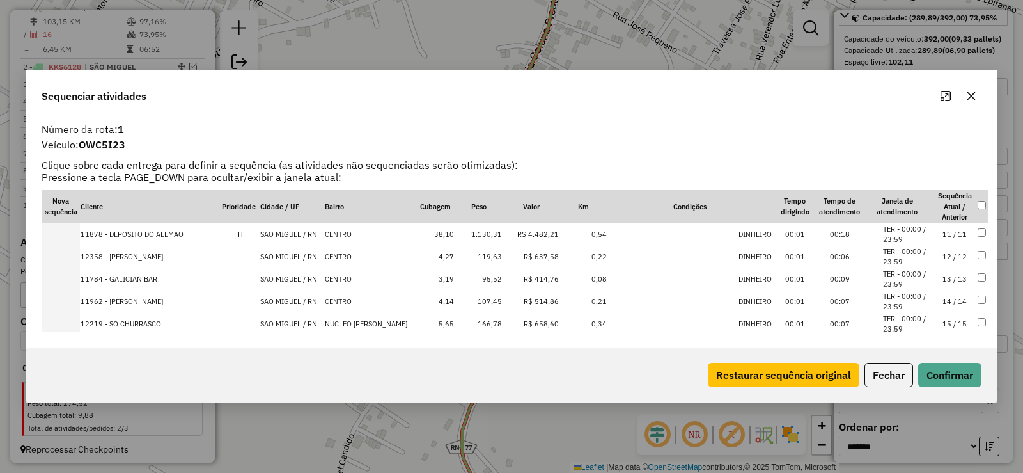
scroll to position [261, 0]
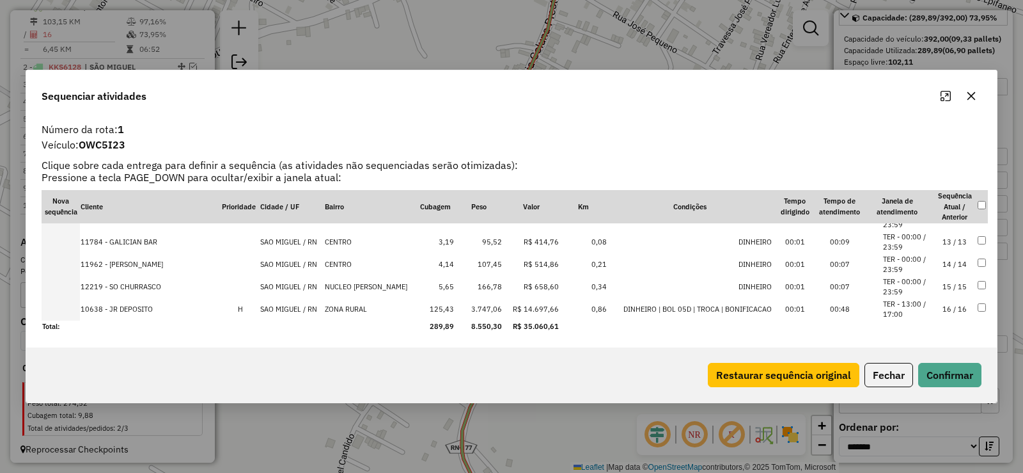
click at [941, 263] on td "14 / 14" at bounding box center [954, 264] width 45 height 22
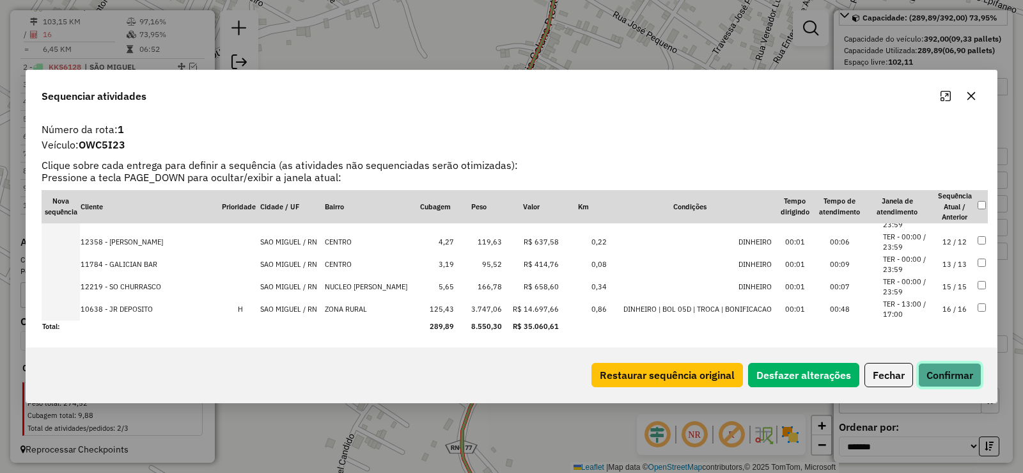
click at [943, 372] on button "Confirmar" at bounding box center [949, 375] width 63 height 24
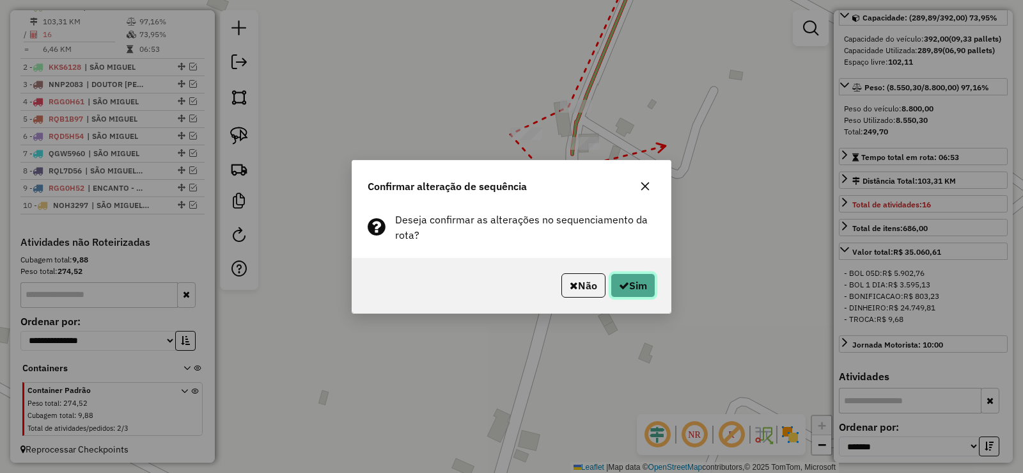
click at [634, 281] on button "Sim" at bounding box center [633, 285] width 45 height 24
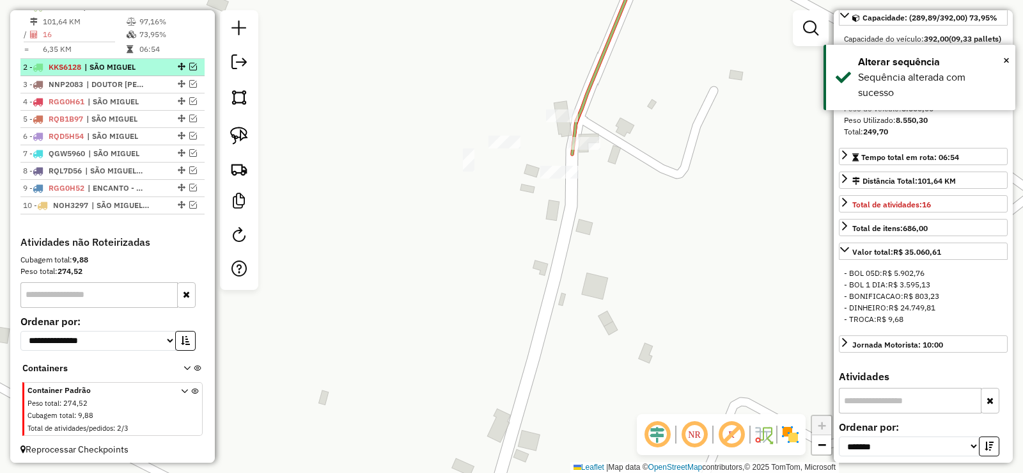
click at [189, 70] on em at bounding box center [193, 67] width 8 height 8
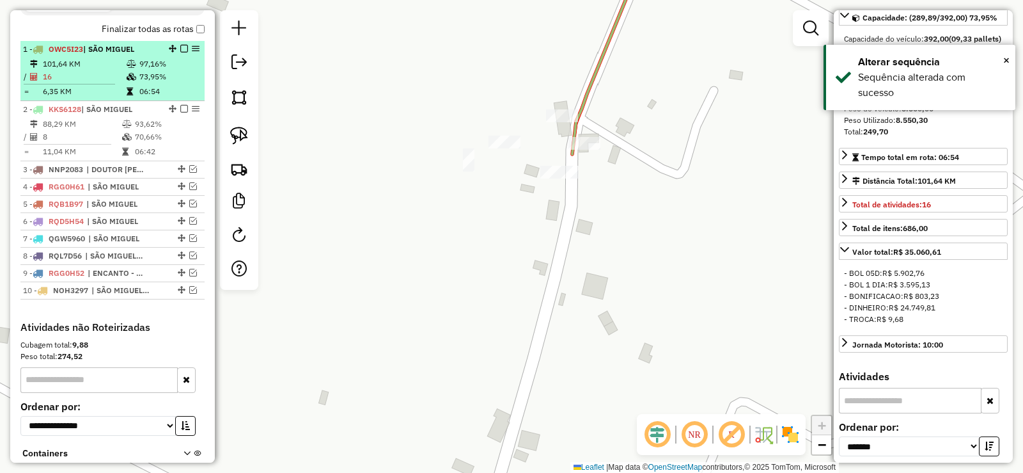
scroll to position [431, 0]
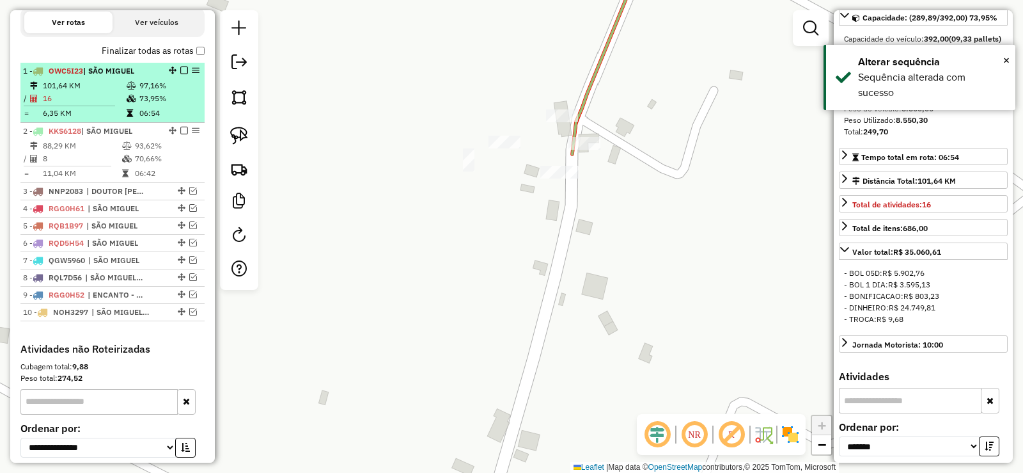
click at [180, 74] on em at bounding box center [184, 71] width 8 height 8
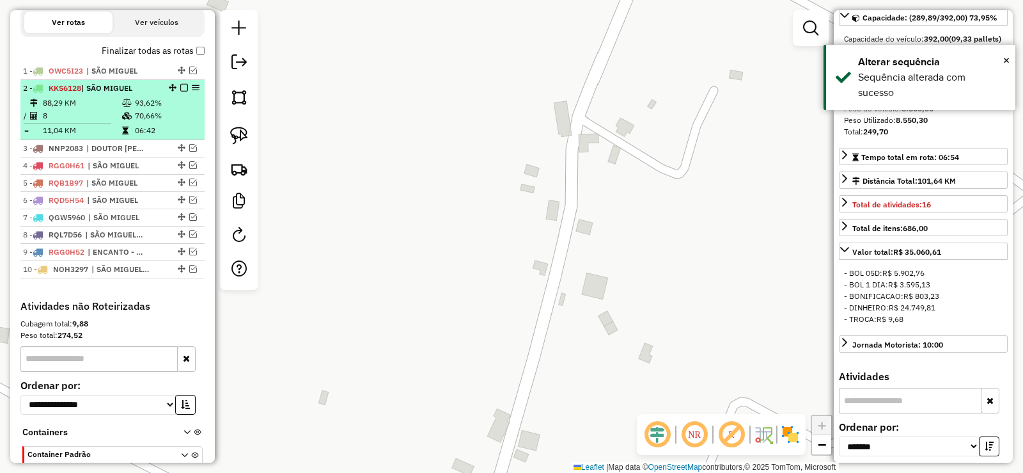
drag, startPoint x: 147, startPoint y: 132, endPoint x: 161, endPoint y: 137, distance: 14.2
click at [146, 122] on td "70,66%" at bounding box center [166, 115] width 65 height 13
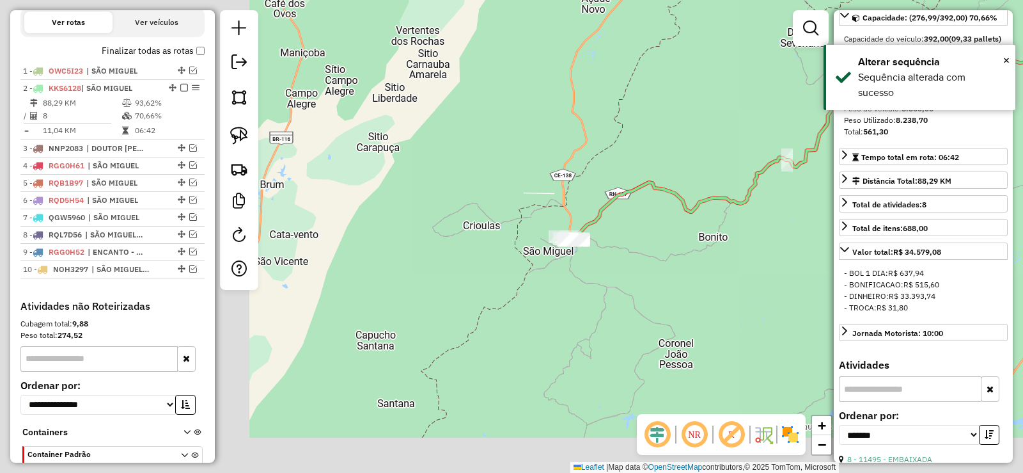
drag, startPoint x: 301, startPoint y: 247, endPoint x: 610, endPoint y: 191, distance: 314.1
click at [630, 146] on div "Janela de atendimento Grade de atendimento Capacidade Transportadoras Veículos …" at bounding box center [511, 236] width 1023 height 473
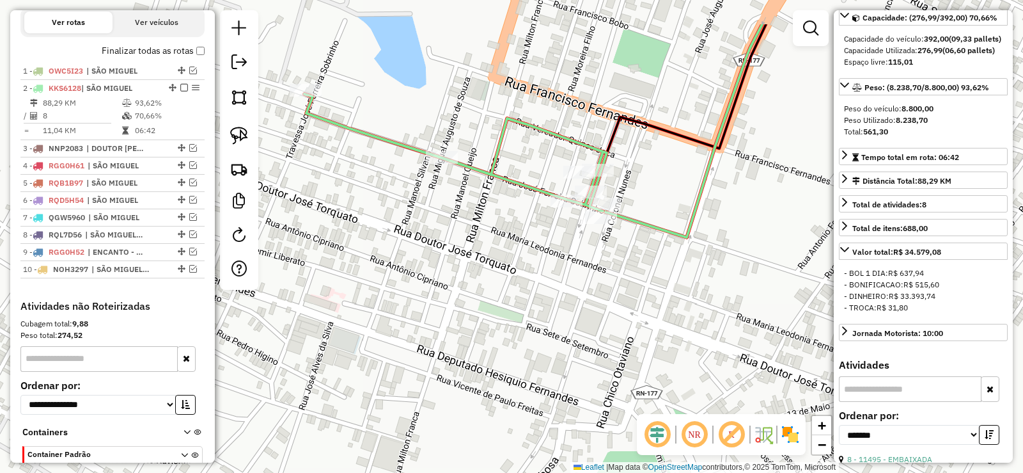
drag, startPoint x: 506, startPoint y: 146, endPoint x: 558, endPoint y: 217, distance: 88.8
click at [521, 217] on div "Janela de atendimento Grade de atendimento Capacidade Transportadoras Veículos …" at bounding box center [511, 236] width 1023 height 473
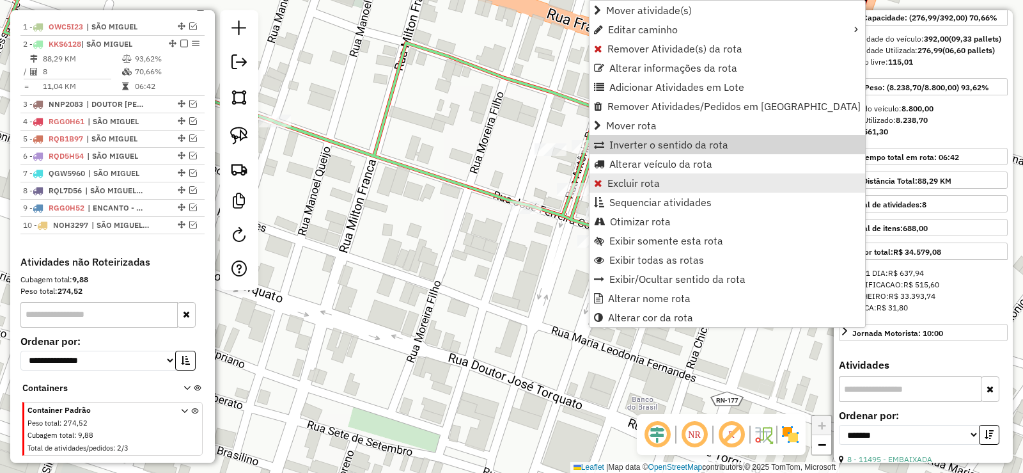
scroll to position [510, 0]
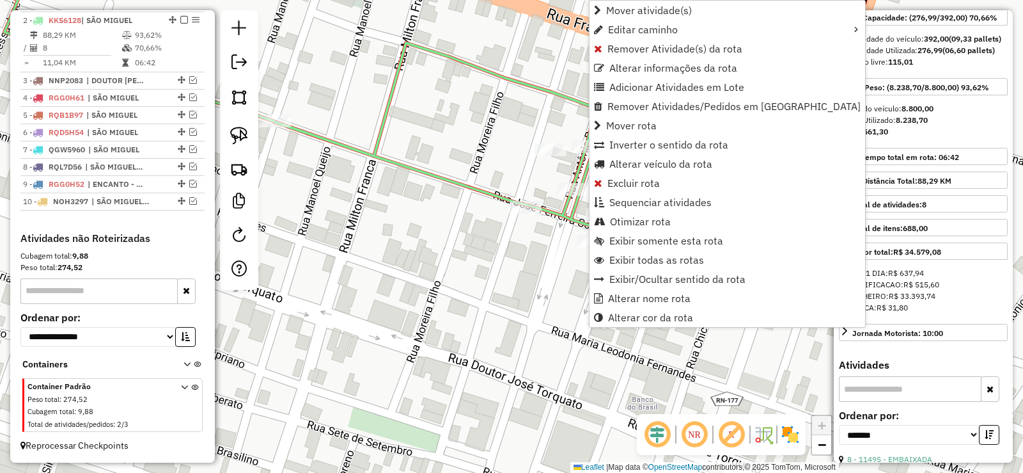
drag, startPoint x: 664, startPoint y: 142, endPoint x: 665, endPoint y: 155, distance: 13.5
click at [664, 143] on span "Inverter o sentido da rota" at bounding box center [668, 144] width 119 height 10
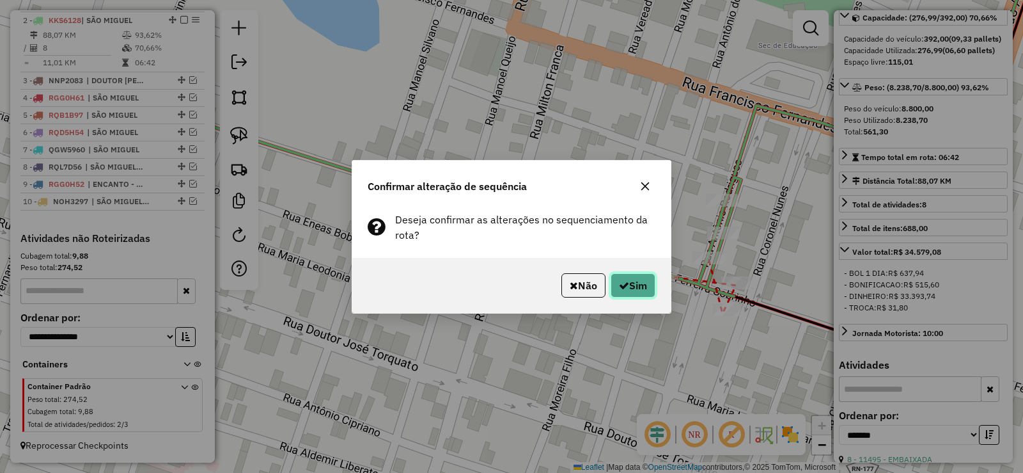
drag, startPoint x: 647, startPoint y: 279, endPoint x: 609, endPoint y: 269, distance: 39.3
click at [643, 279] on button "Sim" at bounding box center [633, 285] width 45 height 24
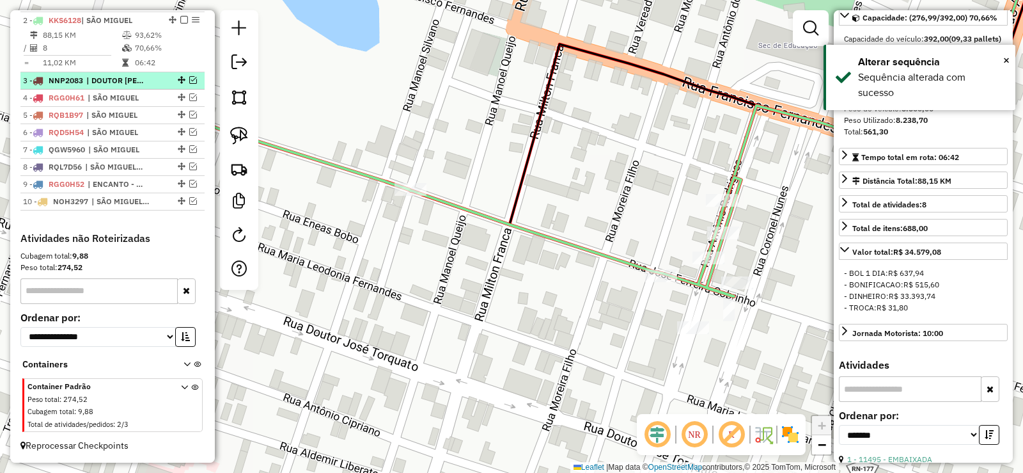
click at [189, 79] on em at bounding box center [193, 80] width 8 height 8
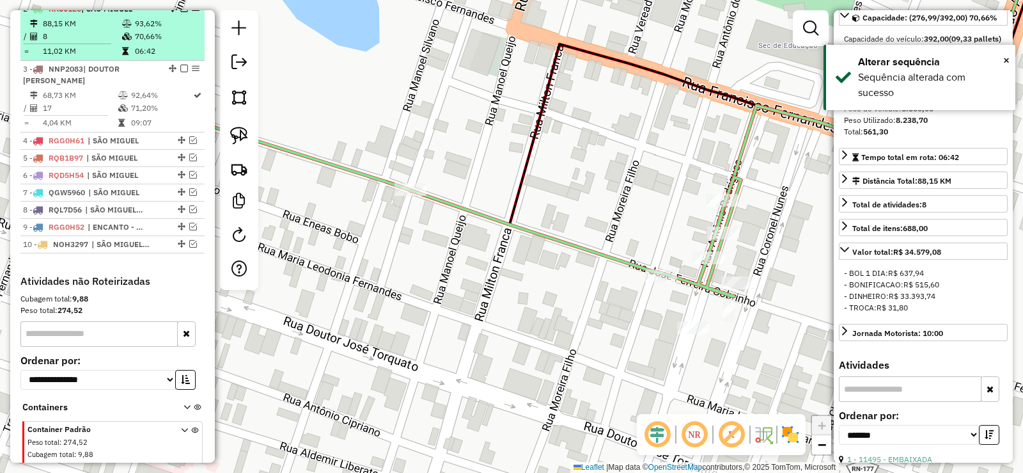
click at [180, 12] on em at bounding box center [184, 8] width 8 height 8
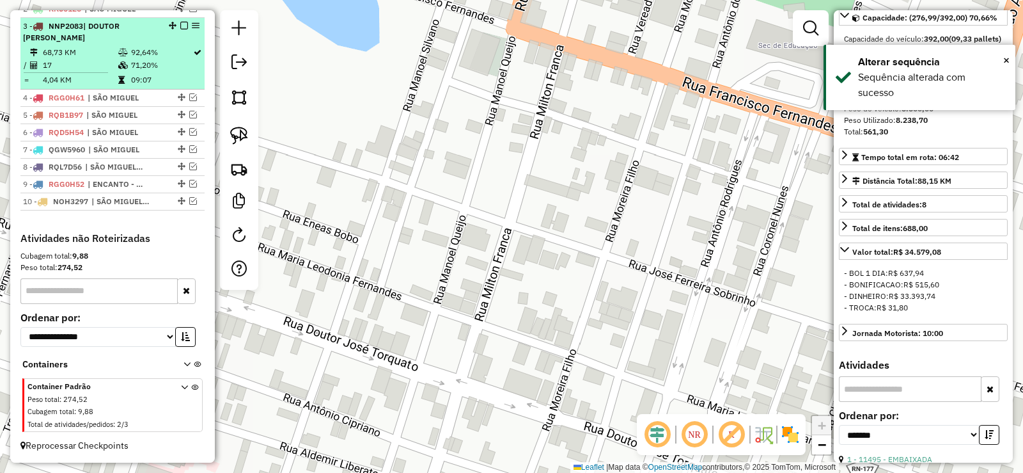
click at [147, 72] on td "71,20%" at bounding box center [161, 65] width 62 height 13
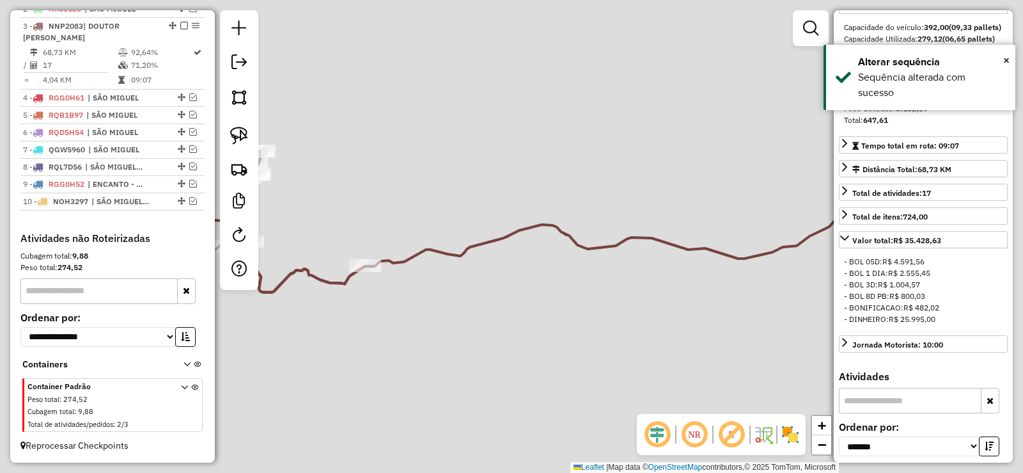
scroll to position [120, 0]
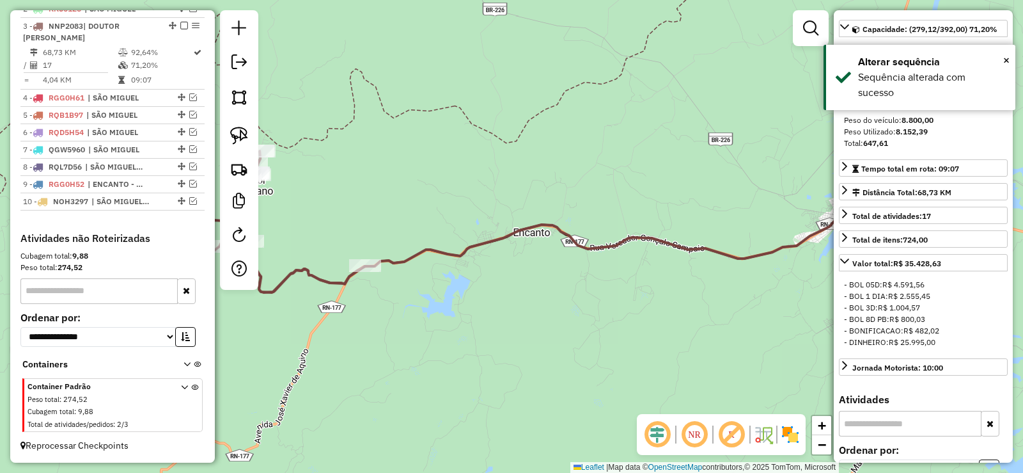
click at [545, 194] on div "Janela de atendimento Grade de atendimento Capacidade Transportadoras Veículos …" at bounding box center [511, 236] width 1023 height 473
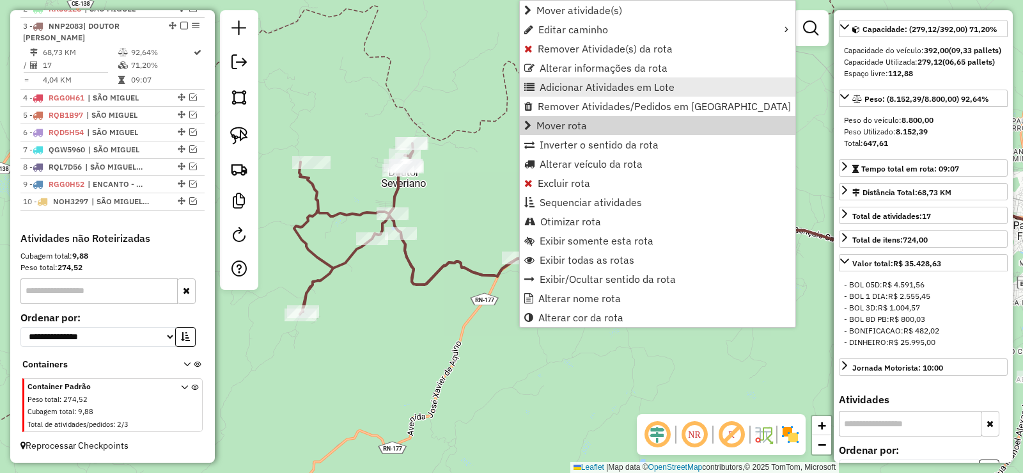
scroll to position [522, 0]
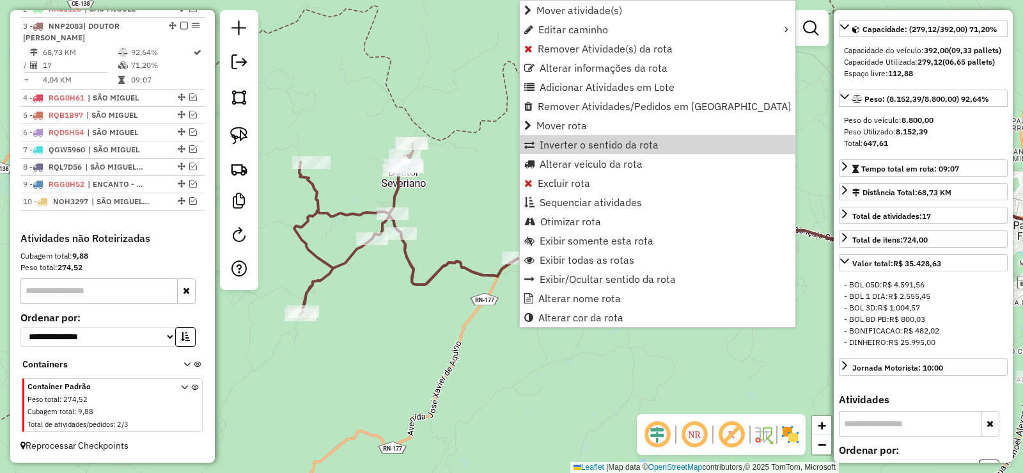
drag, startPoint x: 576, startPoint y: 145, endPoint x: 506, endPoint y: 183, distance: 79.6
click at [569, 145] on span "Inverter o sentido da rota" at bounding box center [599, 144] width 119 height 10
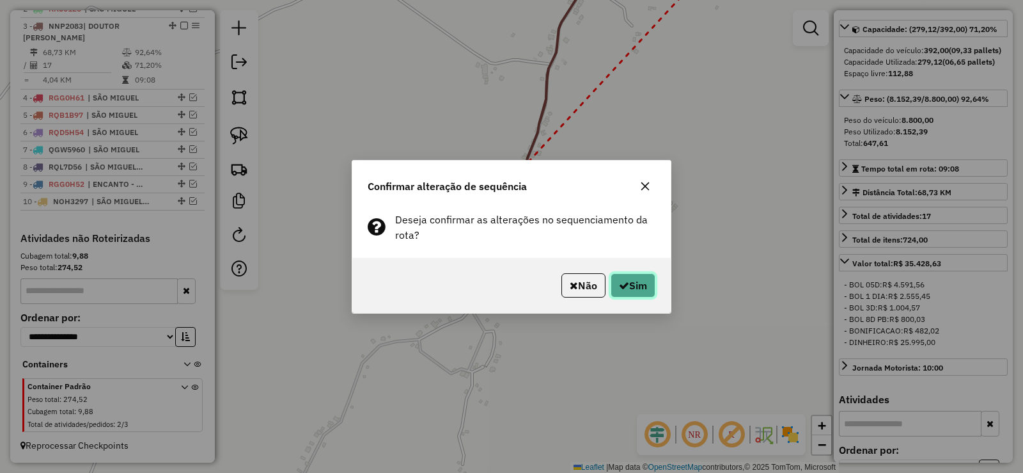
drag, startPoint x: 636, startPoint y: 289, endPoint x: 638, endPoint y: 270, distance: 19.4
click at [634, 291] on button "Sim" at bounding box center [633, 285] width 45 height 24
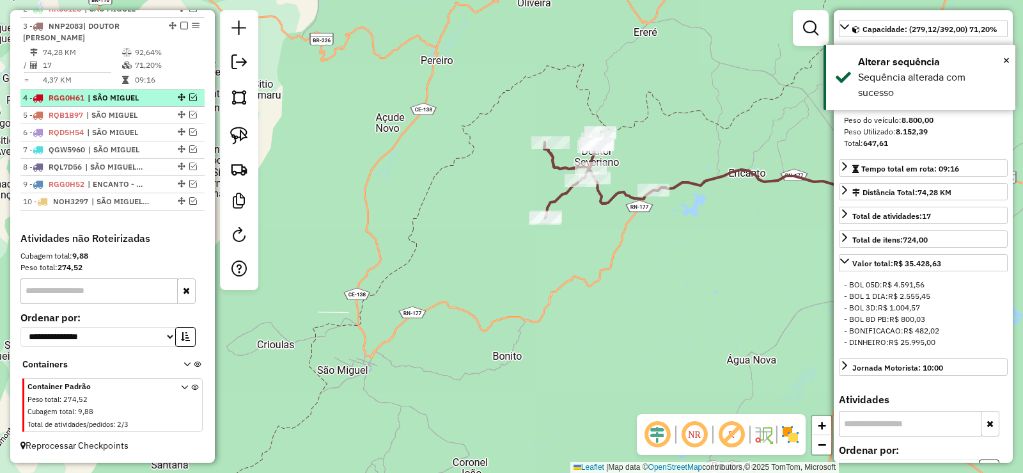
click at [191, 98] on em at bounding box center [193, 97] width 8 height 8
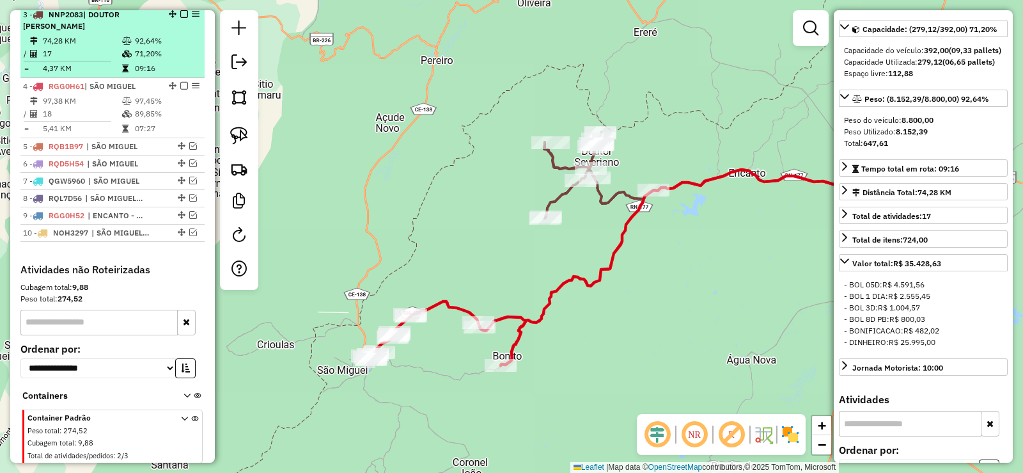
click at [180, 18] on em at bounding box center [184, 14] width 8 height 8
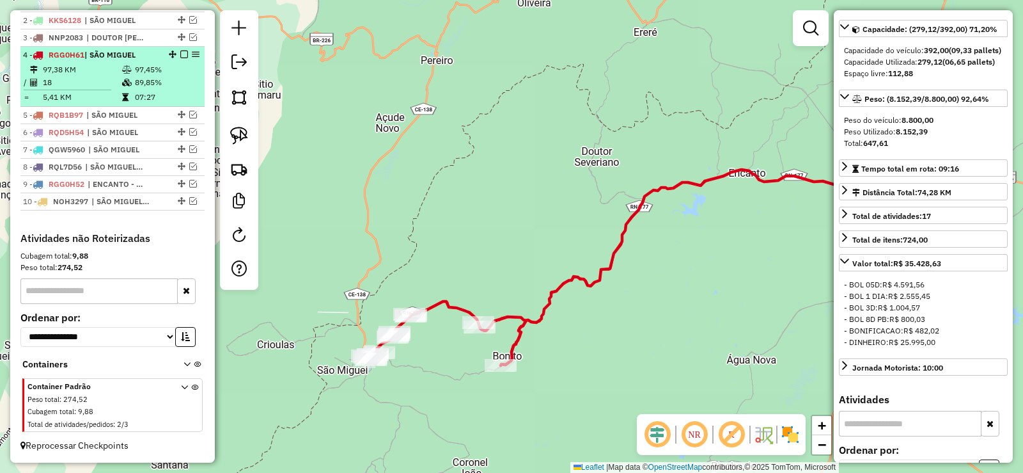
scroll to position [510, 0]
click at [134, 84] on td "89,85%" at bounding box center [166, 82] width 65 height 13
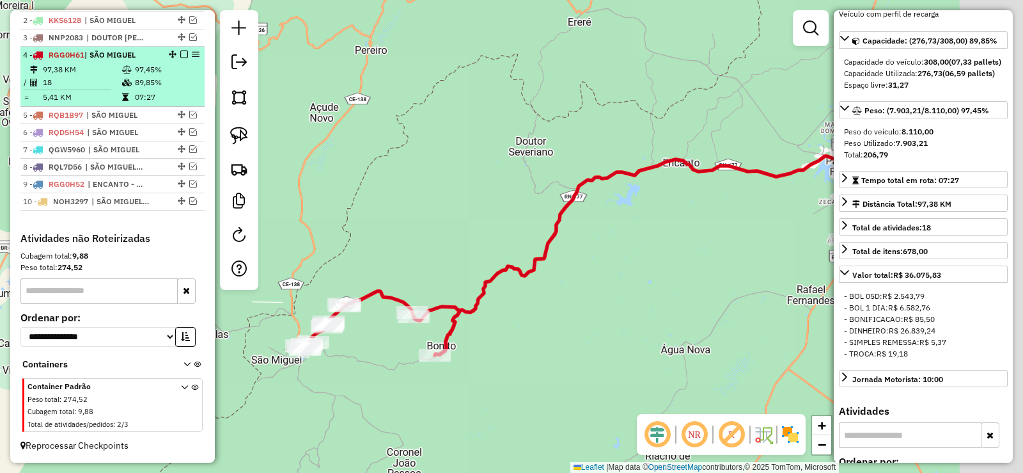
scroll to position [131, 0]
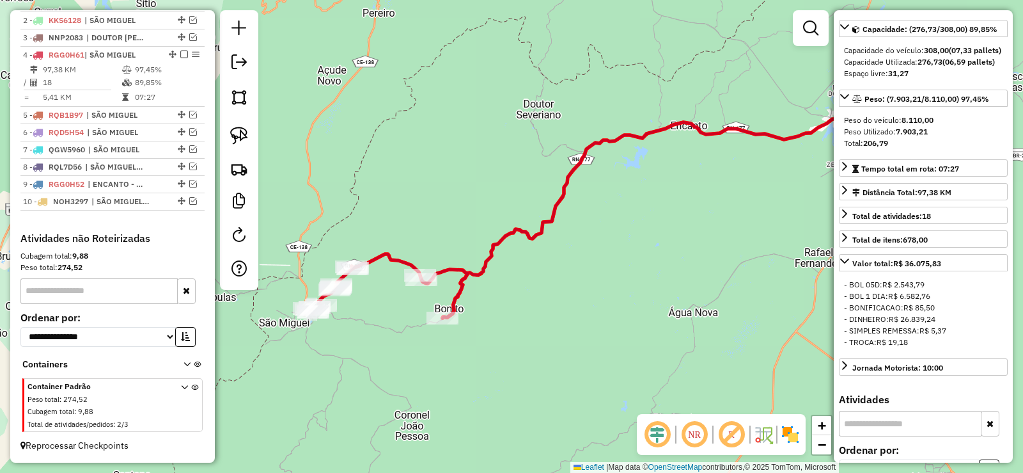
drag, startPoint x: 435, startPoint y: 272, endPoint x: 476, endPoint y: 286, distance: 43.3
click at [508, 247] on icon at bounding box center [648, 209] width 411 height 218
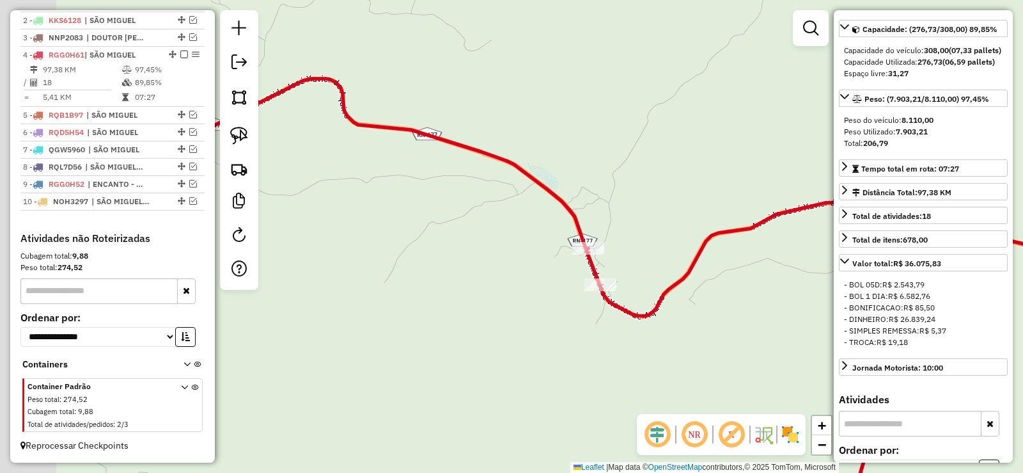
drag, startPoint x: 446, startPoint y: 266, endPoint x: 689, endPoint y: 265, distance: 243.0
click at [689, 266] on div "Janela de atendimento Grade de atendimento Capacidade Transportadoras Veículos …" at bounding box center [511, 236] width 1023 height 473
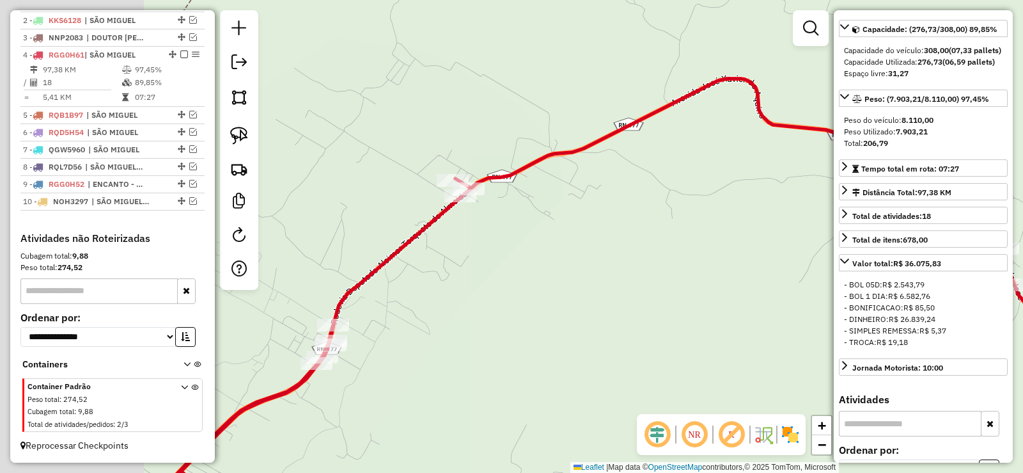
drag, startPoint x: 439, startPoint y: 257, endPoint x: 666, endPoint y: 257, distance: 227.0
click at [666, 257] on div "Janela de atendimento Grade de atendimento Capacidade Transportadoras Veículos …" at bounding box center [511, 236] width 1023 height 473
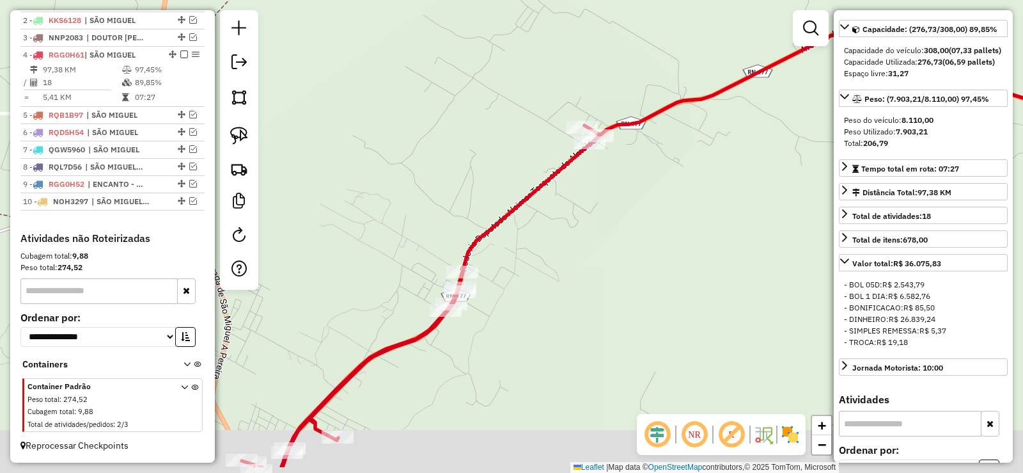
drag, startPoint x: 546, startPoint y: 265, endPoint x: 556, endPoint y: 250, distance: 17.6
click at [556, 258] on div "Janela de atendimento Grade de atendimento Capacidade Transportadoras Veículos …" at bounding box center [511, 236] width 1023 height 473
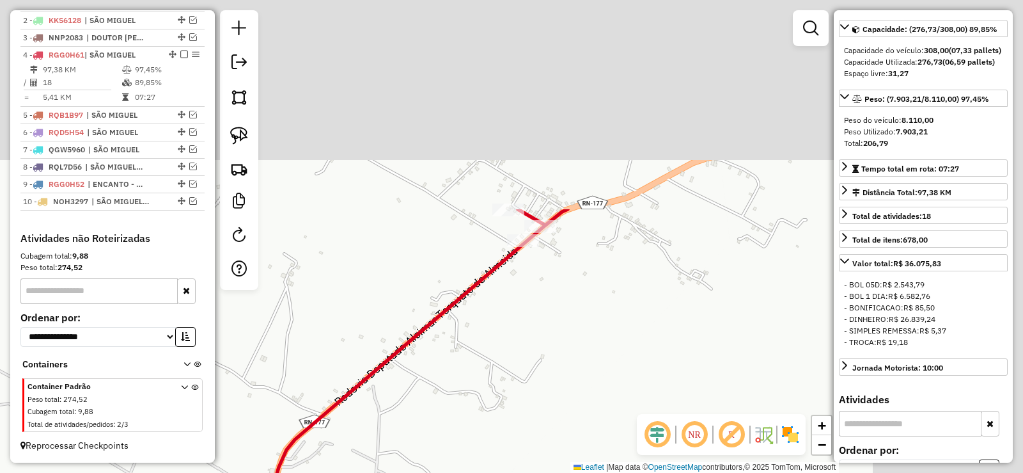
drag, startPoint x: 716, startPoint y: 119, endPoint x: 514, endPoint y: 382, distance: 331.5
click at [514, 384] on div "Janela de atendimento Grade de atendimento Capacidade Transportadoras Veículos …" at bounding box center [511, 236] width 1023 height 473
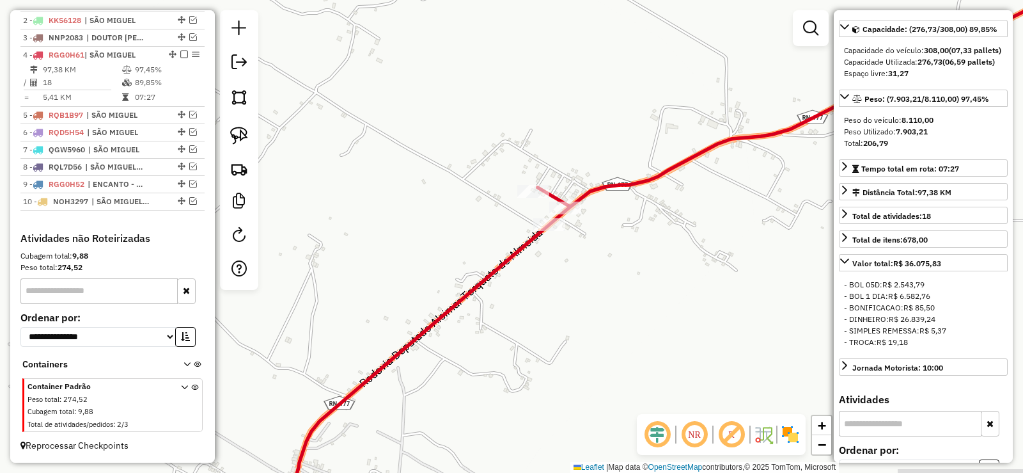
drag, startPoint x: 425, startPoint y: 402, endPoint x: 557, endPoint y: 235, distance: 213.1
click at [464, 341] on div "Janela de atendimento Grade de atendimento Capacidade Transportadoras Veículos …" at bounding box center [511, 236] width 1023 height 473
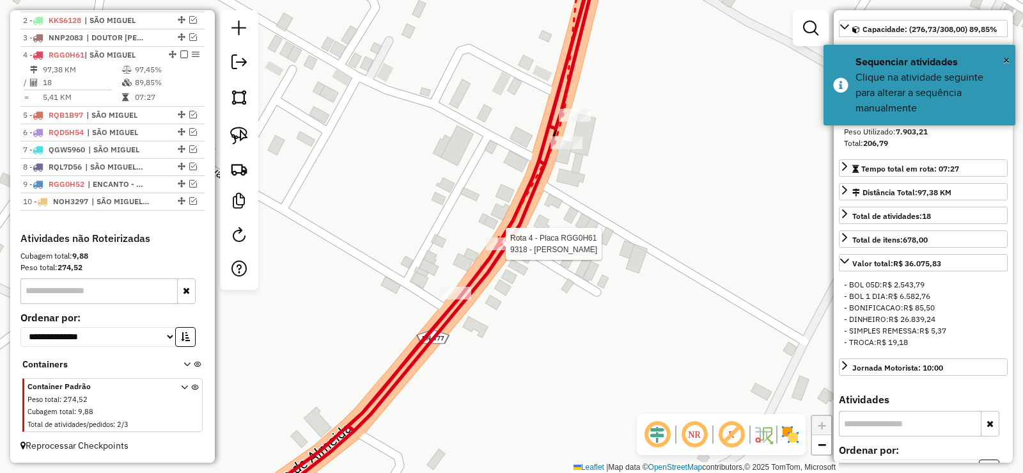
click at [495, 249] on div at bounding box center [502, 243] width 32 height 13
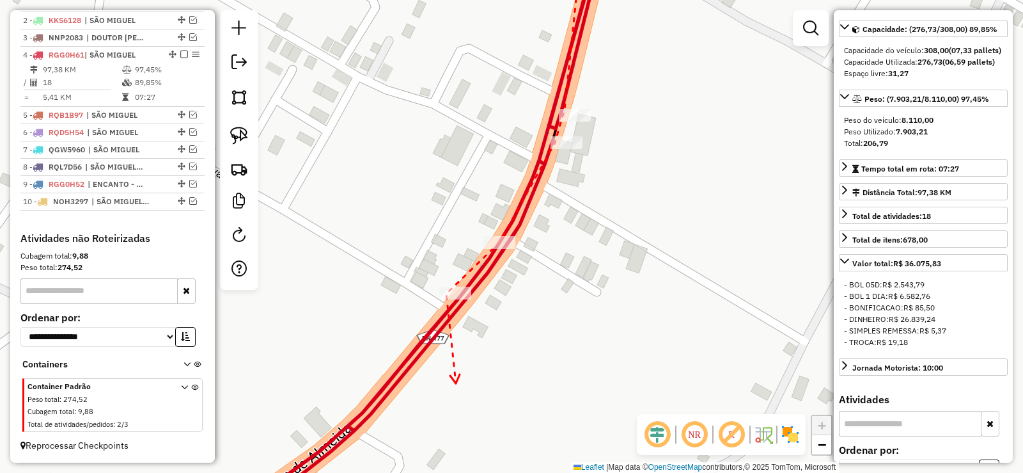
drag, startPoint x: 456, startPoint y: 383, endPoint x: 616, endPoint y: 216, distance: 232.0
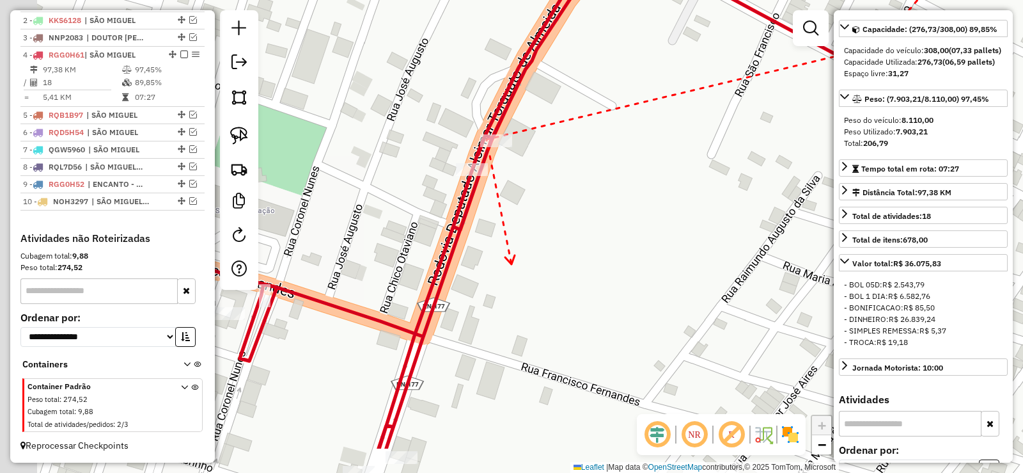
drag, startPoint x: 480, startPoint y: 295, endPoint x: 514, endPoint y: 244, distance: 61.9
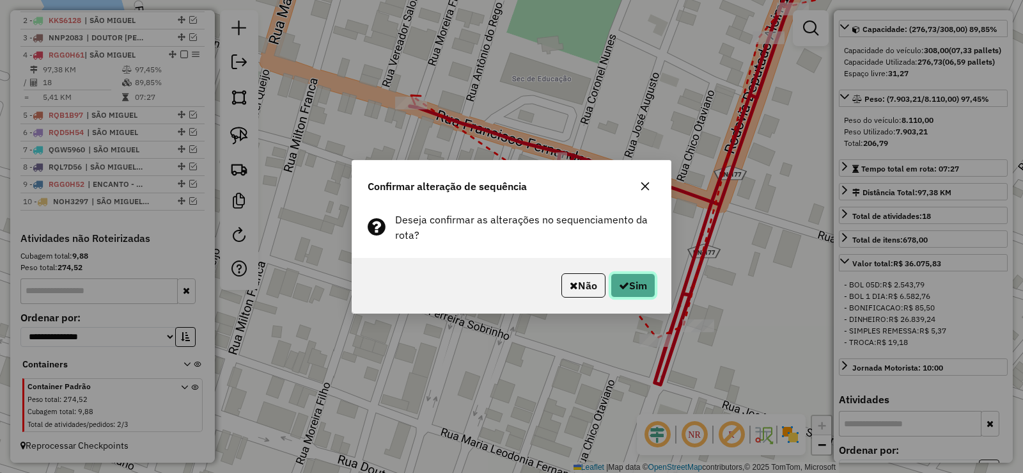
drag, startPoint x: 629, startPoint y: 284, endPoint x: 551, endPoint y: 251, distance: 84.0
click at [628, 284] on button "Sim" at bounding box center [633, 285] width 45 height 24
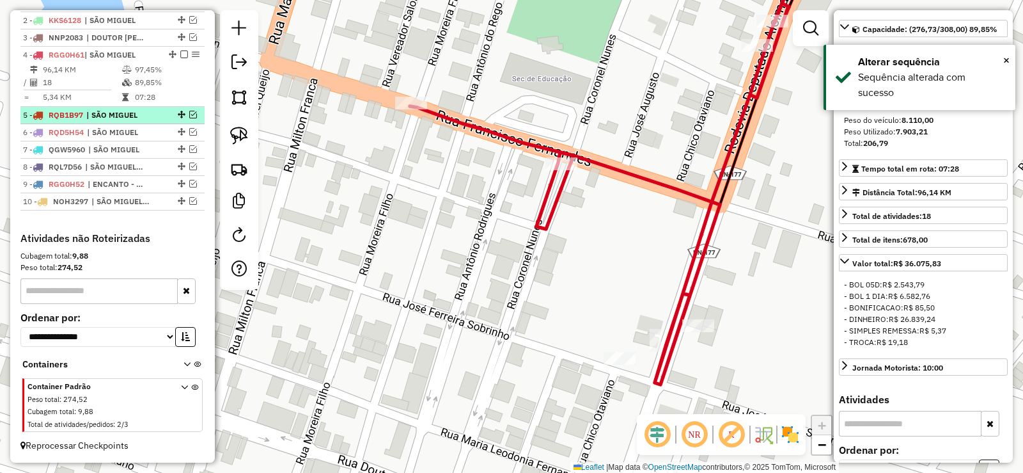
click at [189, 114] on em at bounding box center [193, 115] width 8 height 8
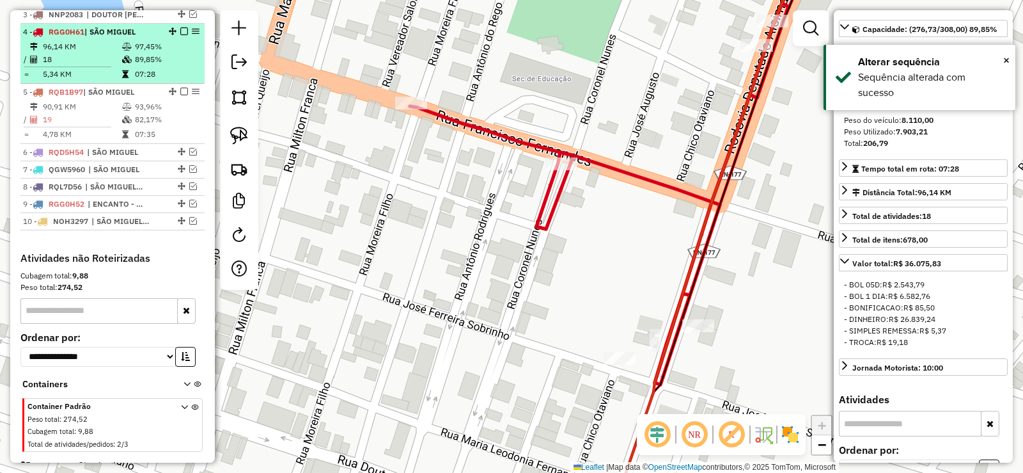
click at [180, 35] on em at bounding box center [184, 31] width 8 height 8
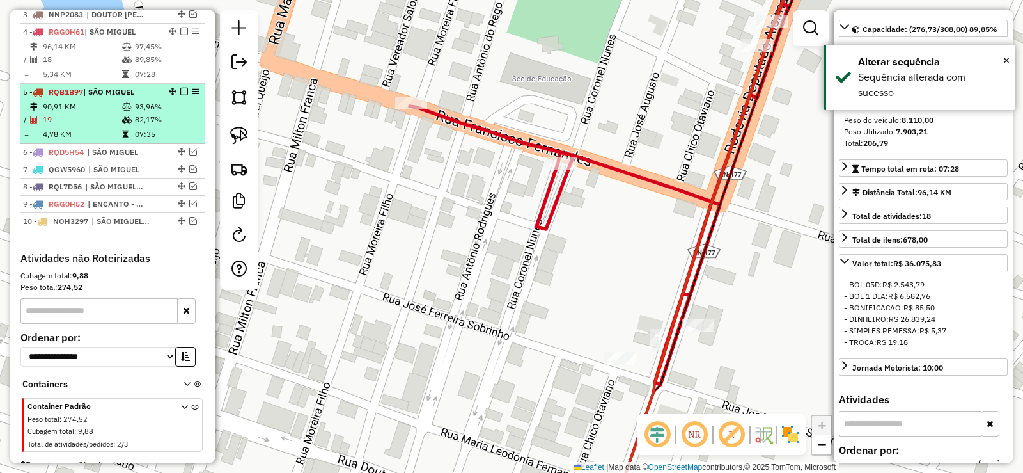
scroll to position [510, 0]
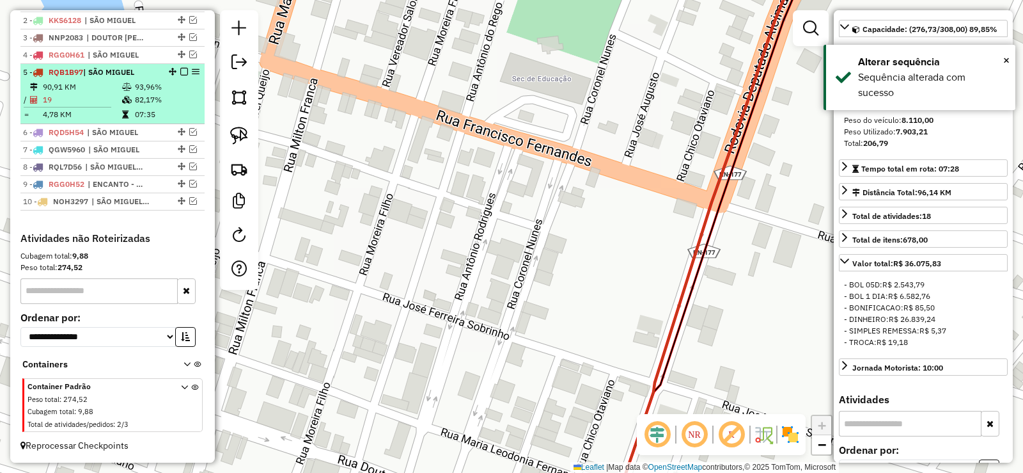
click at [125, 90] on icon at bounding box center [127, 87] width 10 height 8
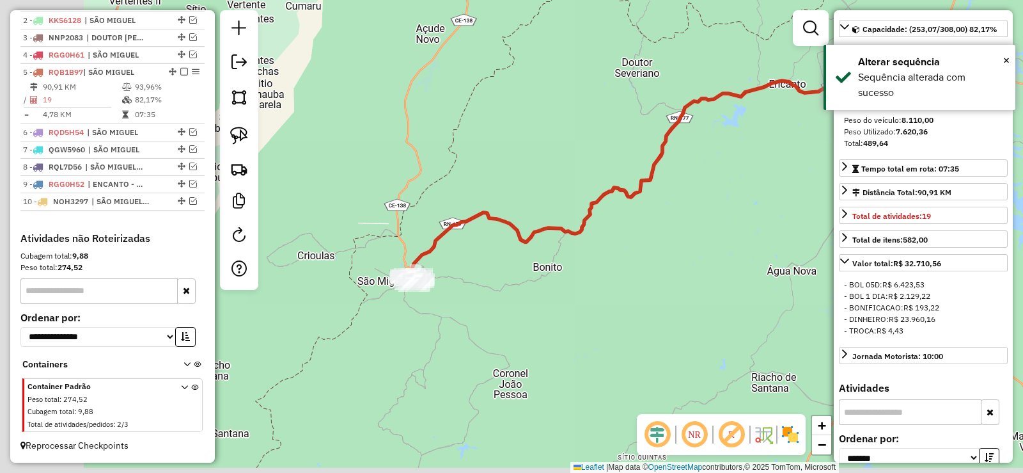
drag, startPoint x: 326, startPoint y: 291, endPoint x: 471, endPoint y: 260, distance: 147.9
click at [507, 221] on icon at bounding box center [680, 167] width 543 height 218
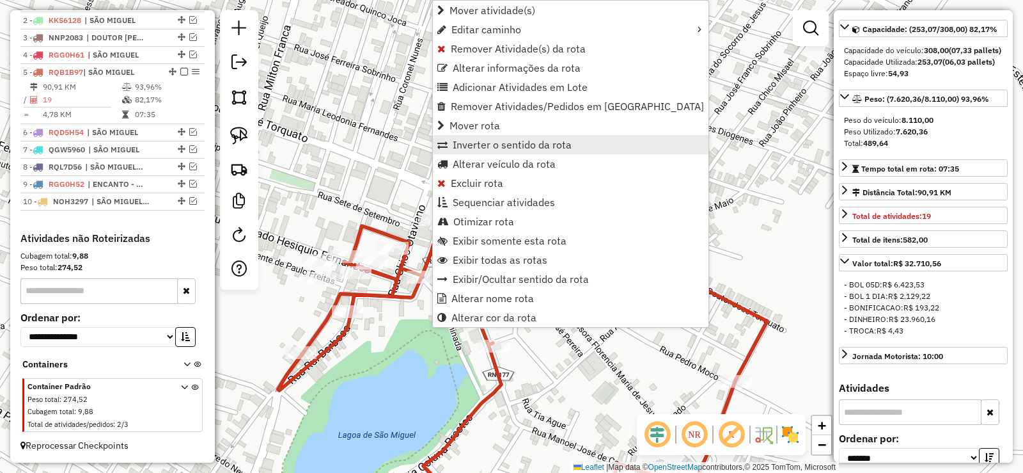
click at [490, 148] on span "Inverter o sentido da rota" at bounding box center [512, 144] width 119 height 10
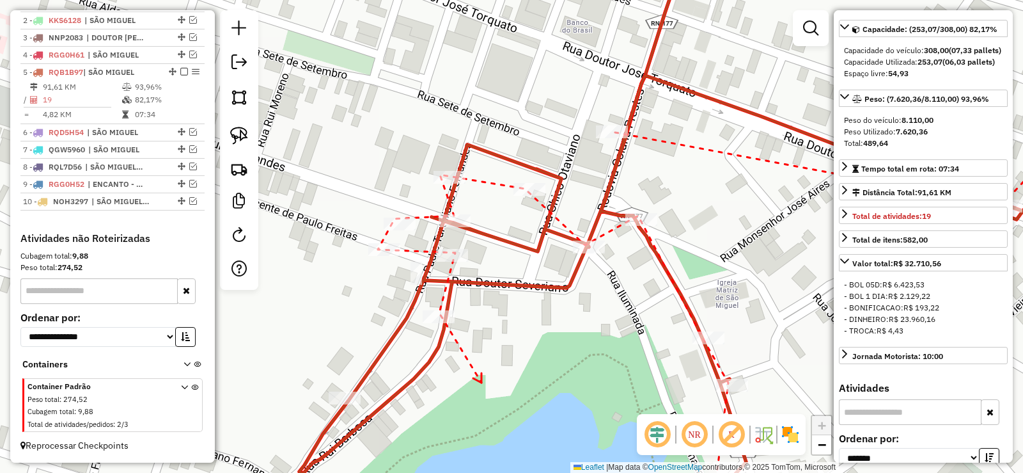
drag, startPoint x: 482, startPoint y: 382, endPoint x: 521, endPoint y: 271, distance: 117.9
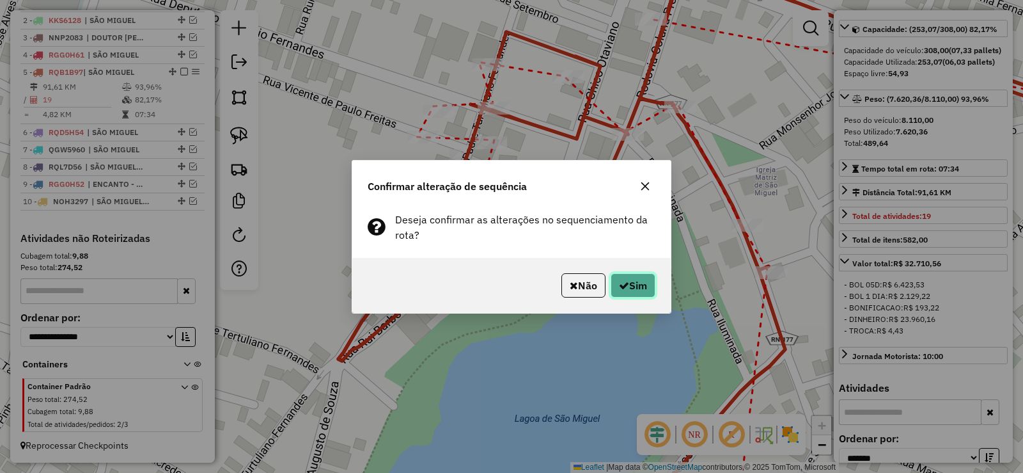
click at [614, 292] on button "Sim" at bounding box center [633, 285] width 45 height 24
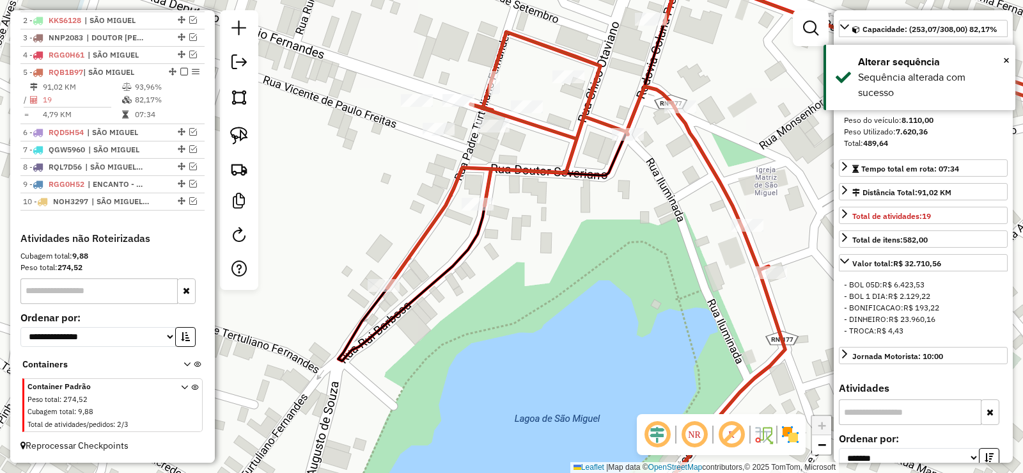
click at [190, 130] on em at bounding box center [193, 132] width 8 height 8
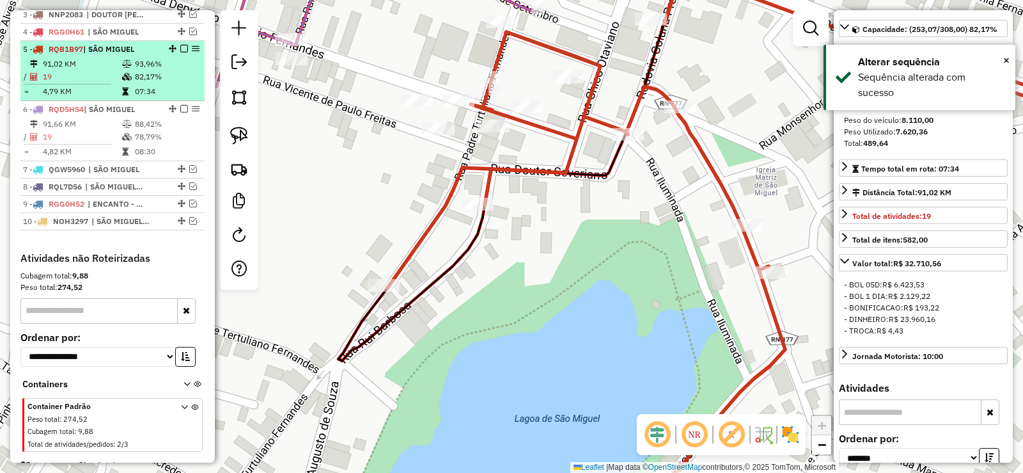
drag, startPoint x: 178, startPoint y: 62, endPoint x: 152, endPoint y: 97, distance: 43.5
click at [180, 52] on em at bounding box center [184, 49] width 8 height 8
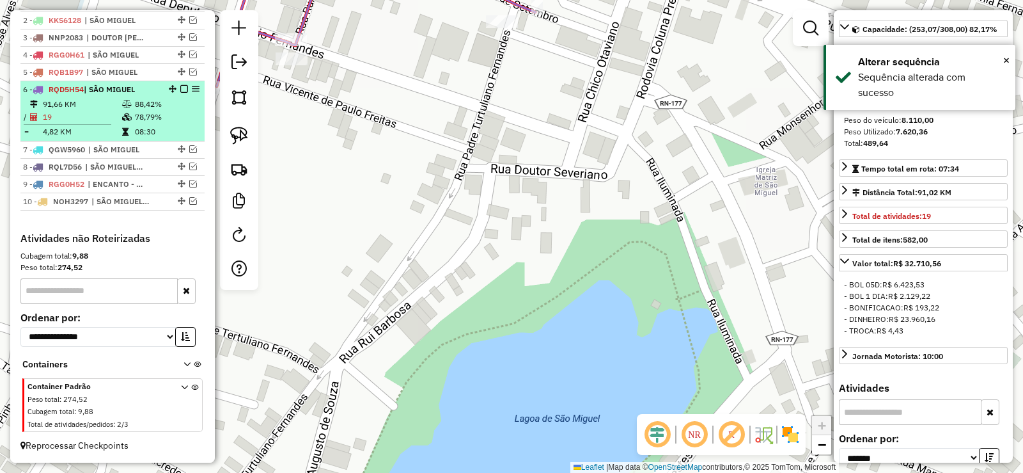
click at [143, 105] on td "88,42%" at bounding box center [166, 104] width 65 height 13
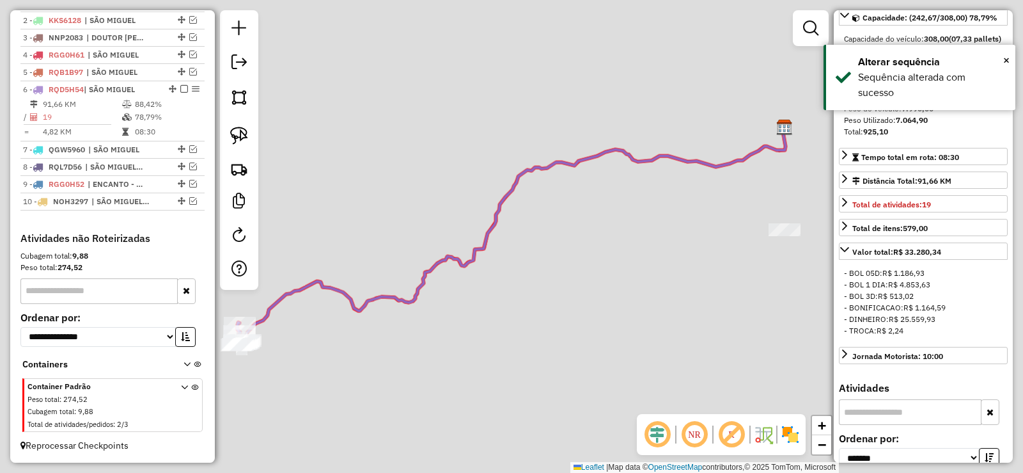
scroll to position [120, 0]
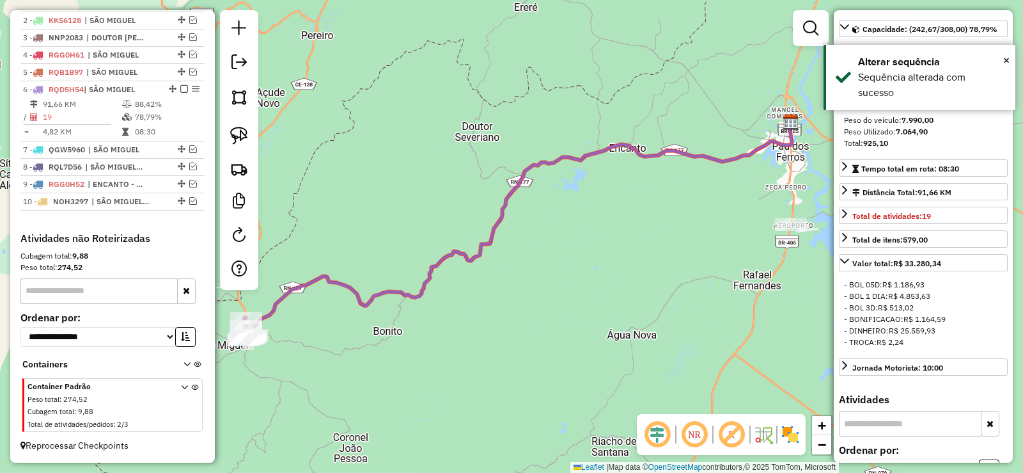
drag, startPoint x: 337, startPoint y: 233, endPoint x: 517, endPoint y: 186, distance: 185.8
click at [538, 166] on div "Janela de atendimento Grade de atendimento Capacidade Transportadoras Veículos …" at bounding box center [511, 236] width 1023 height 473
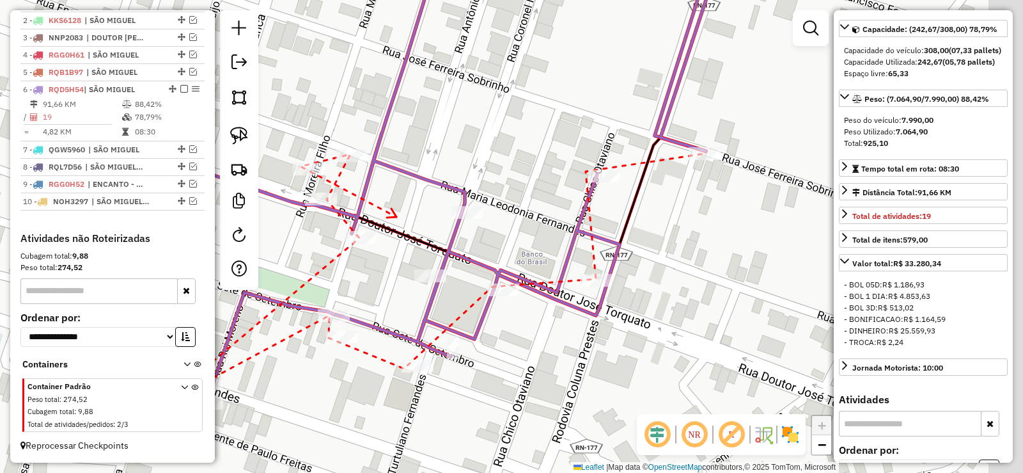
drag, startPoint x: 466, startPoint y: 271, endPoint x: 455, endPoint y: 224, distance: 47.8
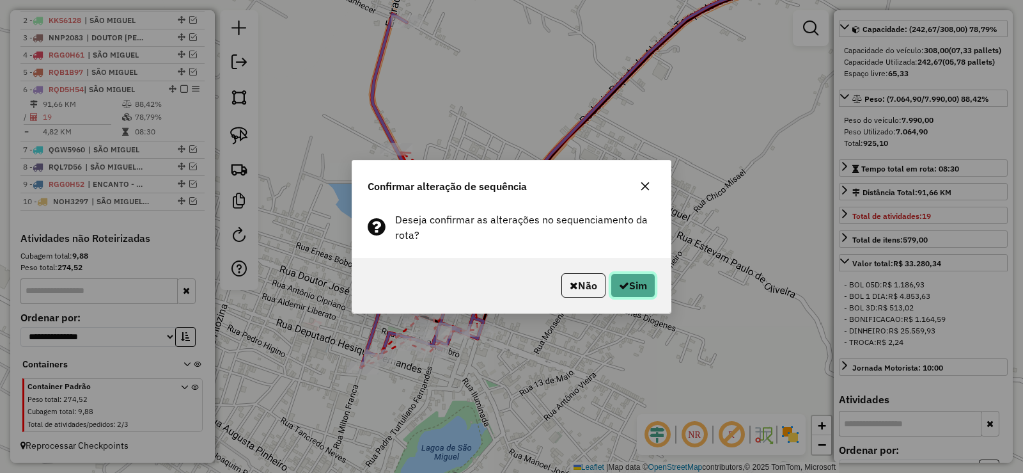
drag, startPoint x: 624, startPoint y: 288, endPoint x: 609, endPoint y: 279, distance: 17.2
click at [624, 287] on icon "button" at bounding box center [624, 285] width 10 height 10
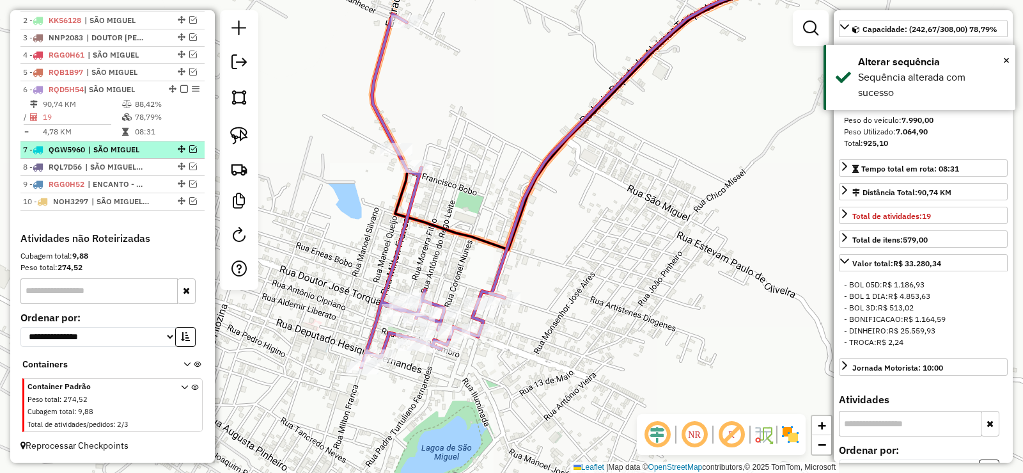
click at [189, 148] on em at bounding box center [193, 149] width 8 height 8
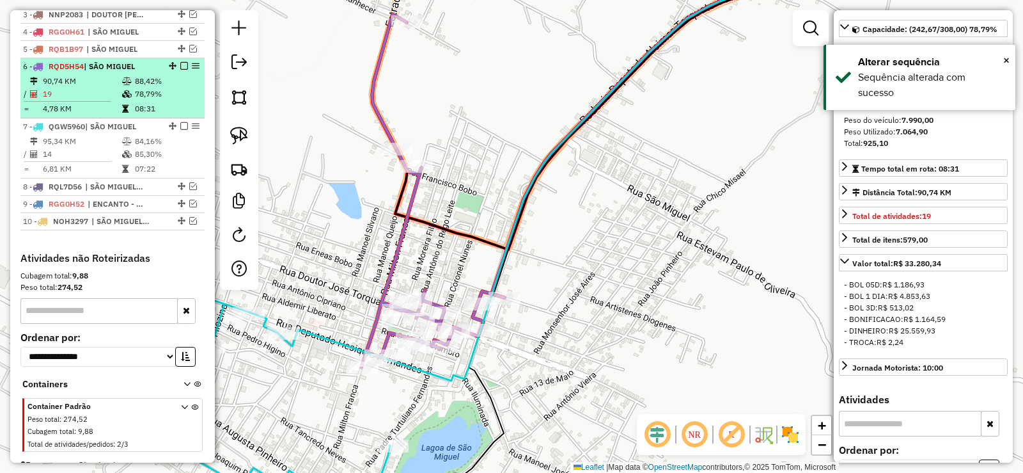
click at [180, 70] on em at bounding box center [184, 66] width 8 height 8
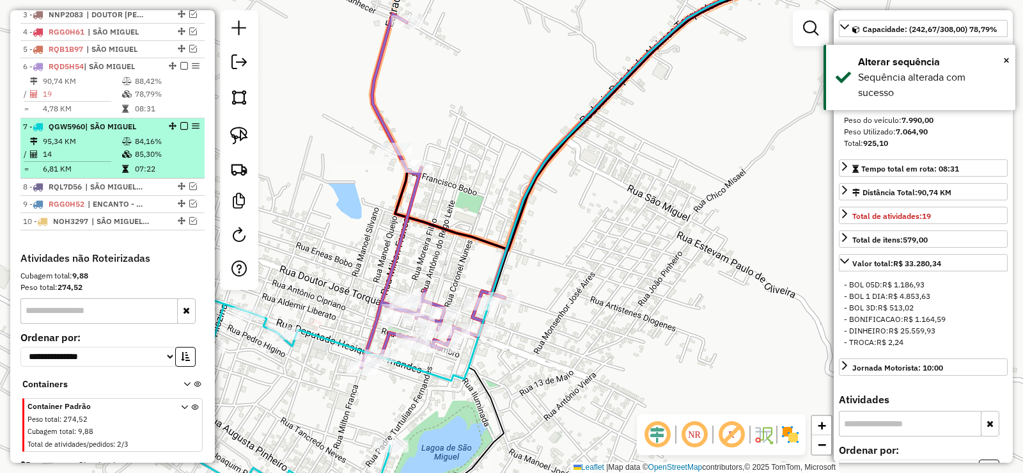
scroll to position [510, 0]
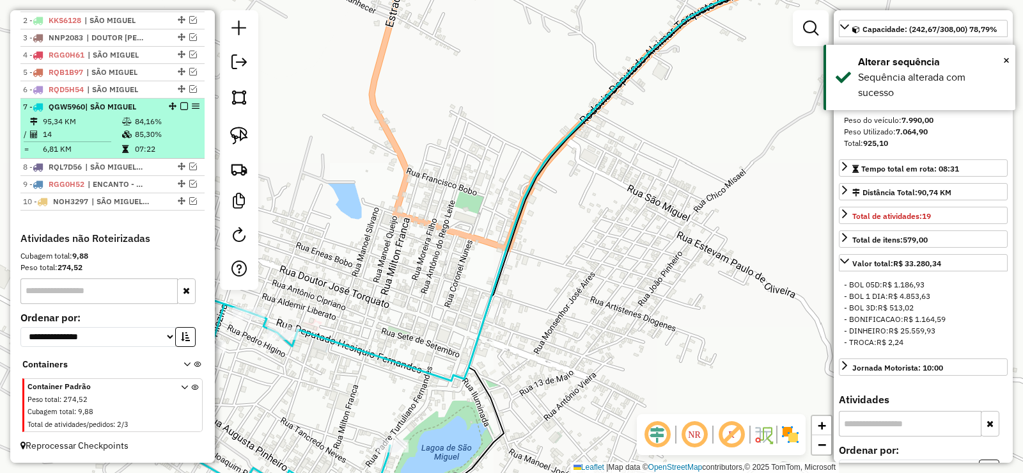
click at [124, 120] on icon at bounding box center [127, 122] width 10 height 8
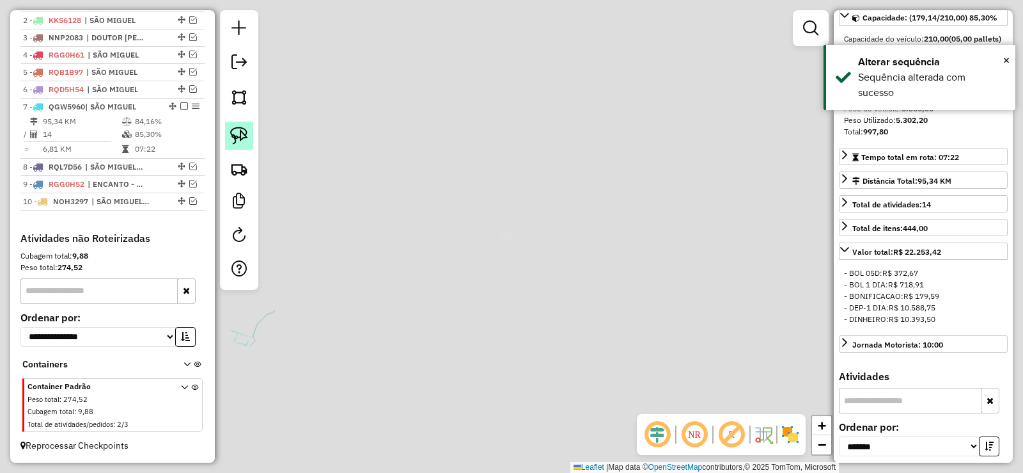
scroll to position [108, 0]
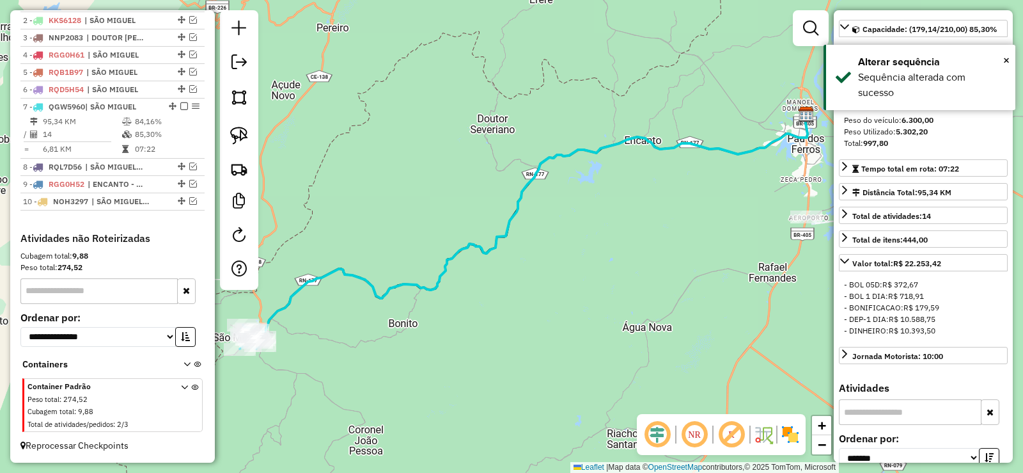
drag, startPoint x: 367, startPoint y: 329, endPoint x: 560, endPoint y: 256, distance: 206.4
click at [561, 257] on div "Janela de atendimento Grade de atendimento Capacidade Transportadoras Veículos …" at bounding box center [511, 236] width 1023 height 473
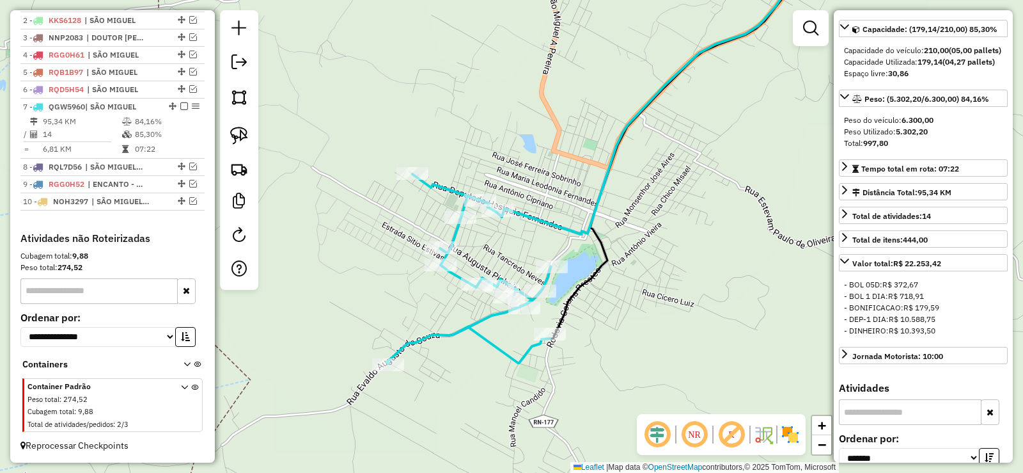
drag, startPoint x: 476, startPoint y: 249, endPoint x: 475, endPoint y: 205, distance: 43.5
click at [475, 205] on div "Janela de atendimento Grade de atendimento Capacidade Transportadoras Veículos …" at bounding box center [511, 236] width 1023 height 473
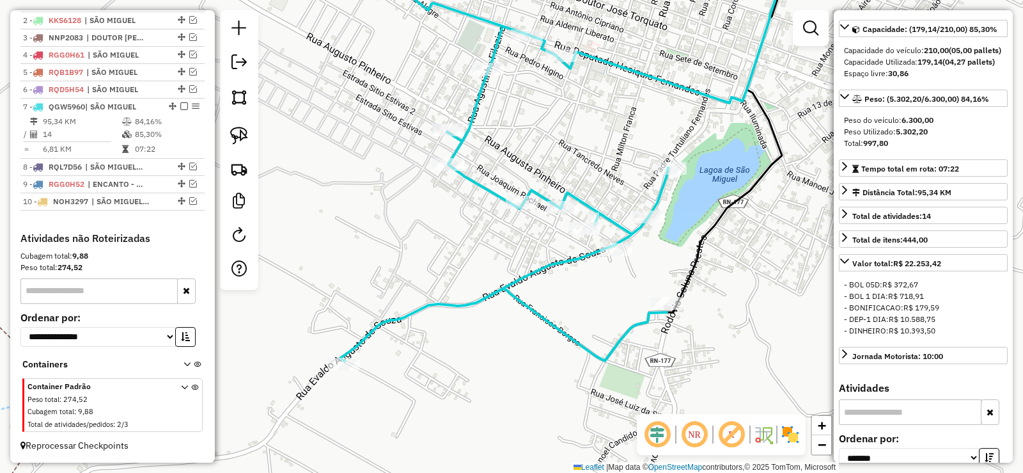
click at [489, 244] on div "Janela de atendimento Grade de atendimento Capacidade Transportadoras Veículos …" at bounding box center [511, 236] width 1023 height 473
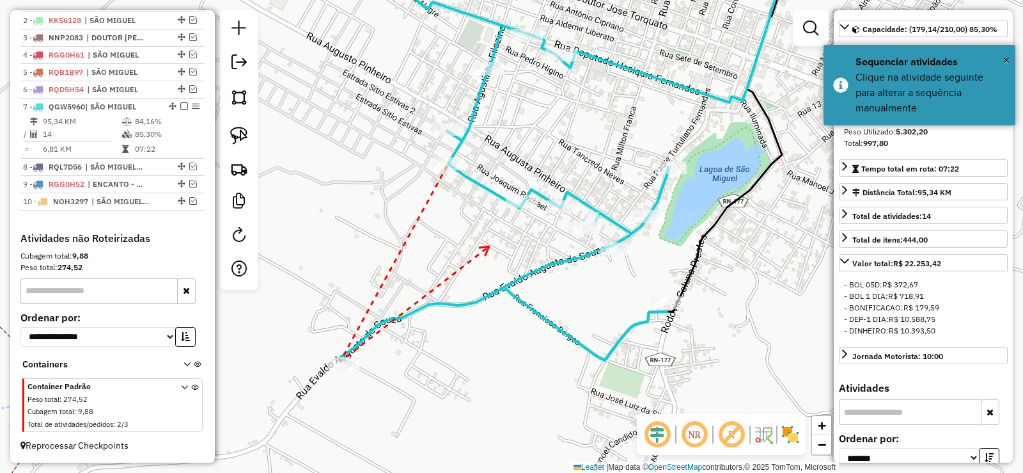
drag, startPoint x: 489, startPoint y: 246, endPoint x: 419, endPoint y: 288, distance: 82.0
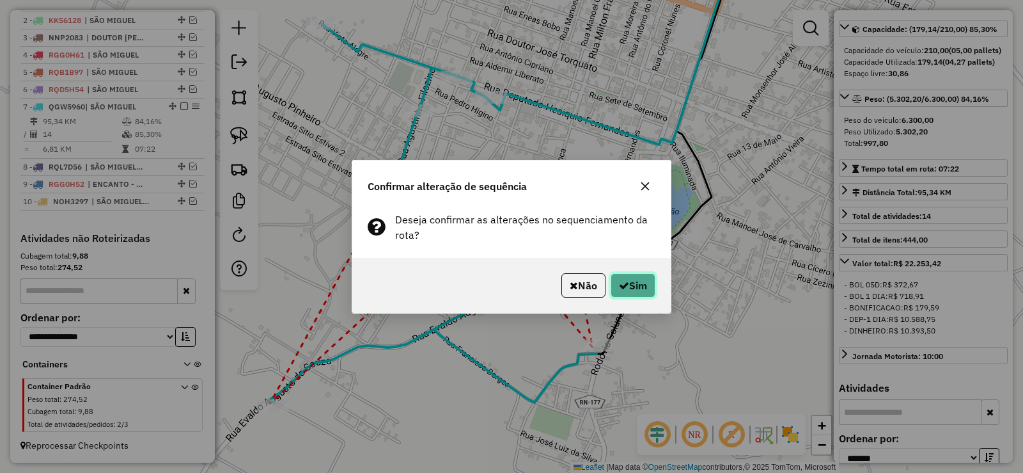
click at [650, 287] on button "Sim" at bounding box center [633, 285] width 45 height 24
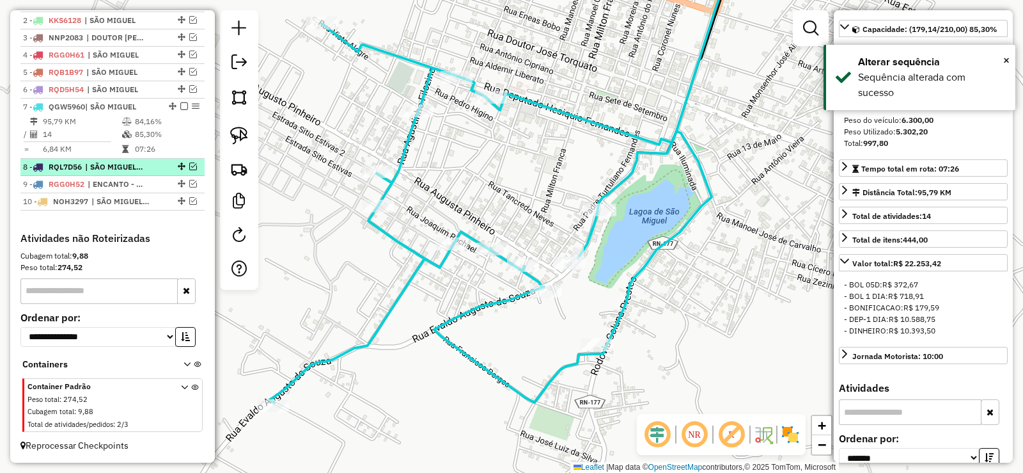
click at [189, 168] on em at bounding box center [193, 166] width 8 height 8
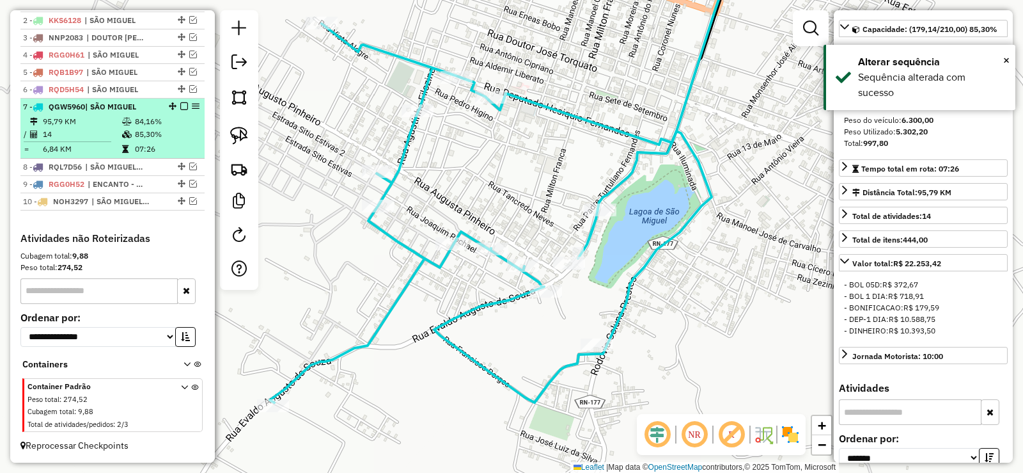
scroll to position [522, 0]
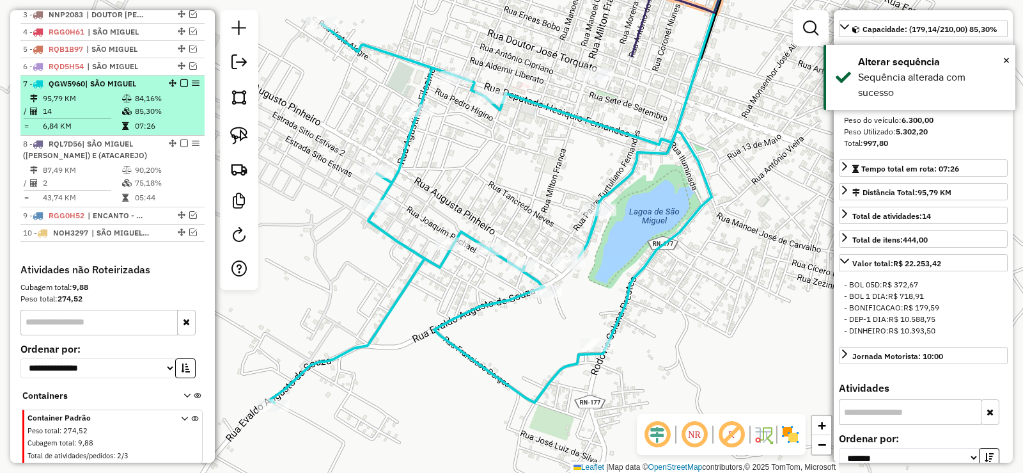
click at [180, 87] on em at bounding box center [184, 83] width 8 height 8
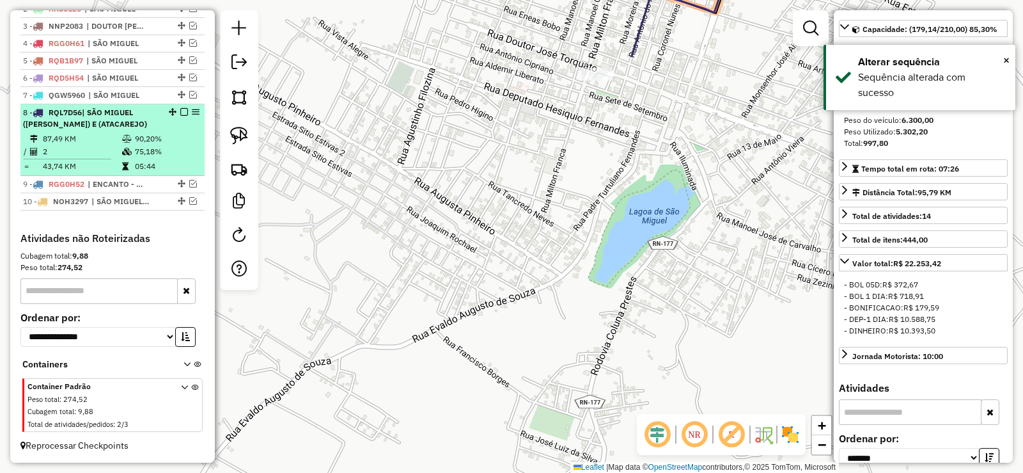
click at [148, 140] on td "90,20%" at bounding box center [166, 138] width 65 height 13
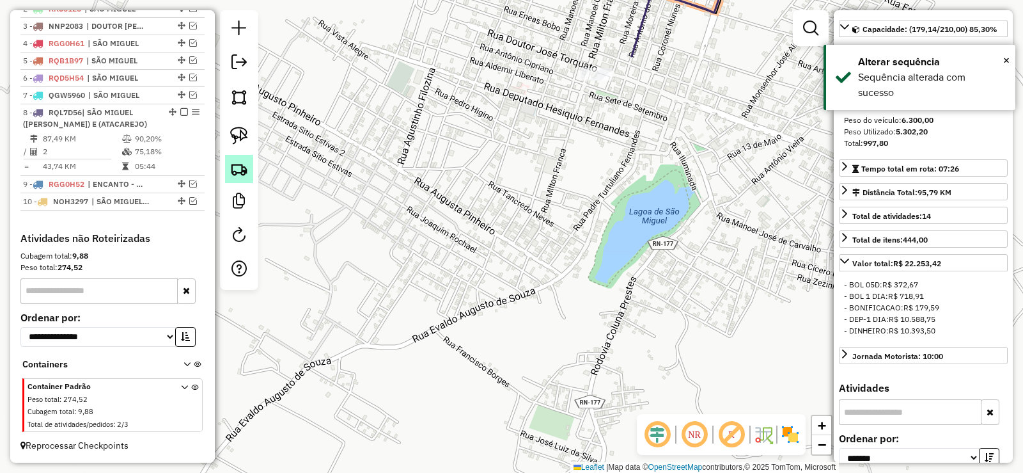
scroll to position [143, 0]
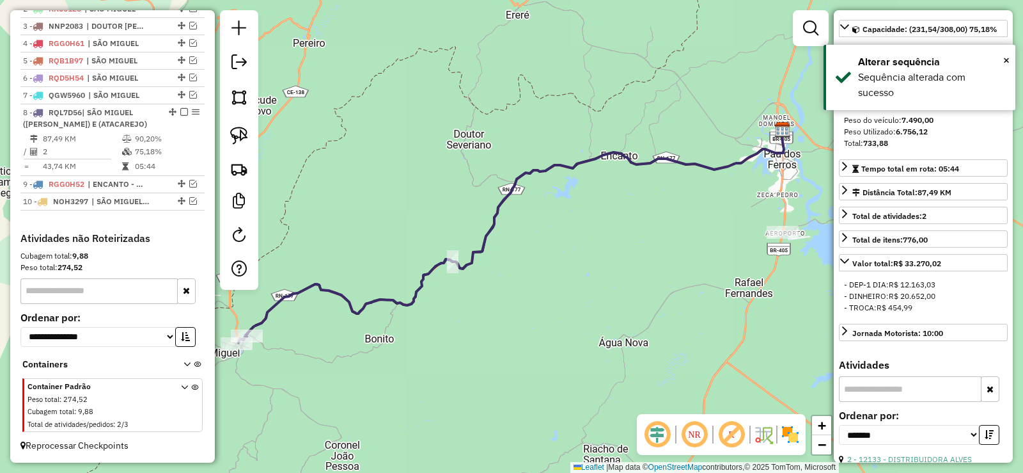
drag, startPoint x: 326, startPoint y: 301, endPoint x: 478, endPoint y: 253, distance: 159.8
click at [478, 253] on div "Janela de atendimento Grade de atendimento Capacidade Transportadoras Veículos …" at bounding box center [511, 236] width 1023 height 473
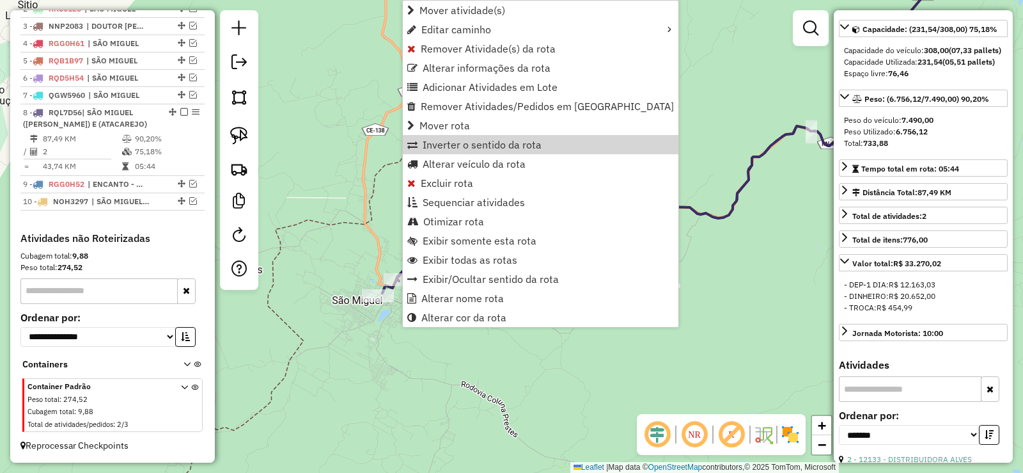
drag, startPoint x: 455, startPoint y: 151, endPoint x: 428, endPoint y: 165, distance: 30.3
click at [451, 152] on link "Inverter o sentido da rota" at bounding box center [541, 144] width 276 height 19
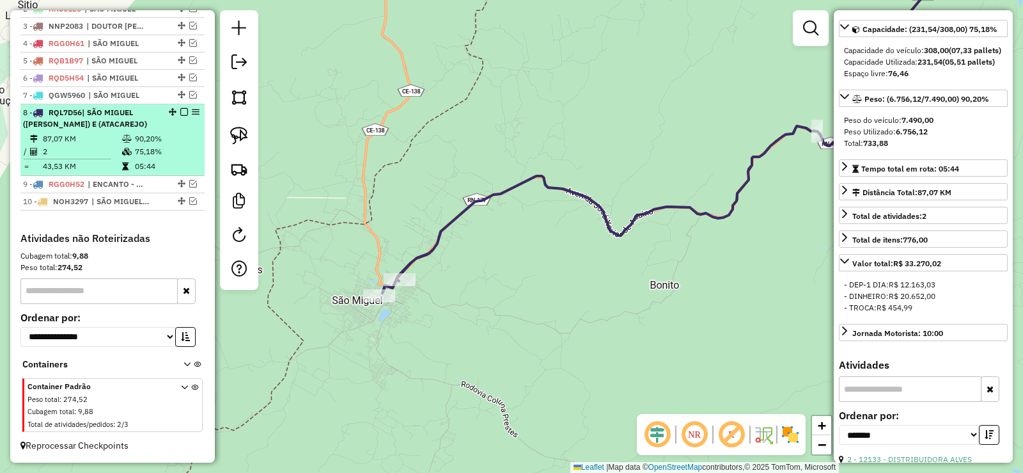
drag, startPoint x: 189, startPoint y: 187, endPoint x: 187, endPoint y: 171, distance: 16.1
click at [189, 187] on em at bounding box center [193, 184] width 8 height 8
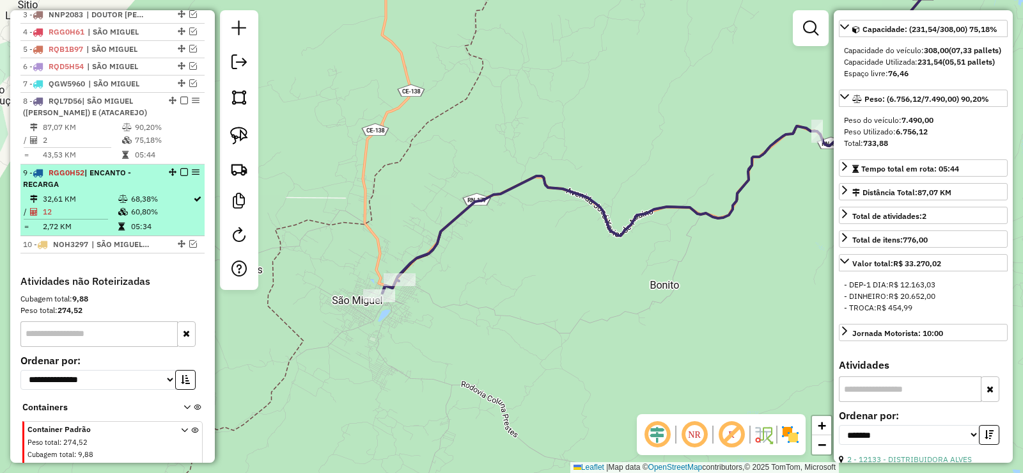
drag, startPoint x: 183, startPoint y: 112, endPoint x: 159, endPoint y: 144, distance: 39.8
click at [182, 104] on em at bounding box center [184, 101] width 8 height 8
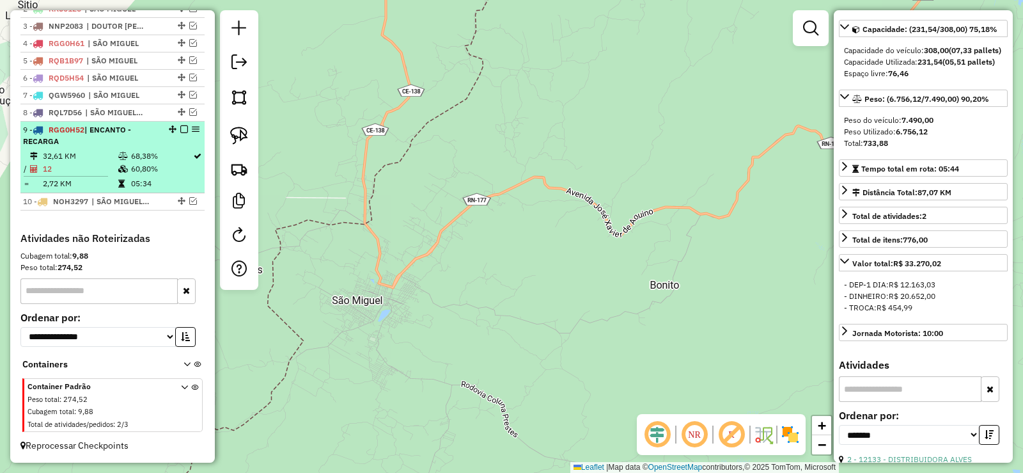
click at [139, 170] on td "60,80%" at bounding box center [161, 168] width 62 height 13
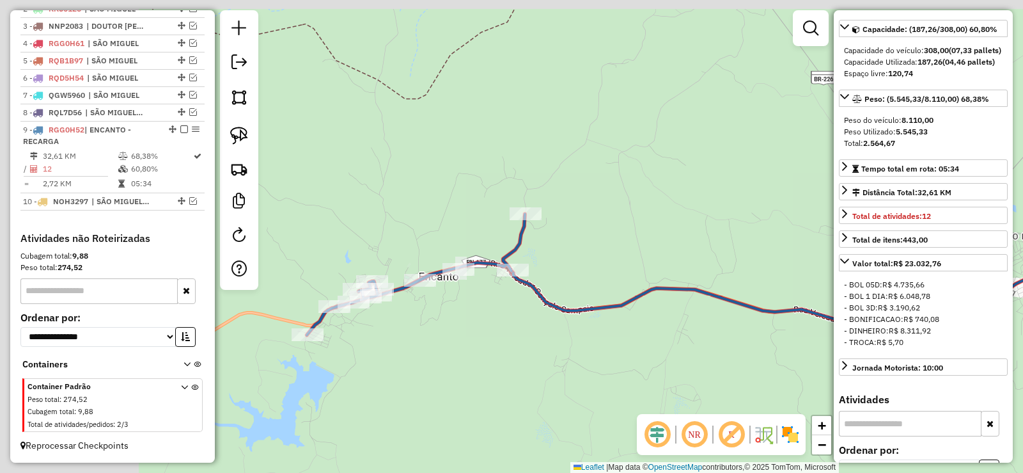
drag, startPoint x: 310, startPoint y: 318, endPoint x: 539, endPoint y: 336, distance: 229.7
click at [537, 336] on div "Janela de atendimento Grade de atendimento Capacidade Transportadoras Veículos …" at bounding box center [511, 236] width 1023 height 473
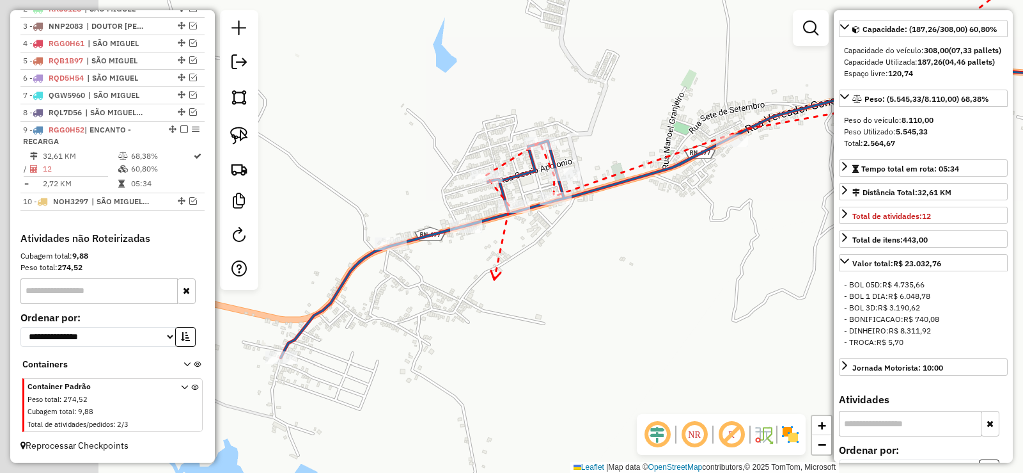
drag, startPoint x: 372, startPoint y: 294, endPoint x: 475, endPoint y: 246, distance: 113.3
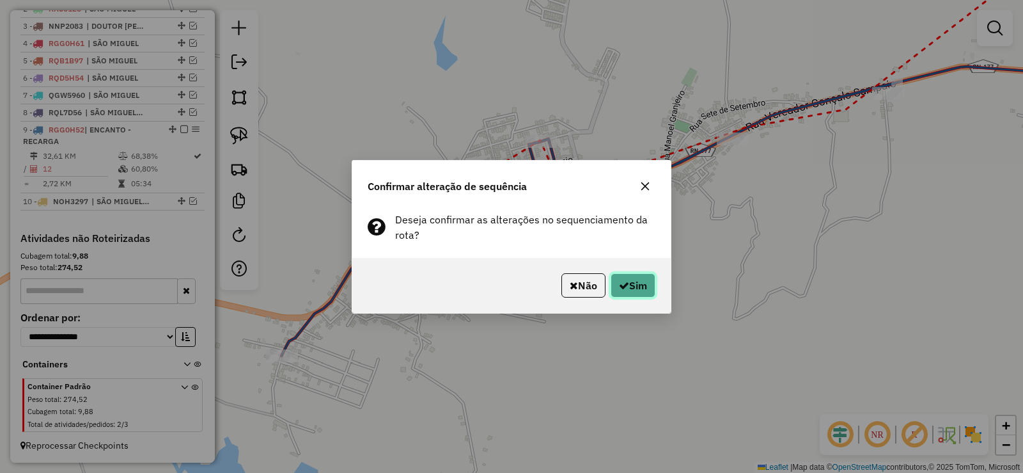
click at [631, 273] on button "Sim" at bounding box center [633, 285] width 45 height 24
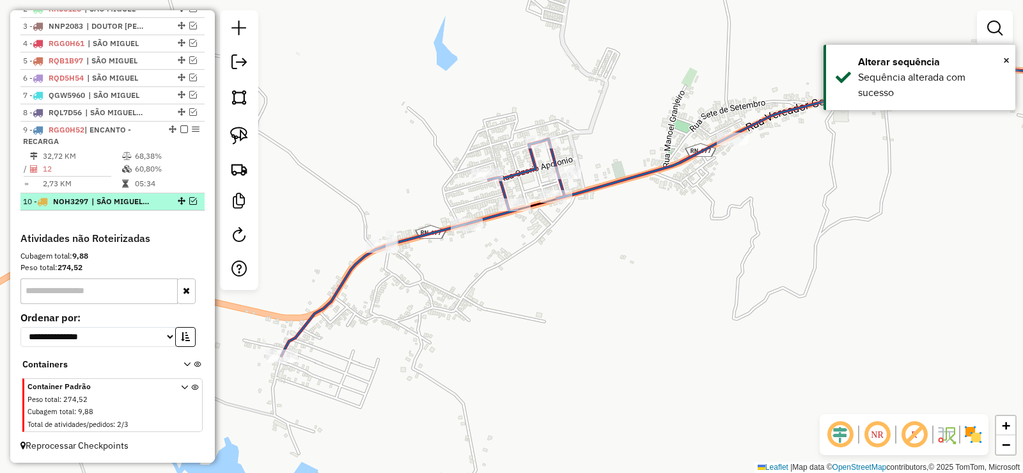
click at [189, 200] on em at bounding box center [193, 201] width 8 height 8
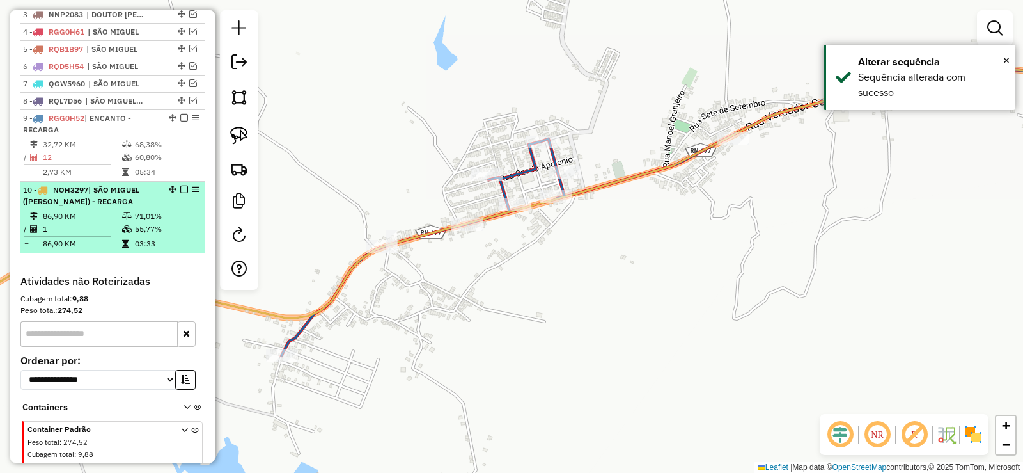
drag, startPoint x: 182, startPoint y: 127, endPoint x: 171, endPoint y: 150, distance: 25.5
click at [181, 122] on em at bounding box center [184, 118] width 8 height 8
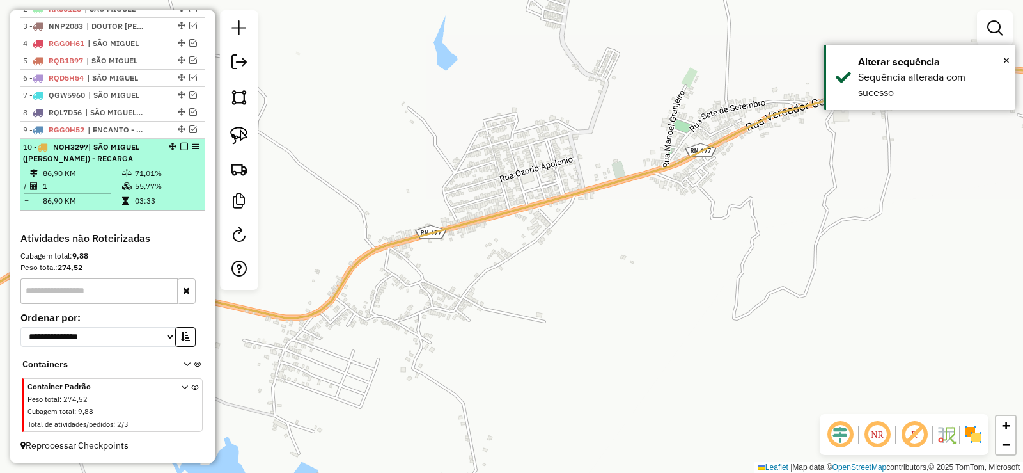
drag, startPoint x: 143, startPoint y: 192, endPoint x: 145, endPoint y: 198, distance: 6.7
click at [142, 193] on table "86,90 KM 71,01% / 1 55,77% = 86,90 KM 03:33" at bounding box center [112, 187] width 179 height 40
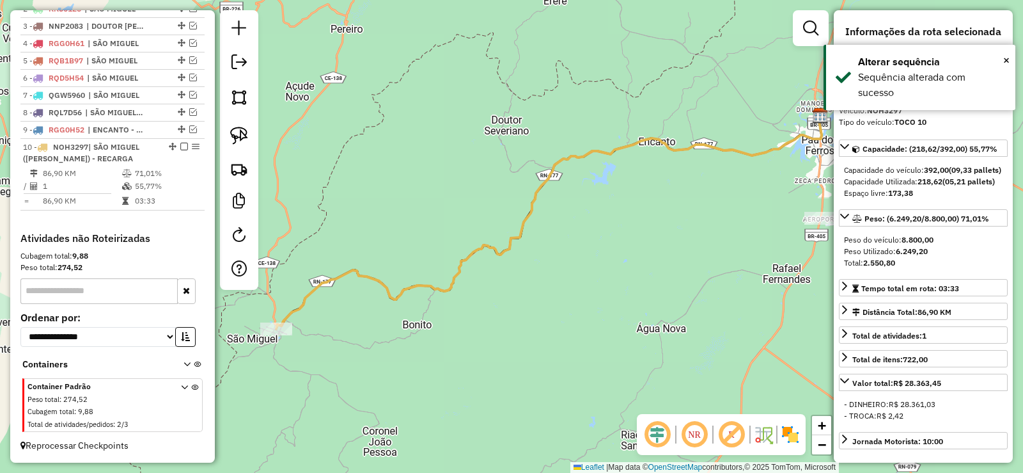
drag, startPoint x: 375, startPoint y: 299, endPoint x: 537, endPoint y: 261, distance: 166.3
click at [538, 261] on div "Janela de atendimento Grade de atendimento Capacidade Transportadoras Veículos …" at bounding box center [511, 236] width 1023 height 473
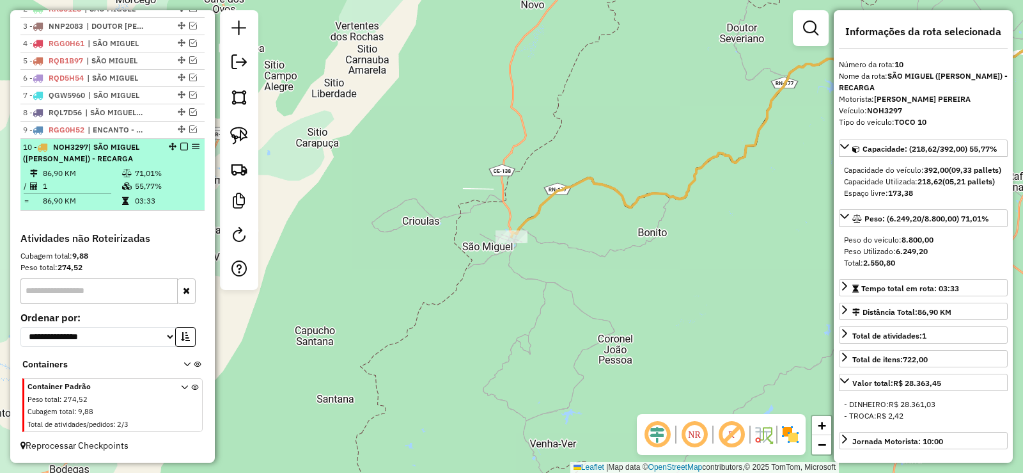
click at [180, 149] on em at bounding box center [184, 147] width 8 height 8
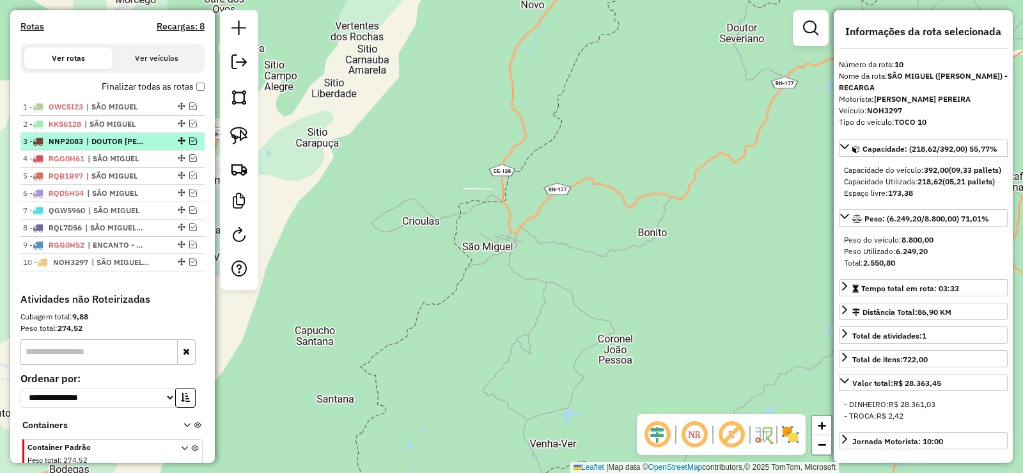
scroll to position [340, 0]
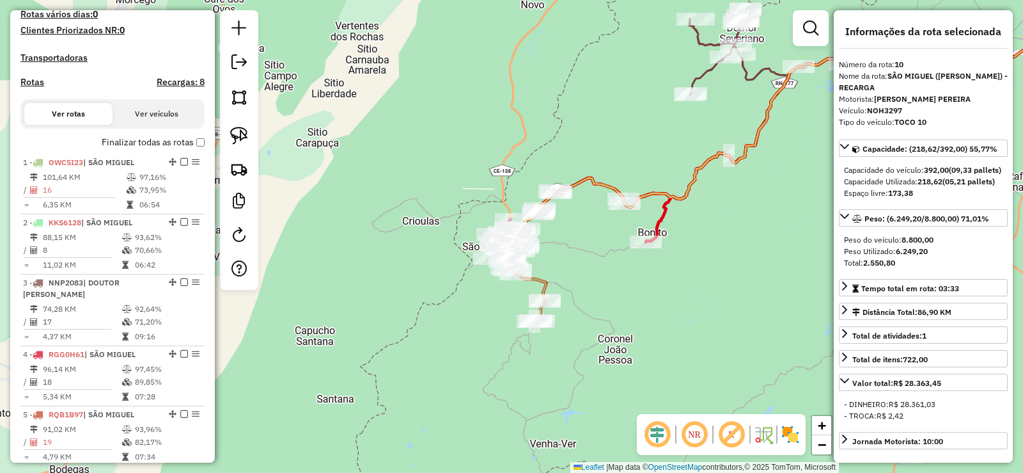
drag, startPoint x: 652, startPoint y: 326, endPoint x: 513, endPoint y: 313, distance: 140.0
click at [520, 318] on div "Janela de atendimento Grade de atendimento Capacidade Transportadoras Veículos …" at bounding box center [511, 236] width 1023 height 473
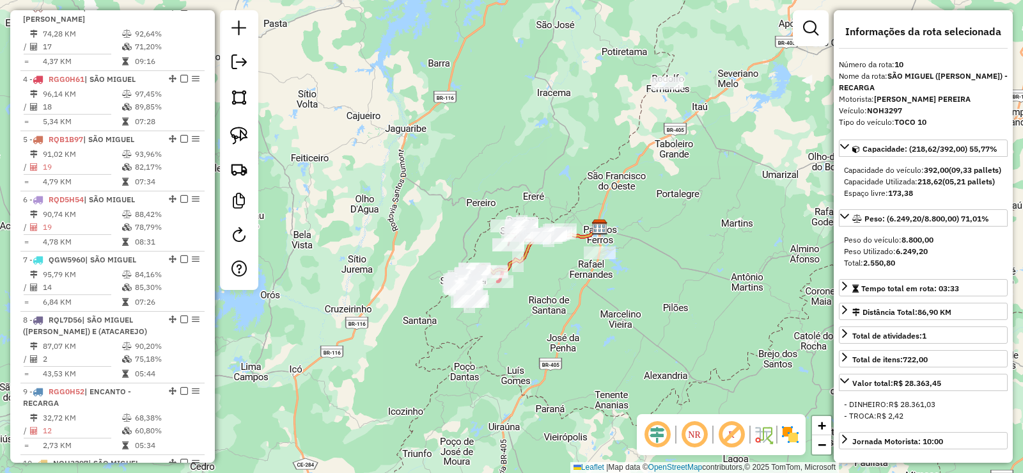
scroll to position [212, 0]
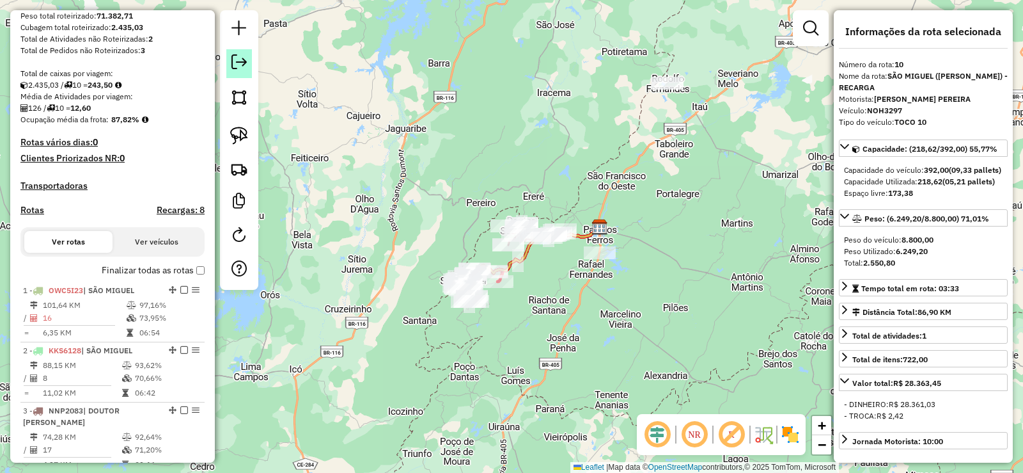
click at [243, 63] on em at bounding box center [238, 61] width 15 height 15
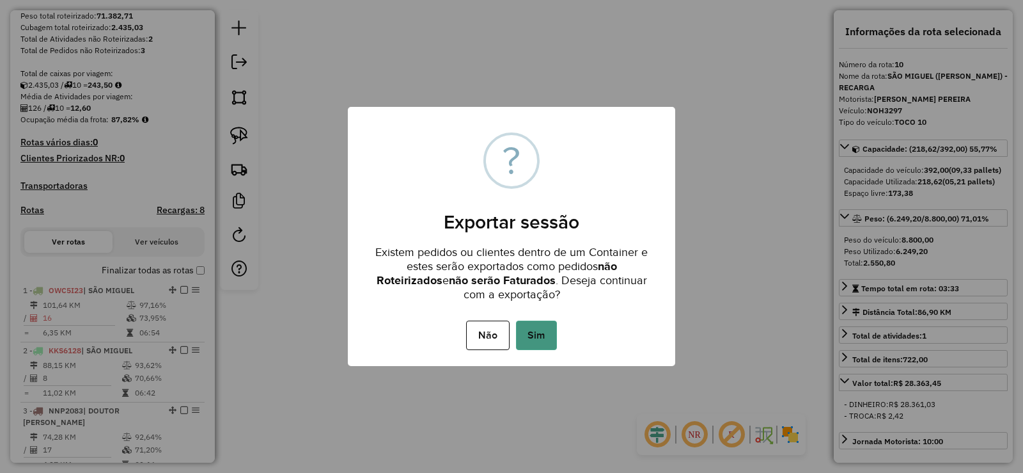
click at [539, 333] on button "Sim" at bounding box center [536, 334] width 41 height 29
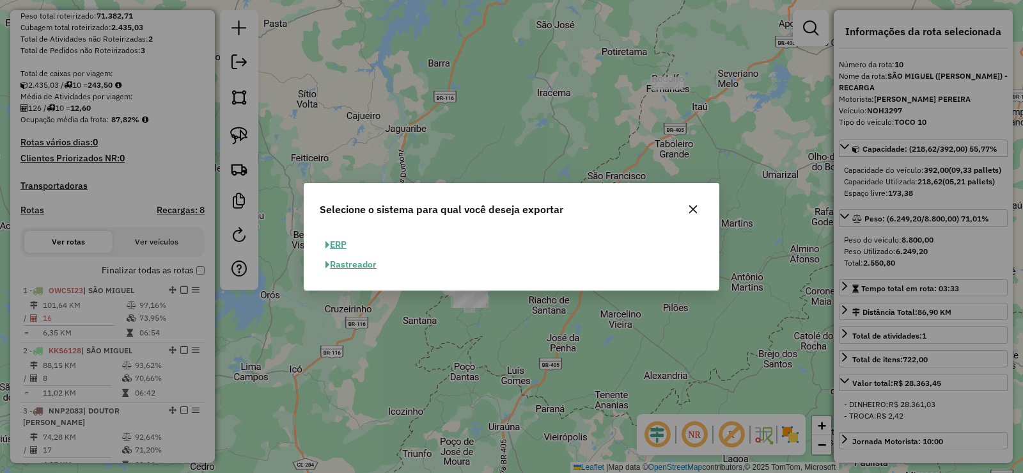
click at [340, 242] on button "ERP" at bounding box center [336, 245] width 33 height 20
select select "**"
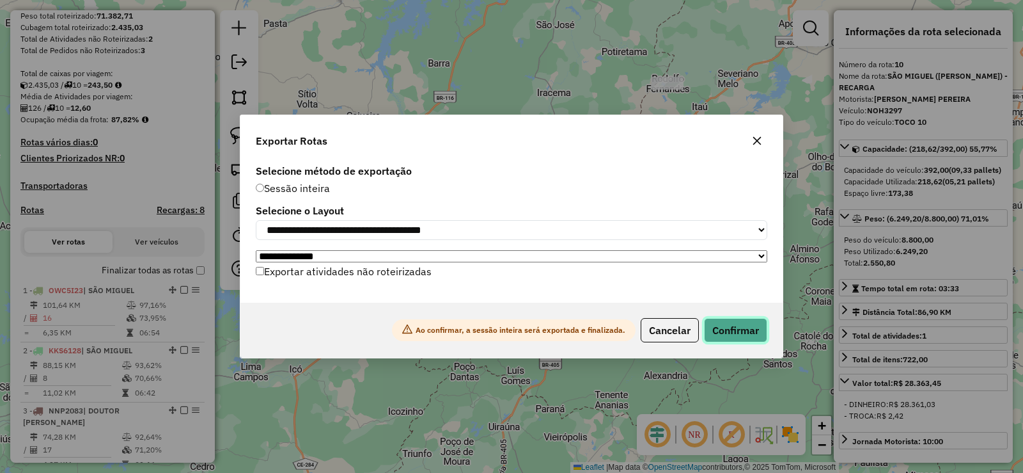
click at [735, 338] on button "Confirmar" at bounding box center [735, 330] width 63 height 24
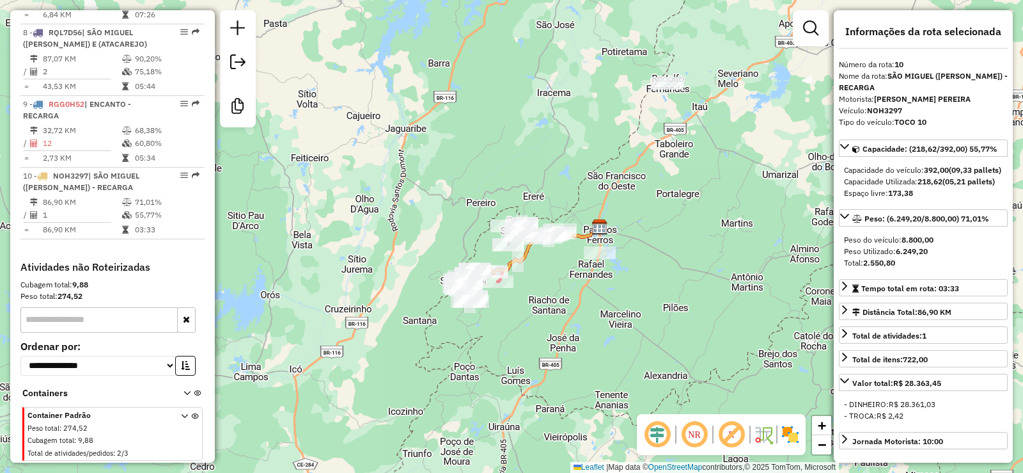
scroll to position [922, 0]
